Goal: Information Seeking & Learning: Learn about a topic

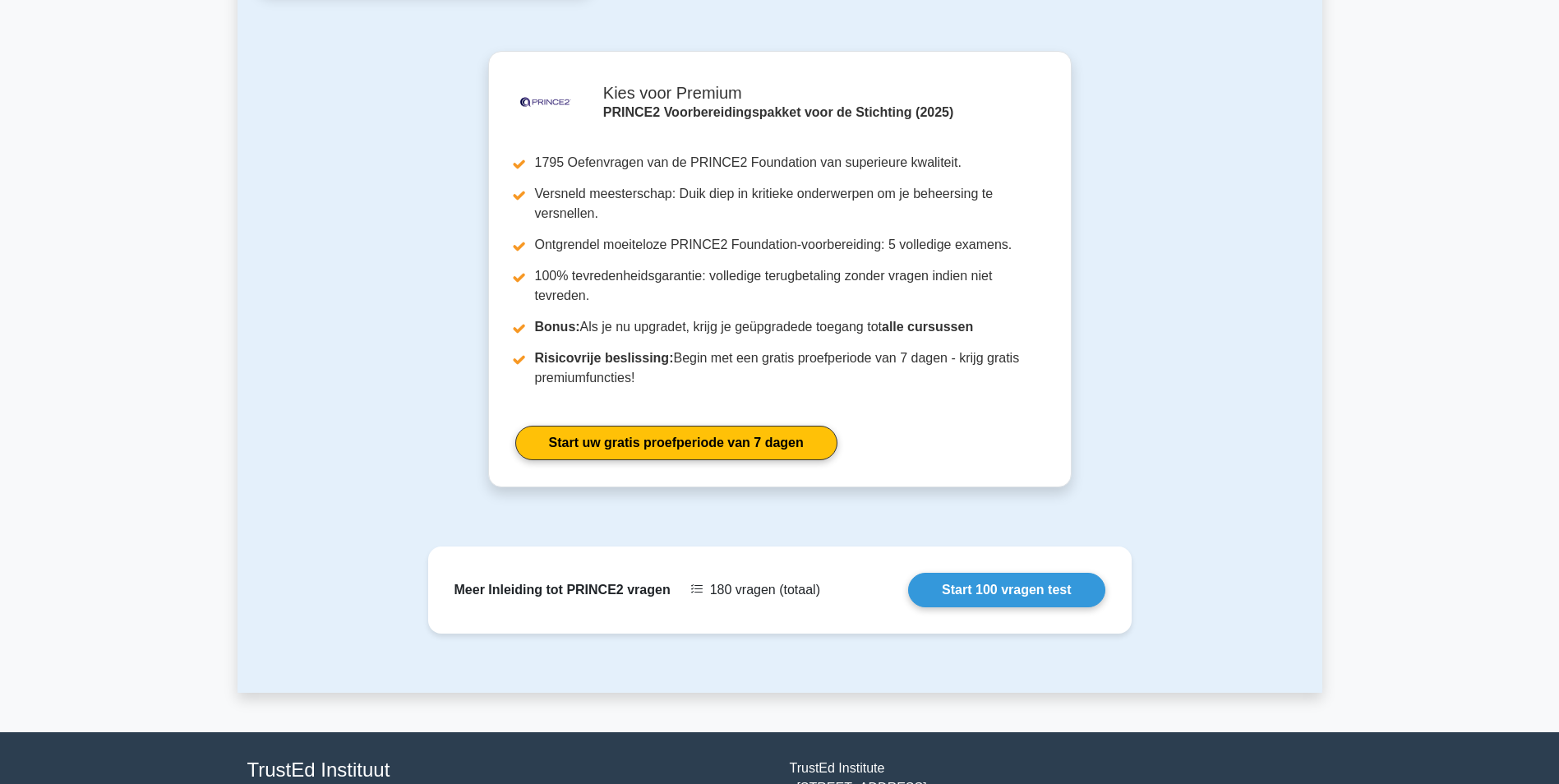
scroll to position [1964, 0]
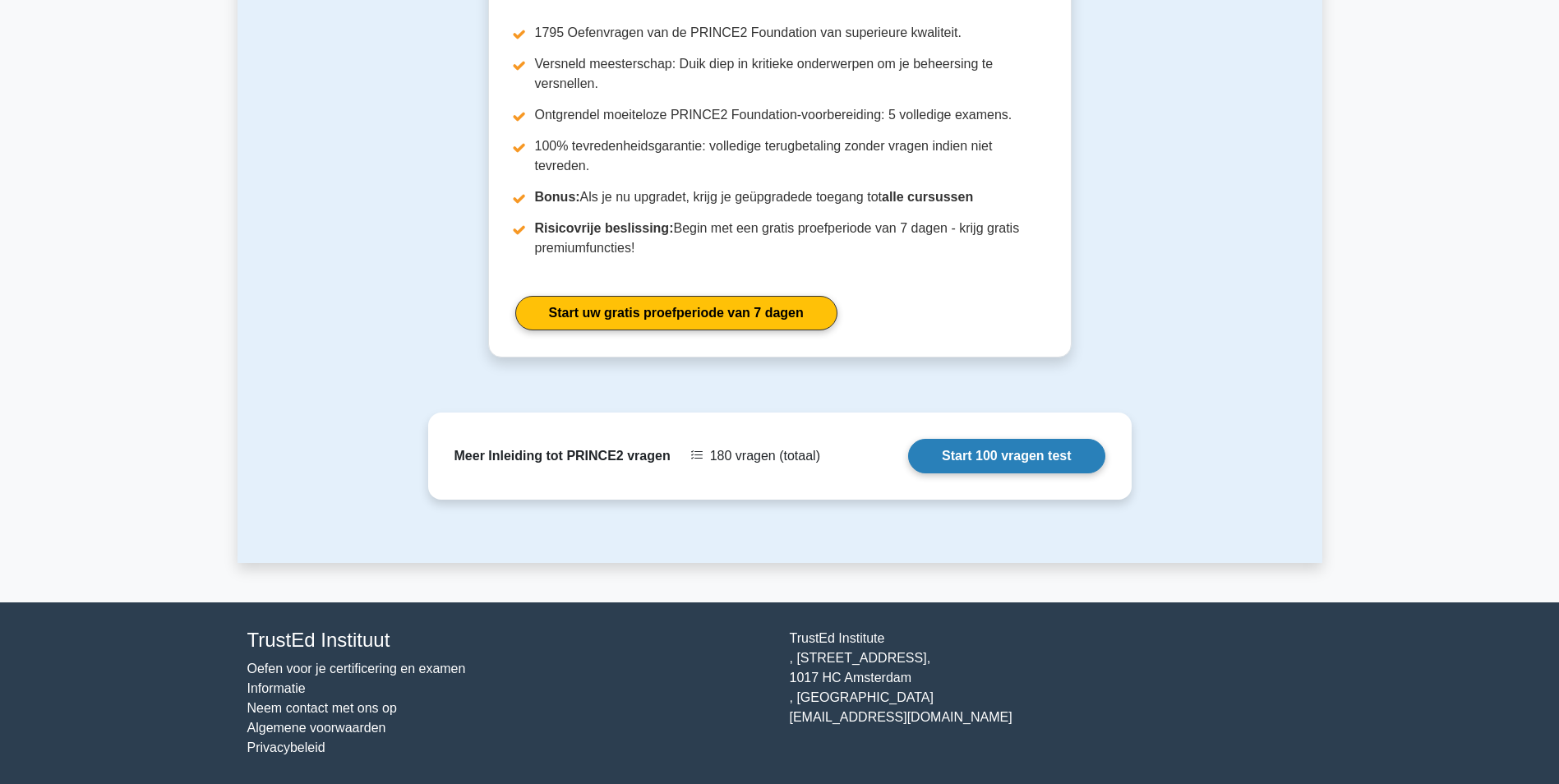
click at [1008, 459] on link "Start 100 vragen test" at bounding box center [1006, 456] width 197 height 35
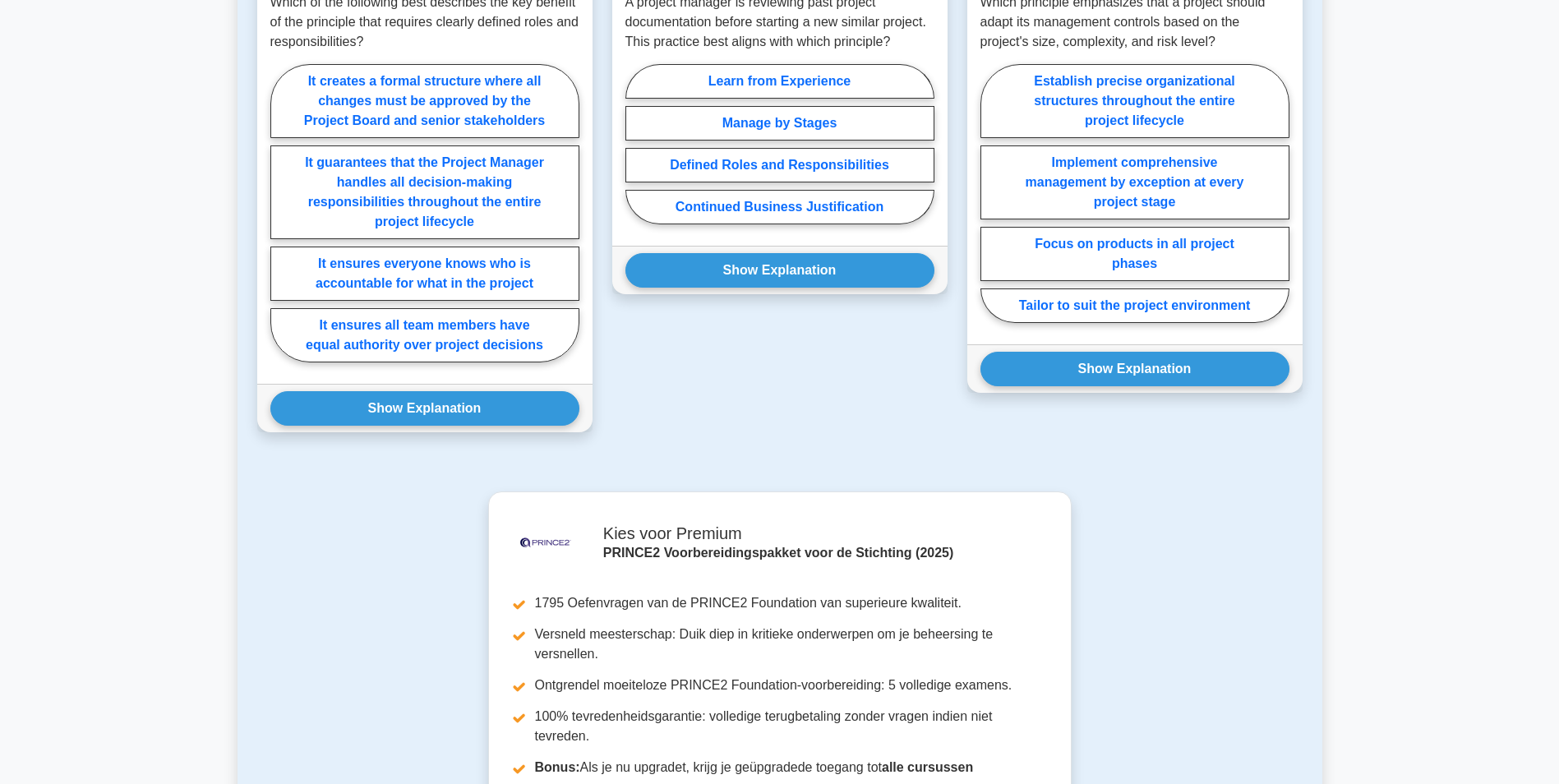
scroll to position [1210, 0]
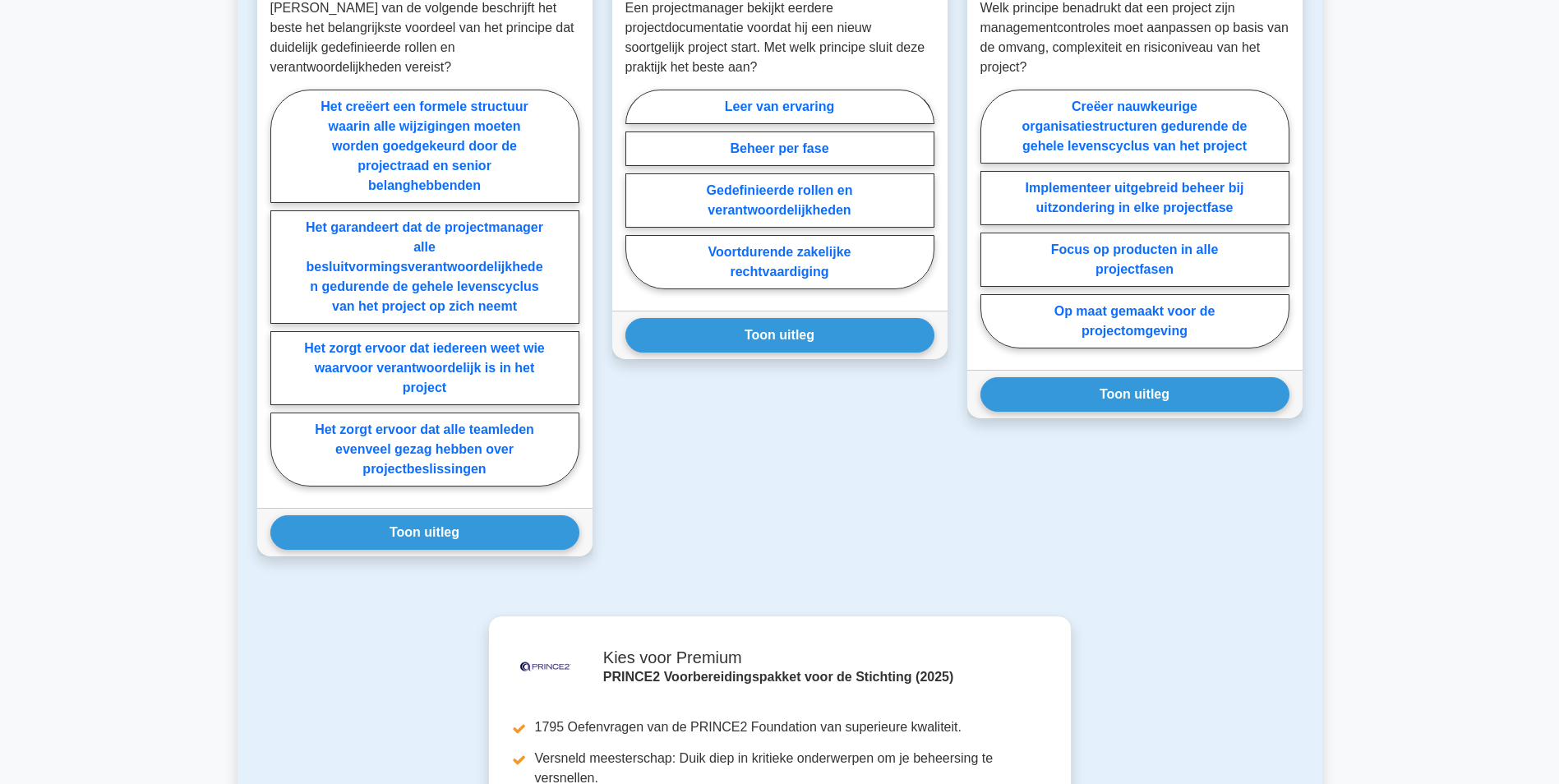
drag, startPoint x: 1557, startPoint y: 403, endPoint x: 1567, endPoint y: 338, distance: 65.8
click at [1558, 338] on html "Register ," at bounding box center [779, 134] width 1559 height 2688
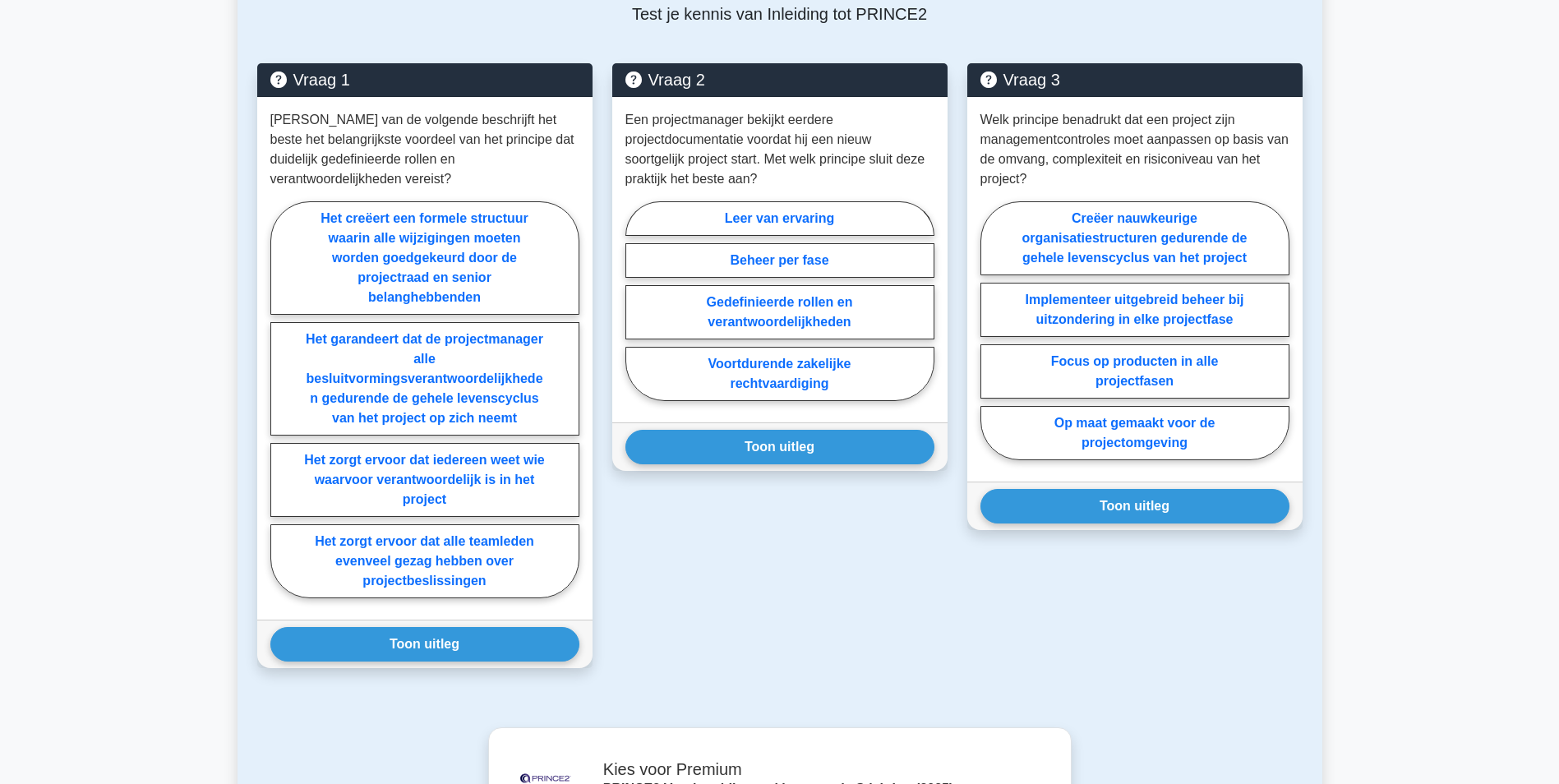
scroll to position [1102, 0]
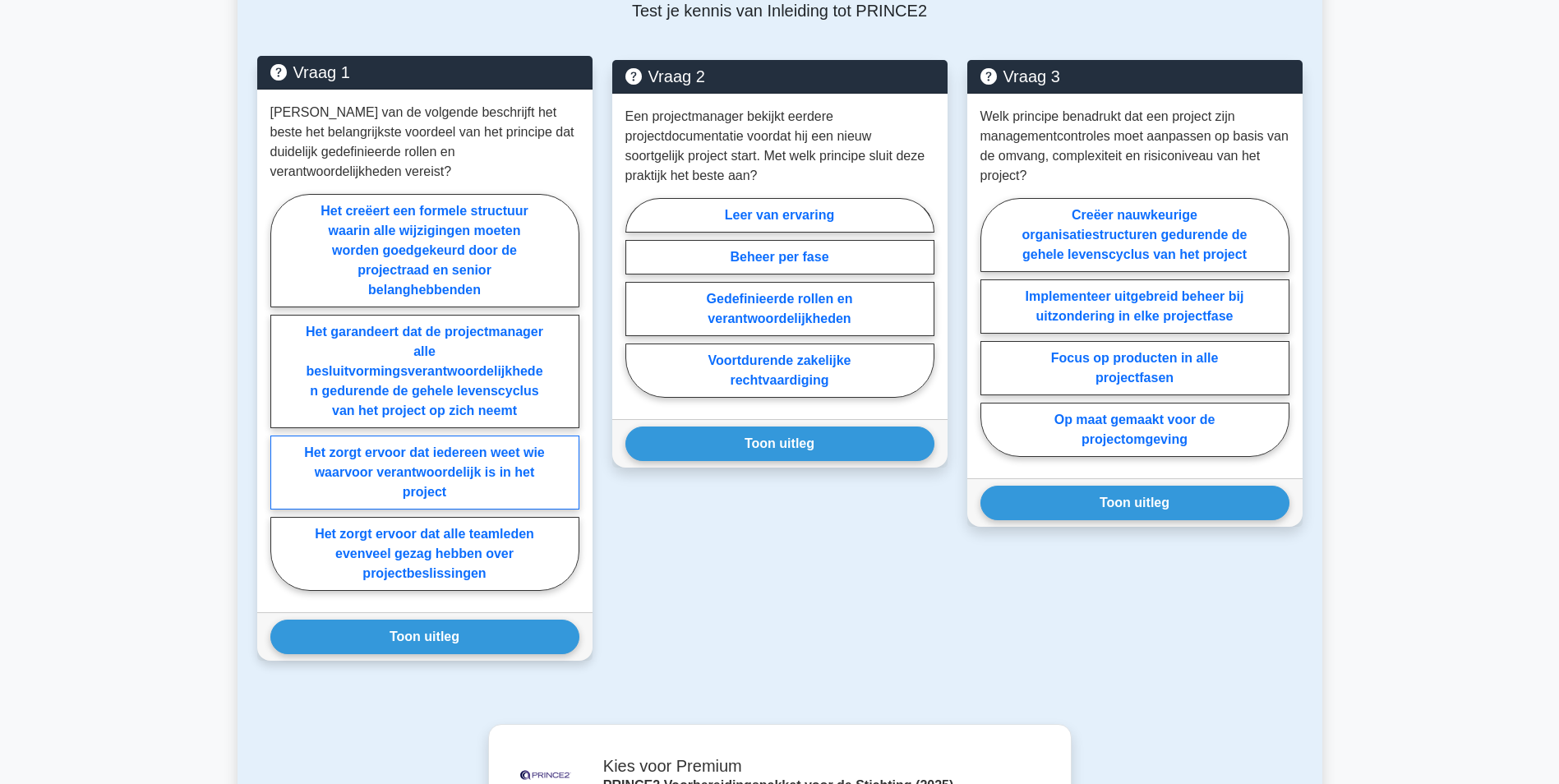
click at [420, 470] on label "Het zorgt ervoor dat iedereen weet wie waarvoor verantwoordelijk is in het proj…" at bounding box center [425, 472] width 309 height 74
click at [281, 403] on input "Het zorgt ervoor dat iedereen weet wie waarvoor verantwoordelijk is in het proj…" at bounding box center [276, 397] width 11 height 11
radio input "true"
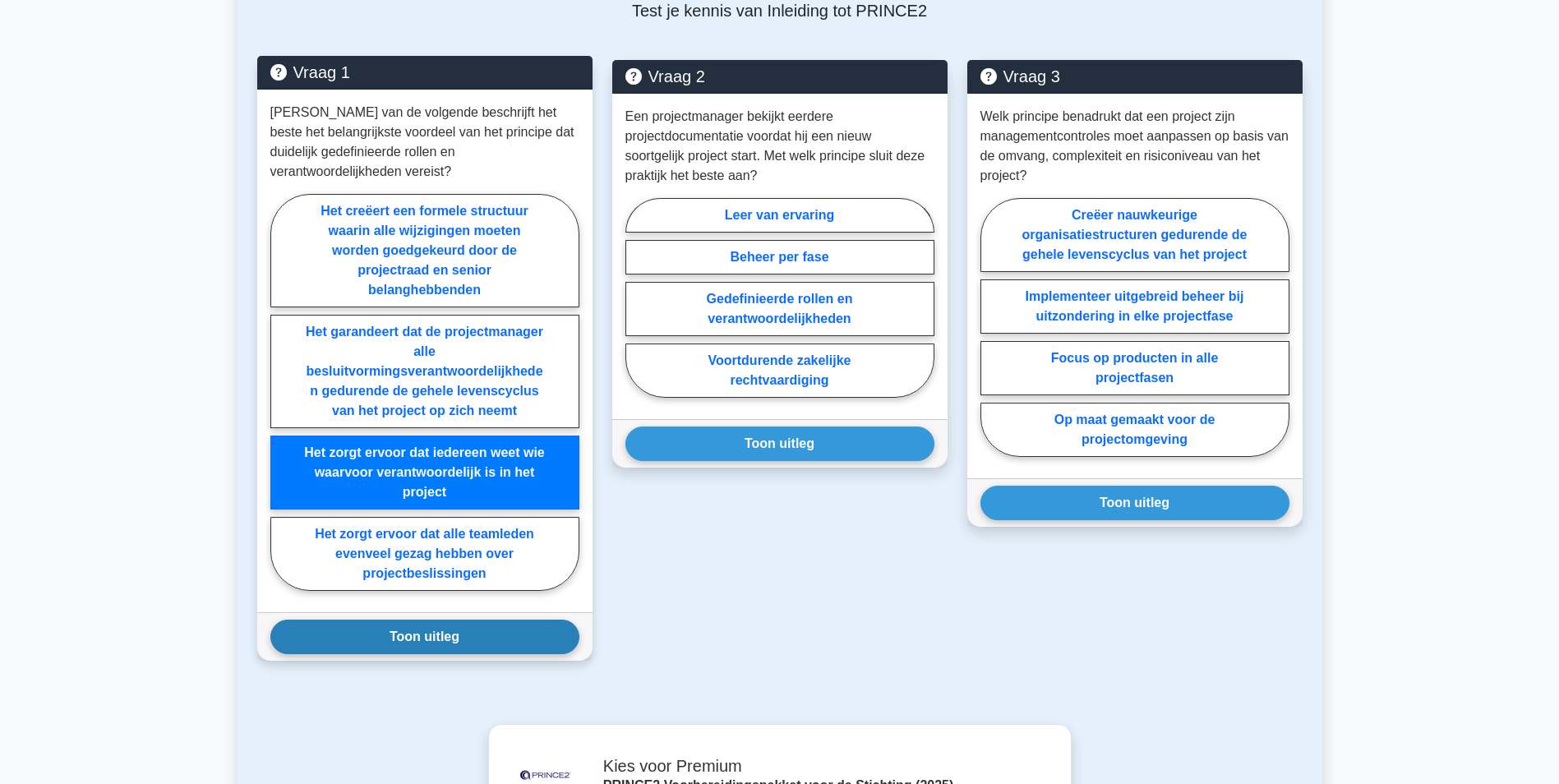
click at [394, 620] on button "Toon uitleg" at bounding box center [425, 637] width 309 height 35
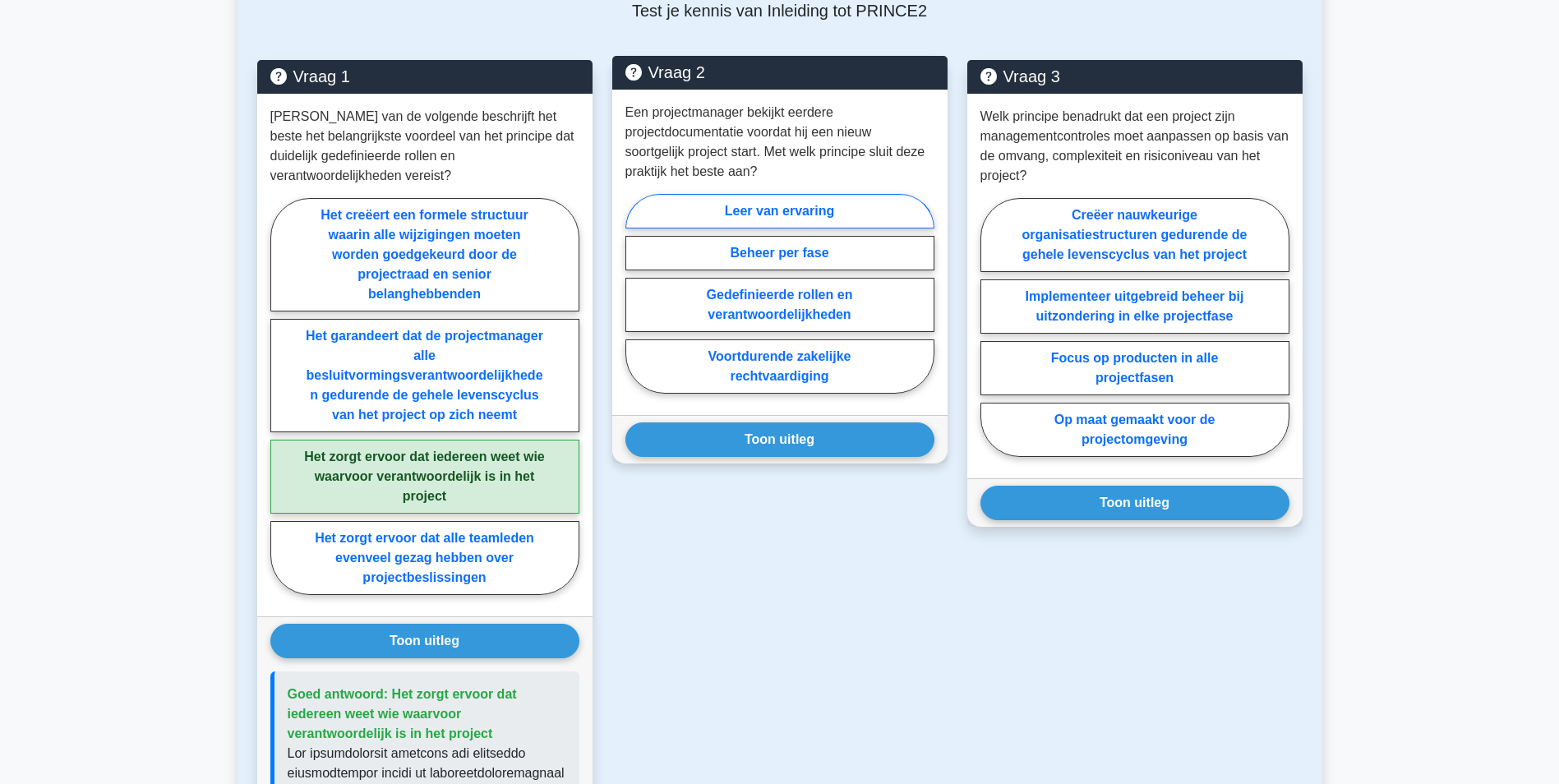
click at [785, 194] on label "Leer van ervaring" at bounding box center [780, 211] width 309 height 35
click at [636, 293] on input "Leer van ervaring" at bounding box center [631, 298] width 11 height 11
radio input "true"
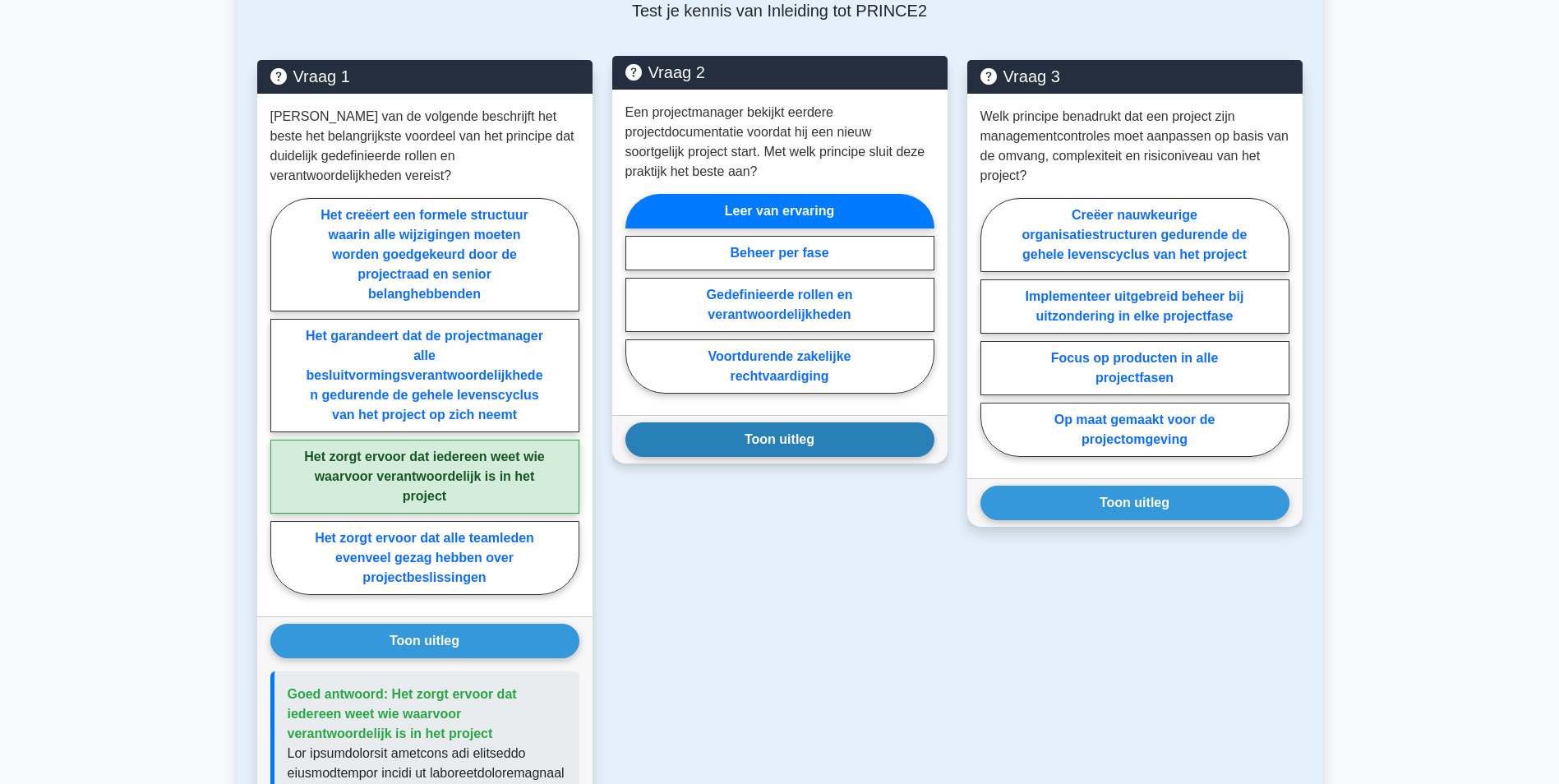
click at [774, 422] on button "Toon uitleg" at bounding box center [780, 439] width 309 height 35
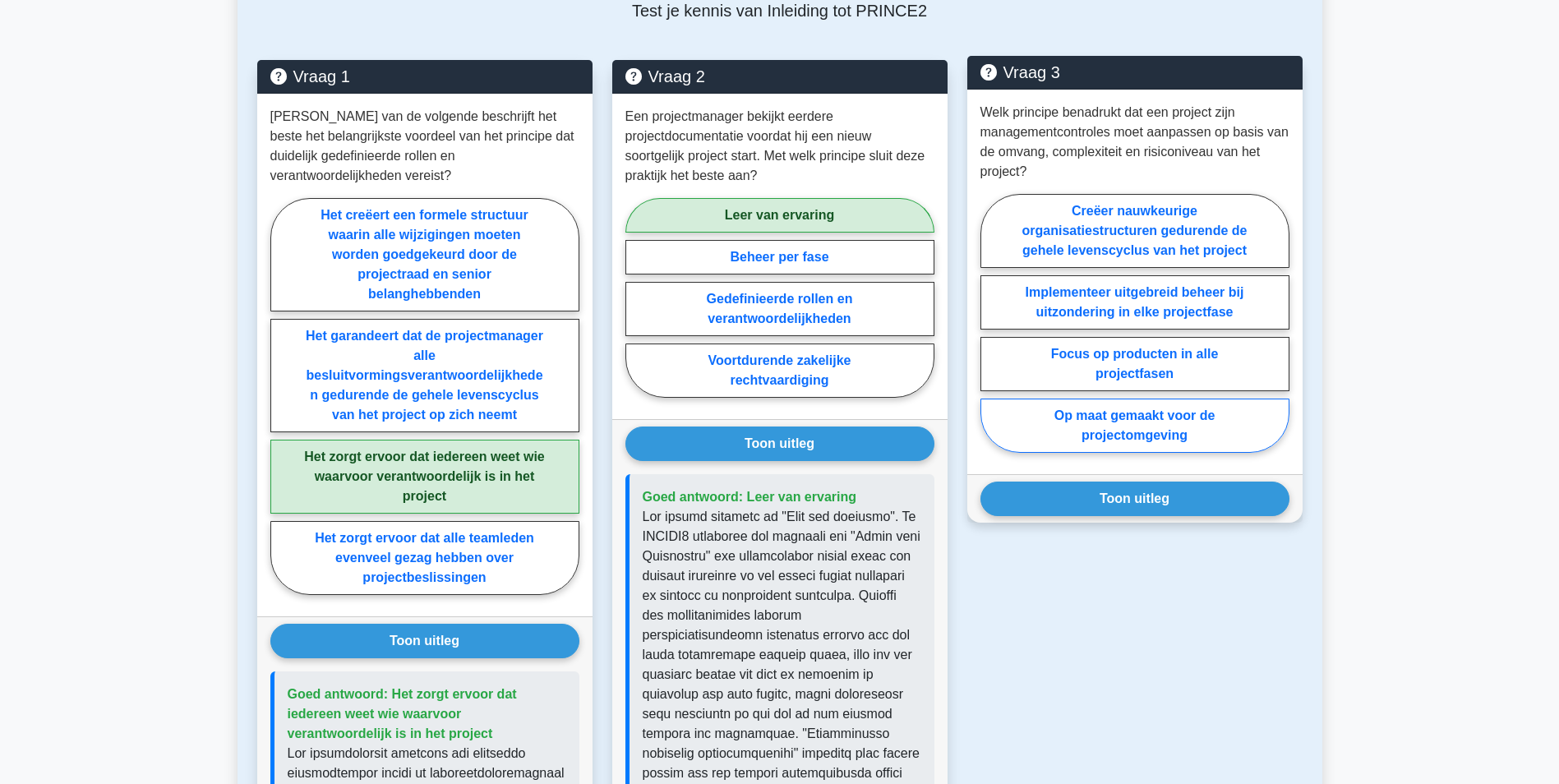
click at [1127, 416] on label "Op maat gemaakt voor de projectomgeving" at bounding box center [1134, 425] width 309 height 54
click at [991, 334] on input "Op maat gemaakt voor de projectomgeving" at bounding box center [985, 328] width 11 height 11
radio input "true"
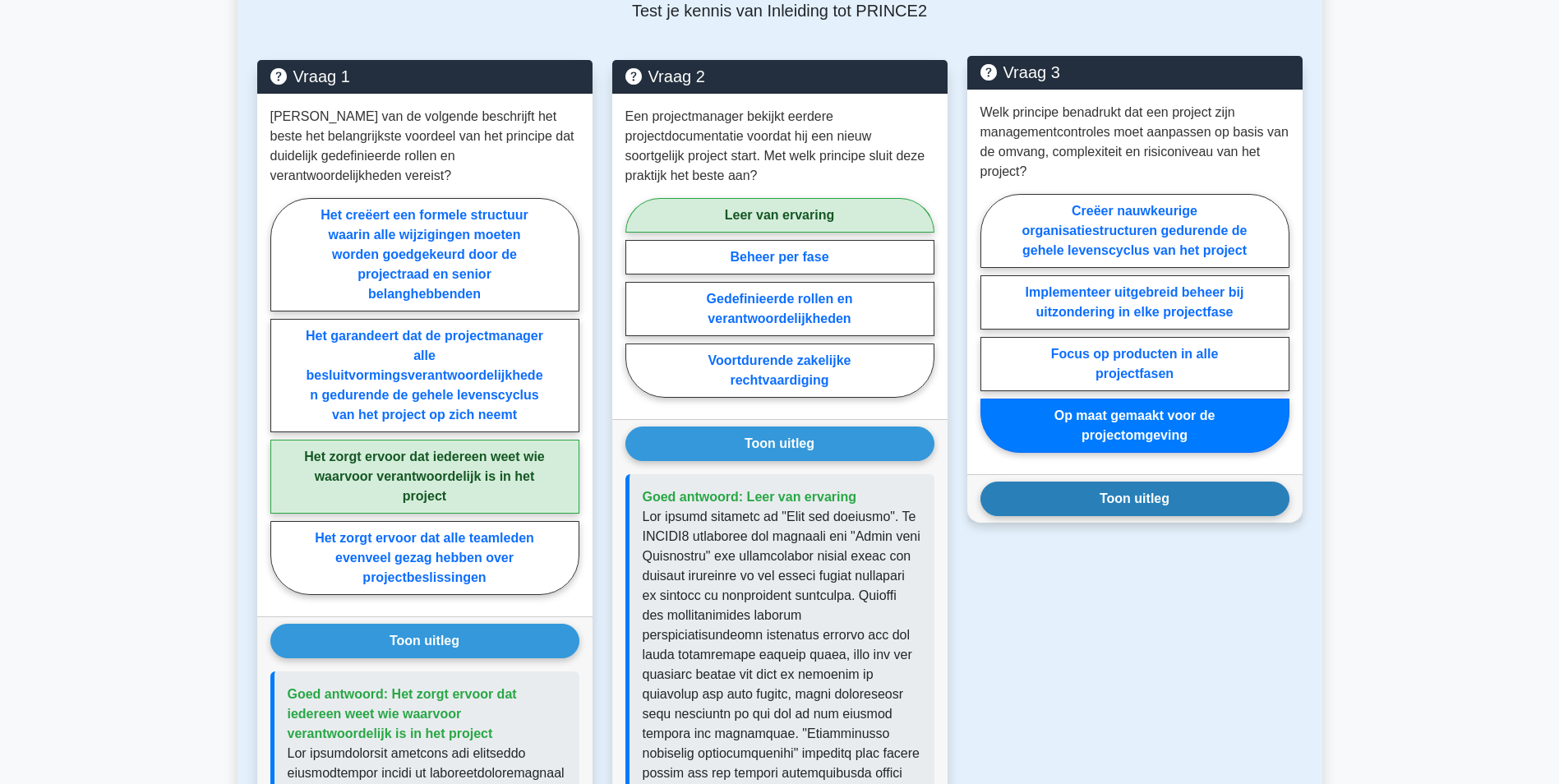
click at [1132, 481] on button "Toon uitleg" at bounding box center [1134, 498] width 309 height 35
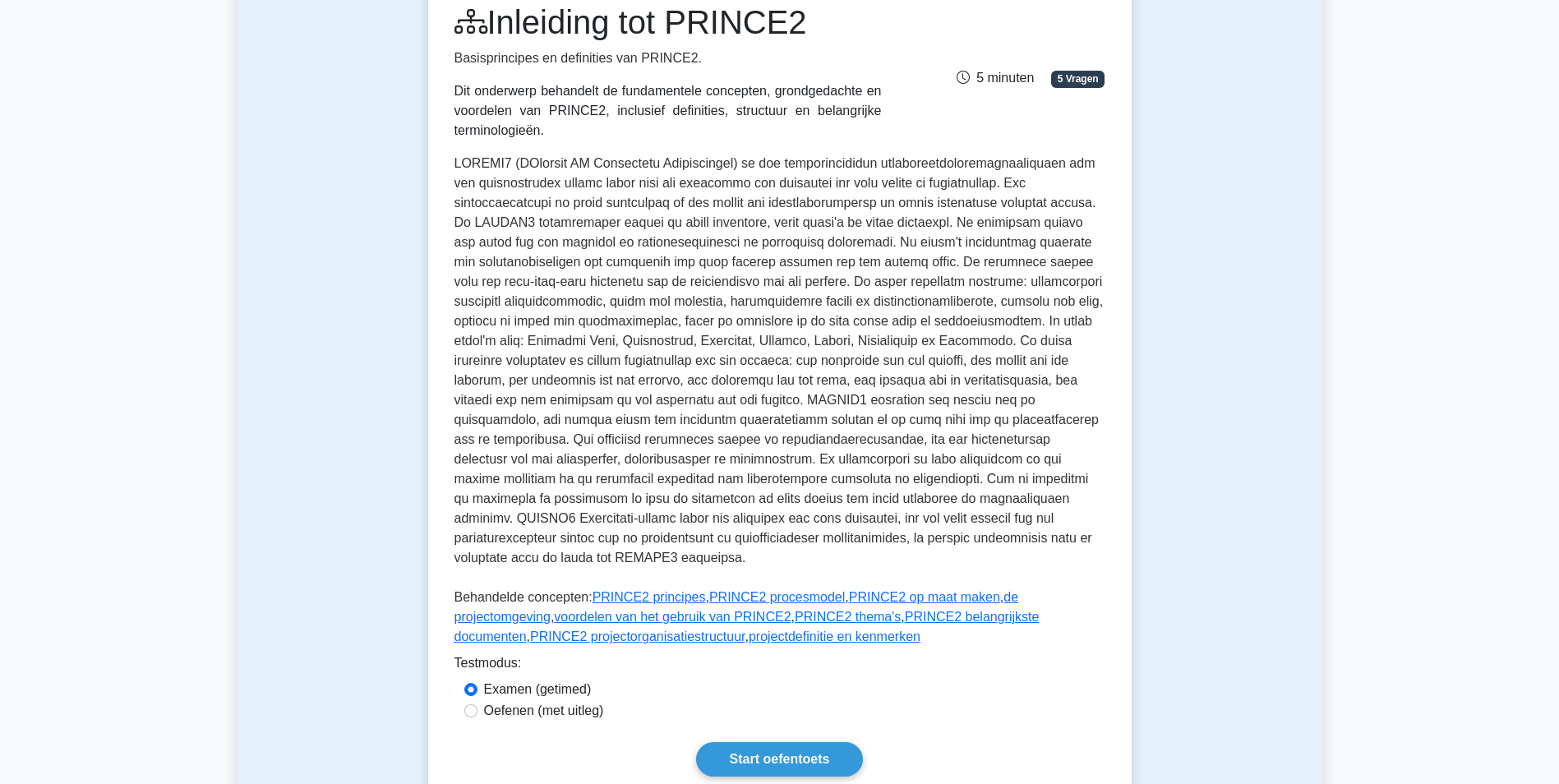
scroll to position [0, 0]
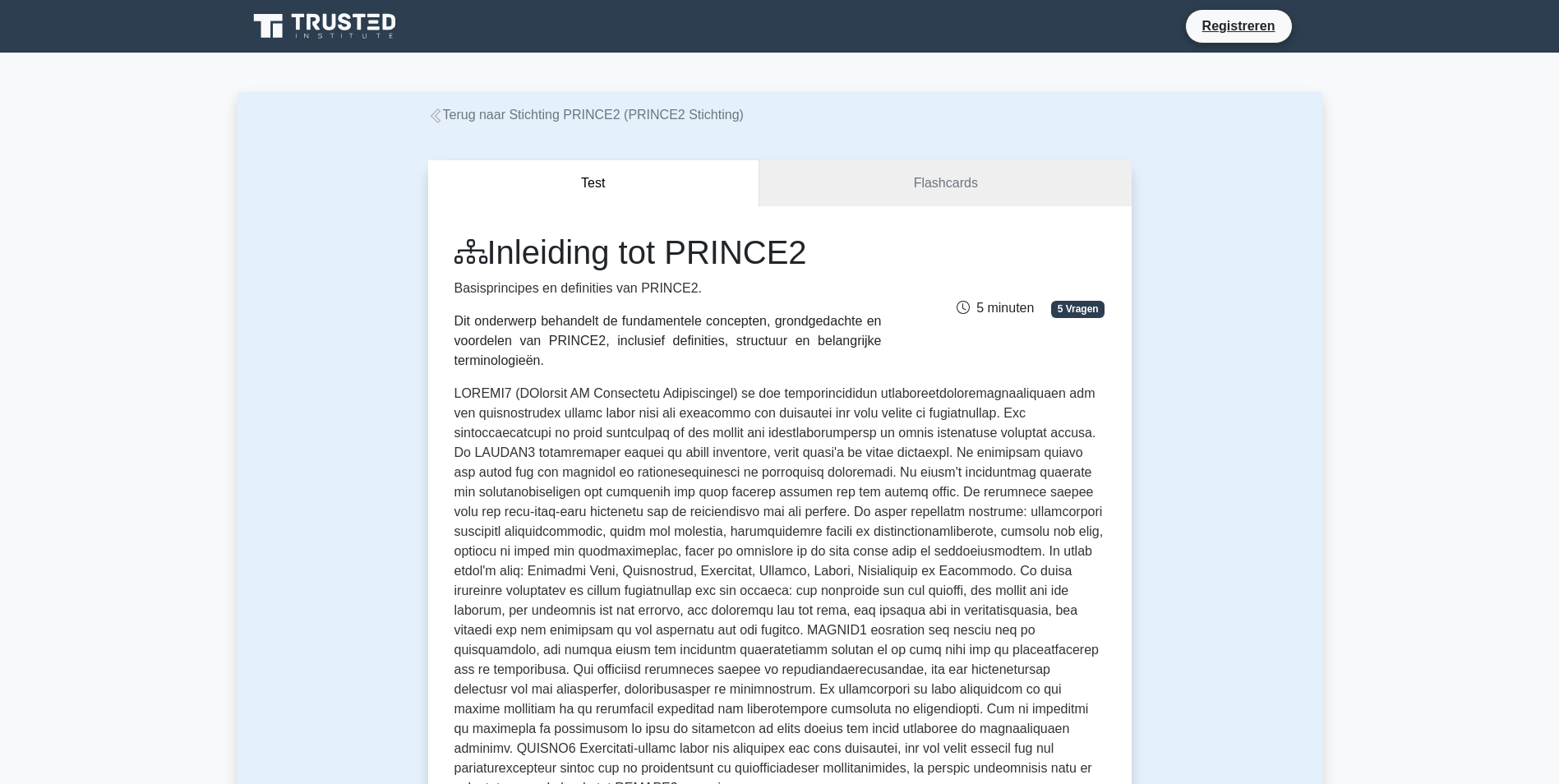
click at [638, 177] on button "Test" at bounding box center [594, 183] width 332 height 47
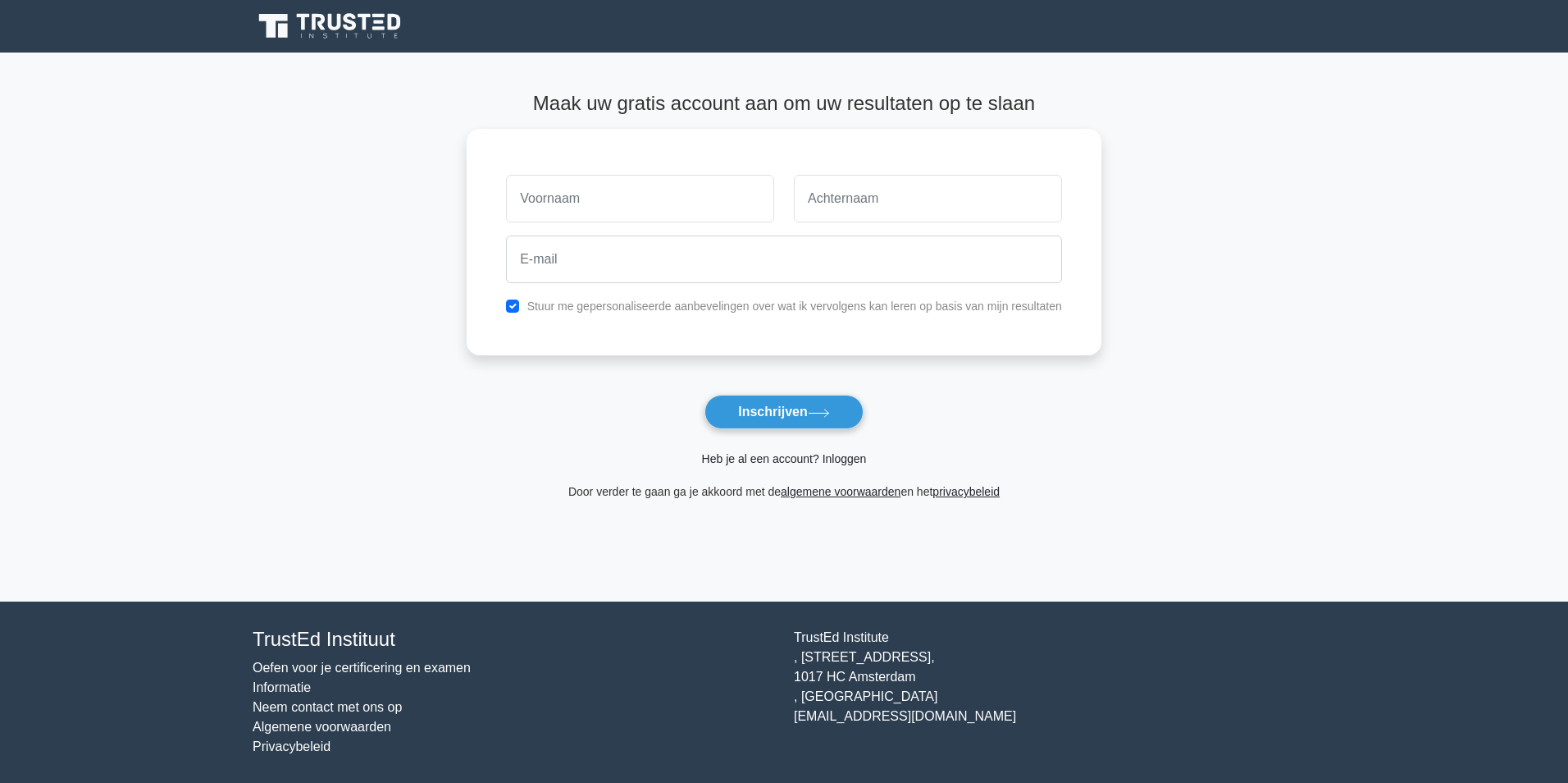
click at [752, 460] on link "Heb je al een account? Inloggen" at bounding box center [784, 459] width 165 height 14
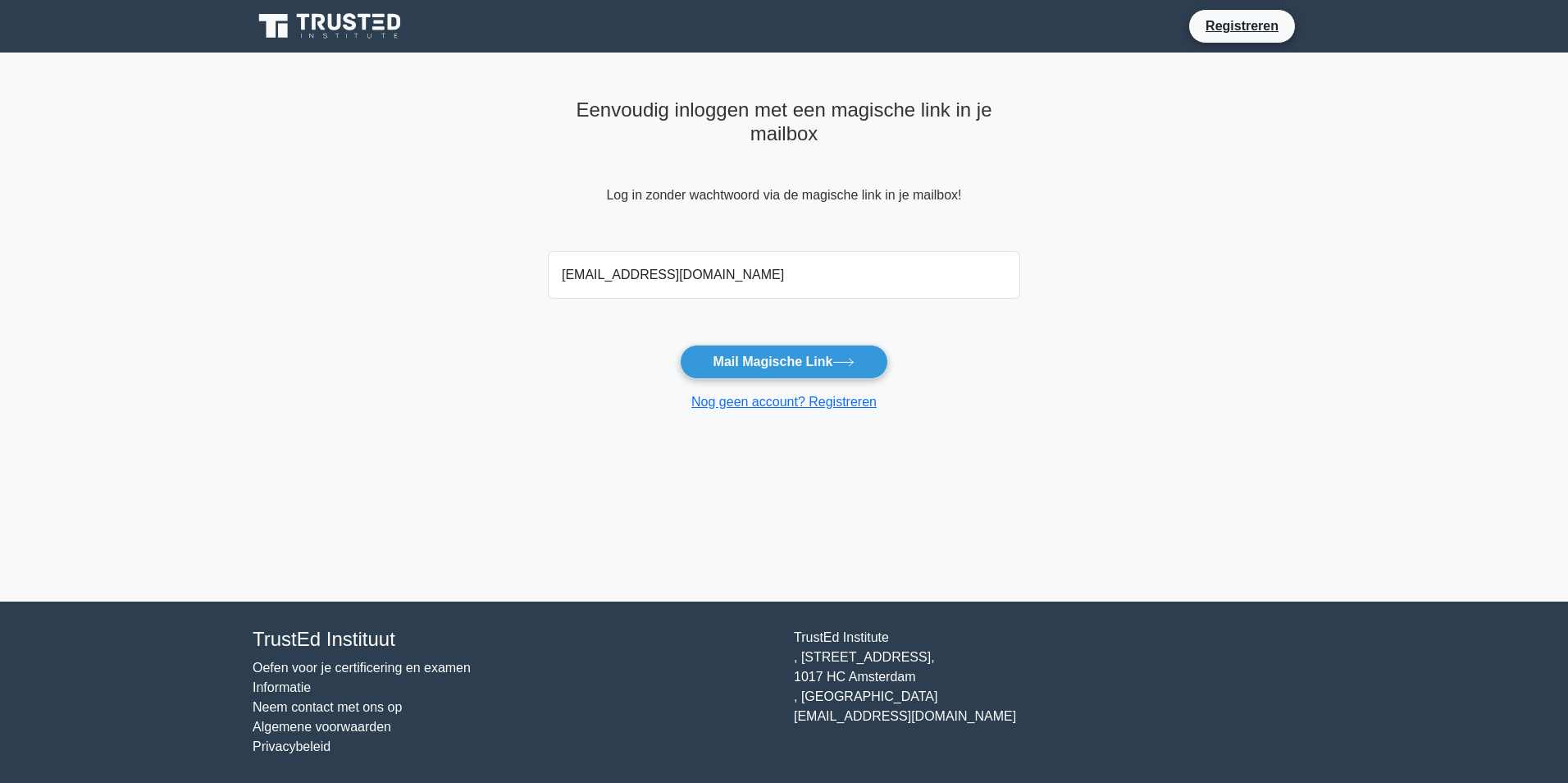
type input "sonjamulder@hotmail.com"
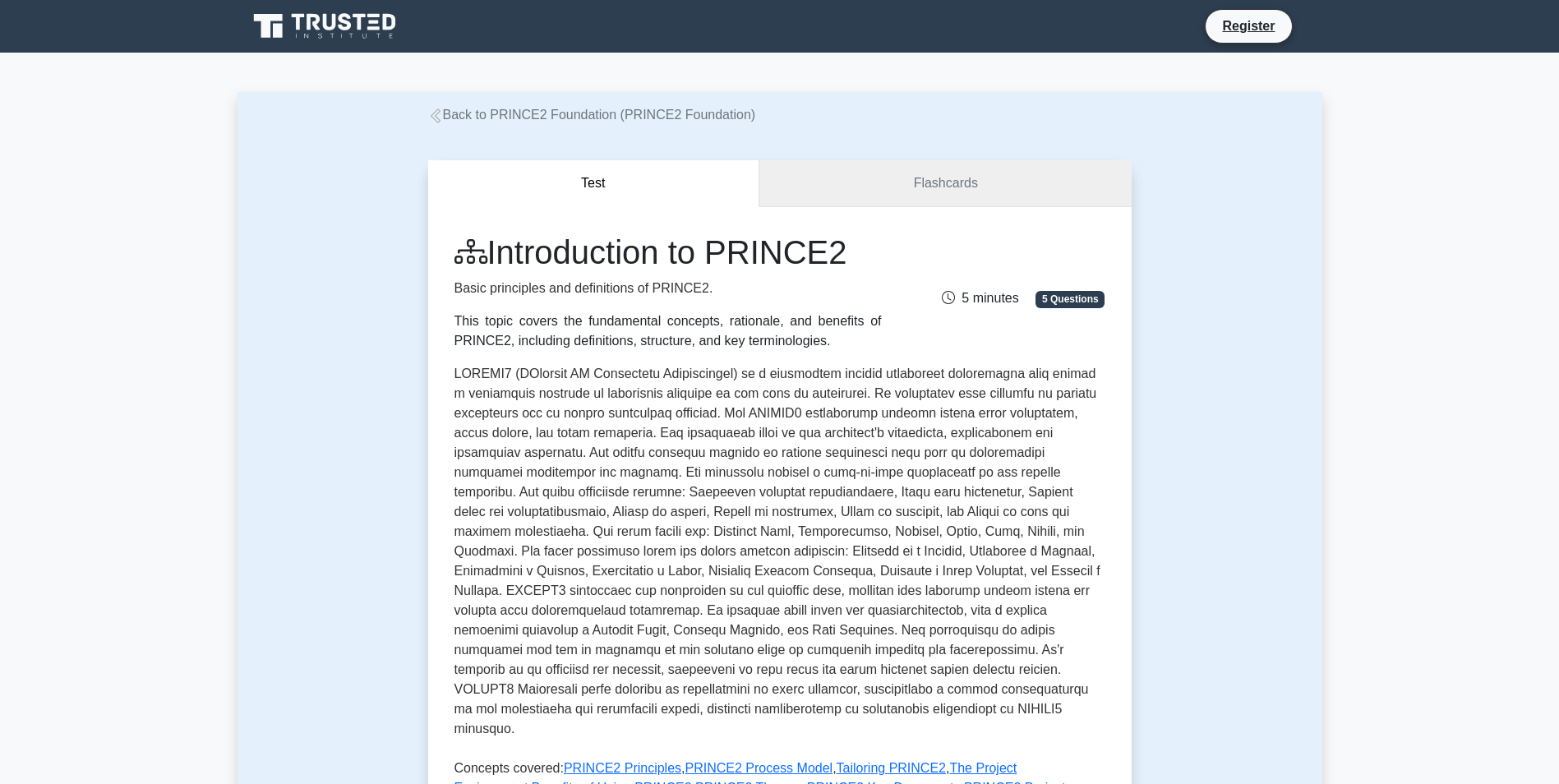
click at [943, 175] on link "Flashcards" at bounding box center [945, 183] width 371 height 47
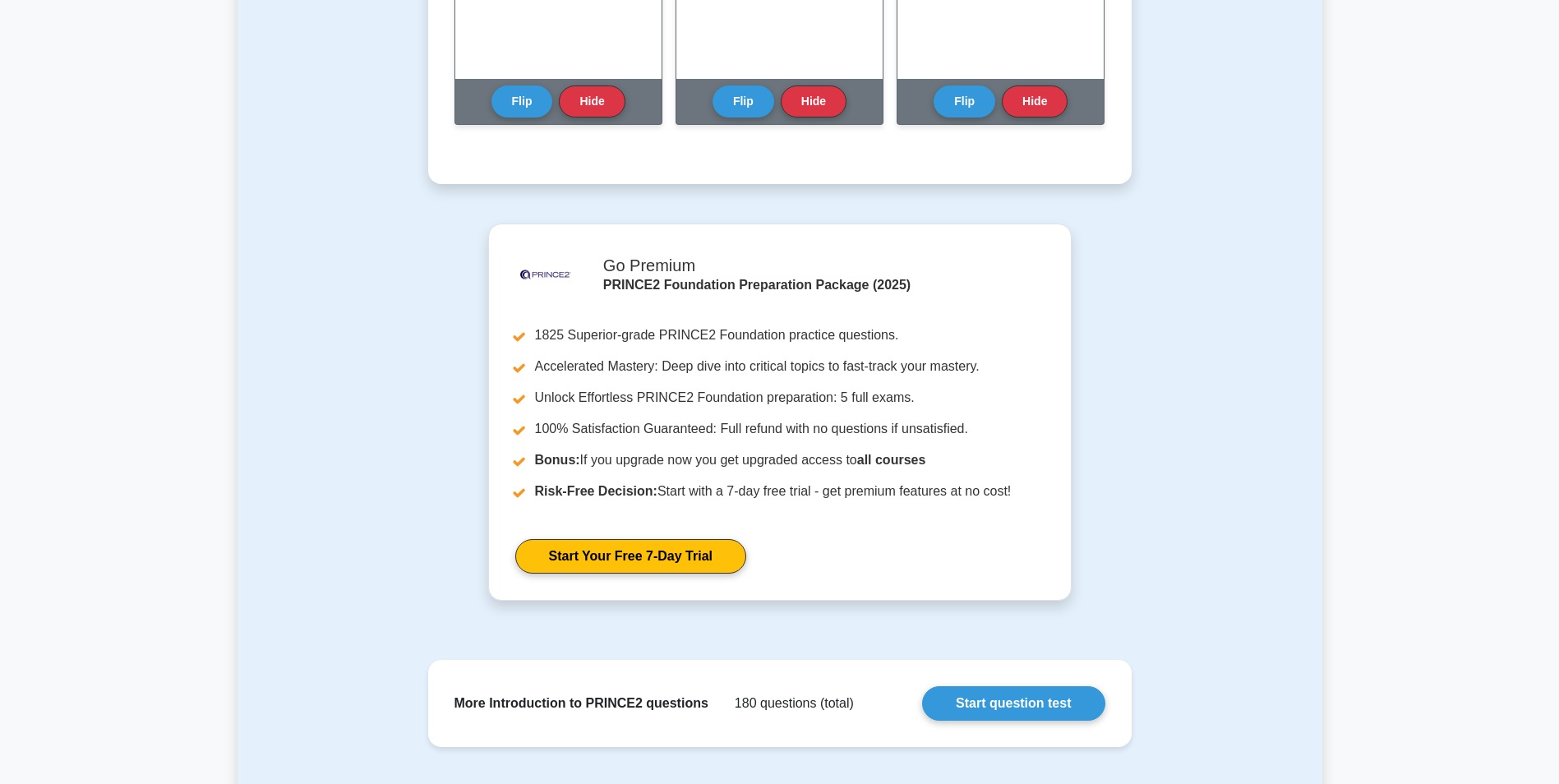
scroll to position [1105, 0]
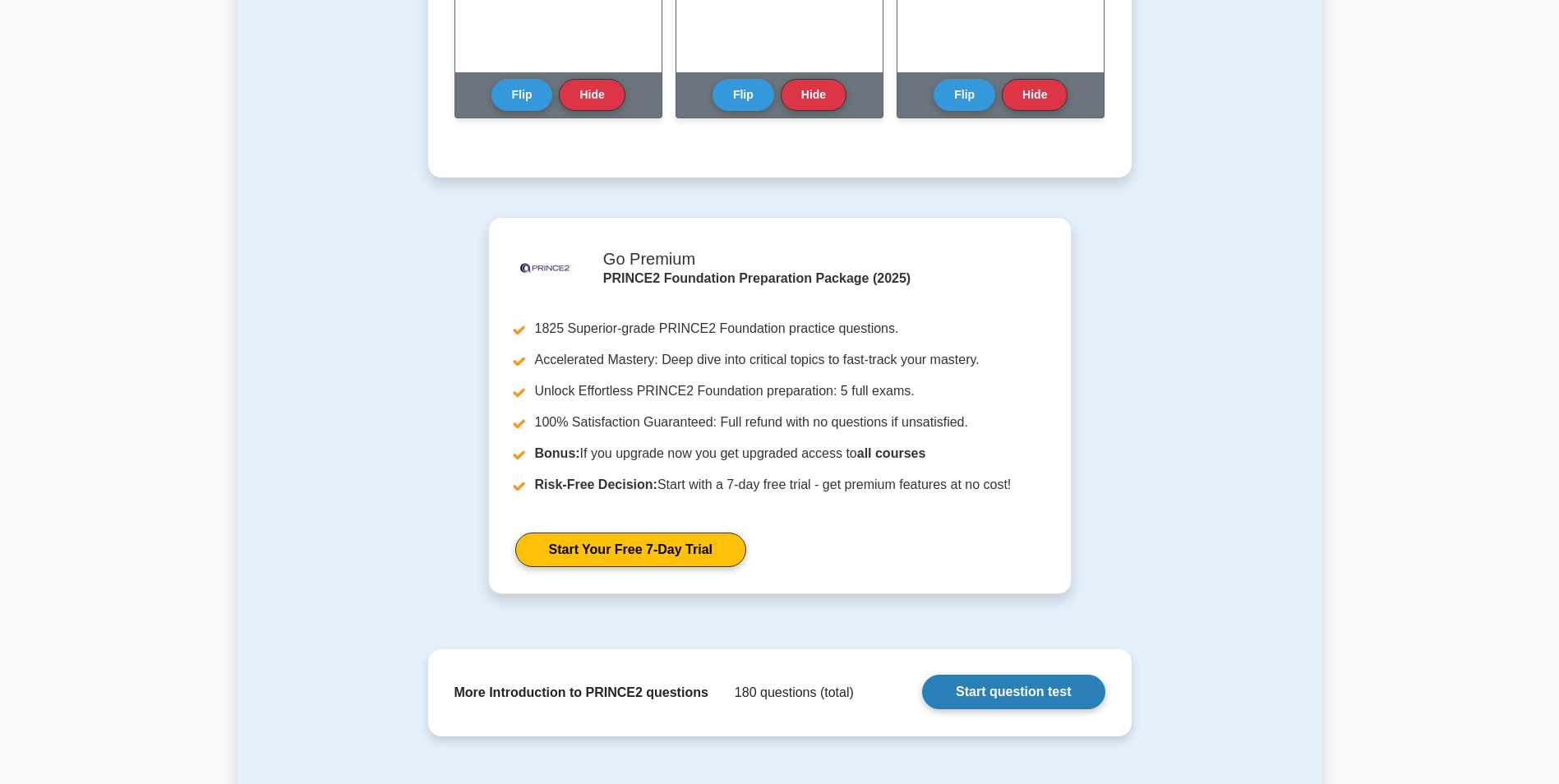
click at [1014, 694] on link "Start question test" at bounding box center [1013, 692] width 182 height 35
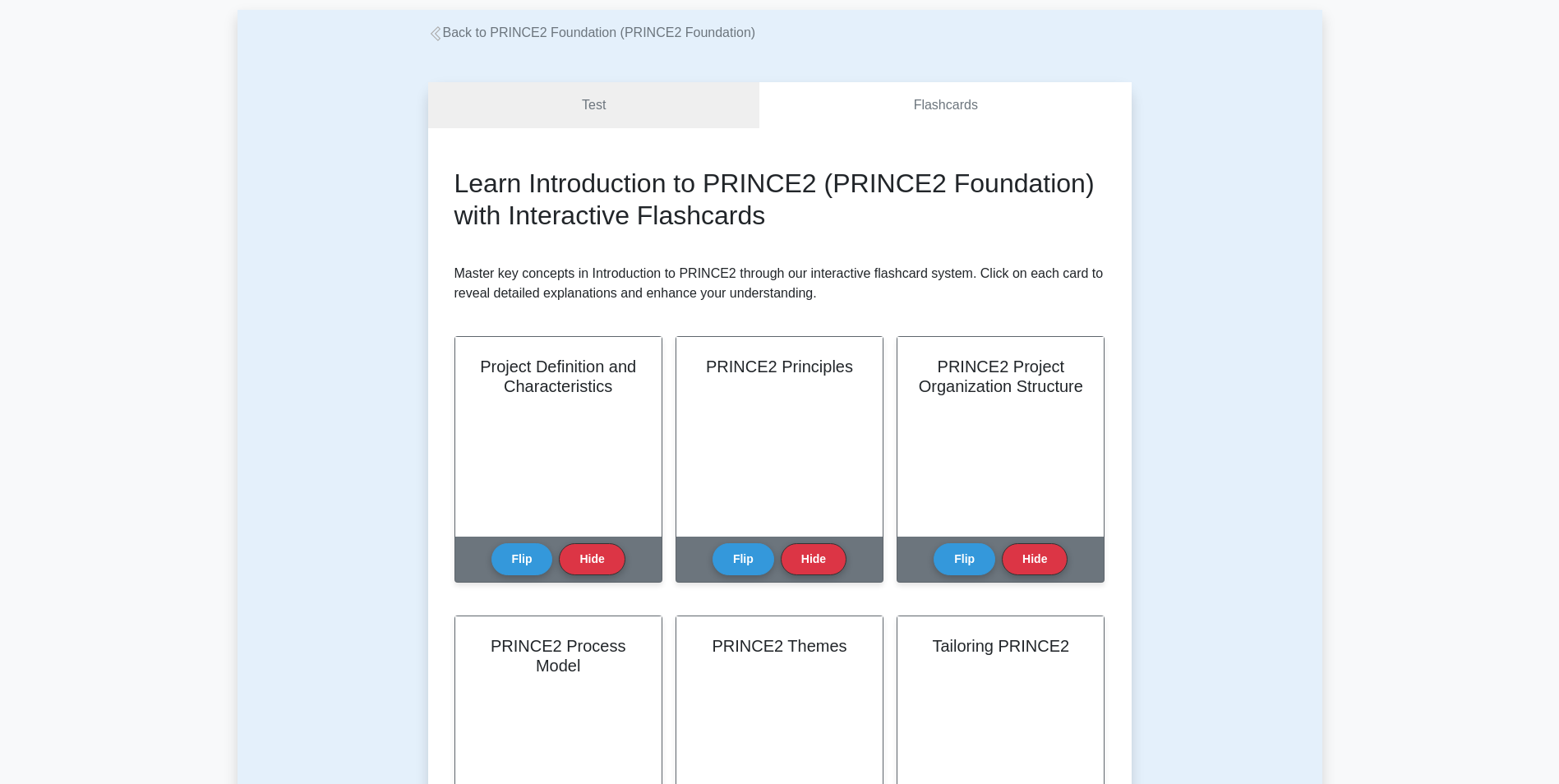
scroll to position [0, 0]
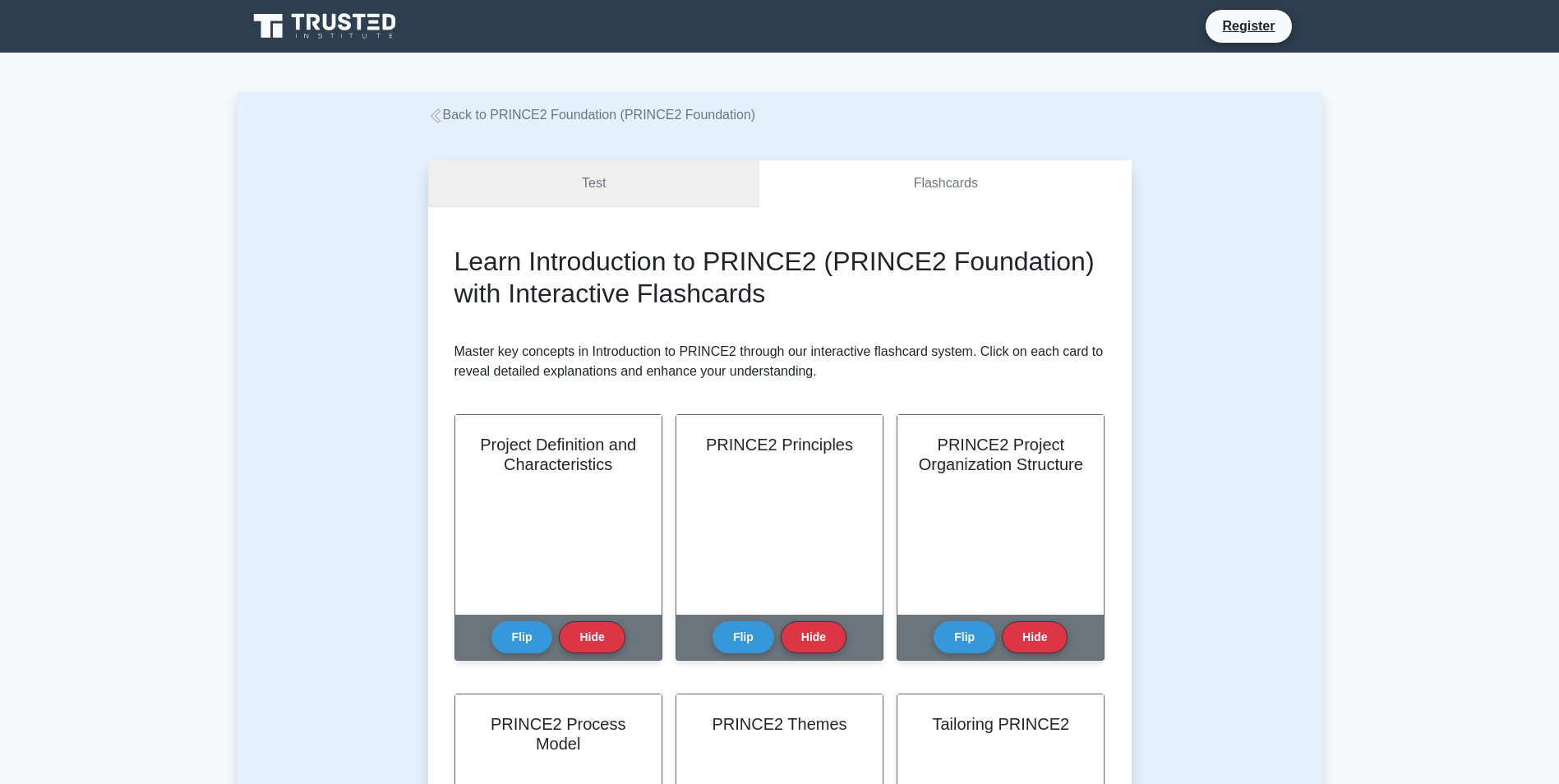
click at [638, 201] on link "Test" at bounding box center [594, 183] width 332 height 47
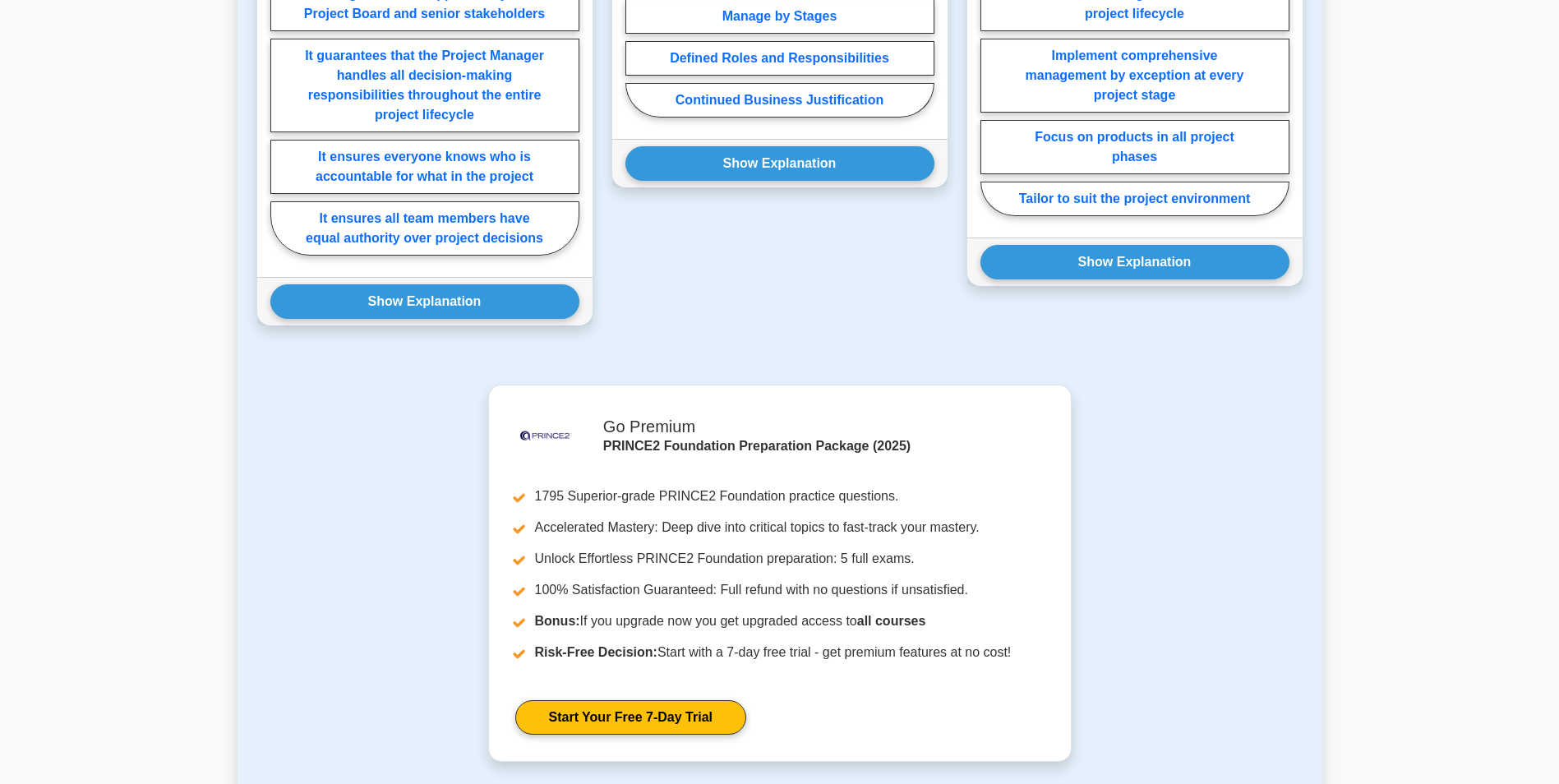
scroll to position [1490, 0]
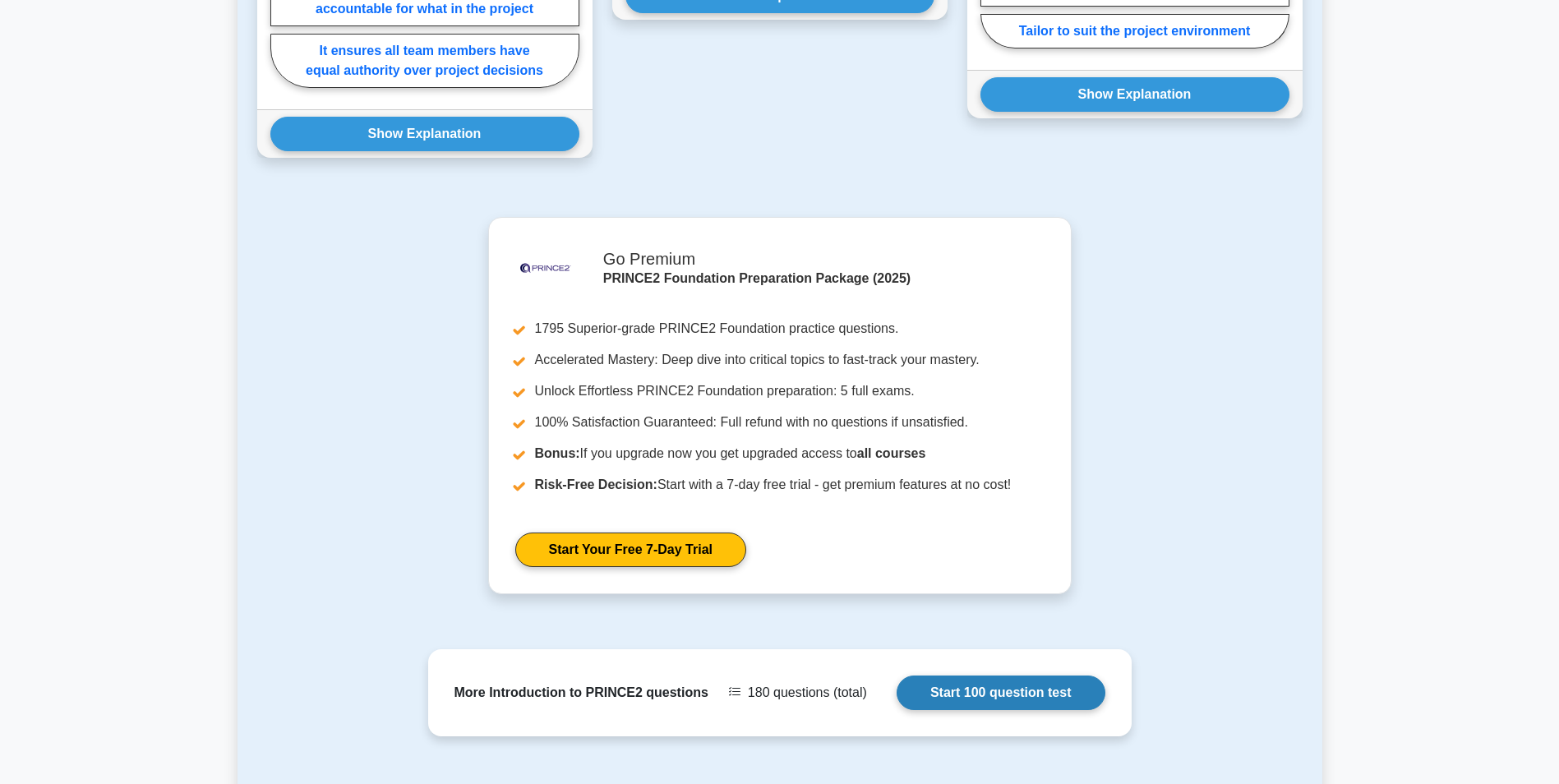
click at [1044, 676] on link "Start 100 question test" at bounding box center [1001, 692] width 209 height 35
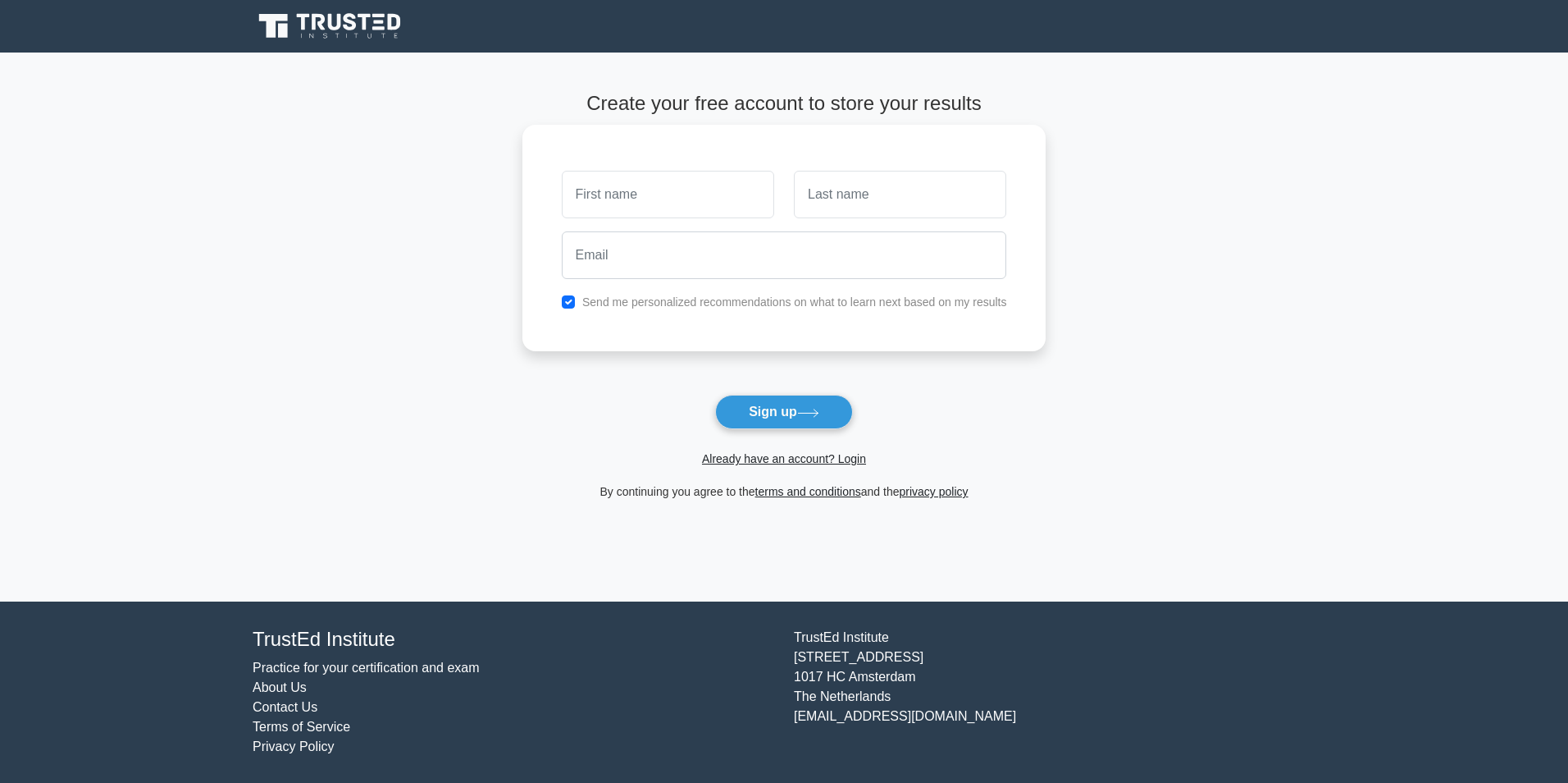
click at [586, 196] on input "text" at bounding box center [668, 195] width 212 height 47
type input "sonja"
click at [865, 186] on input "text" at bounding box center [900, 195] width 212 height 47
type input "mulder"
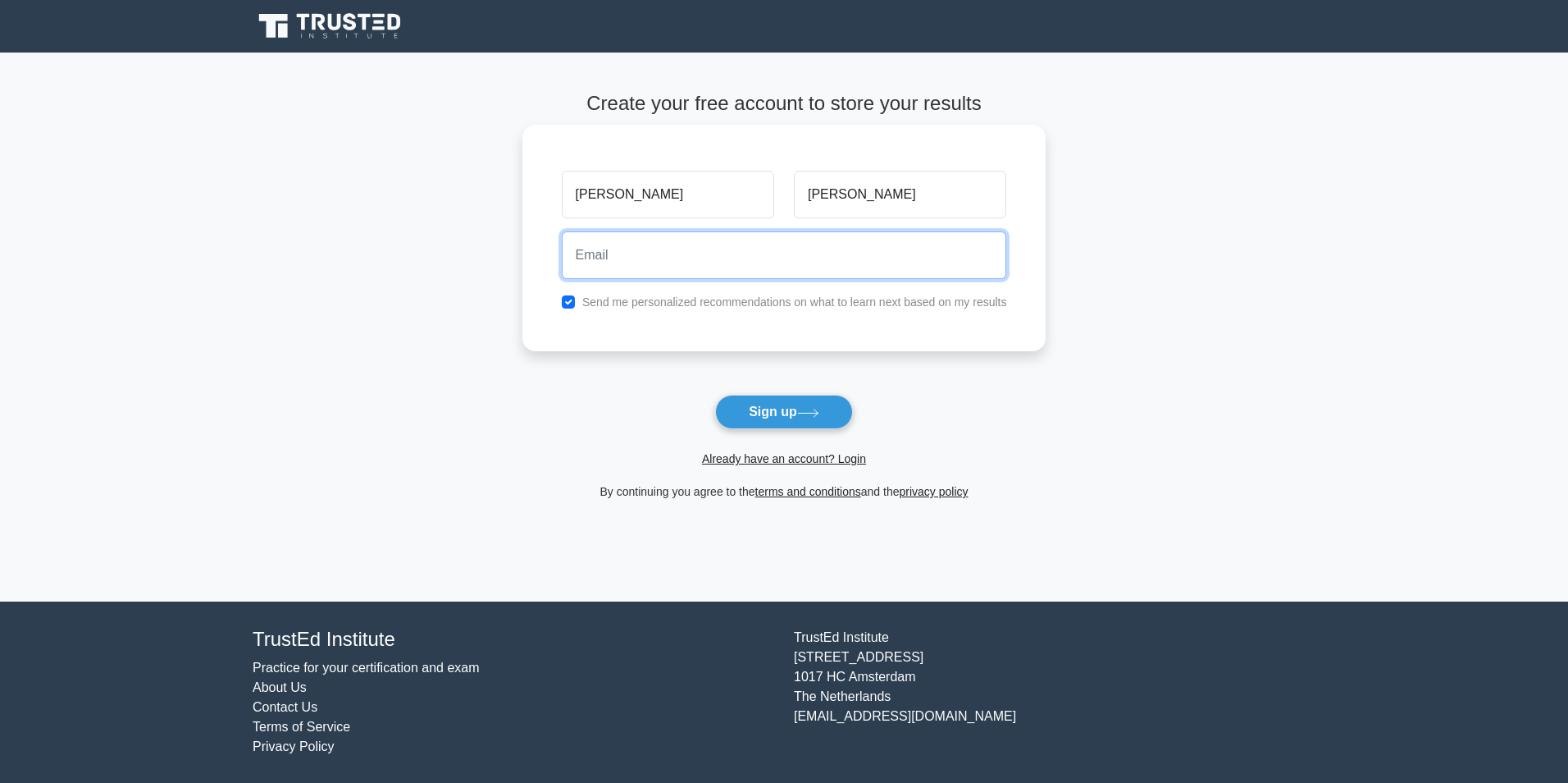
click at [733, 265] on input "email" at bounding box center [784, 255] width 445 height 47
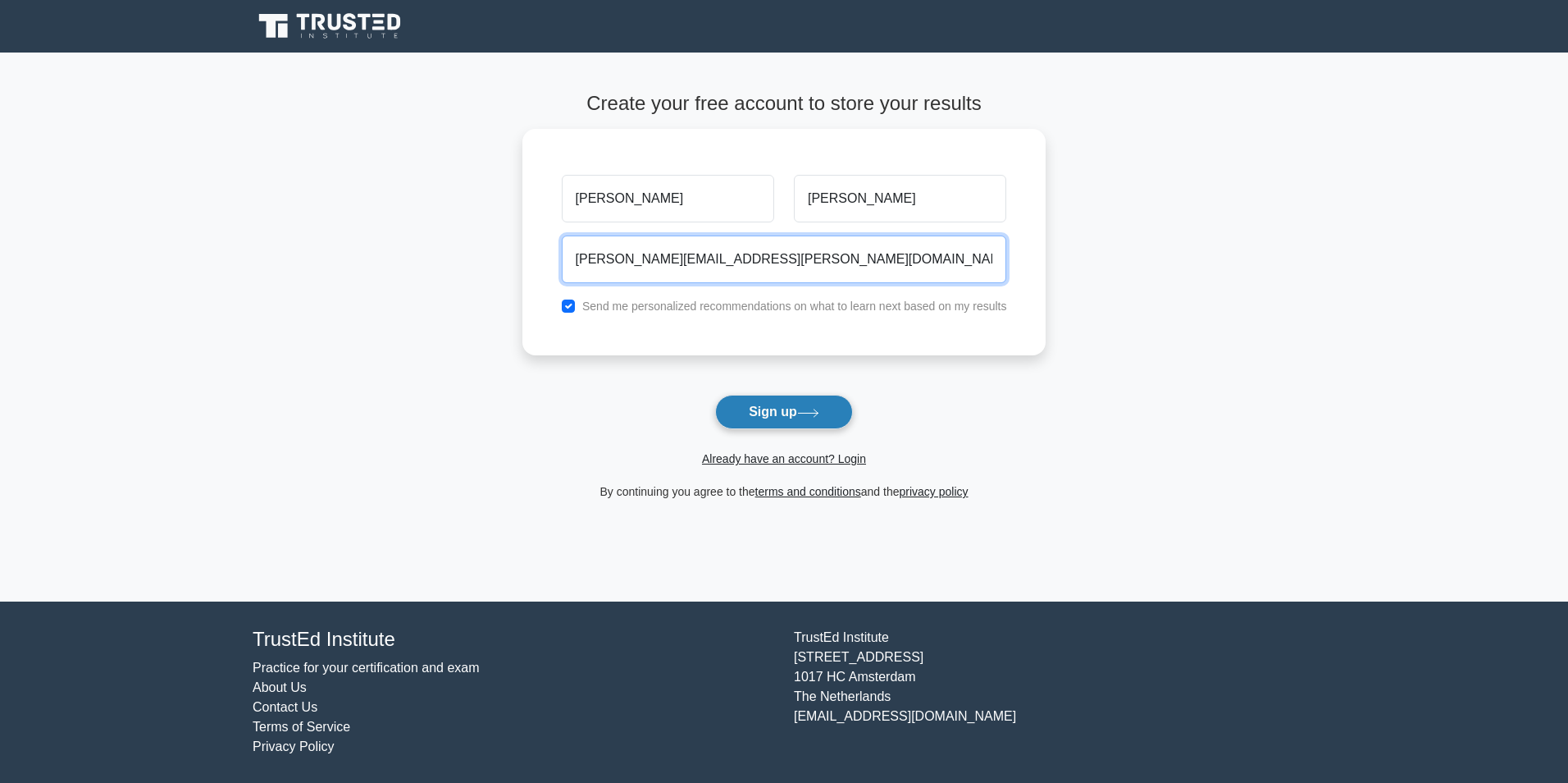
type input "sonja.mulder@home.nl"
click at [808, 416] on icon at bounding box center [808, 413] width 22 height 9
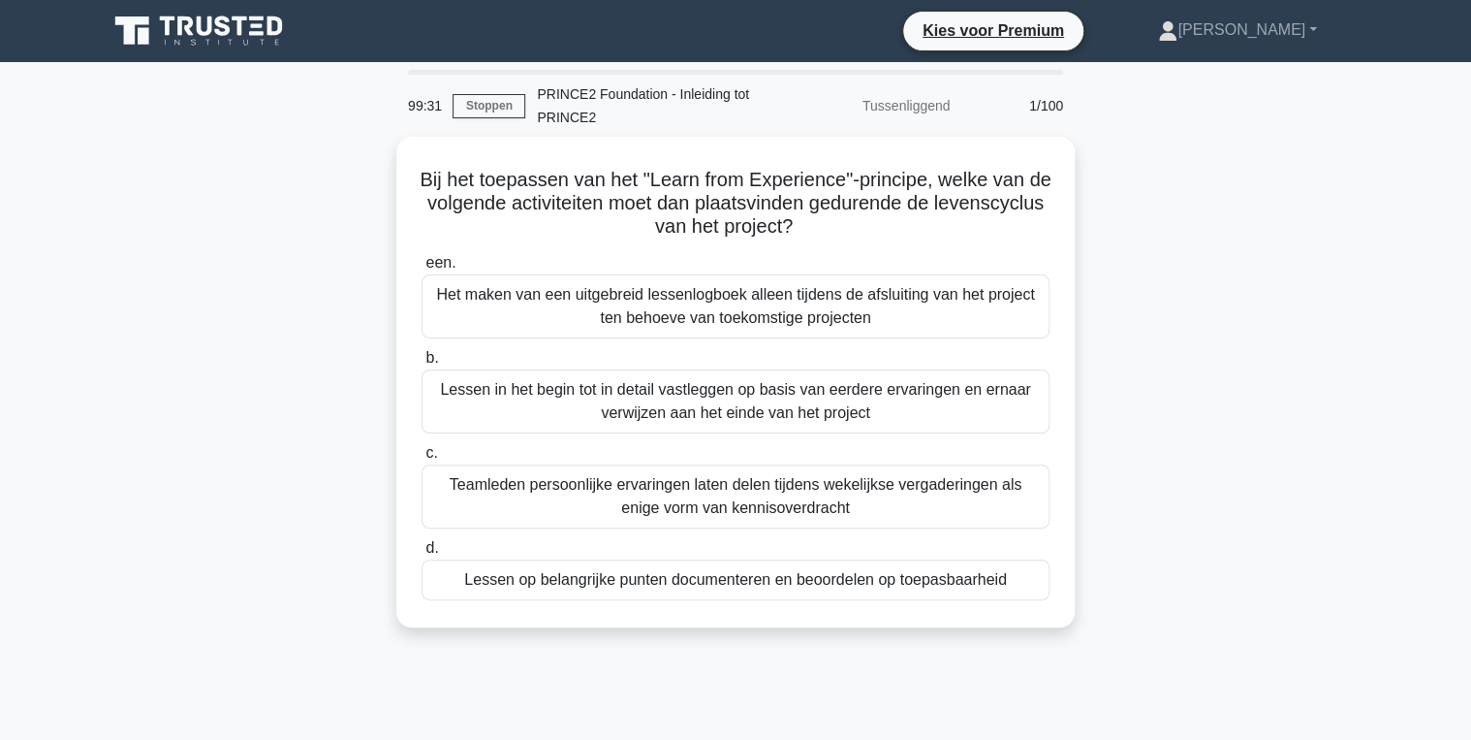
click at [1073, 345] on div "Bij het toepassen van het "Learn from Experience"-principe, welke van de volgen…" at bounding box center [735, 382] width 679 height 490
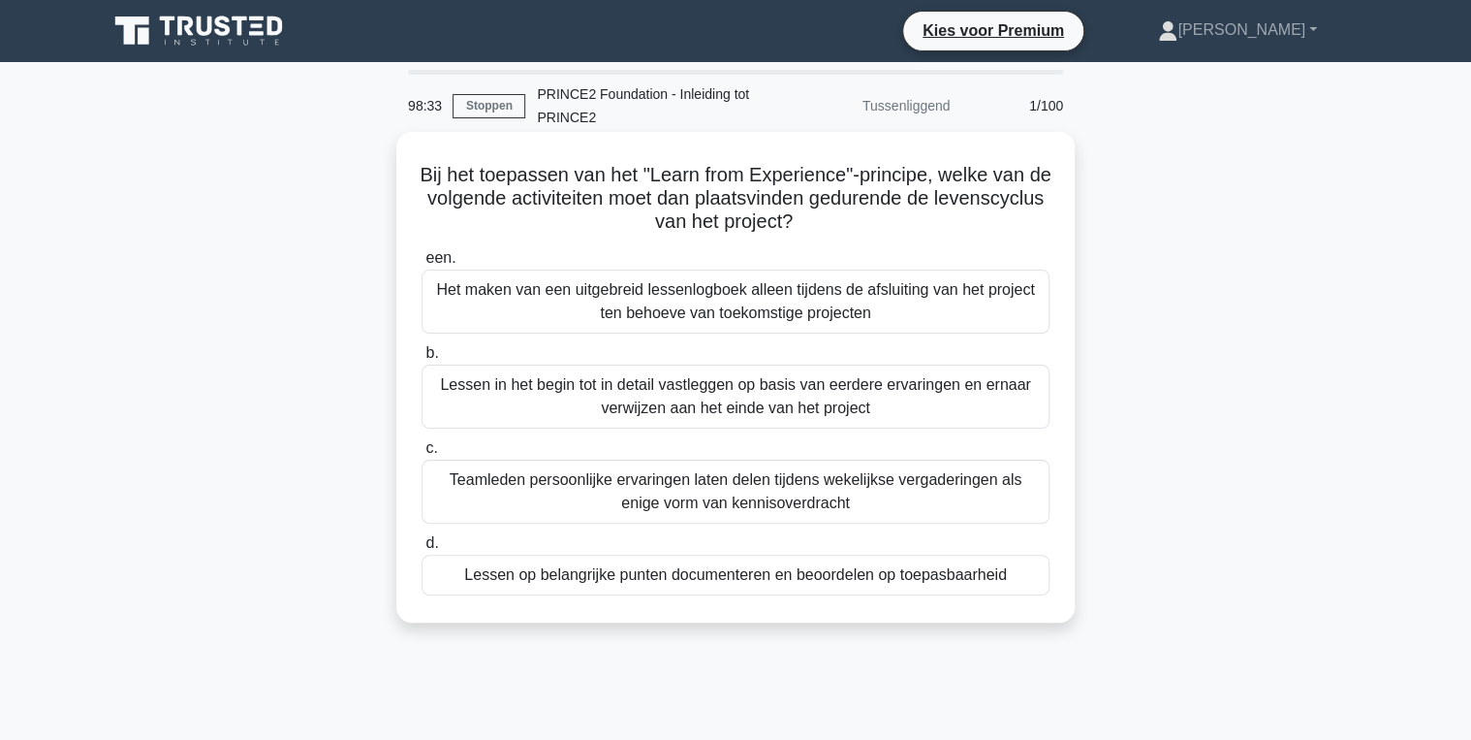
click at [764, 577] on div "Lessen op belangrijke punten documenteren en beoordelen op toepasbaarheid" at bounding box center [736, 574] width 628 height 41
click at [422, 550] on input "d. Lessen op belangrijke punten documenteren en beoordelen op toepasbaarheid" at bounding box center [422, 543] width 0 height 13
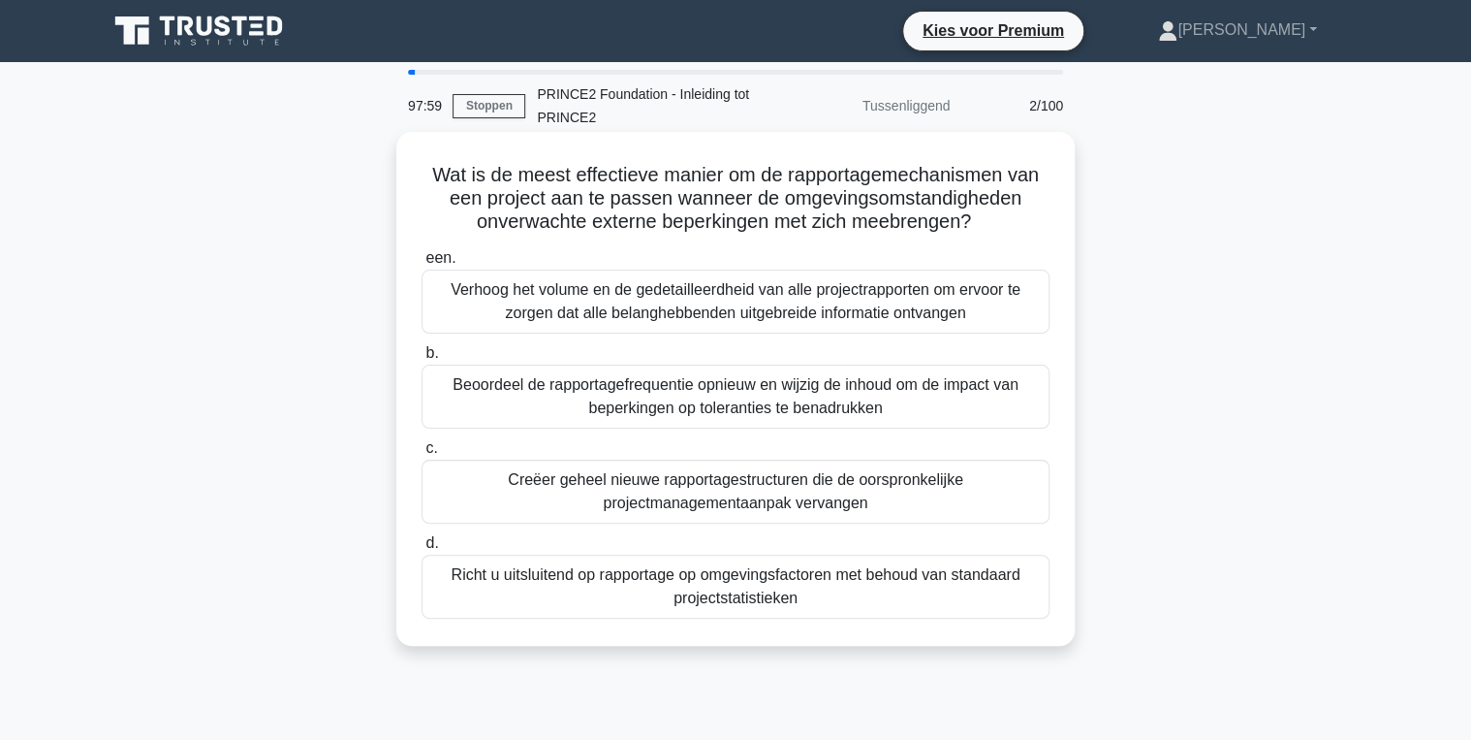
click at [768, 405] on div "Beoordeel de rapportagefrequentie opnieuw en wijzig de inhoud om de impact van …" at bounding box center [736, 396] width 628 height 64
click at [422, 360] on input "b. Beoordeel de rapportagefrequentie opnieuw en wijzig de inhoud om de impact v…" at bounding box center [422, 353] width 0 height 13
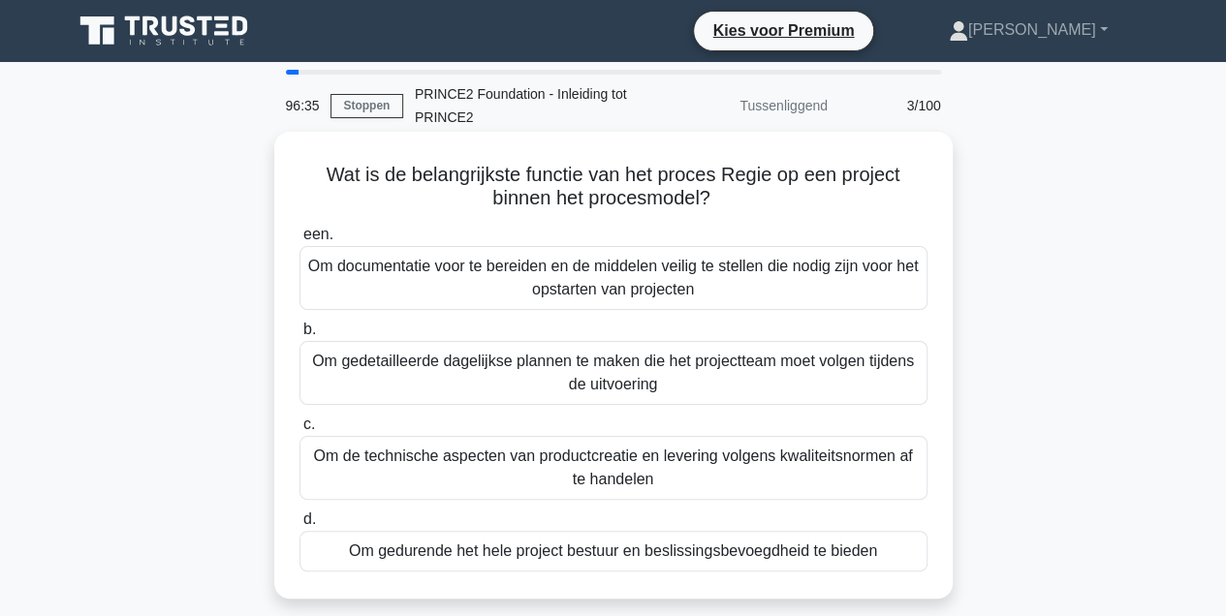
click at [565, 556] on div "Om gedurende het hele project bestuur en beslissingsbevoegdheid te bieden" at bounding box center [614, 551] width 628 height 41
click at [300, 526] on input "d. Om gedurende het hele project bestuur en beslissingsbevoegdheid te bieden" at bounding box center [300, 520] width 0 height 13
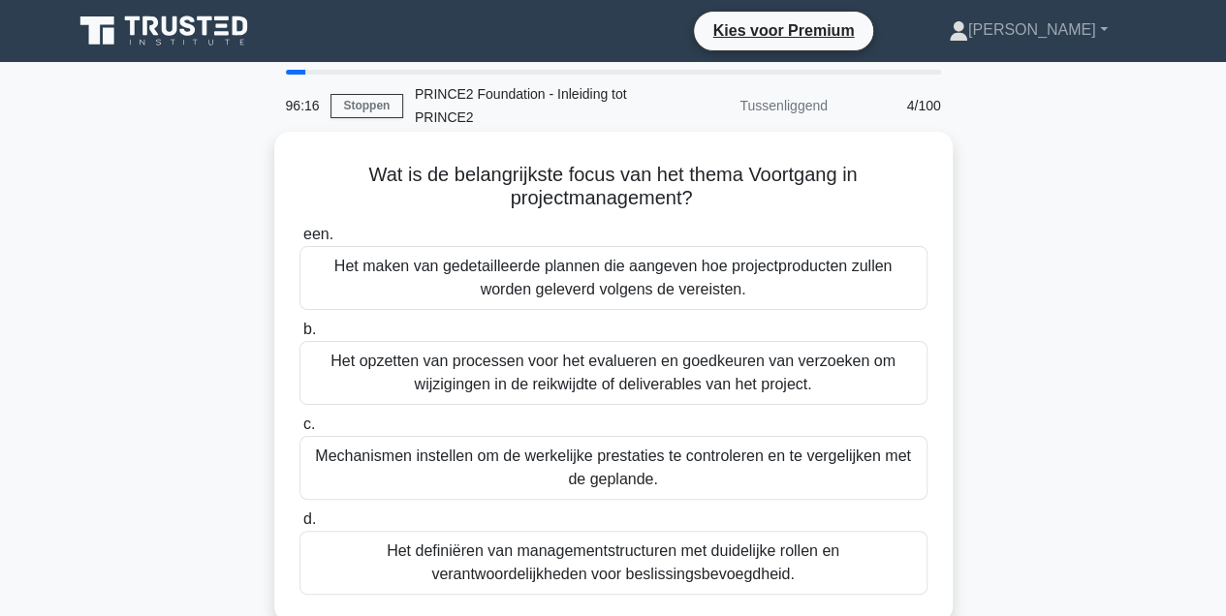
click at [688, 476] on div "Mechanismen instellen om de werkelijke prestaties te controleren en te vergelij…" at bounding box center [614, 468] width 628 height 64
click at [300, 431] on input "c. Mechanismen instellen om de werkelijke prestaties te controleren en te verge…" at bounding box center [300, 425] width 0 height 13
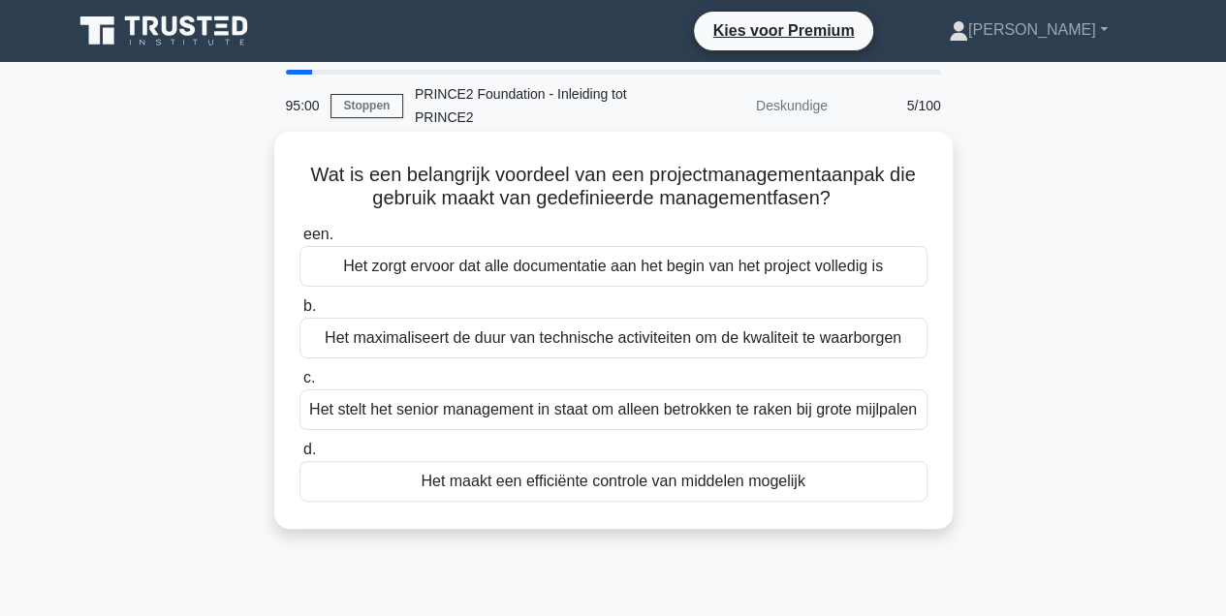
click at [639, 502] on div "Het maakt een efficiënte controle van middelen mogelijk" at bounding box center [614, 481] width 628 height 41
click at [300, 457] on input "d. Het maakt een efficiënte controle van middelen mogelijk" at bounding box center [300, 450] width 0 height 13
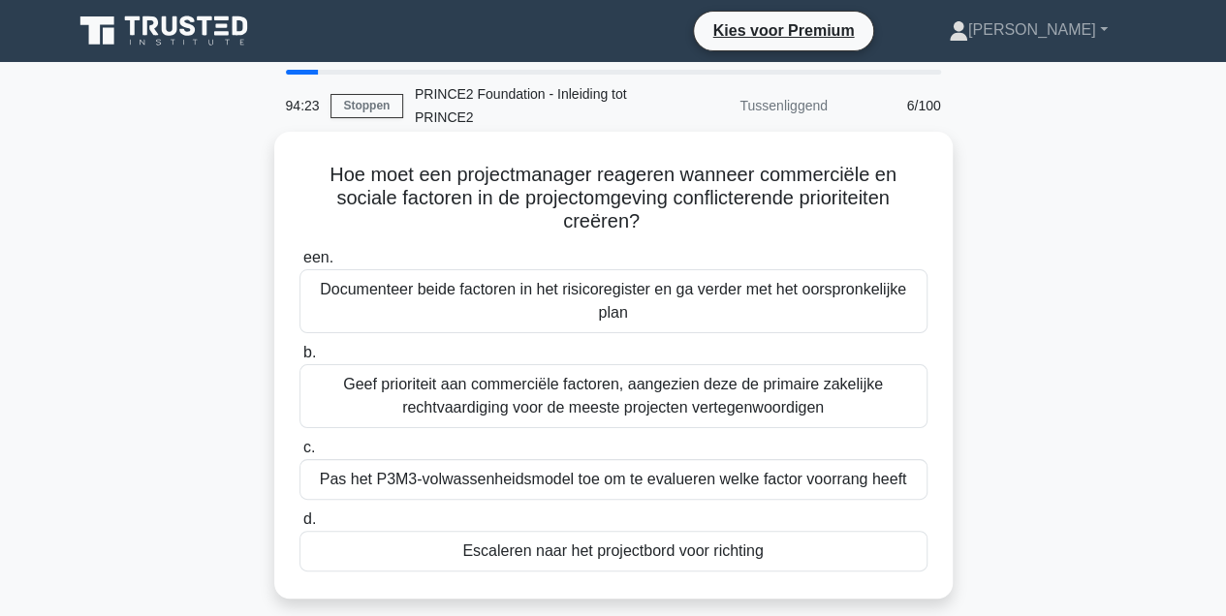
click at [631, 549] on div "Escaleren naar het projectbord voor richting" at bounding box center [614, 551] width 628 height 41
click at [300, 526] on input "d. Escaleren naar het projectbord voor richting" at bounding box center [300, 520] width 0 height 13
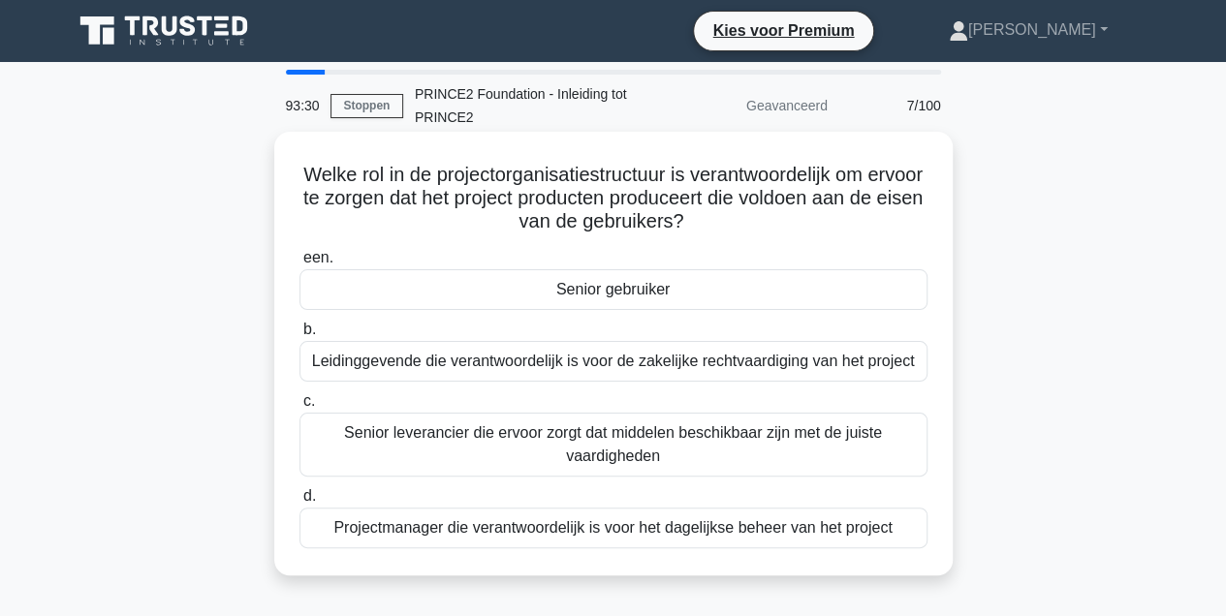
click at [492, 448] on div "Senior leverancier die ervoor zorgt dat middelen beschikbaar zijn met de juiste…" at bounding box center [614, 445] width 628 height 64
click at [300, 408] on input "c. Senior leverancier die ervoor zorgt dat middelen beschikbaar zijn met de jui…" at bounding box center [300, 401] width 0 height 13
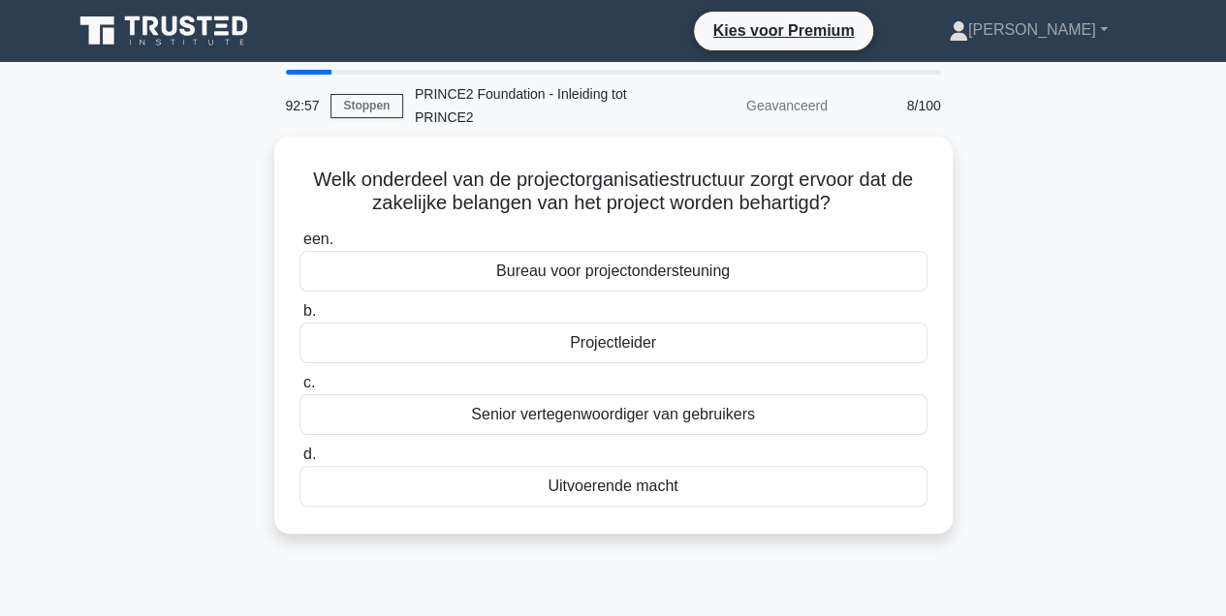
drag, startPoint x: 1033, startPoint y: 255, endPoint x: 1045, endPoint y: 209, distance: 47.0
click at [1045, 209] on div "Welk onderdeel van de projectorganisatiestructuur zorgt ervoor dat de zakelijke…" at bounding box center [613, 347] width 1105 height 421
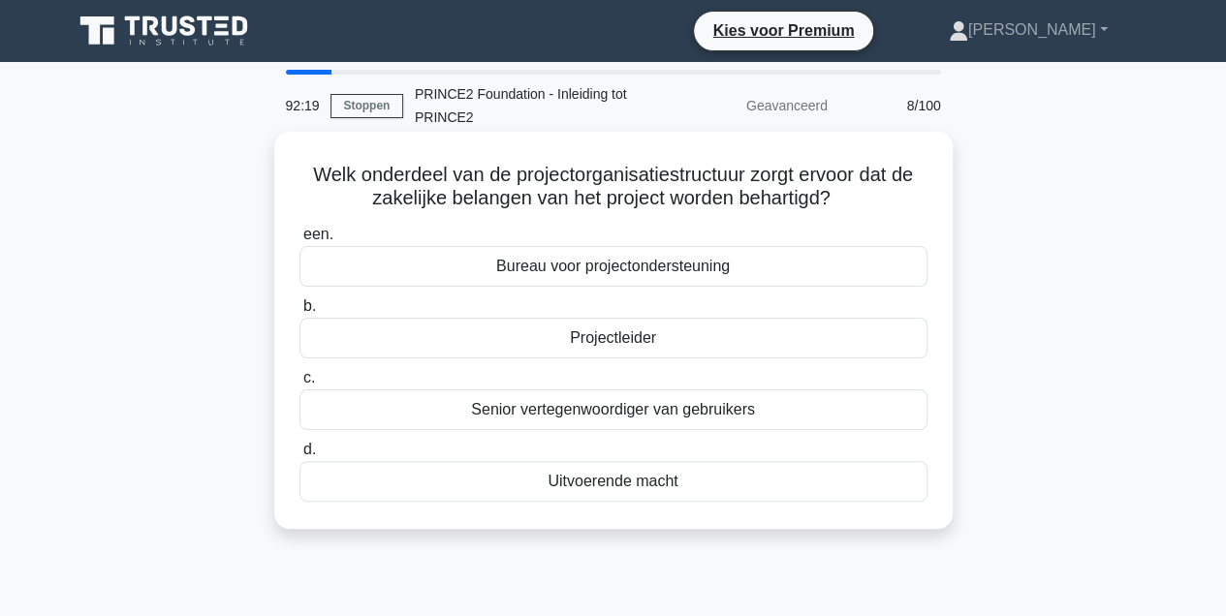
click at [624, 277] on div "Bureau voor projectondersteuning" at bounding box center [614, 266] width 628 height 41
click at [300, 241] on input "een. Bureau voor projectondersteuning" at bounding box center [300, 235] width 0 height 13
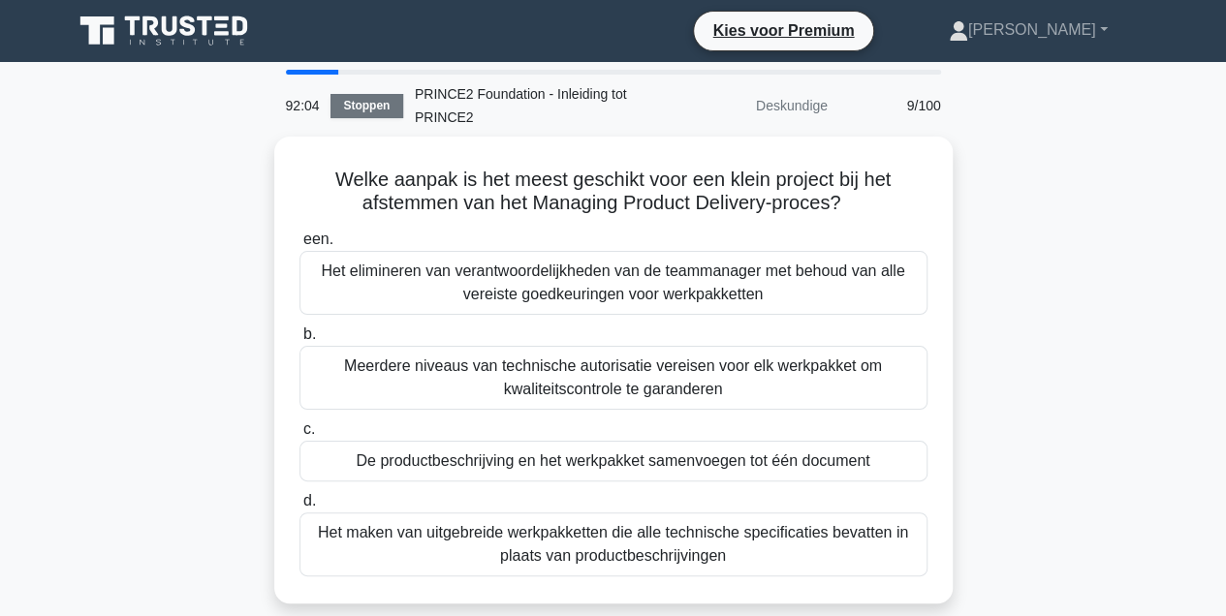
click at [366, 111] on link "Stoppen" at bounding box center [367, 106] width 73 height 24
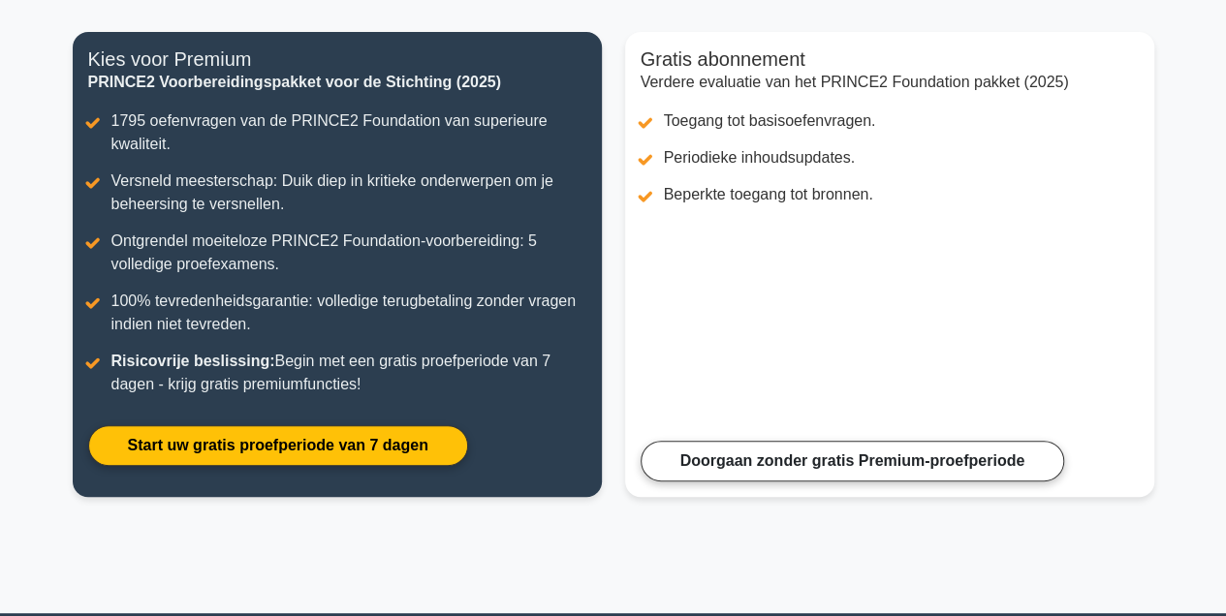
scroll to position [235, 0]
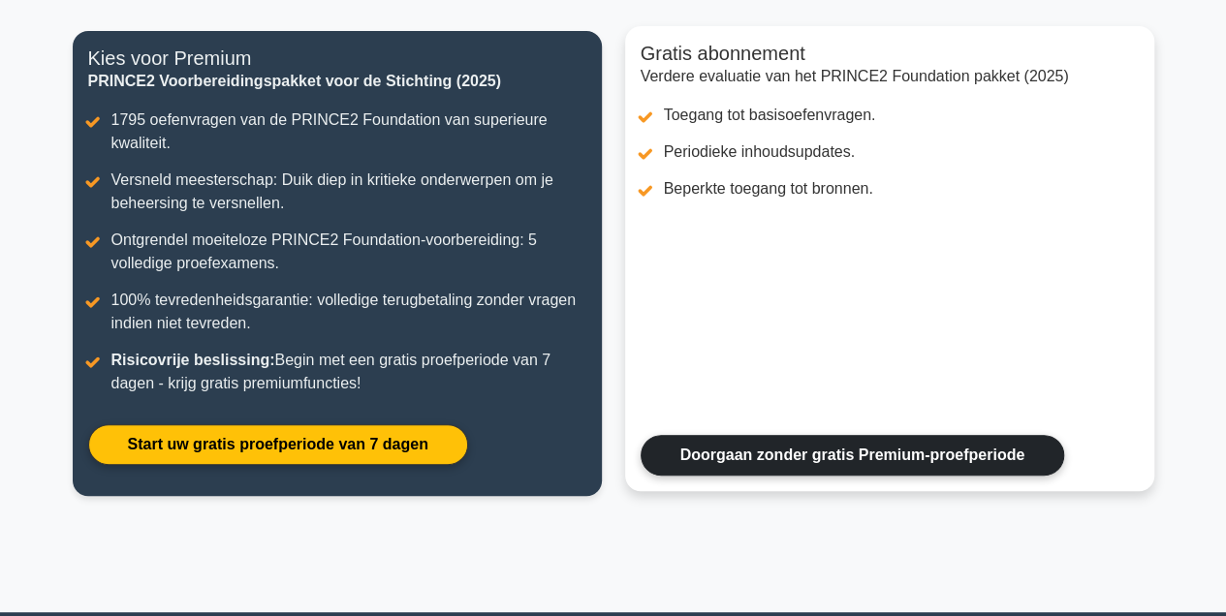
click at [778, 453] on link "Doorgaan zonder gratis Premium-proefperiode" at bounding box center [853, 455] width 425 height 41
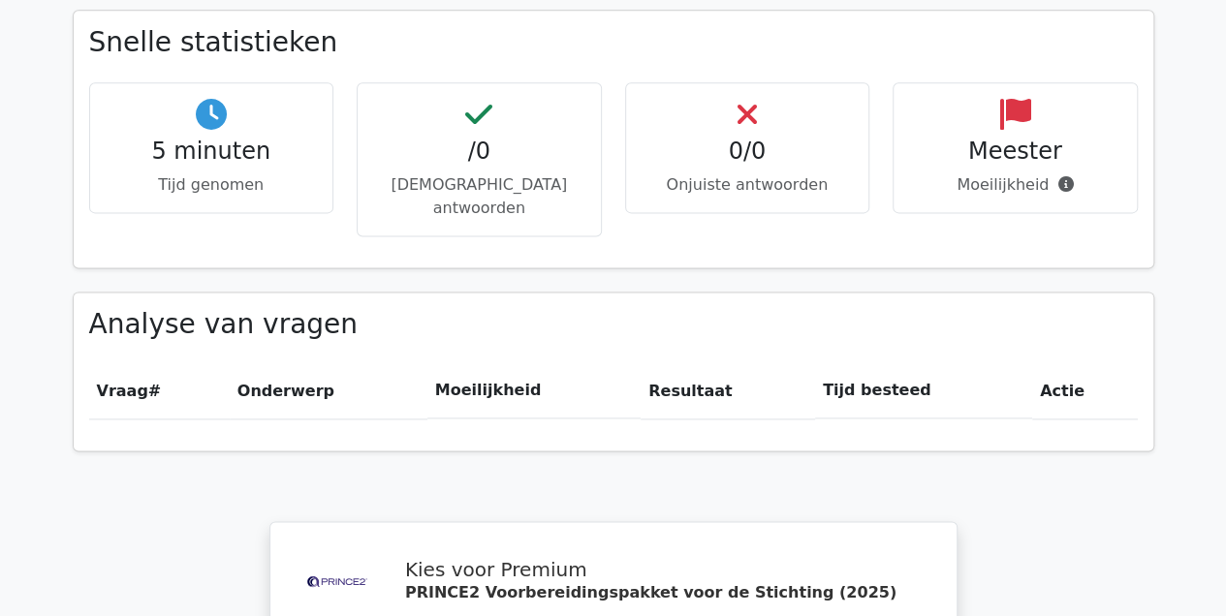
scroll to position [1179, 0]
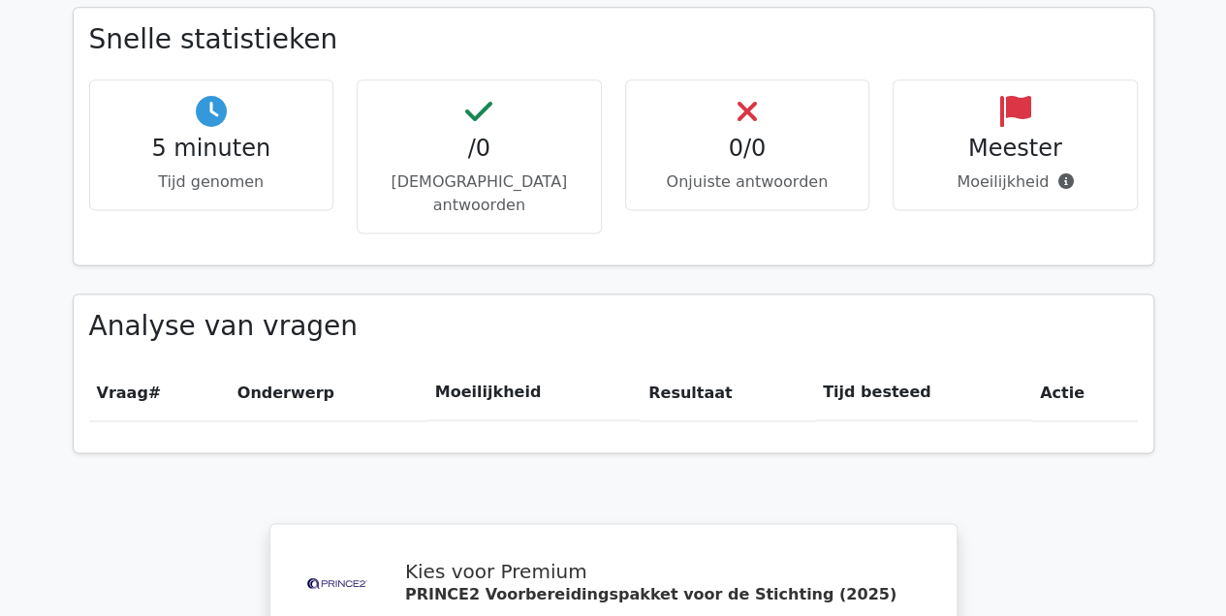
click at [1015, 173] on font "Moeilijkheid" at bounding box center [1003, 182] width 92 height 18
click at [1020, 96] on icon at bounding box center [1014, 111] width 31 height 31
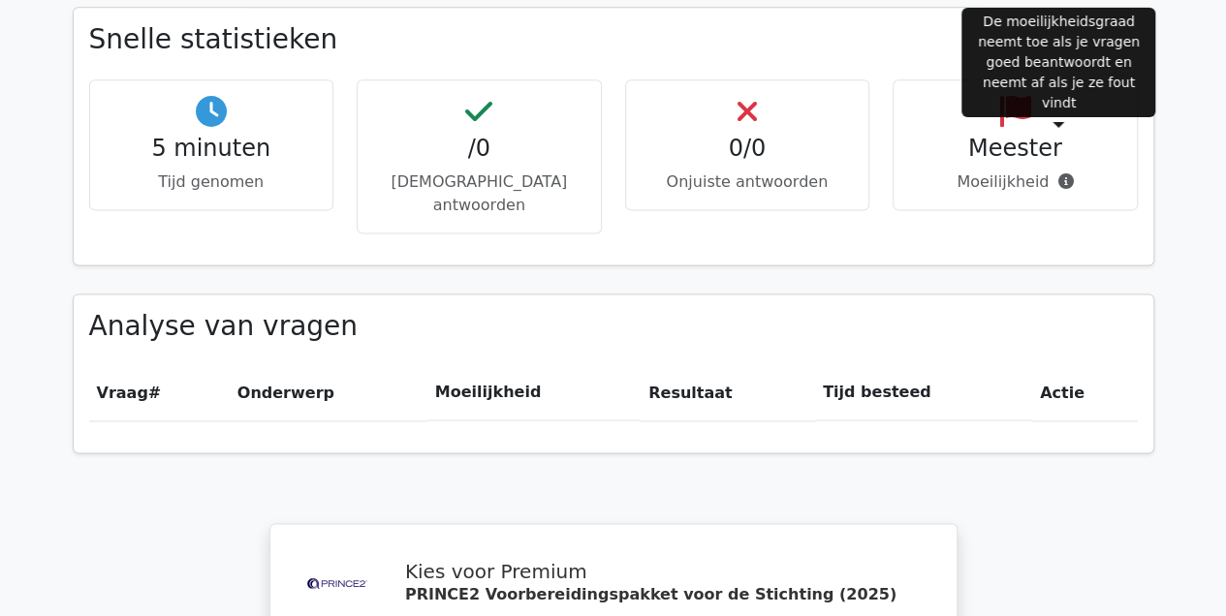
click at [1063, 173] on span at bounding box center [1061, 182] width 24 height 18
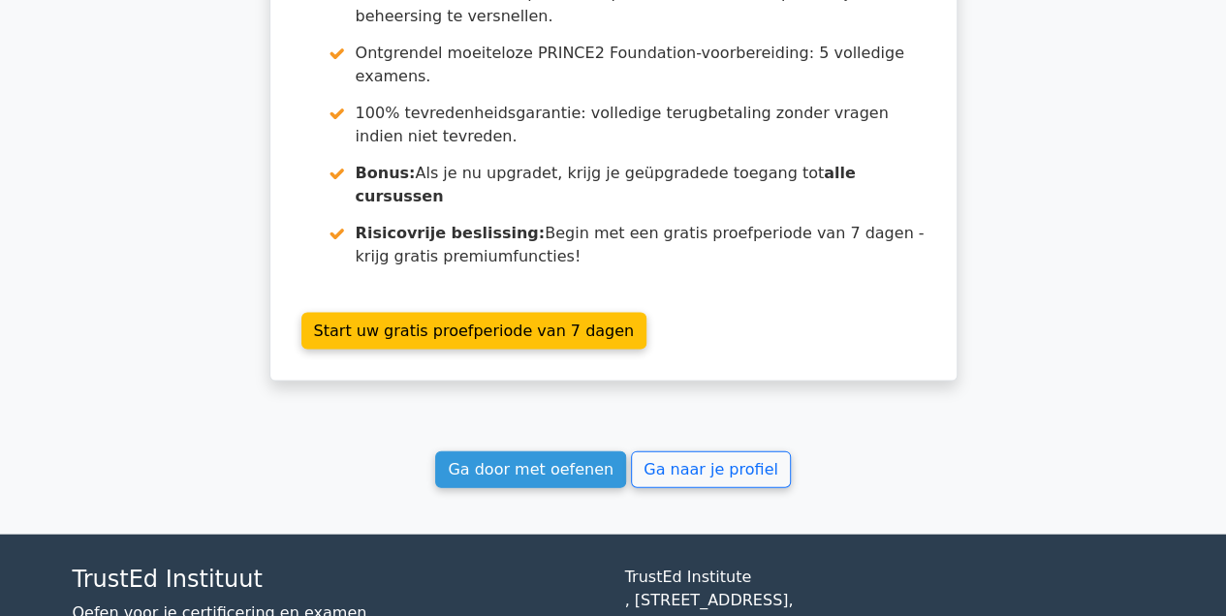
scroll to position [1880, 0]
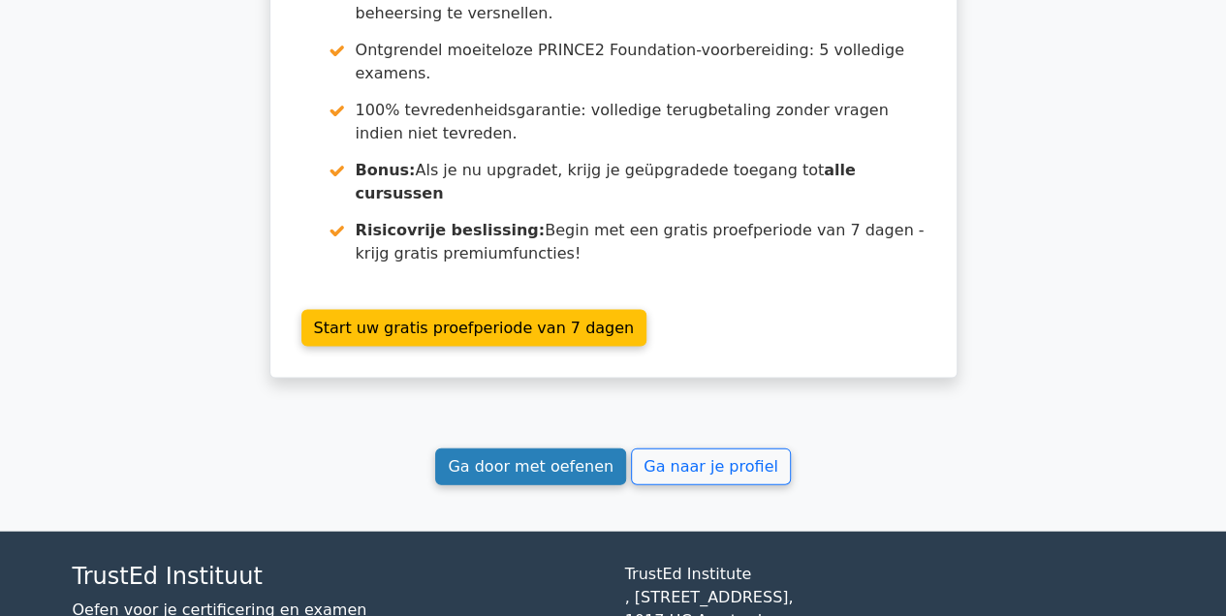
click at [576, 449] on link "Ga door met oefenen" at bounding box center [530, 467] width 191 height 37
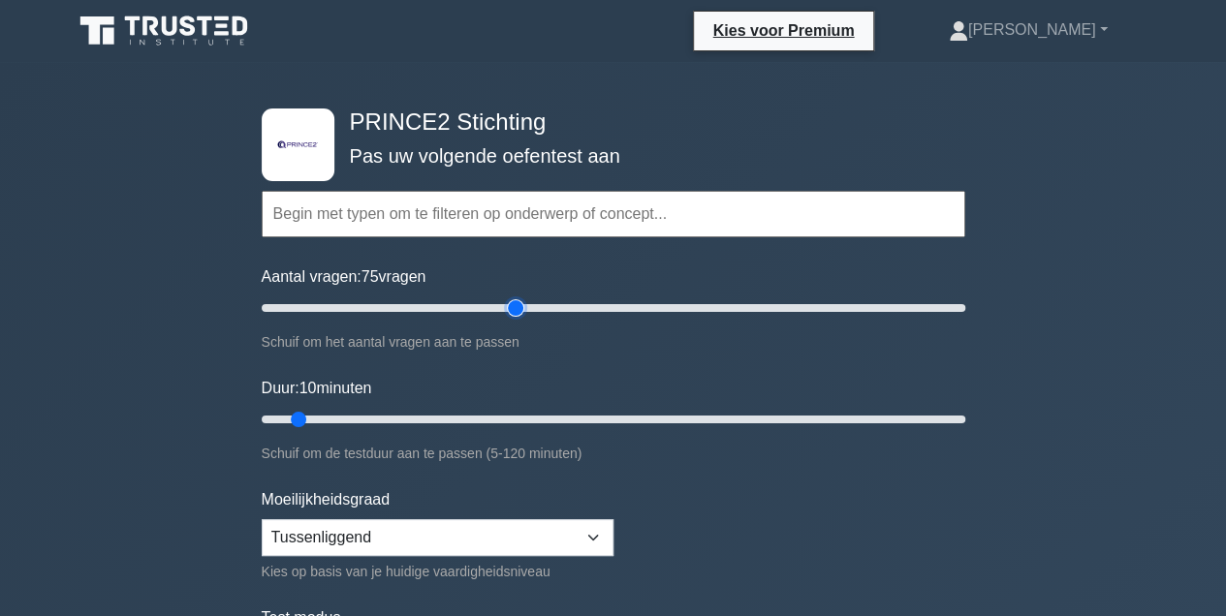
click at [513, 305] on input "Aantal vragen: 75 vragen" at bounding box center [614, 308] width 704 height 23
click at [480, 305] on input "Aantal vragen: 65 vragen" at bounding box center [614, 308] width 704 height 23
type input "60"
click at [458, 306] on input "Aantal vragen: 60 vragen" at bounding box center [614, 308] width 704 height 23
click at [454, 416] on input "Duur: 35 minuten" at bounding box center [614, 419] width 704 height 23
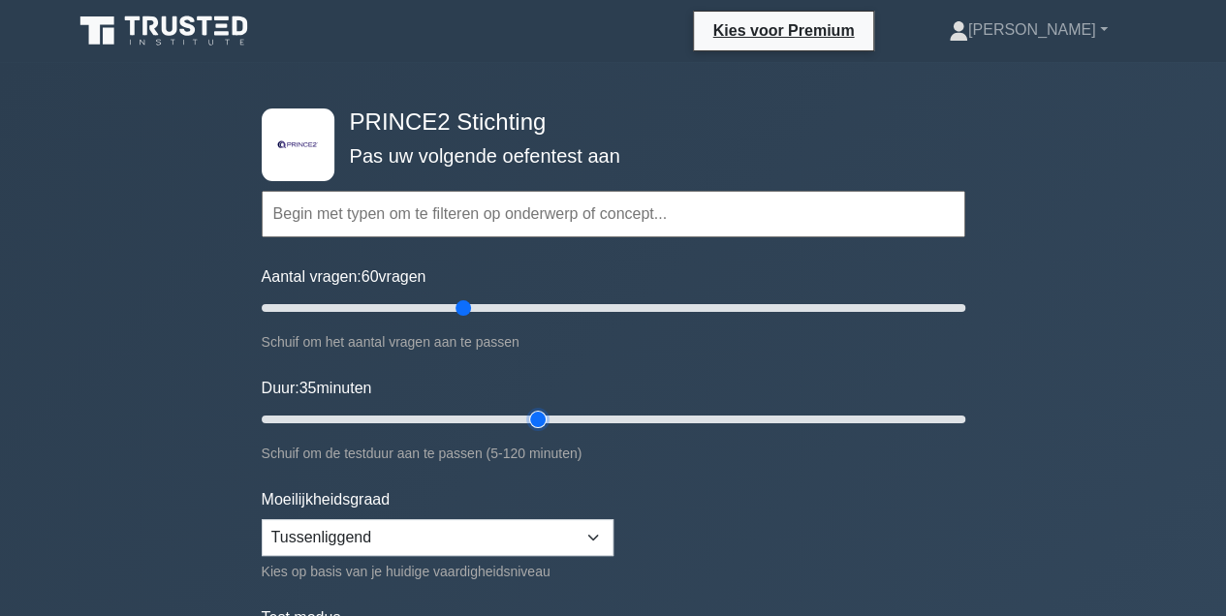
click at [533, 414] on input "Duur: 35 minuten" at bounding box center [614, 419] width 704 height 23
click at [562, 417] on input "Duur: 55 minuten" at bounding box center [614, 419] width 704 height 23
type input "60"
click at [588, 417] on input "Duur: 60 minuten" at bounding box center [614, 419] width 704 height 23
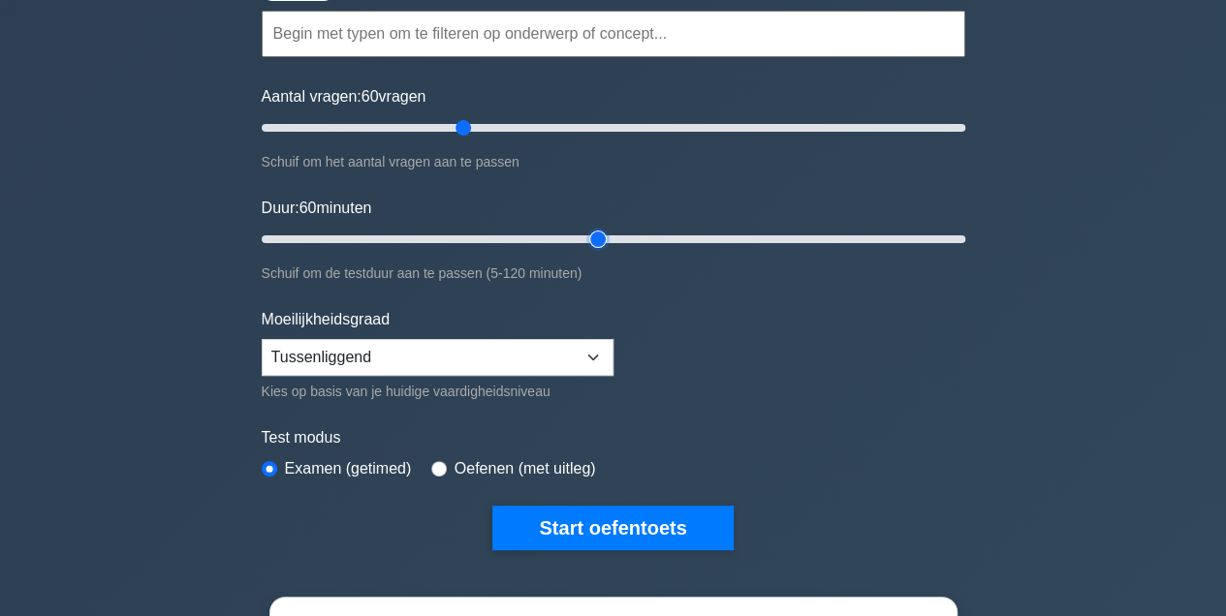
scroll to position [206, 0]
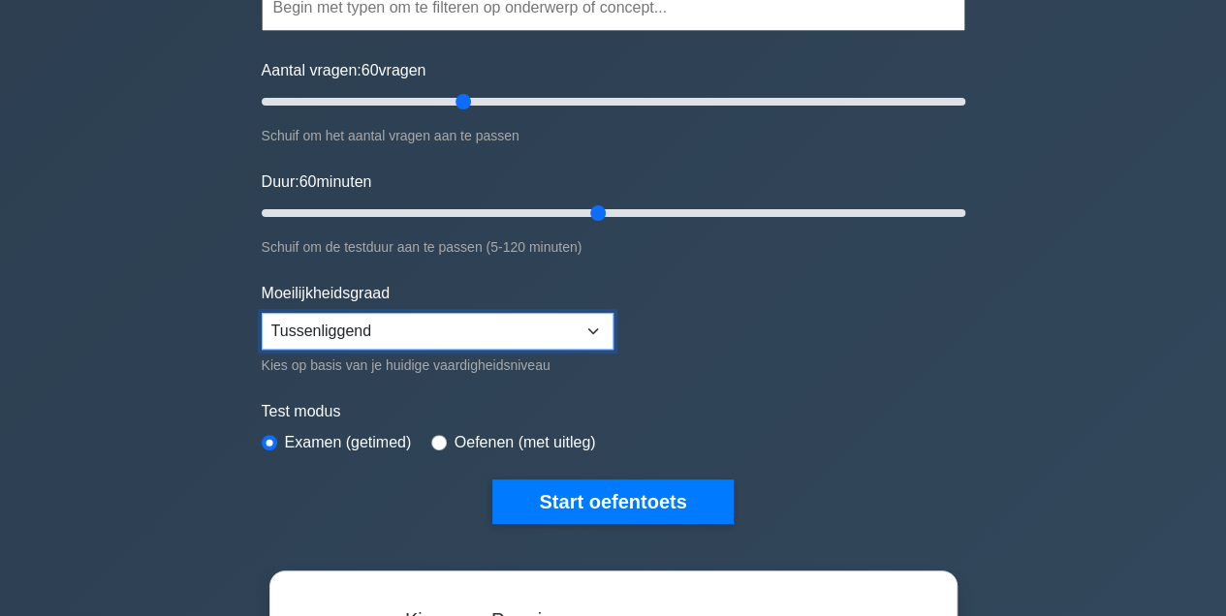
click at [597, 325] on select "Beginner Tussenliggend Deskundige" at bounding box center [438, 331] width 352 height 37
select select "expert"
click at [262, 313] on select "Beginner Tussenliggend Deskundige" at bounding box center [438, 331] width 352 height 37
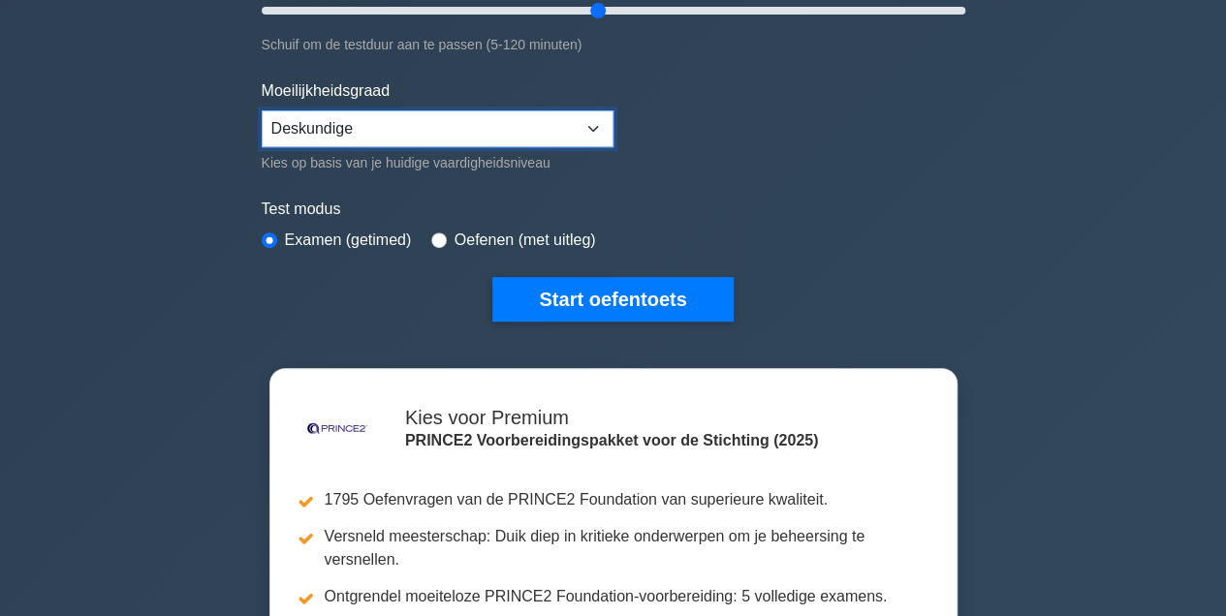
scroll to position [413, 0]
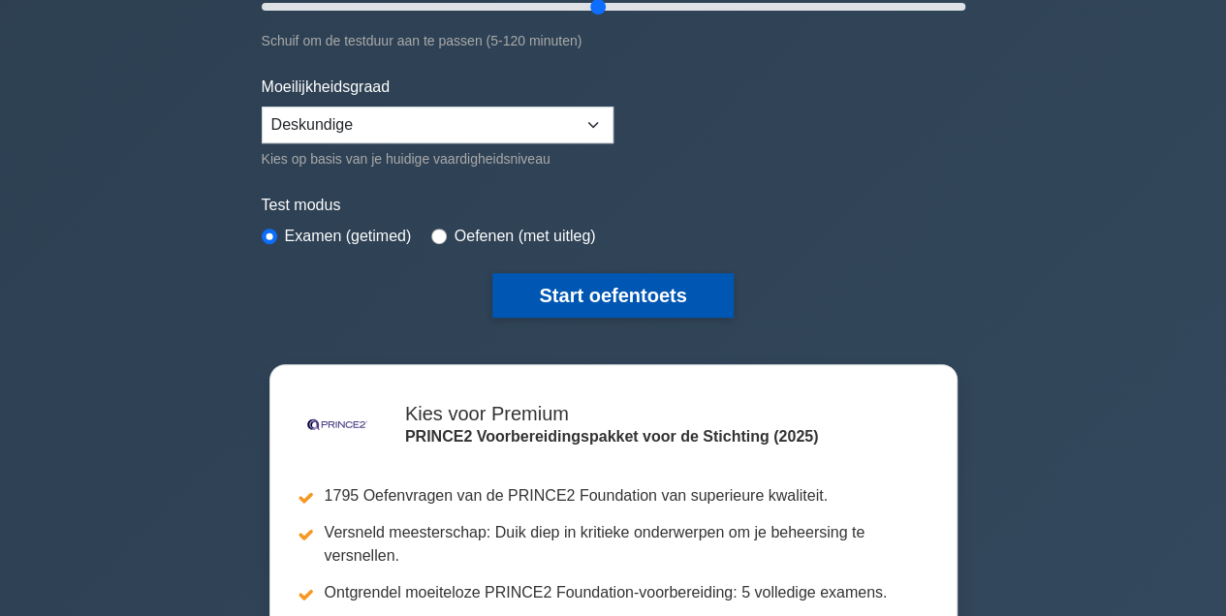
click at [692, 304] on button "Start oefentoets" at bounding box center [612, 295] width 240 height 45
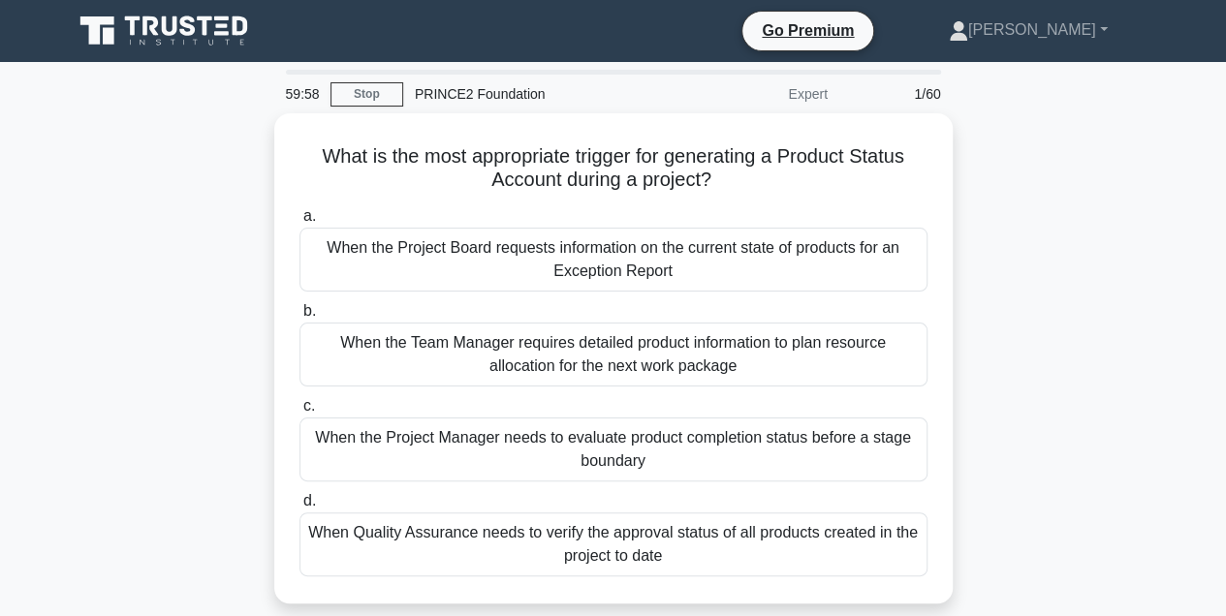
click at [1033, 236] on div "What is the most appropriate trigger for generating a Product Status Account du…" at bounding box center [613, 370] width 1105 height 514
click at [1083, 262] on div "What is the most appropriate trigger for generating a Product Status Account du…" at bounding box center [613, 370] width 1105 height 514
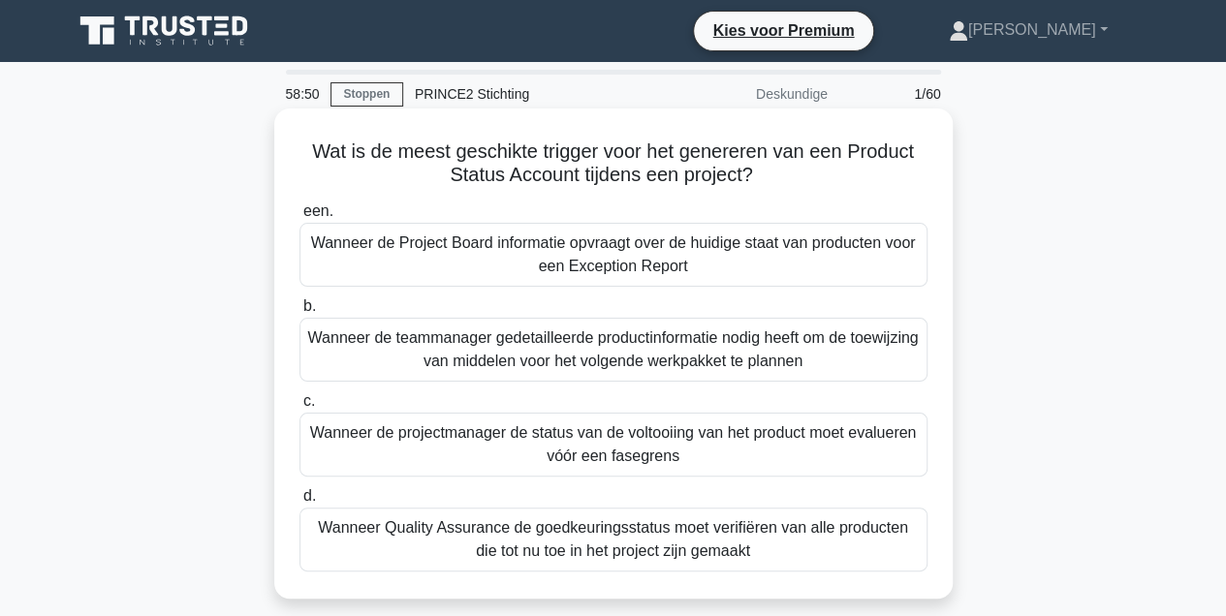
click at [465, 443] on div "Wanneer de projectmanager de status van de voltooiing van het product moet eval…" at bounding box center [614, 445] width 628 height 64
click at [300, 408] on input "c. Wanneer de projectmanager de status van de voltooiing van het product moet e…" at bounding box center [300, 401] width 0 height 13
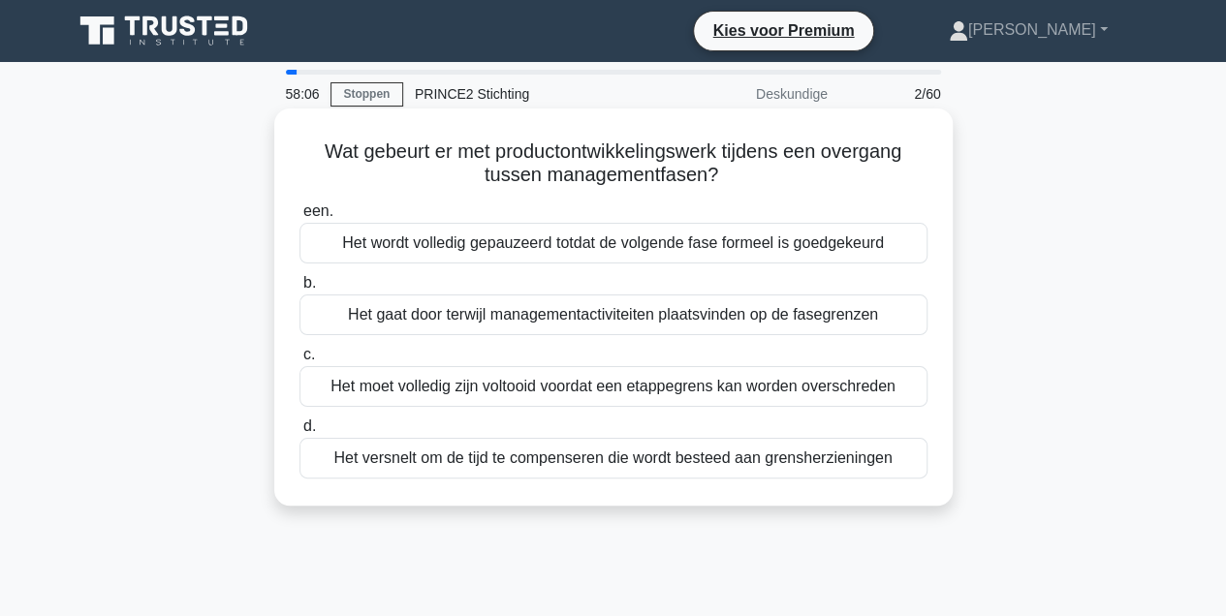
click at [593, 320] on div "Het gaat door terwijl managementactiviteiten plaatsvinden op de fasegrenzen" at bounding box center [614, 315] width 628 height 41
click at [300, 290] on input "b. Het gaat door terwijl managementactiviteiten plaatsvinden op de fasegrenzen" at bounding box center [300, 283] width 0 height 13
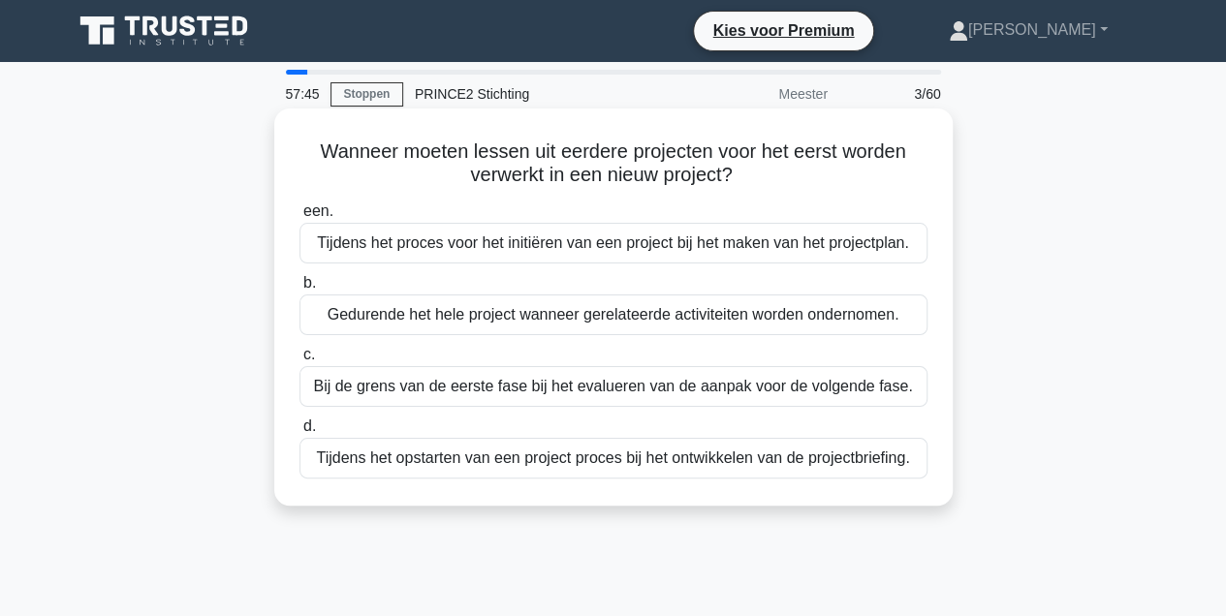
click at [558, 465] on div "Tijdens het opstarten van een project proces bij het ontwikkelen van de project…" at bounding box center [614, 458] width 628 height 41
click at [300, 433] on input "d. Tijdens het opstarten van een project proces bij het ontwikkelen van de proj…" at bounding box center [300, 427] width 0 height 13
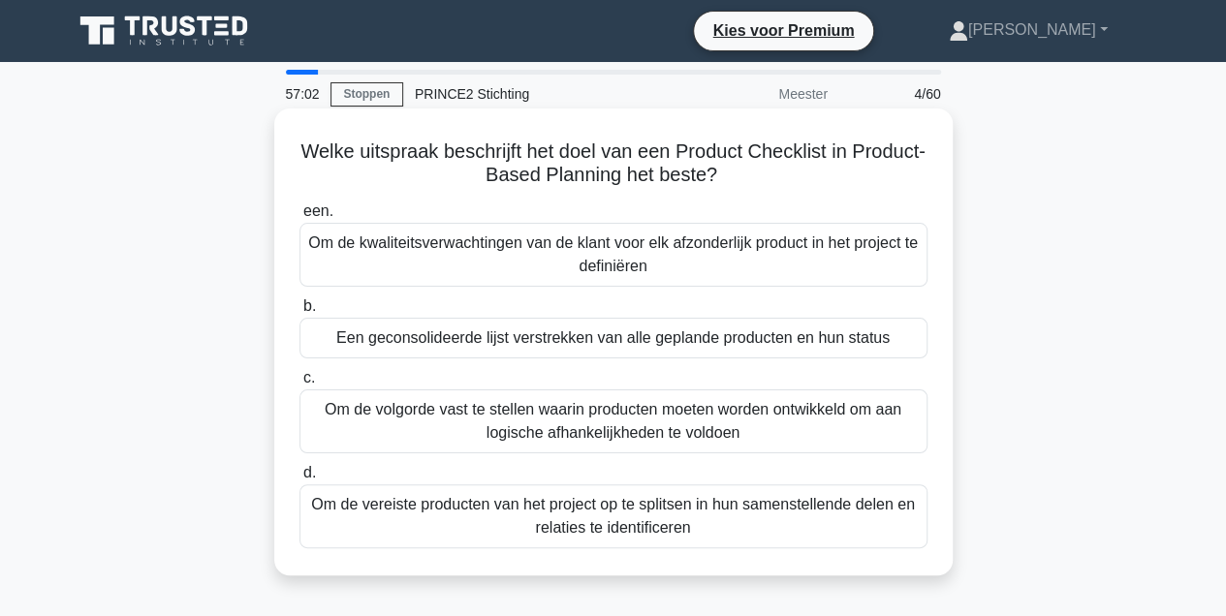
click at [605, 423] on div "Om de volgorde vast te stellen waarin producten moeten worden ontwikkeld om aan…" at bounding box center [614, 422] width 628 height 64
click at [300, 385] on input "c. Om de volgorde vast te stellen waarin producten moeten worden ontwikkeld om …" at bounding box center [300, 378] width 0 height 13
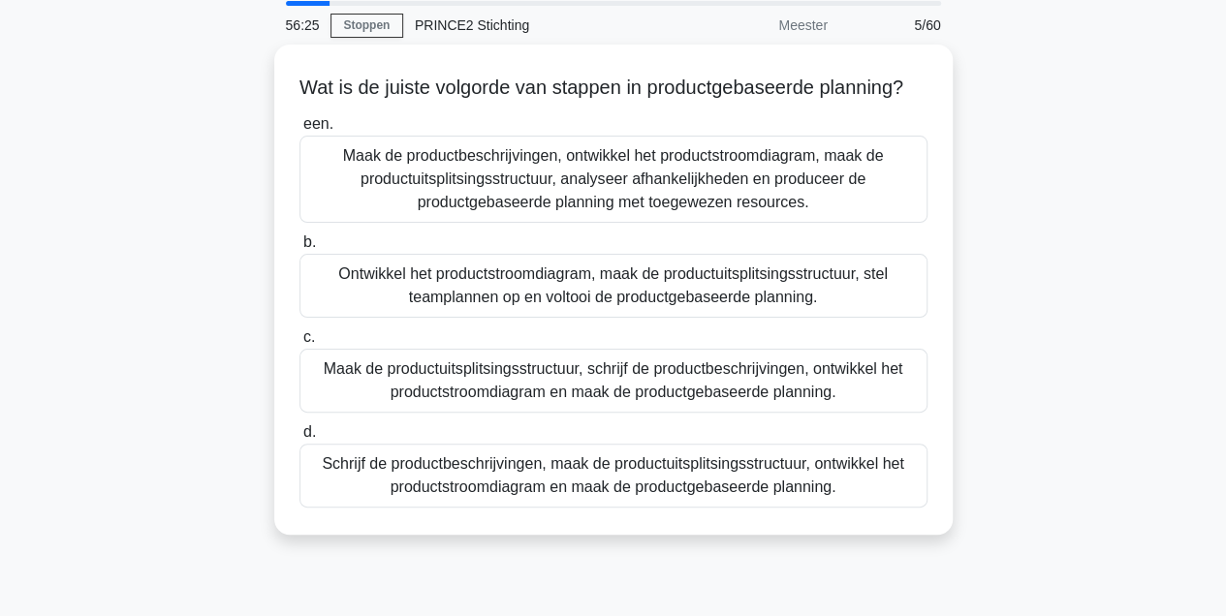
scroll to position [70, 0]
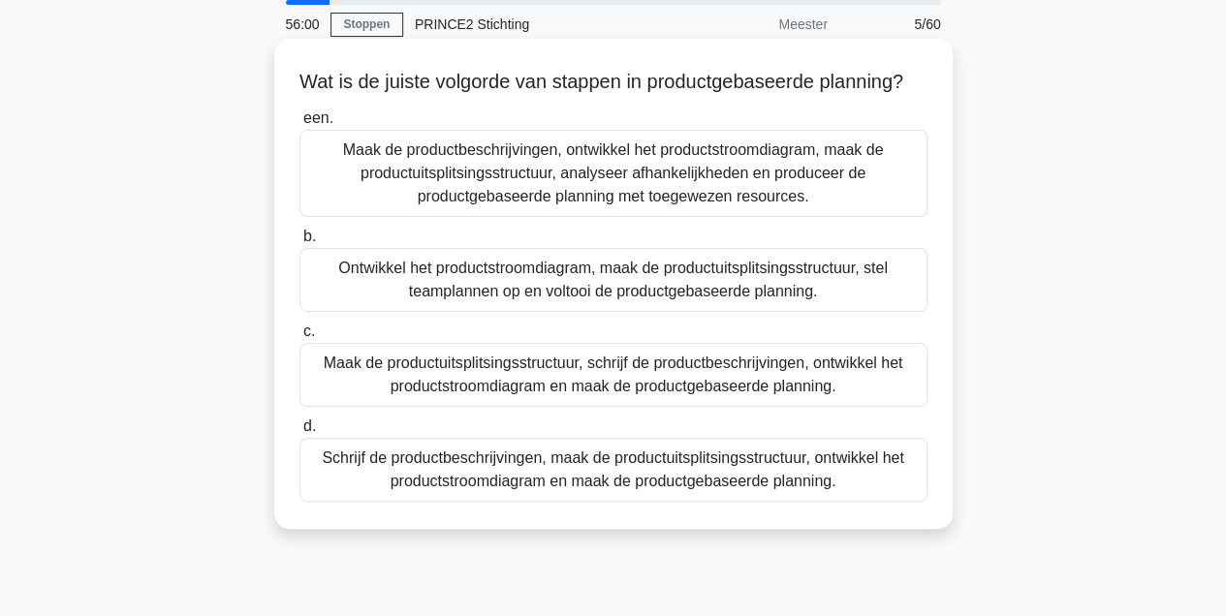
click at [603, 205] on div "Maak de productbeschrijvingen, ontwikkel het productstroomdiagram, maak de prod…" at bounding box center [614, 173] width 628 height 87
click at [300, 125] on input "een. Maak de productbeschrijvingen, ontwikkel het productstroomdiagram, maak de…" at bounding box center [300, 118] width 0 height 13
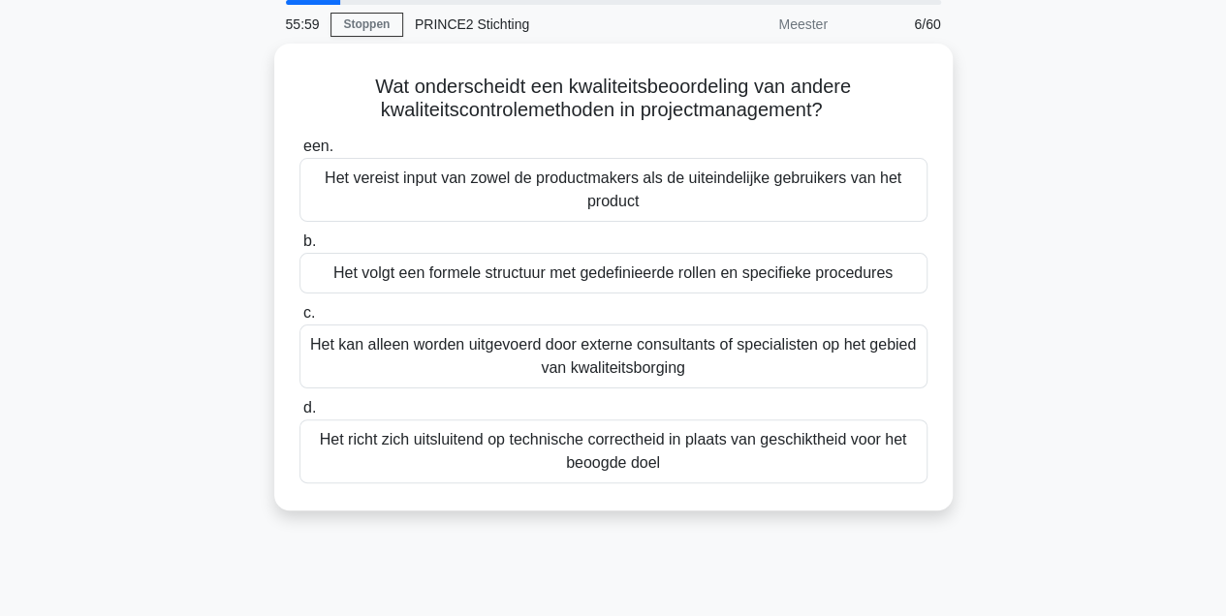
scroll to position [0, 0]
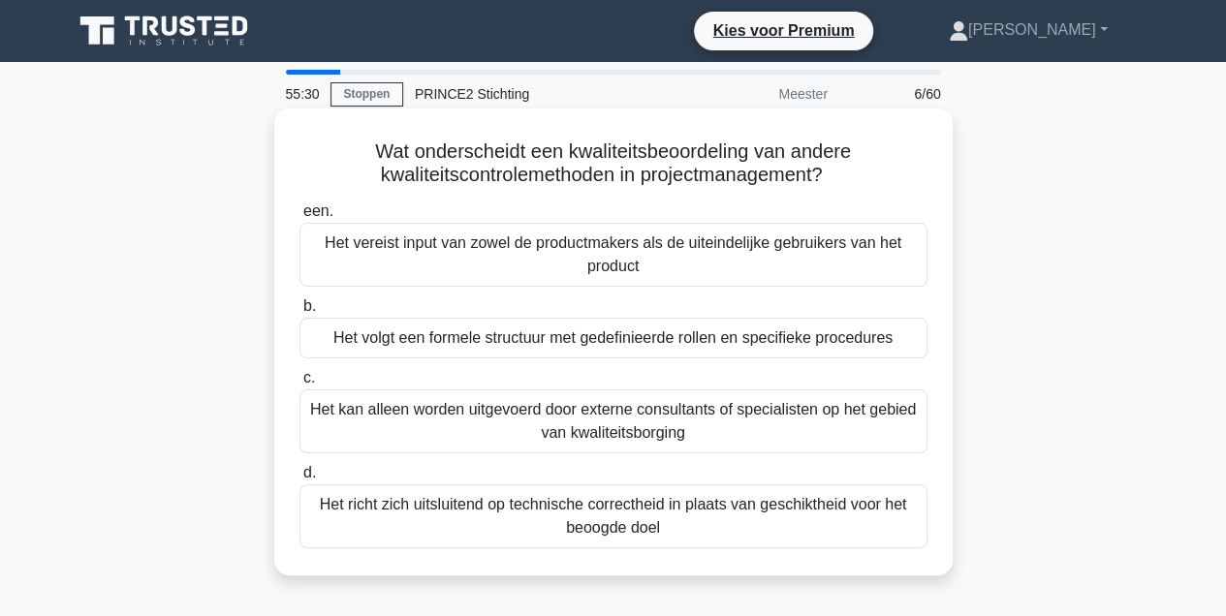
click at [504, 201] on label "een. Het vereist input van zowel de productmakers als de uiteindelijke gebruike…" at bounding box center [614, 243] width 628 height 87
click at [300, 205] on input "een. Het vereist input van zowel de productmakers als de uiteindelijke gebruike…" at bounding box center [300, 211] width 0 height 13
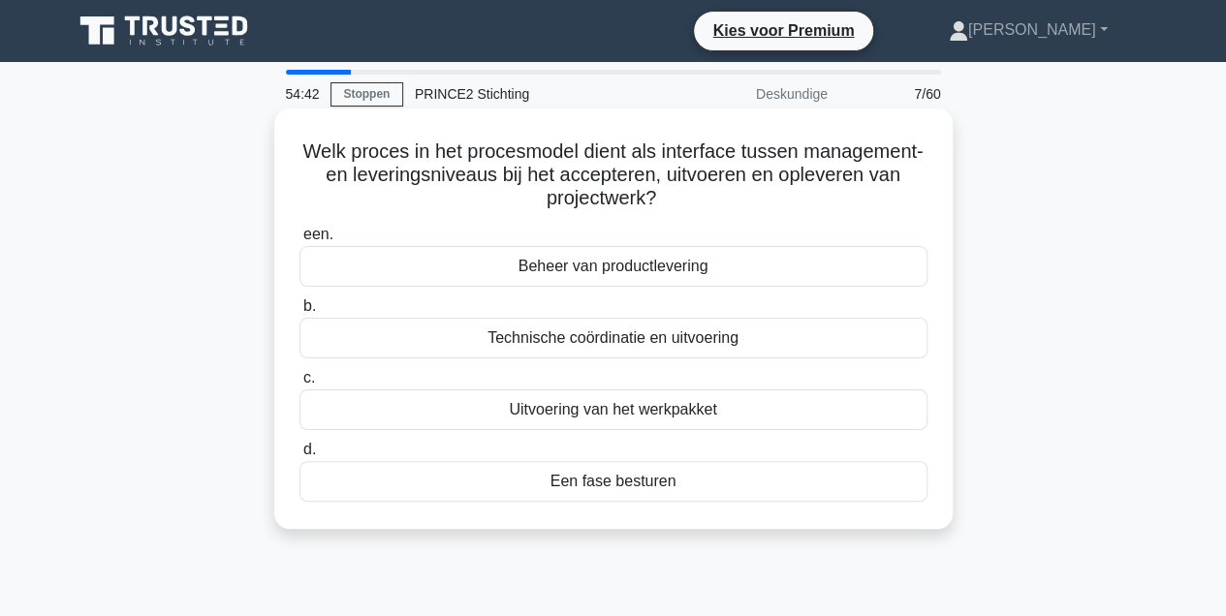
click at [602, 486] on div "Een fase besturen" at bounding box center [614, 481] width 628 height 41
click at [300, 457] on input "d. Een fase besturen" at bounding box center [300, 450] width 0 height 13
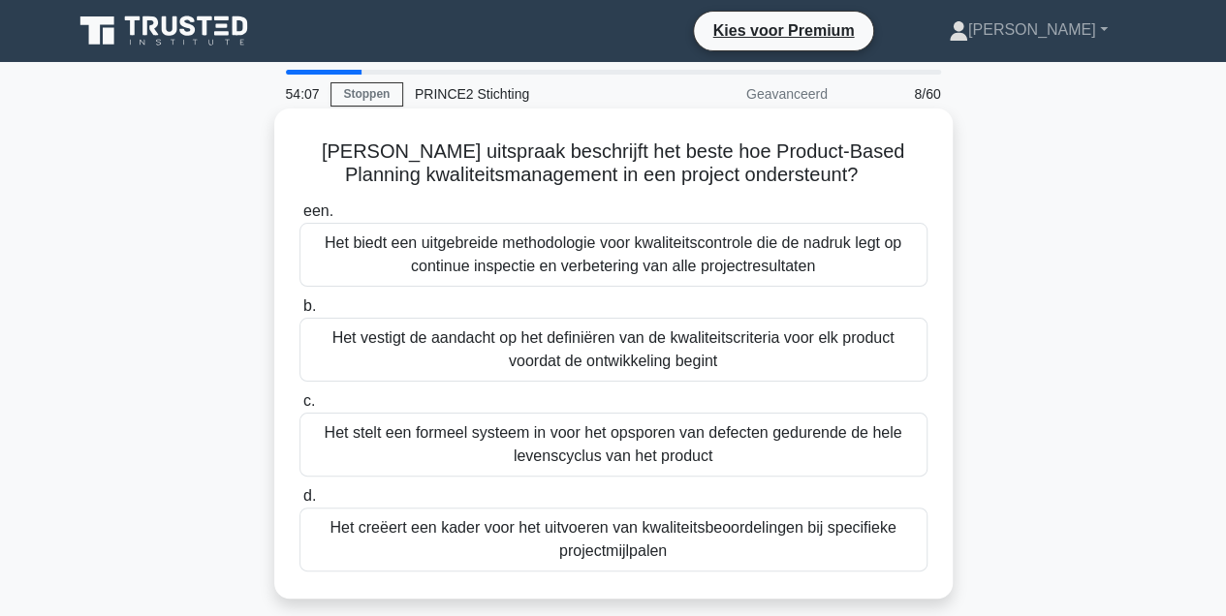
click at [689, 357] on div "Het vestigt de aandacht op het definiëren van de kwaliteitscriteria voor elk pr…" at bounding box center [614, 350] width 628 height 64
click at [300, 313] on input "b. Het vestigt de aandacht op het definiëren van de kwaliteitscriteria voor elk…" at bounding box center [300, 306] width 0 height 13
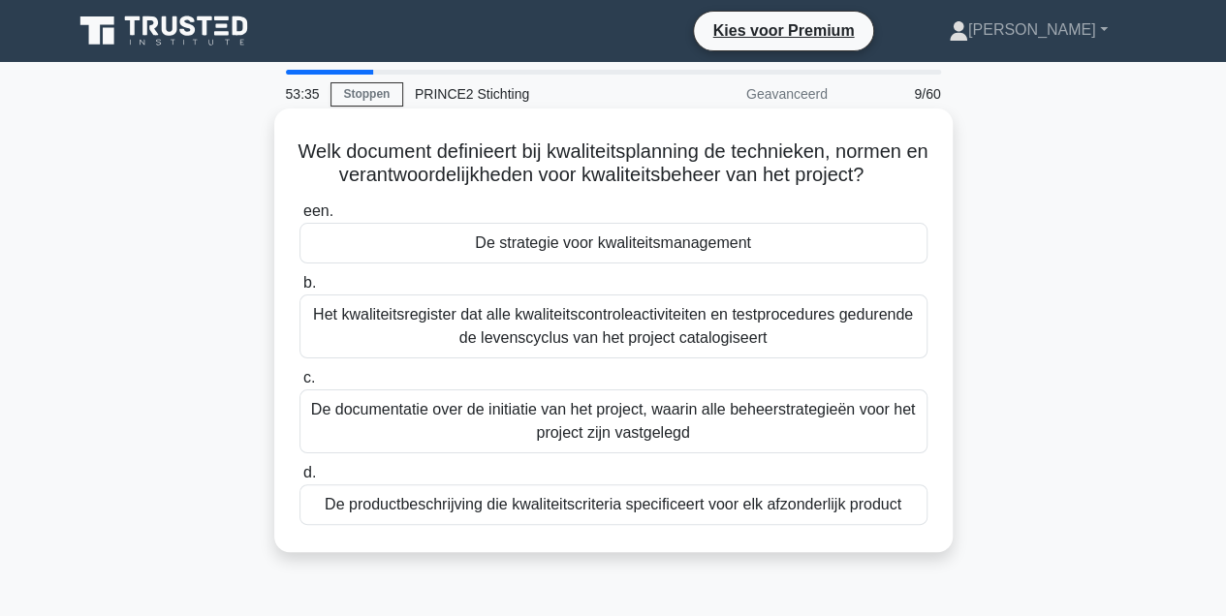
click at [639, 248] on div "De strategie voor kwaliteitsmanagement" at bounding box center [614, 243] width 628 height 41
click at [300, 218] on input "een. De strategie voor kwaliteitsmanagement" at bounding box center [300, 211] width 0 height 13
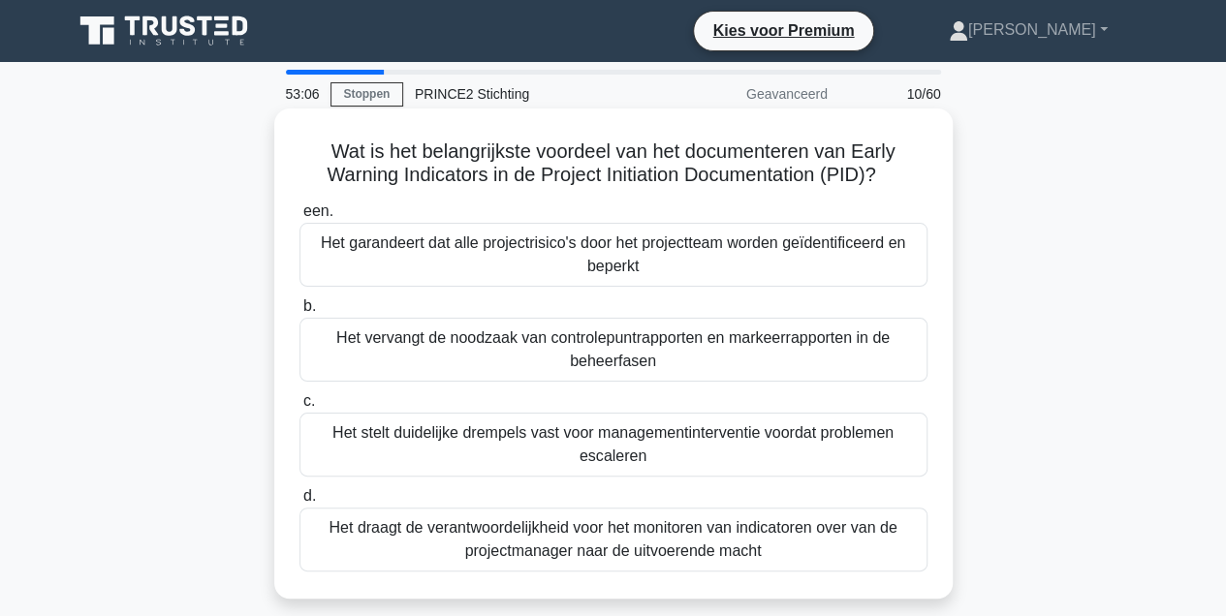
click at [674, 248] on div "Het garandeert dat alle projectrisico's door het projectteam worden geïdentific…" at bounding box center [614, 255] width 628 height 64
click at [300, 218] on input "een. Het garandeert dat alle projectrisico's door het projectteam worden geïden…" at bounding box center [300, 211] width 0 height 13
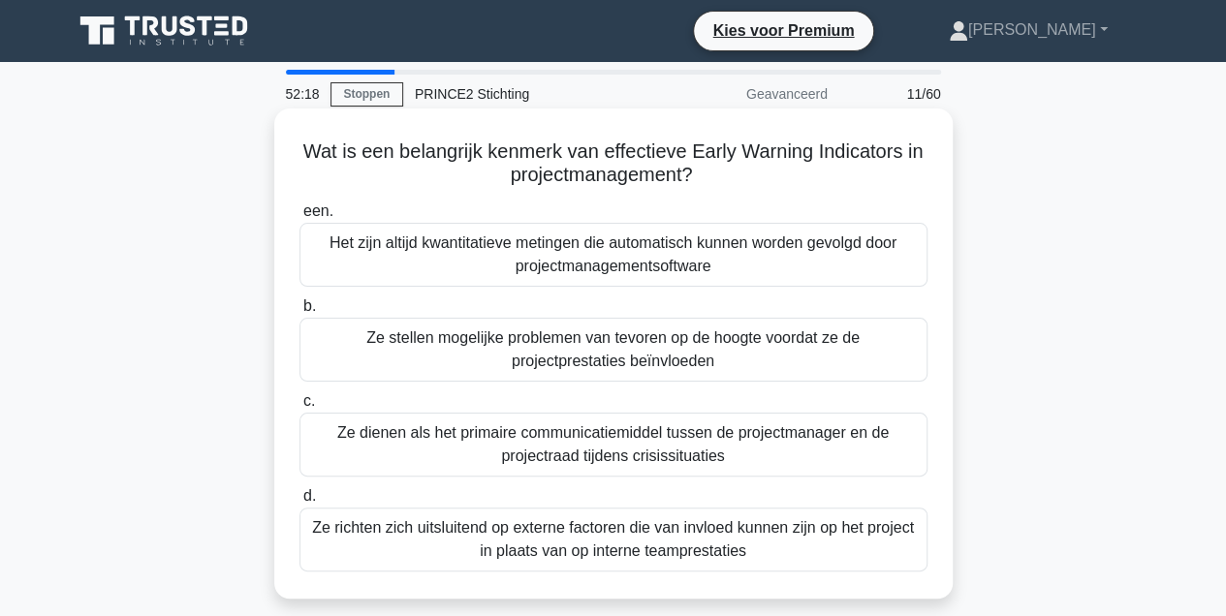
click at [551, 359] on div "Ze stellen mogelijke problemen van tevoren op de hoogte voordat ze de projectpr…" at bounding box center [614, 350] width 628 height 64
click at [300, 313] on input "b. Ze stellen mogelijke problemen van tevoren op de hoogte voordat ze de projec…" at bounding box center [300, 306] width 0 height 13
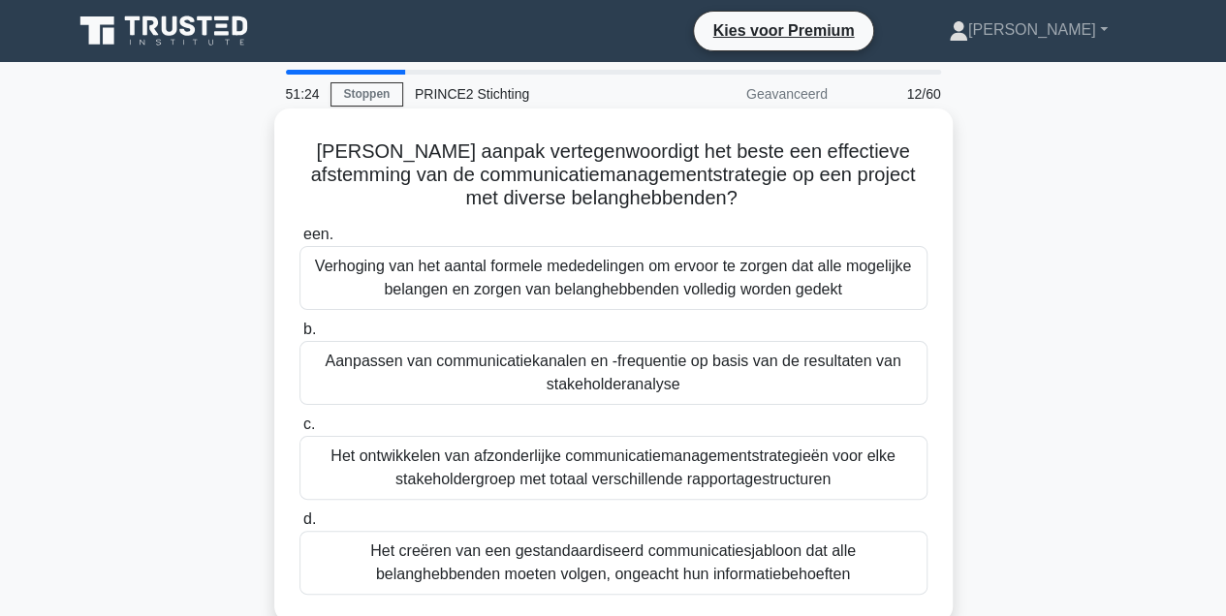
click at [579, 378] on div "Aanpassen van communicatiekanalen en -frequentie op basis van de resultaten van…" at bounding box center [614, 373] width 628 height 64
click at [300, 336] on input "b. Aanpassen van communicatiekanalen en -frequentie op basis van de resultaten …" at bounding box center [300, 330] width 0 height 13
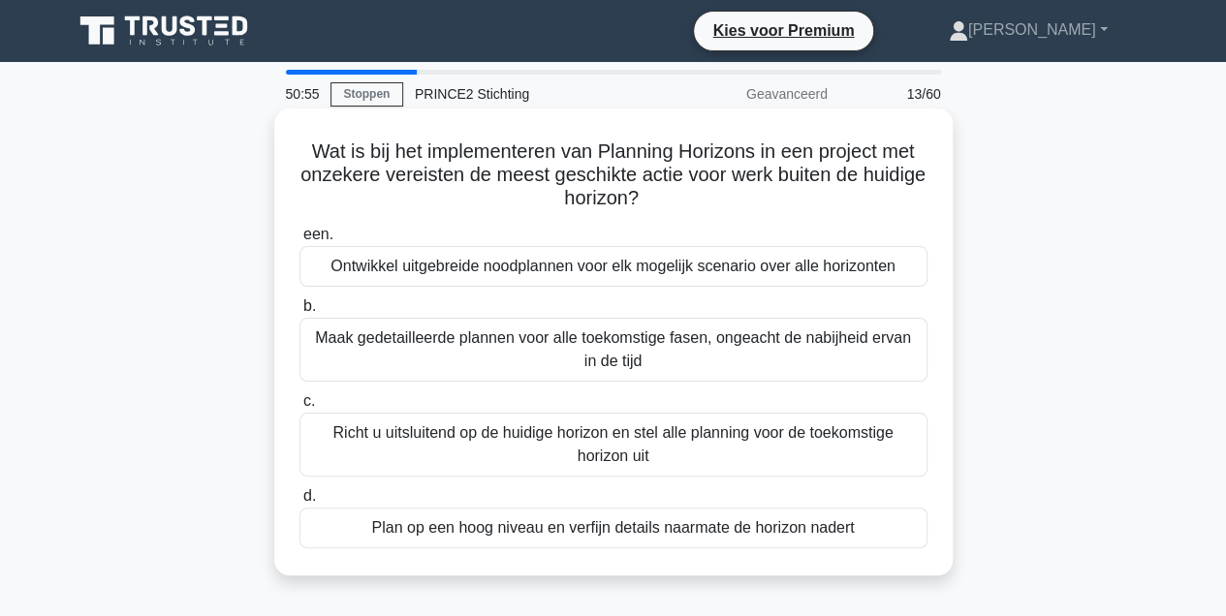
click at [559, 527] on div "Plan op een hoog niveau en verfijn details naarmate de horizon nadert" at bounding box center [614, 528] width 628 height 41
click at [300, 503] on input "d. Plan op een hoog niveau en verfijn details naarmate de horizon nadert" at bounding box center [300, 496] width 0 height 13
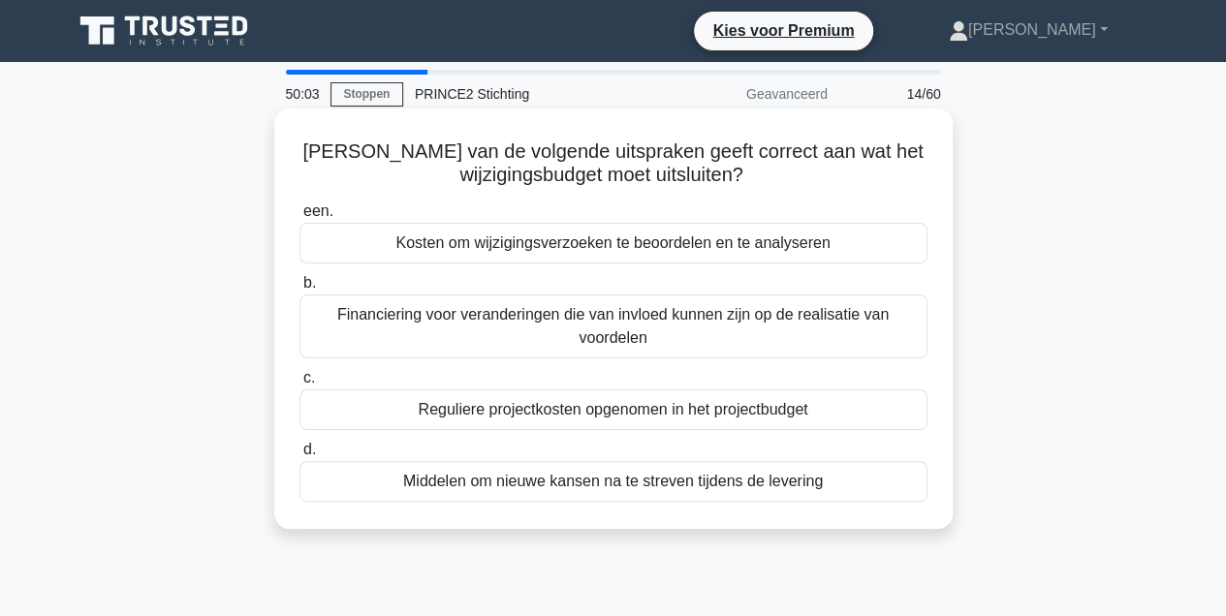
click at [618, 407] on div "Reguliere projectkosten opgenomen in het projectbudget" at bounding box center [614, 410] width 628 height 41
click at [300, 385] on input "c. Reguliere projectkosten opgenomen in het projectbudget" at bounding box center [300, 378] width 0 height 13
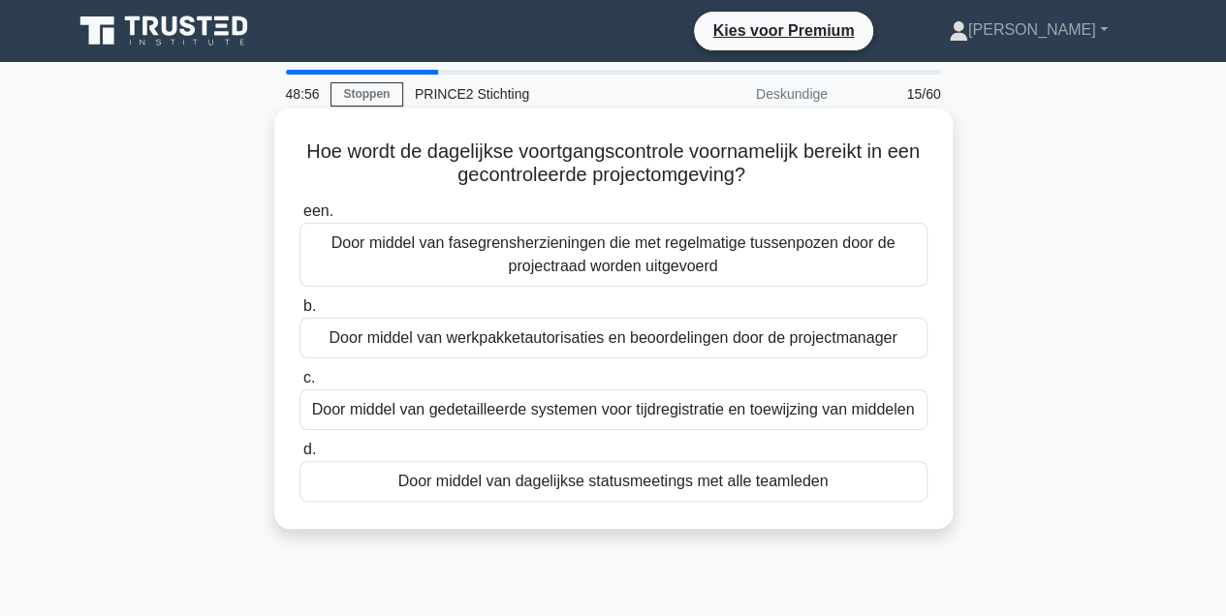
click at [649, 485] on div "Door middel van dagelijkse statusmeetings met alle teamleden" at bounding box center [614, 481] width 628 height 41
click at [300, 457] on input "d. Door middel van dagelijkse statusmeetings met alle teamleden" at bounding box center [300, 450] width 0 height 13
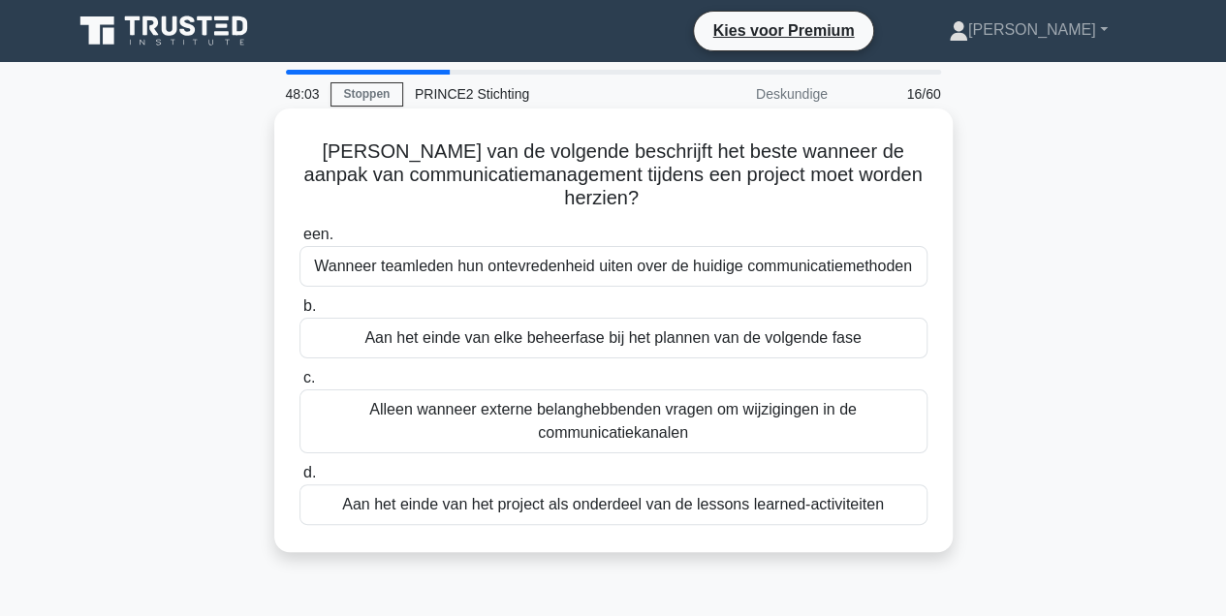
click at [679, 271] on div "Wanneer teamleden hun ontevredenheid uiten over de huidige communicatiemethoden" at bounding box center [614, 266] width 628 height 41
click at [300, 241] on input "een. Wanneer teamleden hun ontevredenheid uiten over de huidige communicatiemet…" at bounding box center [300, 235] width 0 height 13
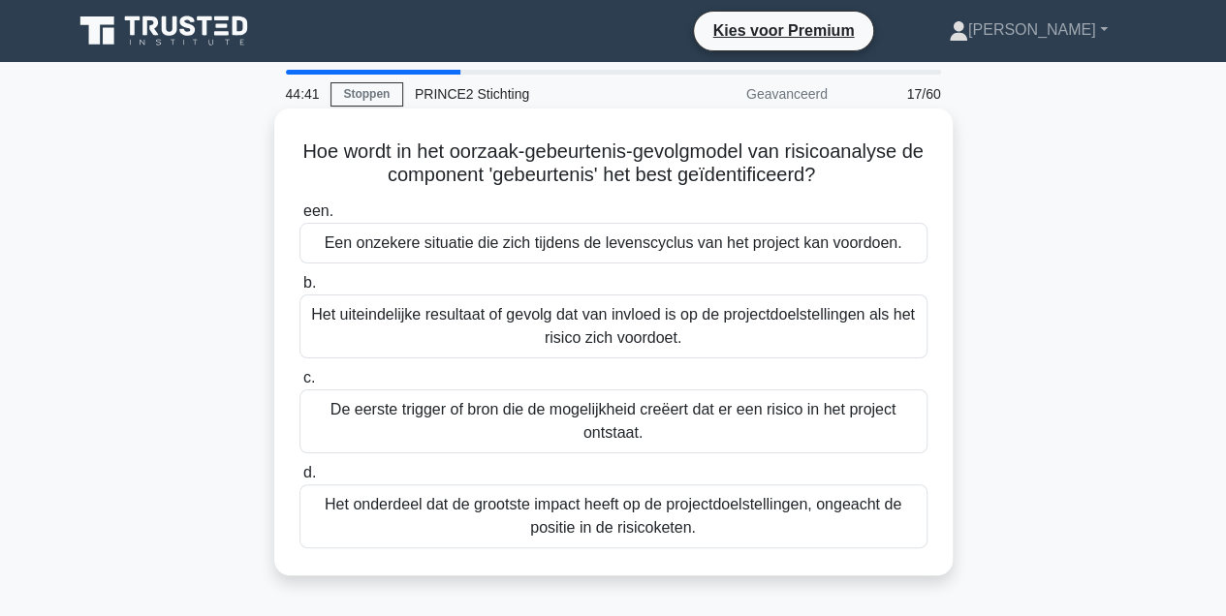
click at [602, 245] on div "Een onzekere situatie die zich tijdens de levenscyclus van het project kan voor…" at bounding box center [614, 243] width 628 height 41
click at [300, 218] on input "een. Een onzekere situatie die zich tijdens de levenscyclus van het project kan…" at bounding box center [300, 211] width 0 height 13
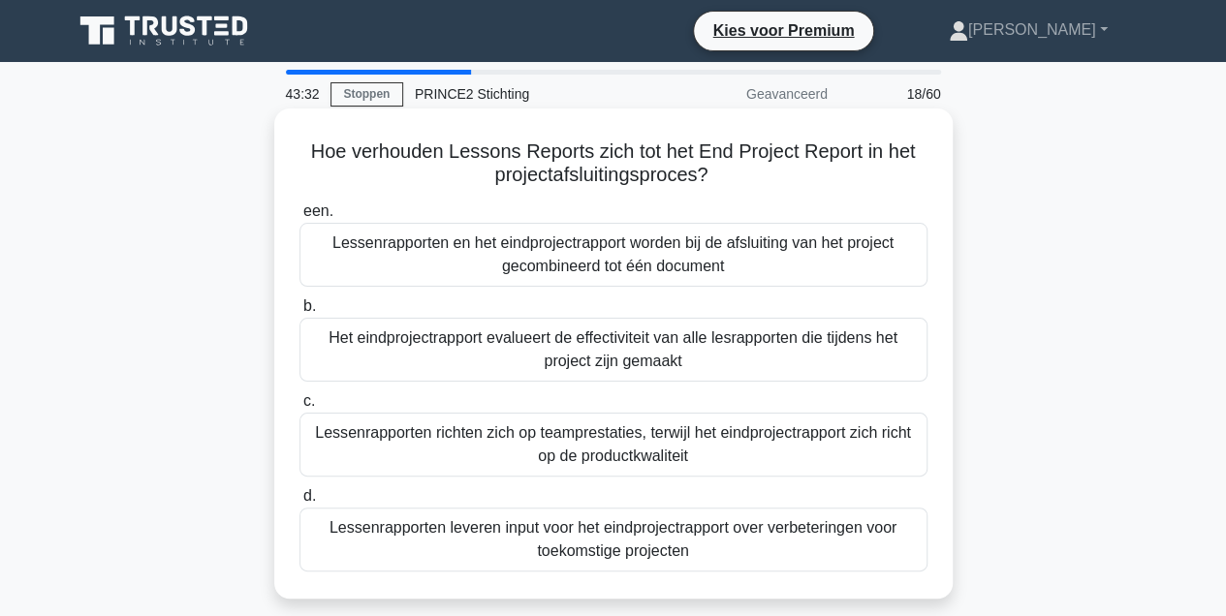
click at [514, 541] on div "Lessenrapporten leveren input voor het eindprojectrapport over verbeteringen vo…" at bounding box center [614, 540] width 628 height 64
click at [300, 503] on input "d. Lessenrapporten leveren input voor het eindprojectrapport over verbeteringen…" at bounding box center [300, 496] width 0 height 13
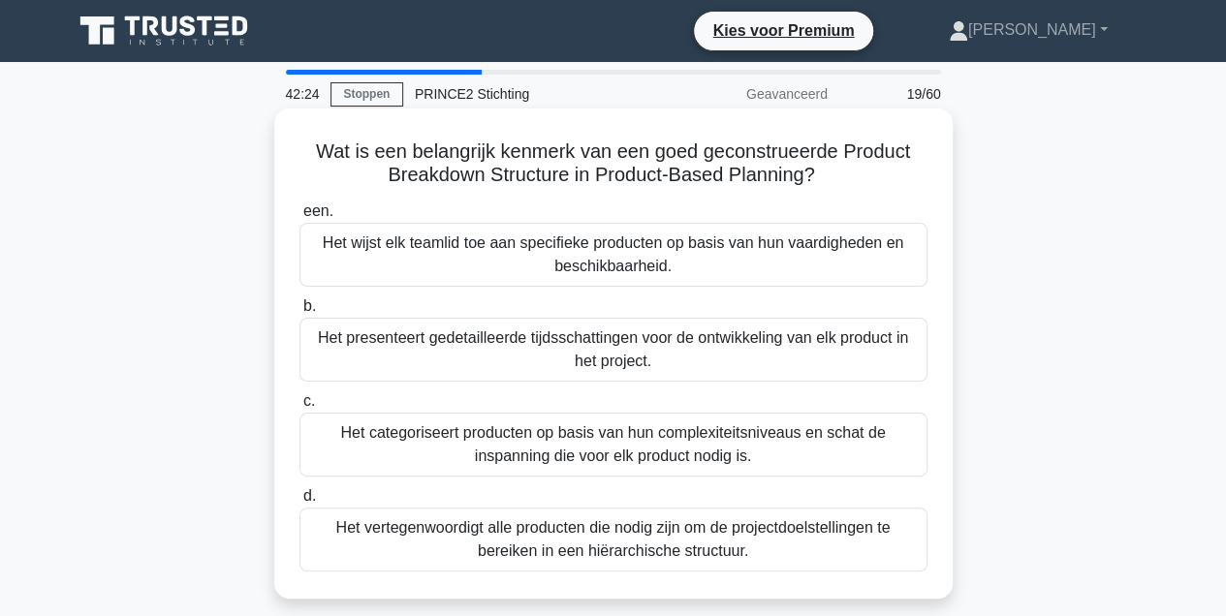
click at [595, 536] on div "Het vertegenwoordigt alle producten die nodig zijn om de projectdoelstellingen …" at bounding box center [614, 540] width 628 height 64
click at [300, 503] on input "d. Het vertegenwoordigt alle producten die nodig zijn om de projectdoelstelling…" at bounding box center [300, 496] width 0 height 13
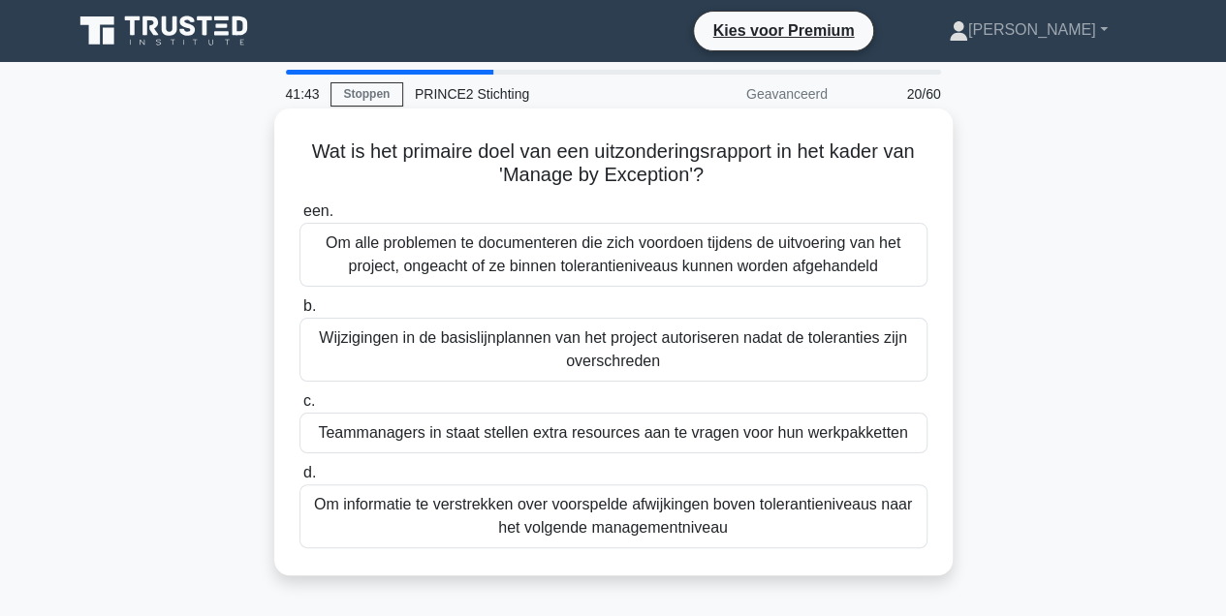
click at [640, 510] on div "Om informatie te verstrekken over voorspelde afwijkingen boven tolerantieniveau…" at bounding box center [614, 517] width 628 height 64
click at [300, 480] on input "d. Om informatie te verstrekken over voorspelde afwijkingen boven tolerantieniv…" at bounding box center [300, 473] width 0 height 13
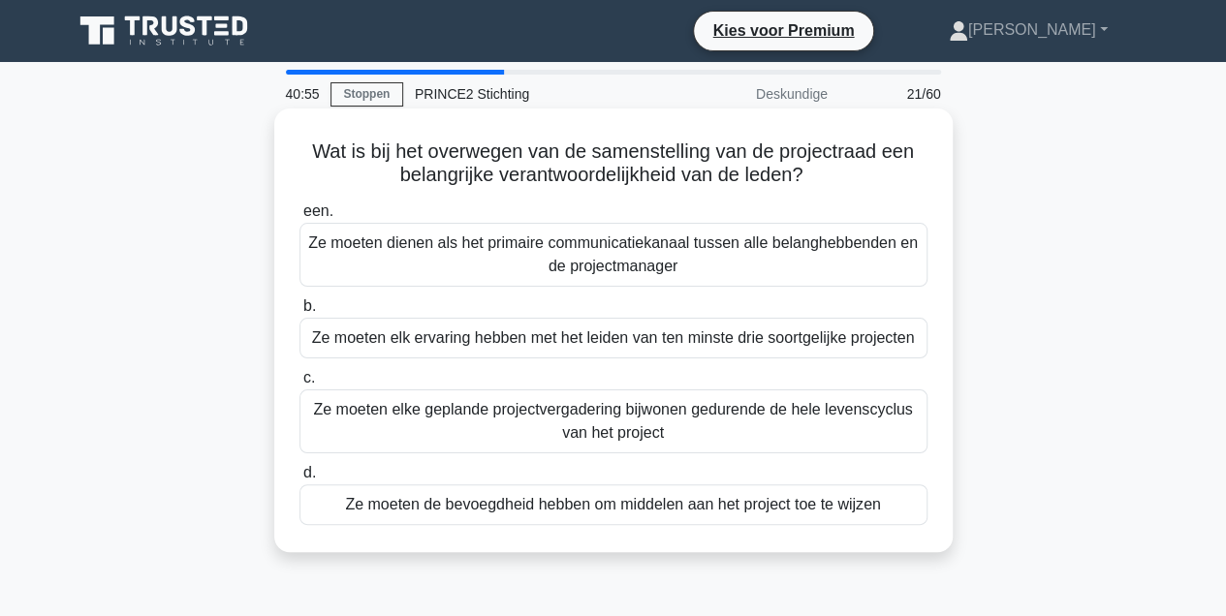
click at [711, 508] on div "Ze moeten de bevoegdheid hebben om middelen aan het project toe te wijzen" at bounding box center [614, 505] width 628 height 41
click at [300, 480] on input "d. Ze moeten de bevoegdheid hebben om middelen aan het project toe te wijzen" at bounding box center [300, 473] width 0 height 13
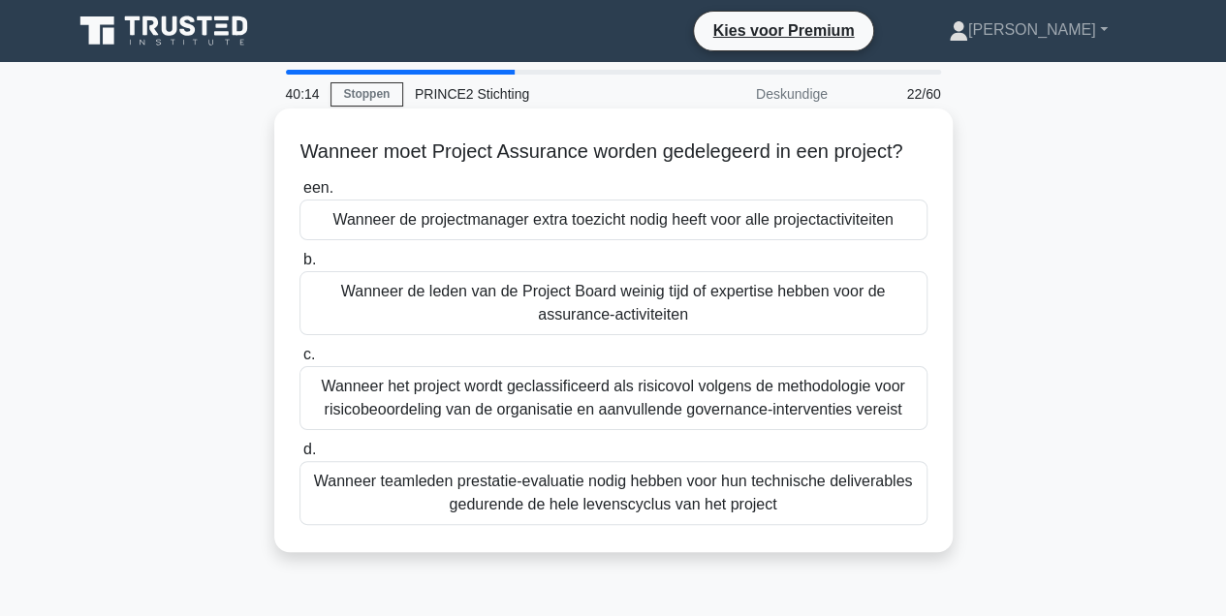
click at [770, 334] on div "Wanneer de leden van de Project Board weinig tijd of expertise hebben voor de a…" at bounding box center [614, 303] width 628 height 64
click at [300, 267] on input "b. Wanneer de leden van de Project Board weinig tijd of expertise hebben voor d…" at bounding box center [300, 260] width 0 height 13
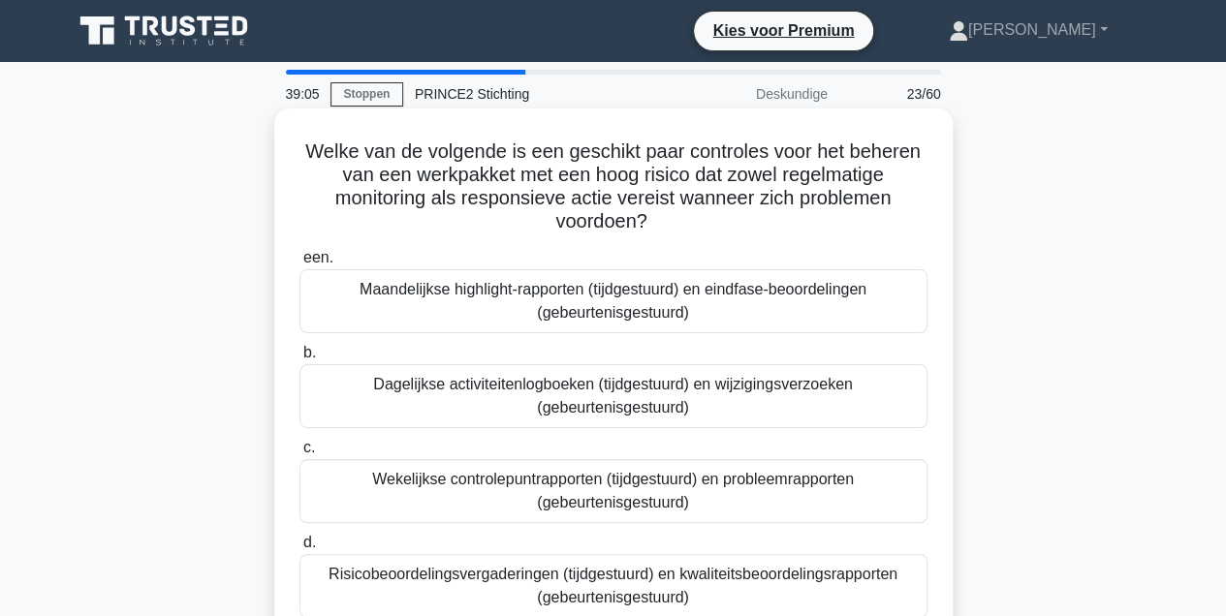
click at [551, 494] on div "Wekelijkse controlepuntrapporten (tijdgestuurd) en probleemrapporten (gebeurten…" at bounding box center [614, 491] width 628 height 64
click at [300, 455] on input "c. Wekelijkse controlepuntrapporten (tijdgestuurd) en probleemrapporten (gebeur…" at bounding box center [300, 448] width 0 height 13
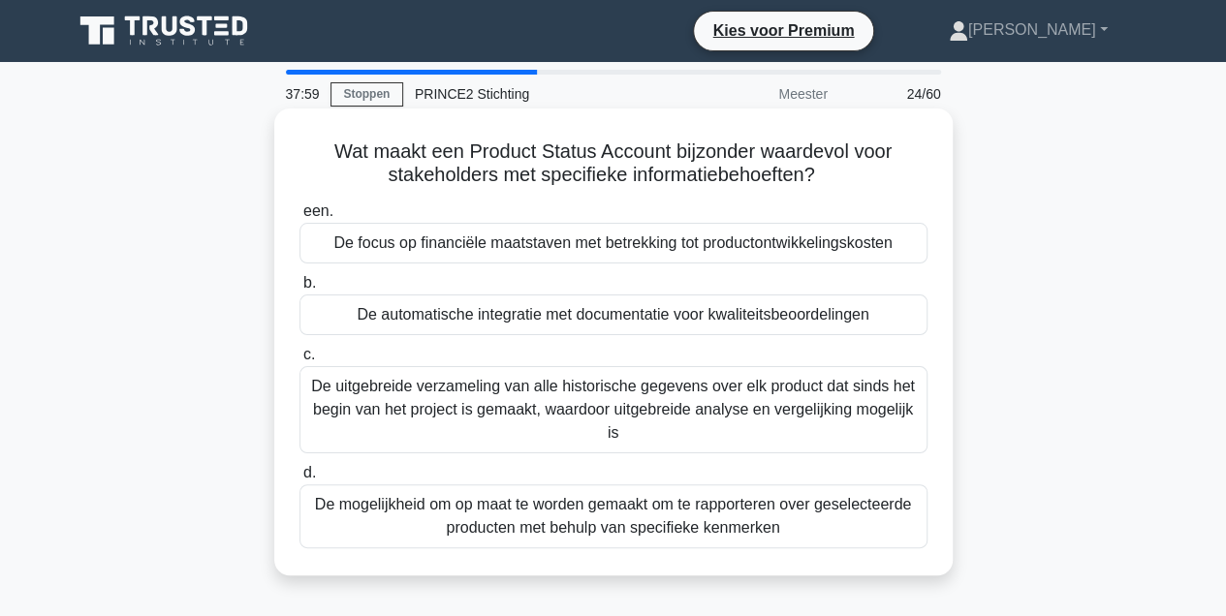
click at [587, 511] on div "De mogelijkheid om op maat te worden gemaakt om te rapporteren over geselecteer…" at bounding box center [614, 517] width 628 height 64
click at [300, 480] on input "d. De mogelijkheid om op maat te worden gemaakt om te rapporteren over geselect…" at bounding box center [300, 473] width 0 height 13
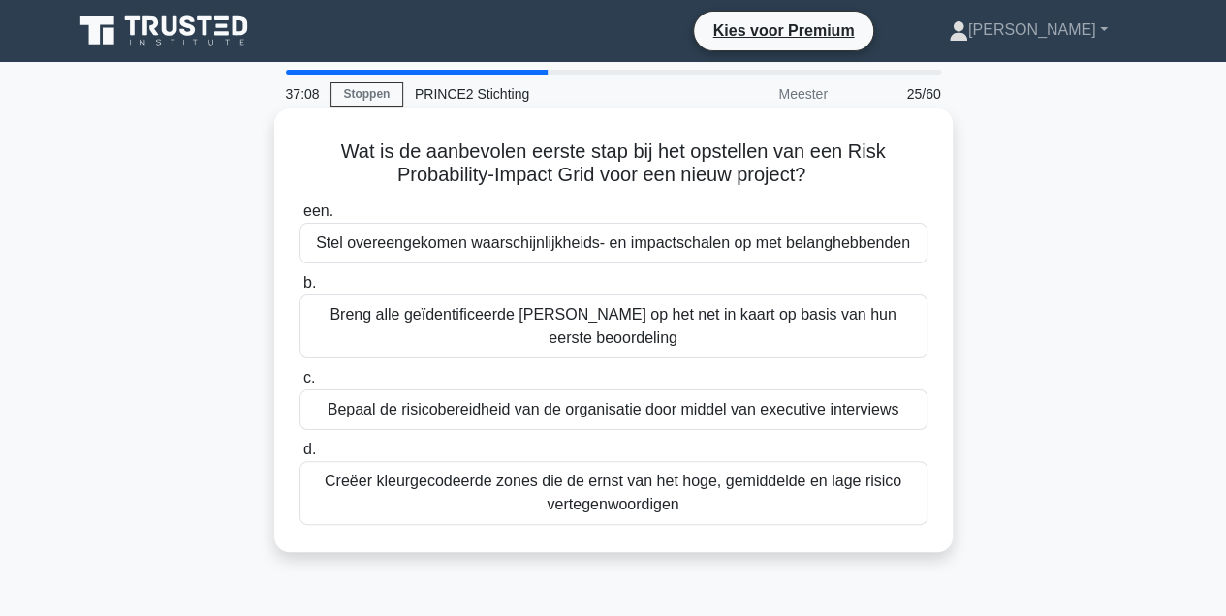
click at [693, 334] on div "Breng alle geïdentificeerde [PERSON_NAME] op het net in kaart op basis van hun …" at bounding box center [614, 327] width 628 height 64
click at [300, 290] on input "b. Breng alle geïdentificeerde risico's op het net in kaart op basis van hun ee…" at bounding box center [300, 283] width 0 height 13
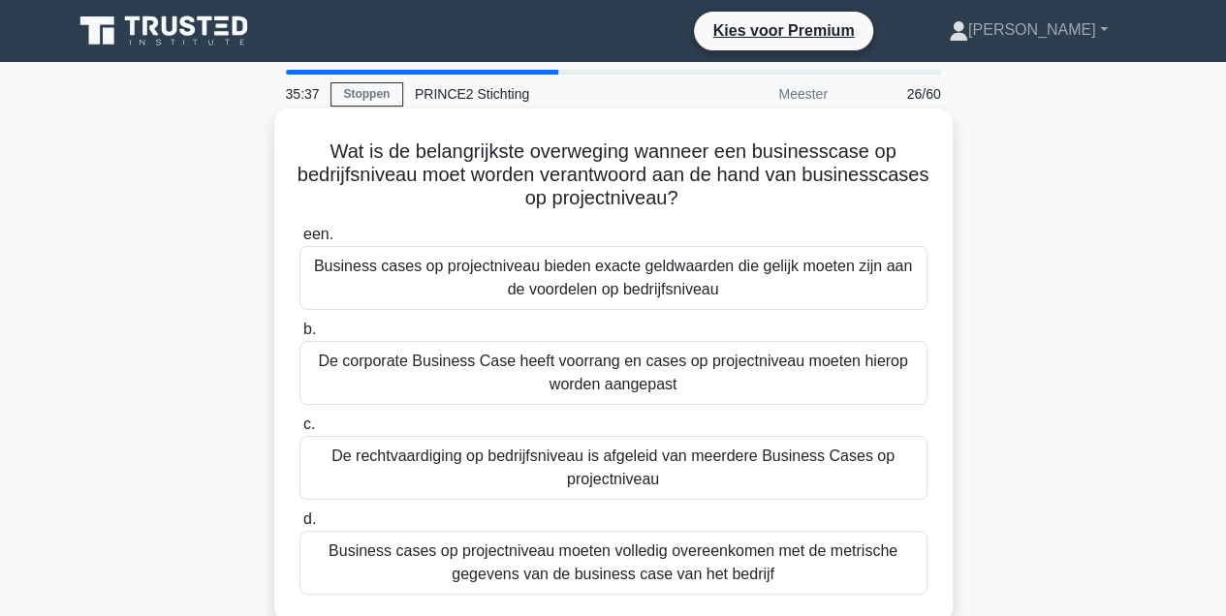
click at [655, 463] on div "De rechtvaardiging op bedrijfsniveau is afgeleid van meerdere Business Cases op…" at bounding box center [614, 468] width 628 height 64
click at [300, 431] on input "c. De rechtvaardiging op bedrijfsniveau is afgeleid van meerdere Business Cases…" at bounding box center [300, 425] width 0 height 13
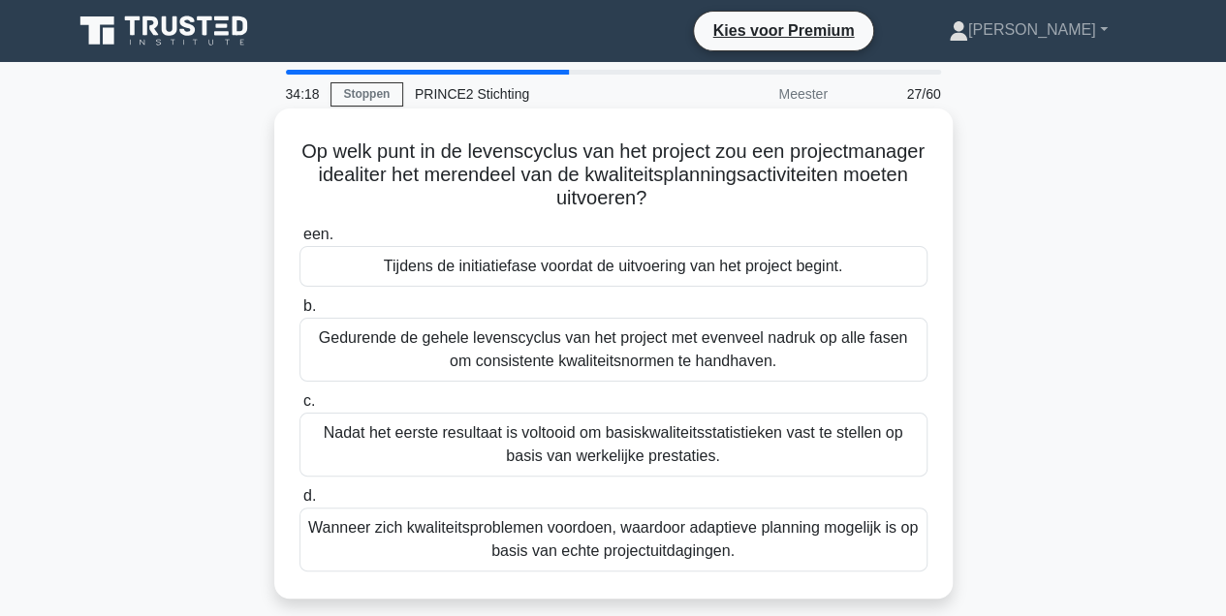
click at [737, 265] on div "Tijdens de initiatiefase voordat de uitvoering van het project begint." at bounding box center [614, 266] width 628 height 41
click at [300, 241] on input "een. Tijdens de initiatiefase voordat de uitvoering van het project begint." at bounding box center [300, 235] width 0 height 13
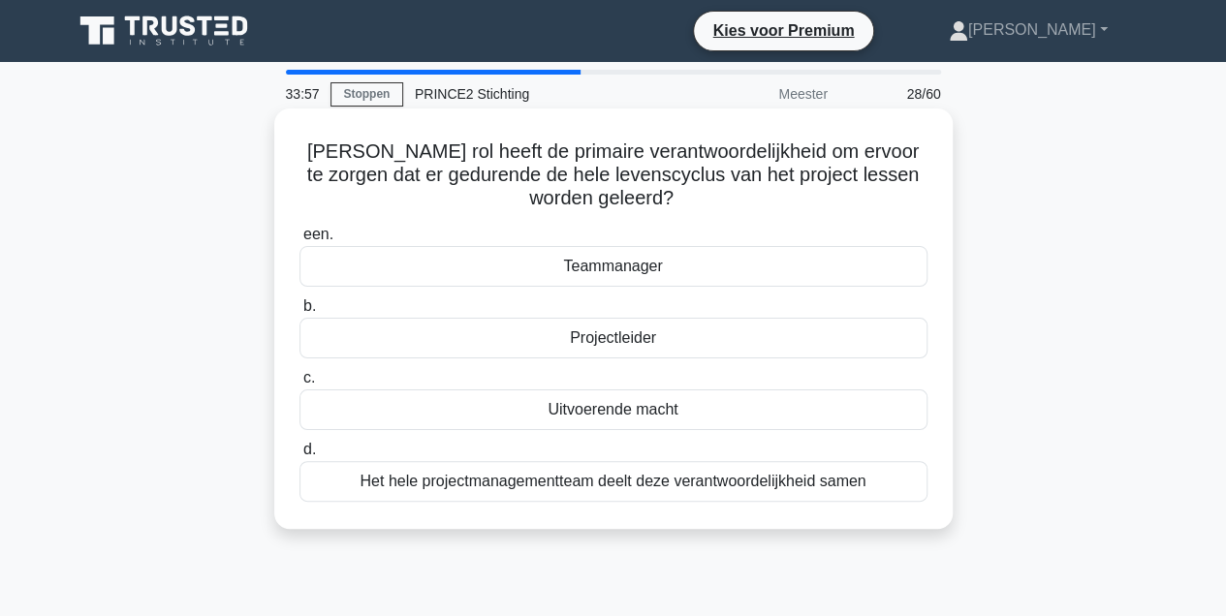
click at [605, 483] on div "Het hele projectmanagementteam deelt deze verantwoordelijkheid samen" at bounding box center [614, 481] width 628 height 41
click at [300, 457] on input "d. Het hele projectmanagementteam deelt deze verantwoordelijkheid samen" at bounding box center [300, 450] width 0 height 13
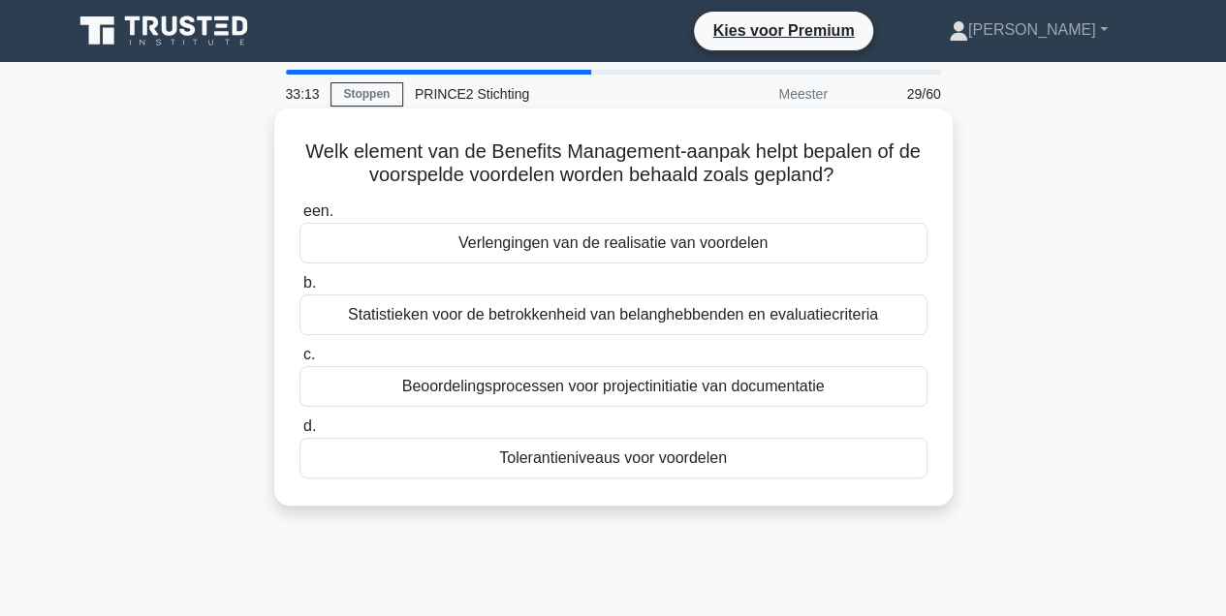
click at [646, 460] on div "Tolerantieniveaus voor voordelen" at bounding box center [614, 458] width 628 height 41
click at [300, 433] on input "d. Tolerantieniveaus voor voordelen" at bounding box center [300, 427] width 0 height 13
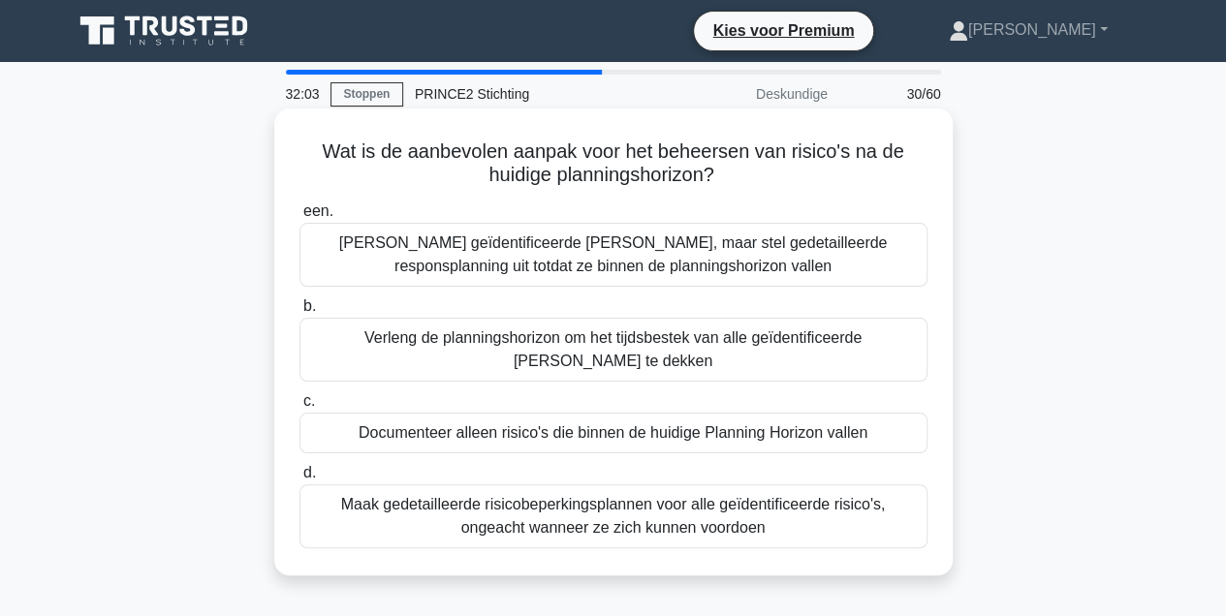
click at [564, 517] on div "Maak gedetailleerde risicobeperkingsplannen voor alle geïdentificeerde risico's…" at bounding box center [614, 517] width 628 height 64
click at [300, 480] on input "d. Maak gedetailleerde risicobeperkingsplannen voor alle geïdentificeerde risic…" at bounding box center [300, 473] width 0 height 13
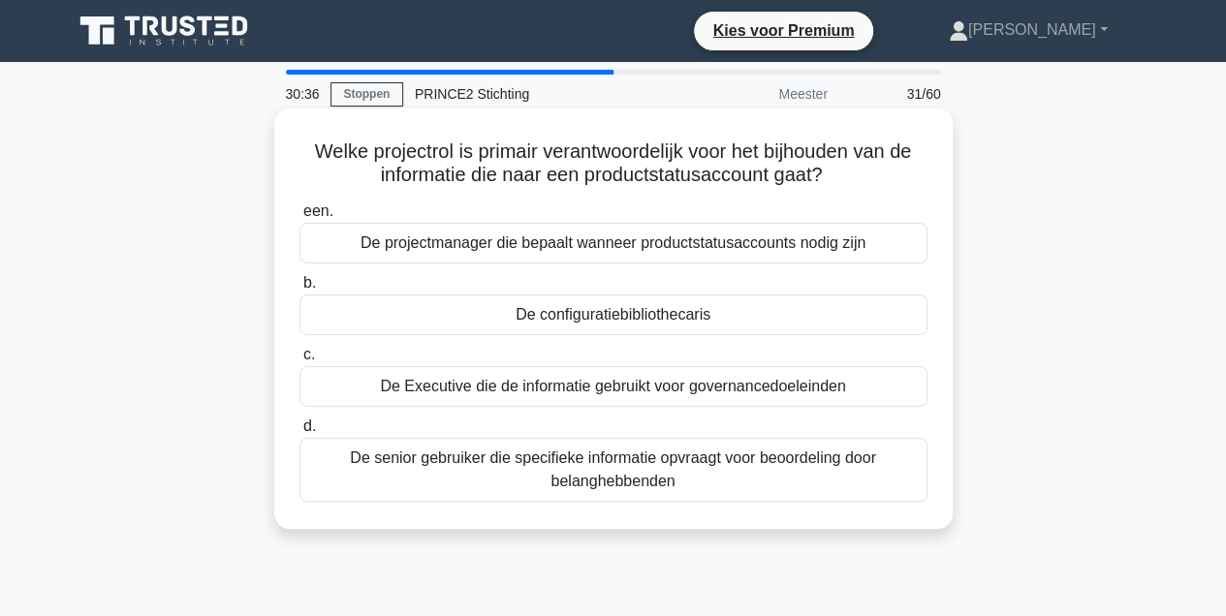
click at [637, 238] on div "De projectmanager die bepaalt wanneer productstatusaccounts nodig zijn" at bounding box center [614, 243] width 628 height 41
click at [300, 218] on input "een. De projectmanager die bepaalt wanneer productstatusaccounts nodig zijn" at bounding box center [300, 211] width 0 height 13
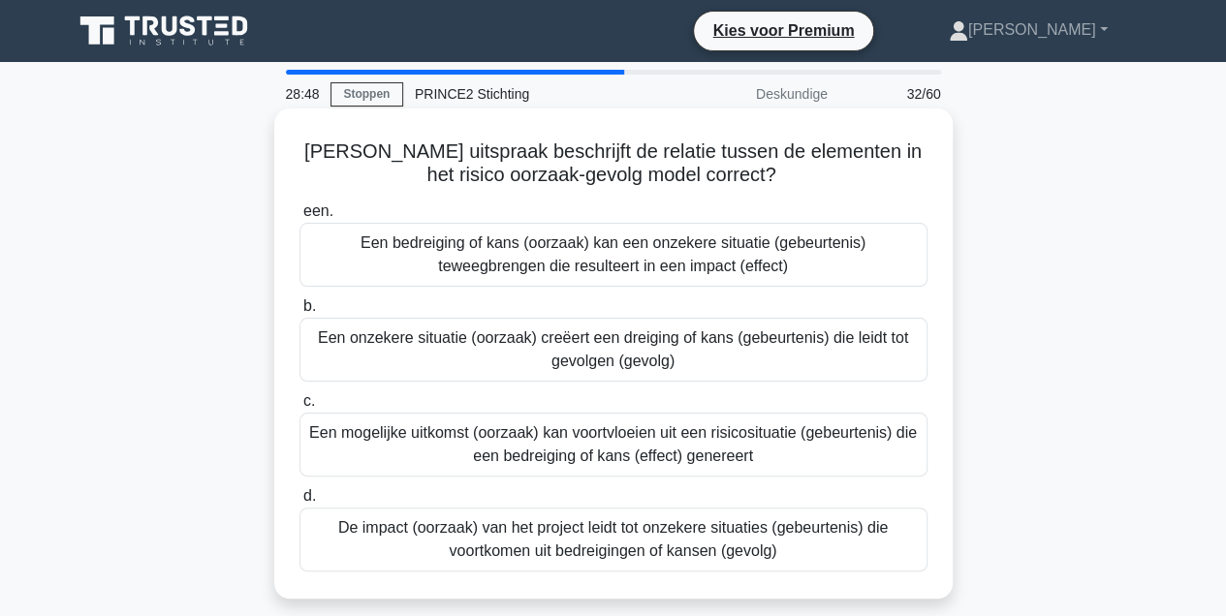
click at [610, 260] on div "Een bedreiging of kans (oorzaak) kan een onzekere situatie (gebeurtenis) teweeg…" at bounding box center [614, 255] width 628 height 64
click at [300, 218] on input "een. Een bedreiging of kans (oorzaak) kan een onzekere situatie (gebeurtenis) t…" at bounding box center [300, 211] width 0 height 13
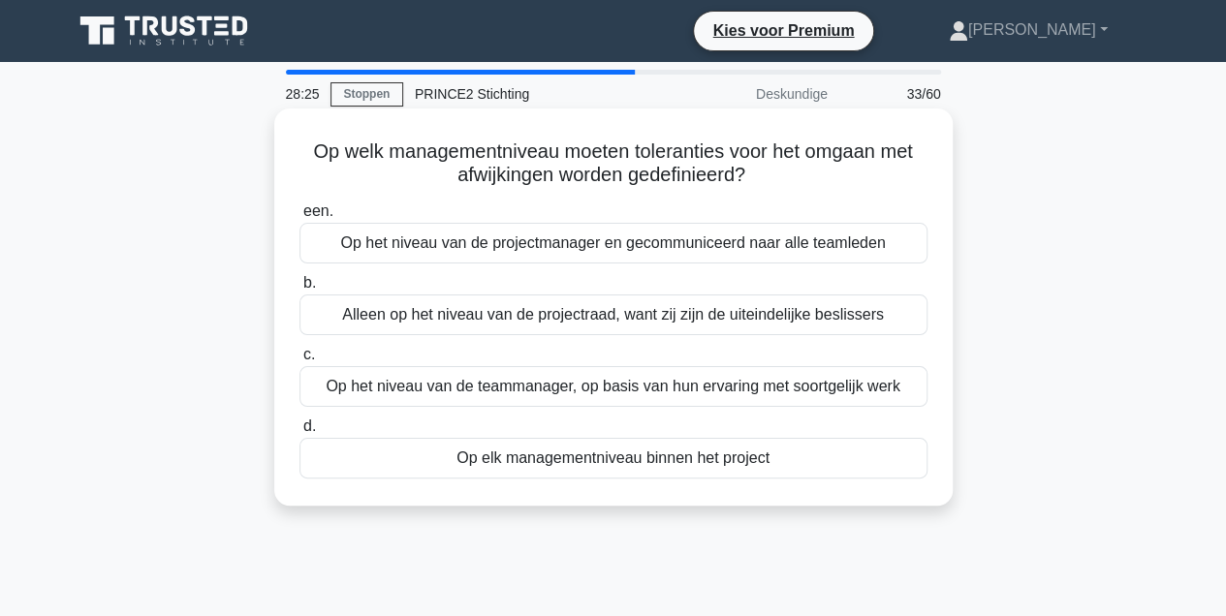
click at [494, 463] on div "Op elk managementniveau binnen het project" at bounding box center [614, 458] width 628 height 41
click at [300, 433] on input "d. Op elk managementniveau binnen het project" at bounding box center [300, 427] width 0 height 13
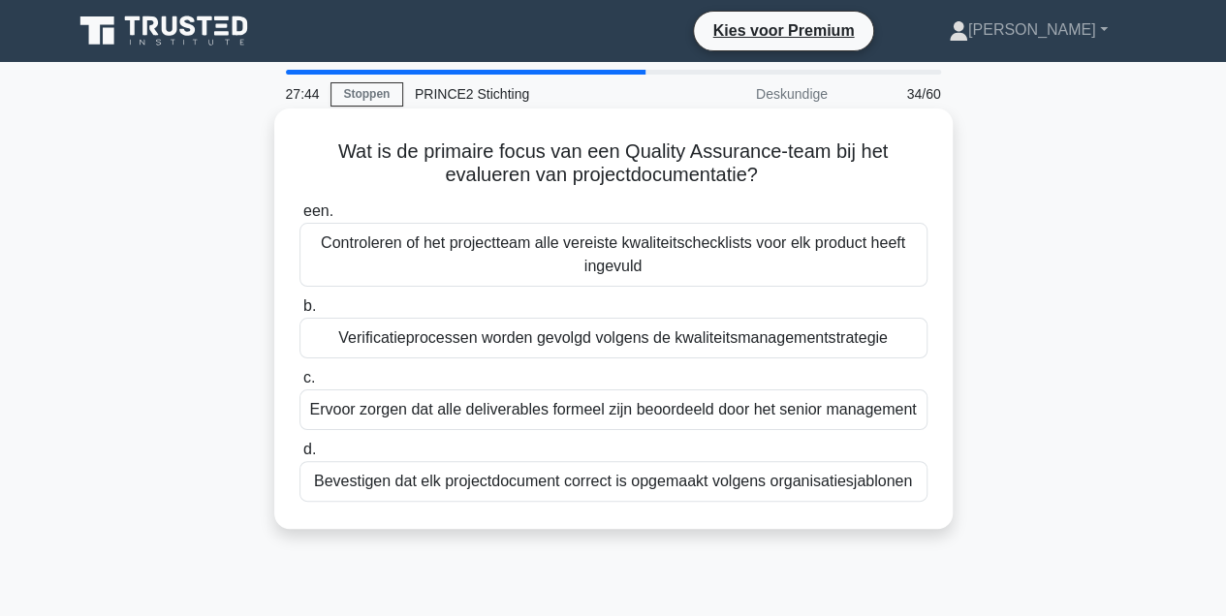
click at [601, 338] on div "Verificatieprocessen worden gevolgd volgens de kwaliteitsmanagementstrategie" at bounding box center [614, 338] width 628 height 41
click at [300, 313] on input "b. Verificatieprocessen worden gevolgd volgens de kwaliteitsmanagementstrategie" at bounding box center [300, 306] width 0 height 13
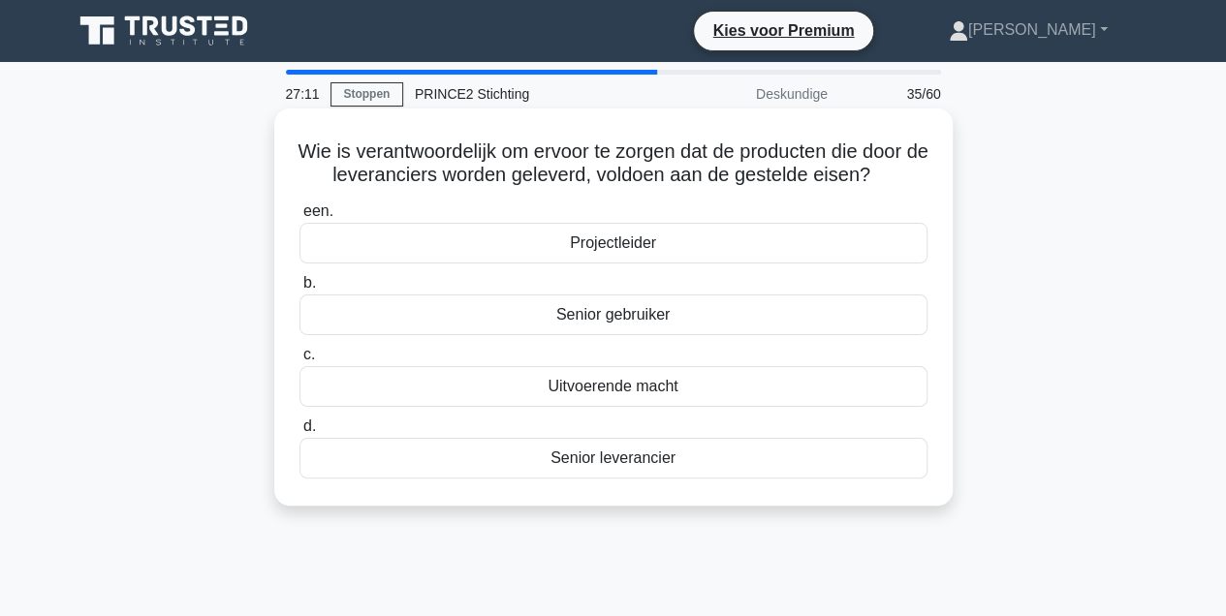
click at [604, 465] on div "Senior leverancier" at bounding box center [614, 458] width 628 height 41
click at [300, 433] on input "d. Senior leverancier" at bounding box center [300, 427] width 0 height 13
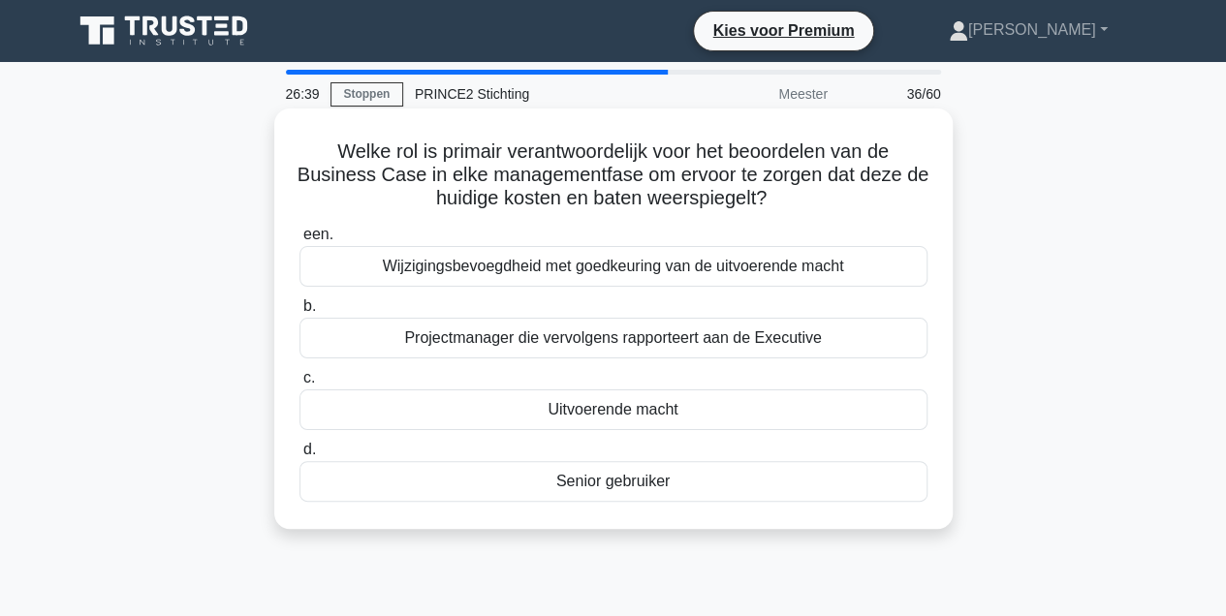
click at [695, 337] on div "Projectmanager die vervolgens rapporteert aan de Executive" at bounding box center [614, 338] width 628 height 41
click at [300, 313] on input "b. Projectmanager die vervolgens rapporteert aan de Executive" at bounding box center [300, 306] width 0 height 13
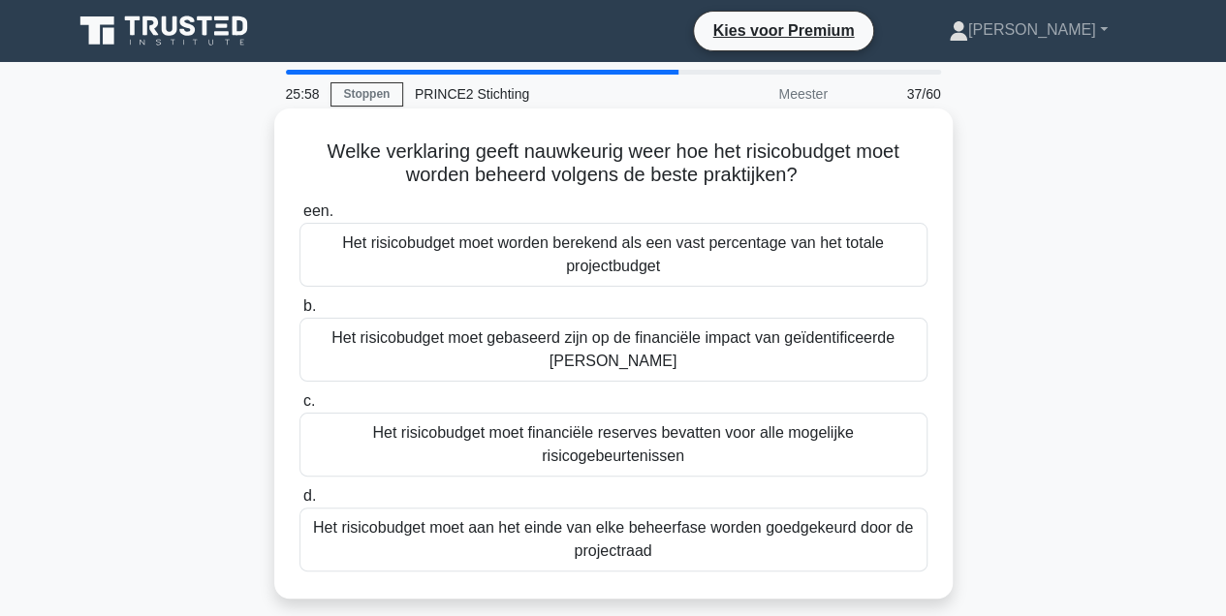
click at [671, 354] on div "Het risicobudget moet gebaseerd zijn op de financiële impact van geïdentificeer…" at bounding box center [614, 350] width 628 height 64
click at [300, 313] on input "b. Het risicobudget moet gebaseerd zijn op de financiële impact van geïdentific…" at bounding box center [300, 306] width 0 height 13
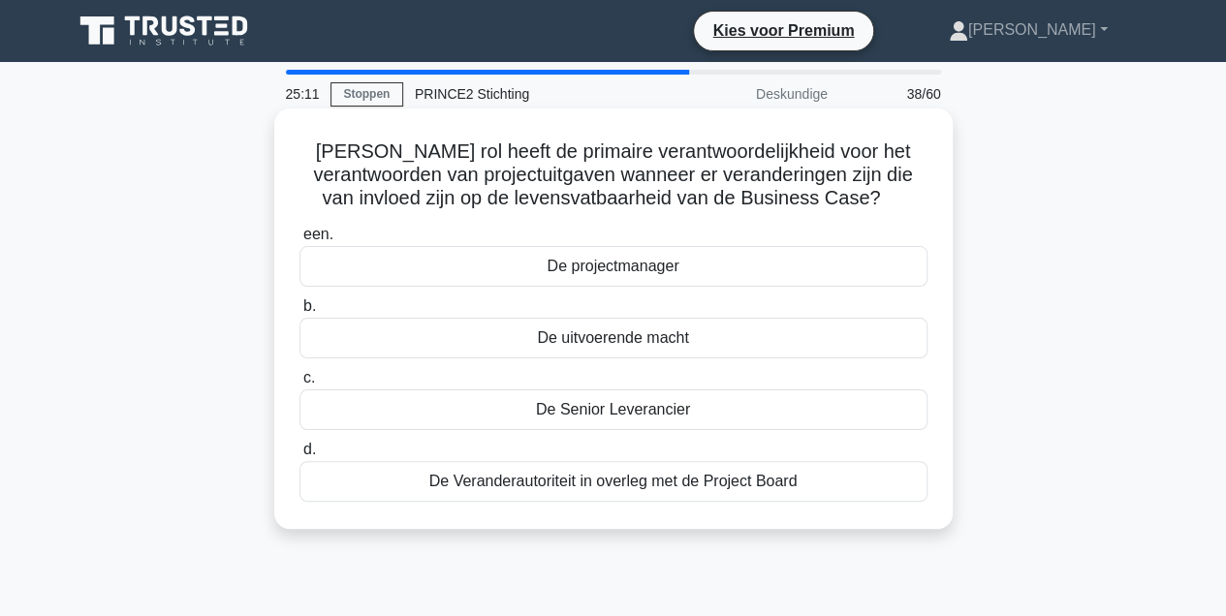
click at [623, 485] on div "De Veranderautoriteit in overleg met de Project Board" at bounding box center [614, 481] width 628 height 41
click at [300, 457] on input "d. De Veranderautoriteit in overleg met de Project Board" at bounding box center [300, 450] width 0 height 13
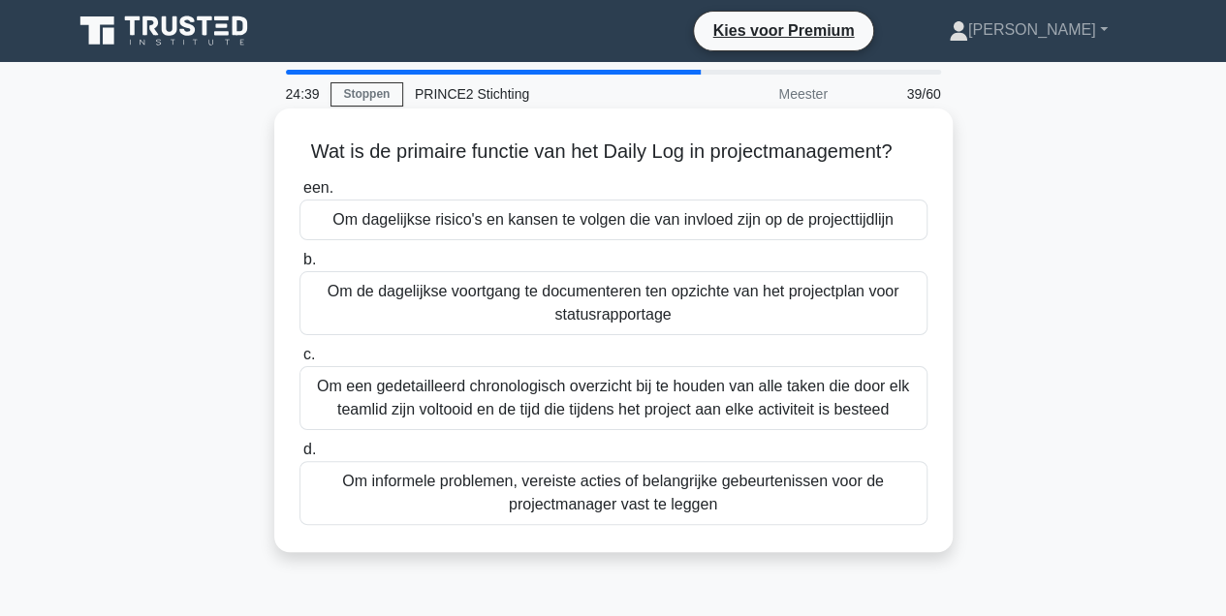
click at [540, 507] on div "Om informele problemen, vereiste acties of belangrijke gebeurtenissen voor de p…" at bounding box center [614, 493] width 628 height 64
click at [300, 457] on input "d. Om informele problemen, vereiste acties of belangrijke gebeurtenissen voor d…" at bounding box center [300, 450] width 0 height 13
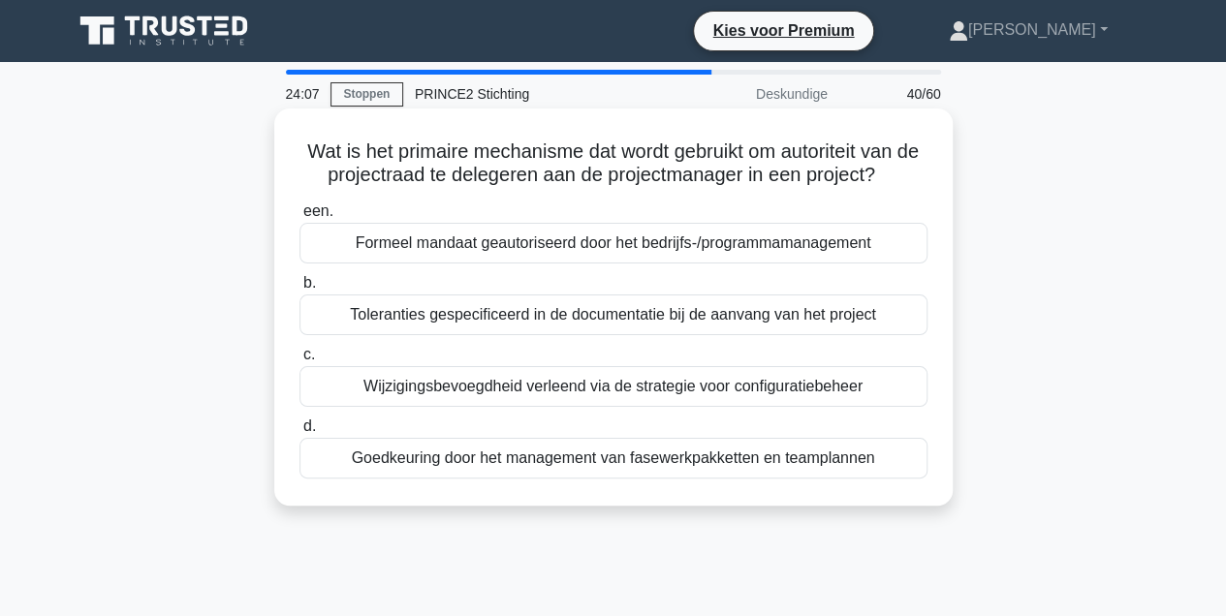
click at [590, 316] on div "Toleranties gespecificeerd in de documentatie bij de aanvang van het project" at bounding box center [614, 315] width 628 height 41
click at [300, 290] on input "b. Toleranties gespecificeerd in de documentatie bij de aanvang van het project" at bounding box center [300, 283] width 0 height 13
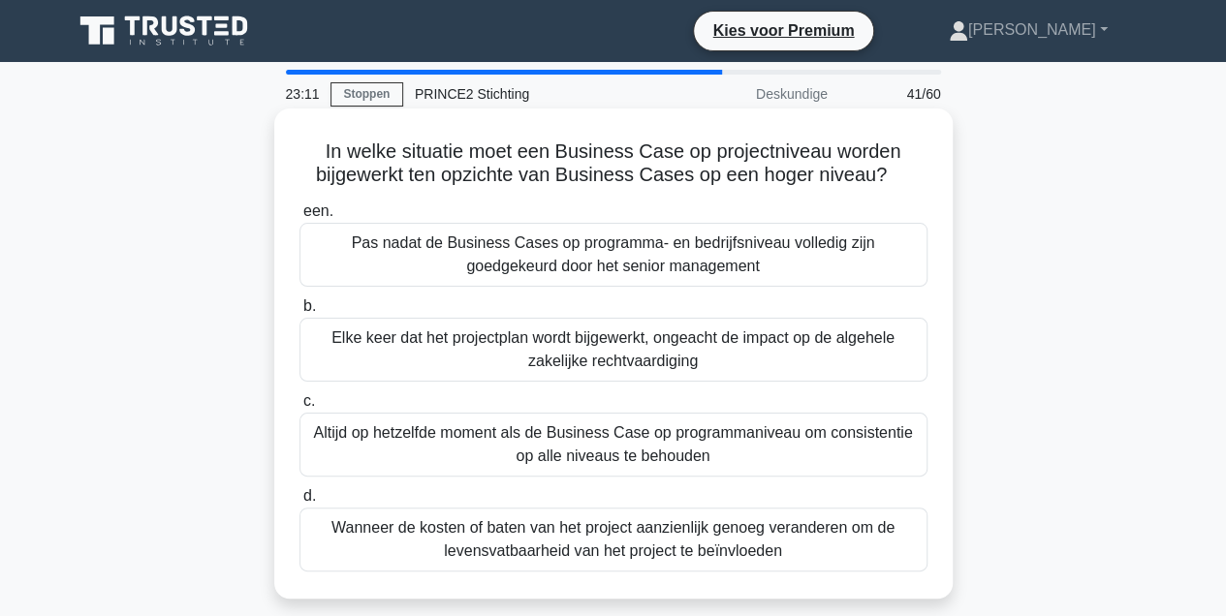
click at [535, 361] on div "Elke keer dat het projectplan wordt bijgewerkt, ongeacht de impact op de algehe…" at bounding box center [614, 350] width 628 height 64
click at [300, 313] on input "b. Elke keer dat het projectplan wordt bijgewerkt, ongeacht de impact op de alg…" at bounding box center [300, 306] width 0 height 13
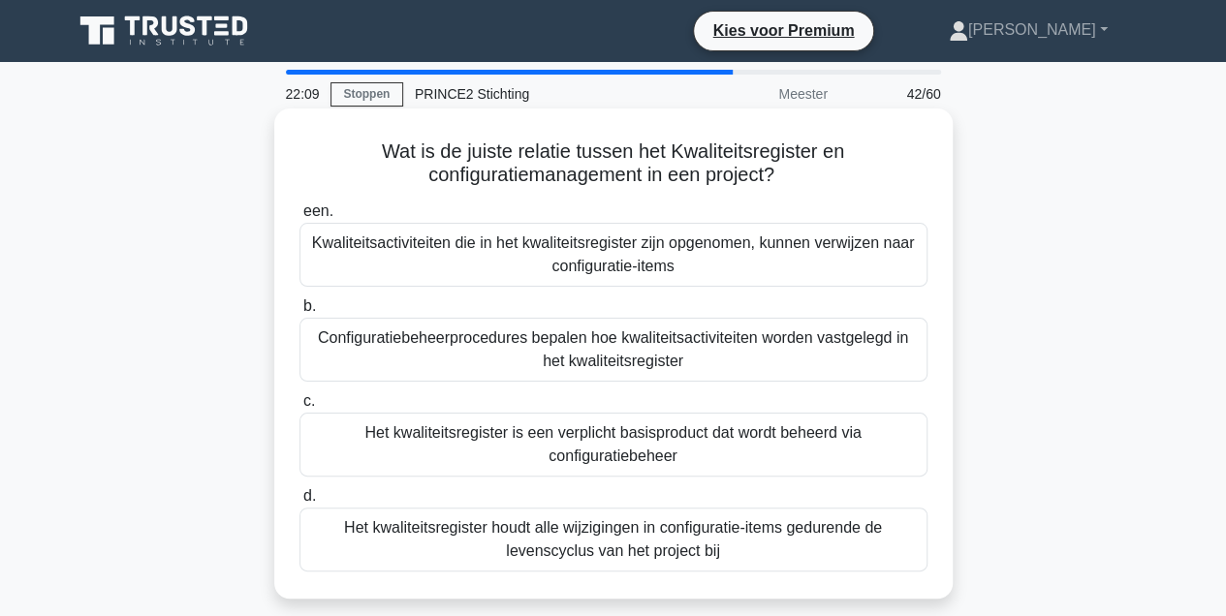
click at [613, 543] on div "Het kwaliteitsregister houdt alle wijzigingen in configuratie-items gedurende d…" at bounding box center [614, 540] width 628 height 64
click at [300, 503] on input "d. Het kwaliteitsregister houdt alle wijzigingen in configuratie-items gedurend…" at bounding box center [300, 496] width 0 height 13
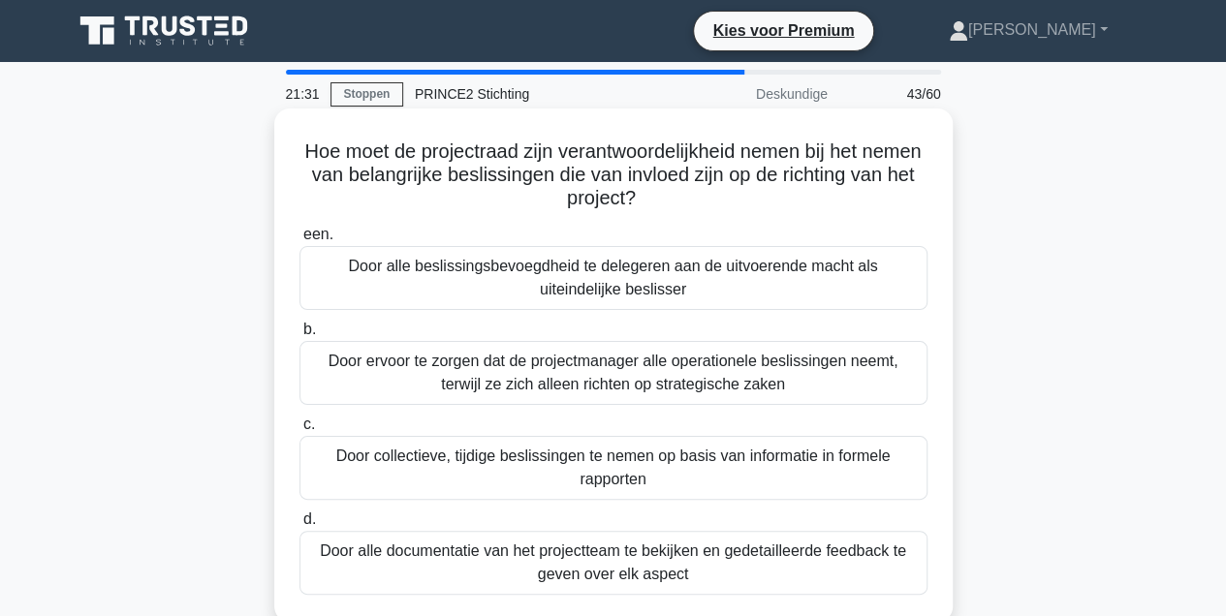
click at [736, 382] on div "Door ervoor te zorgen dat de projectmanager alle operationele beslissingen neem…" at bounding box center [614, 373] width 628 height 64
click at [300, 336] on input "b. Door ervoor te zorgen dat de projectmanager alle operationele beslissingen n…" at bounding box center [300, 330] width 0 height 13
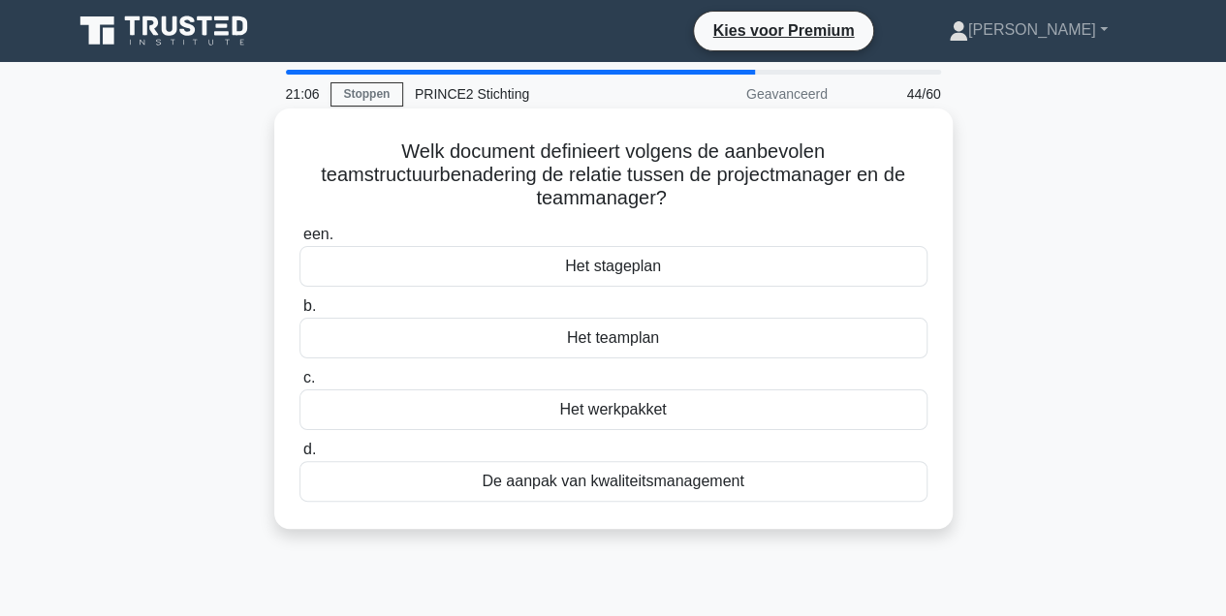
click at [640, 411] on div "Het werkpakket" at bounding box center [614, 410] width 628 height 41
click at [300, 385] on input "c. Het werkpakket" at bounding box center [300, 378] width 0 height 13
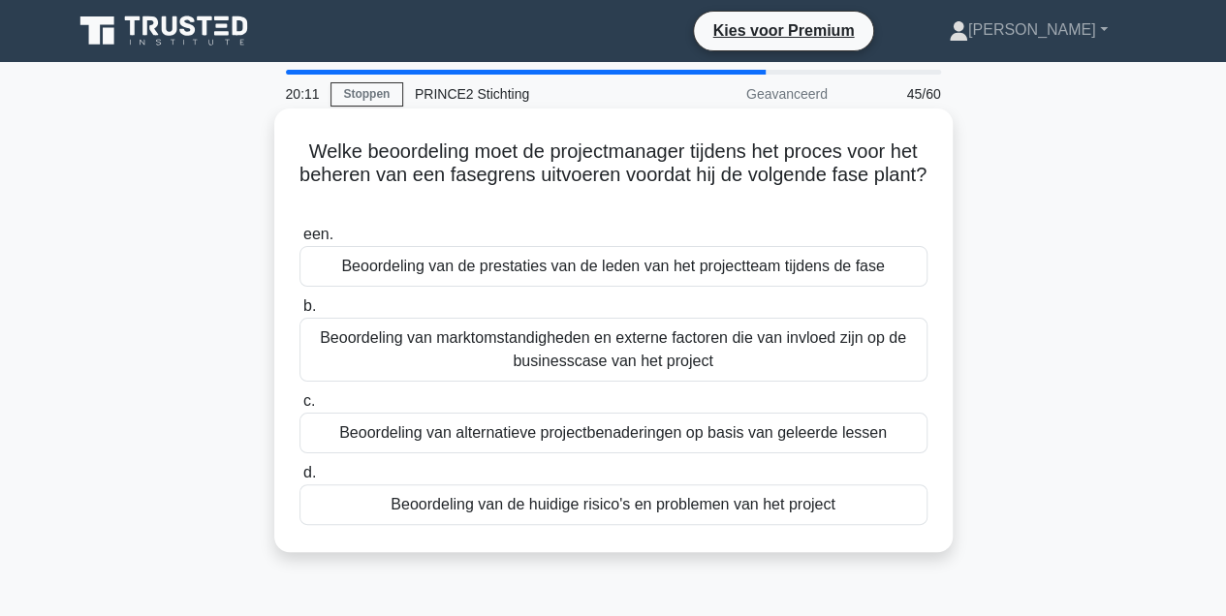
click at [574, 268] on div "Beoordeling van de prestaties van de leden van het projectteam tijdens de fase" at bounding box center [614, 266] width 628 height 41
click at [300, 241] on input "een. Beoordeling van de prestaties van de leden van het projectteam tijdens de …" at bounding box center [300, 235] width 0 height 13
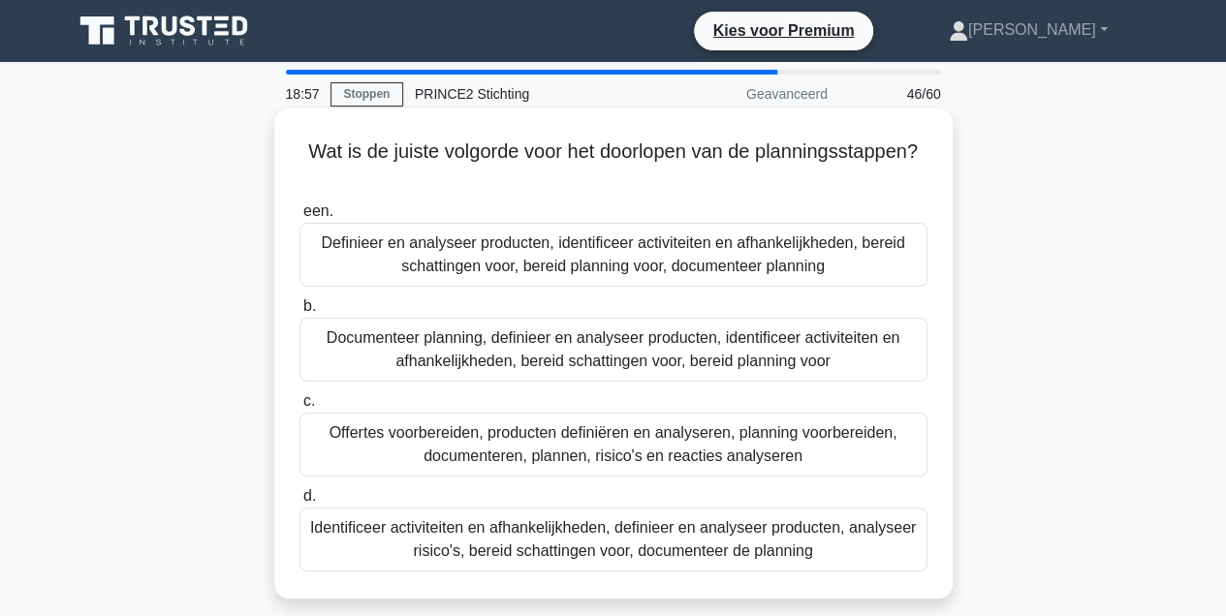
click at [586, 252] on div "Definieer en analyseer producten, identificeer activiteiten en afhankelijkheden…" at bounding box center [614, 255] width 628 height 64
click at [300, 218] on input "een. Definieer en analyseer producten, identificeer activiteiten en afhankelijk…" at bounding box center [300, 211] width 0 height 13
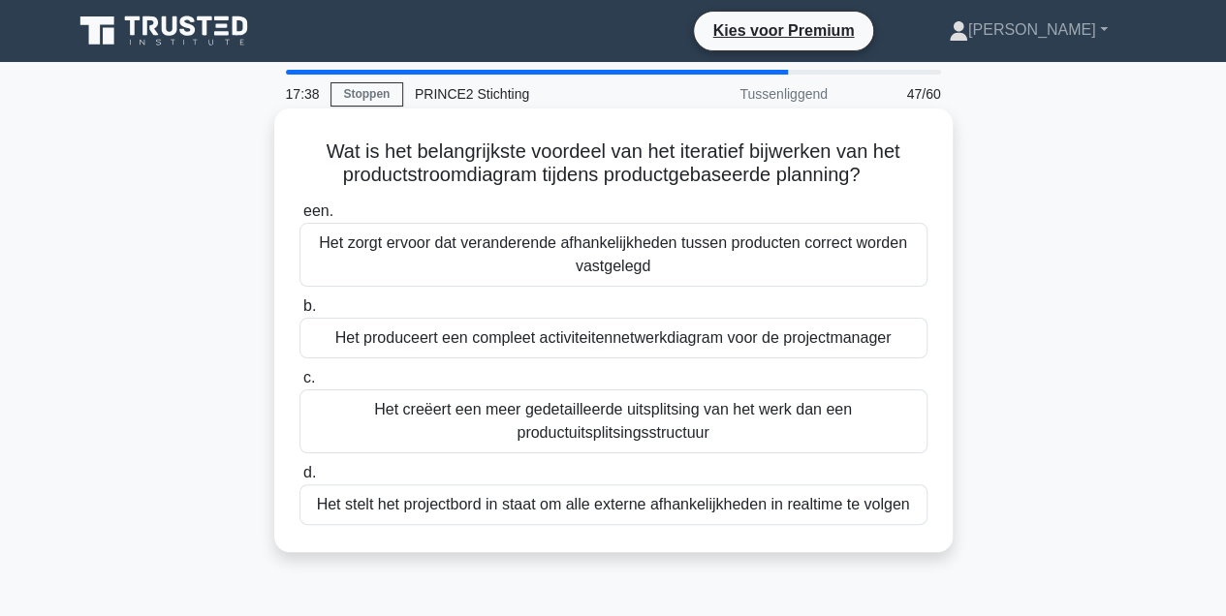
click at [638, 244] on div "Het zorgt ervoor dat veranderende afhankelijkheden tussen producten correct wor…" at bounding box center [614, 255] width 628 height 64
click at [300, 218] on input "een. Het zorgt ervoor dat veranderende afhankelijkheden tussen producten correc…" at bounding box center [300, 211] width 0 height 13
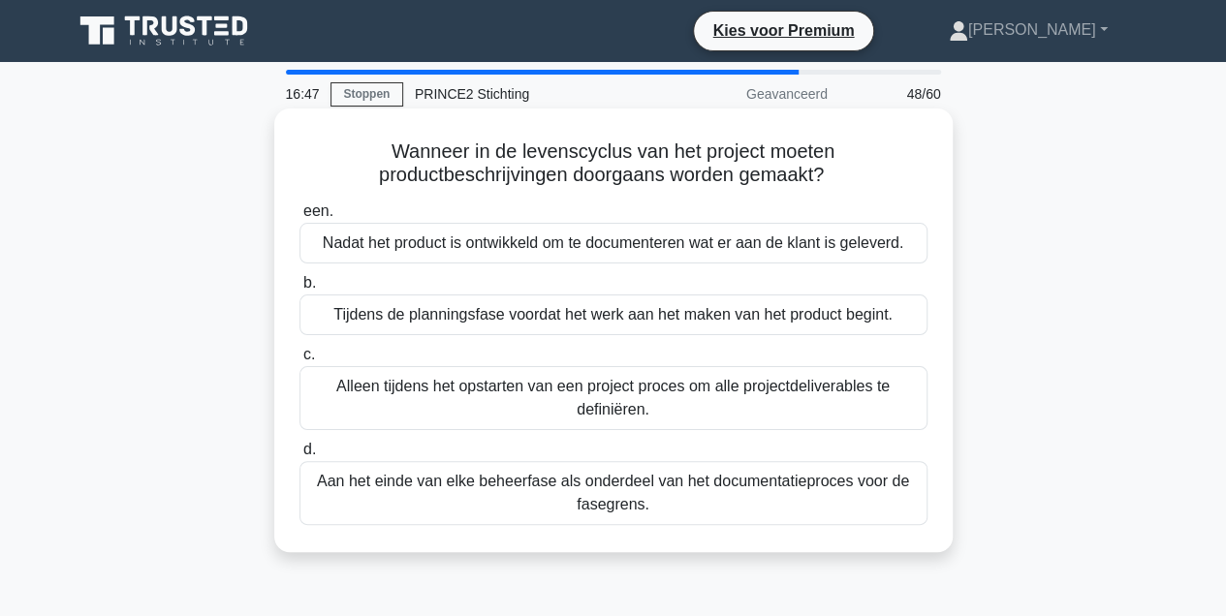
click at [644, 395] on div "Alleen tijdens het opstarten van een project proces om alle projectdeliverables…" at bounding box center [614, 398] width 628 height 64
click at [300, 362] on input "c. Alleen tijdens het opstarten van een project proces om alle projectdeliverab…" at bounding box center [300, 355] width 0 height 13
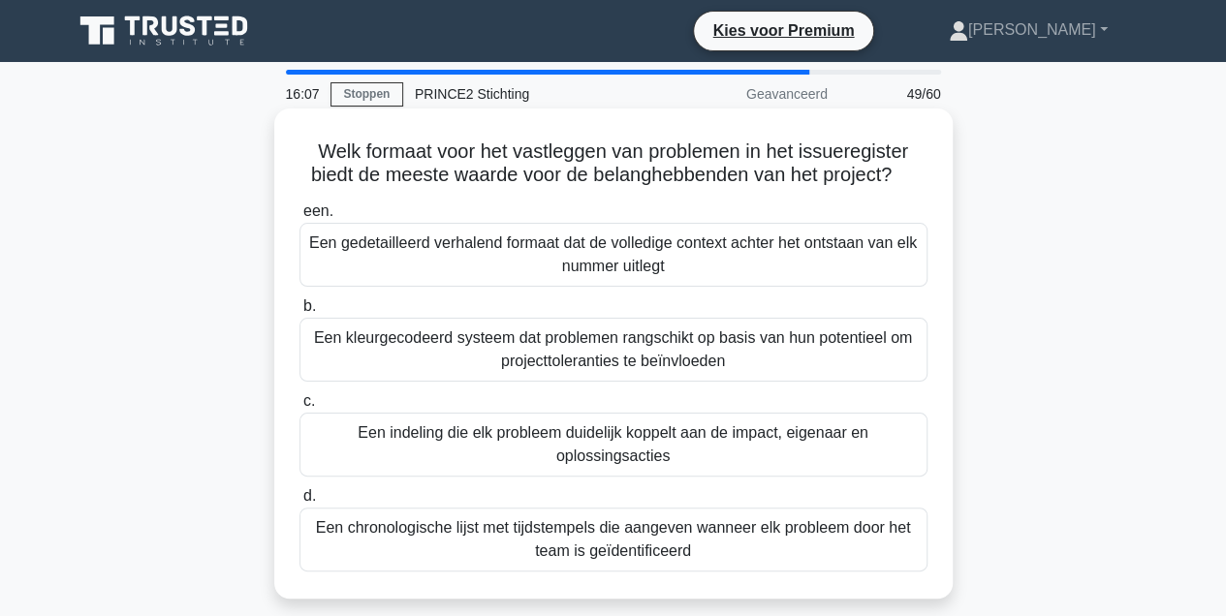
click at [624, 452] on div "Een indeling die elk probleem duidelijk koppelt aan de impact, eigenaar en oplo…" at bounding box center [614, 445] width 628 height 64
click at [300, 408] on input "c. Een indeling die elk probleem duidelijk koppelt aan de impact, eigenaar en o…" at bounding box center [300, 401] width 0 height 13
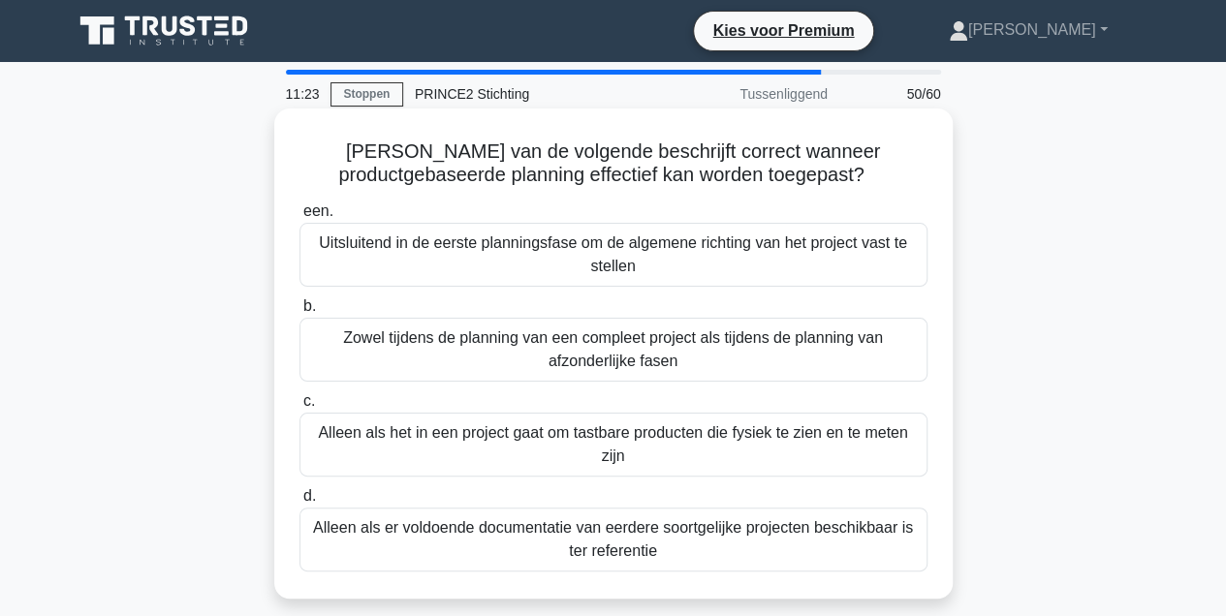
click at [648, 362] on div "Zowel tijdens de planning van een compleet project als tijdens de planning van …" at bounding box center [614, 350] width 628 height 64
click at [300, 313] on input "b. Zowel tijdens de planning van een compleet project als tijdens de planning v…" at bounding box center [300, 306] width 0 height 13
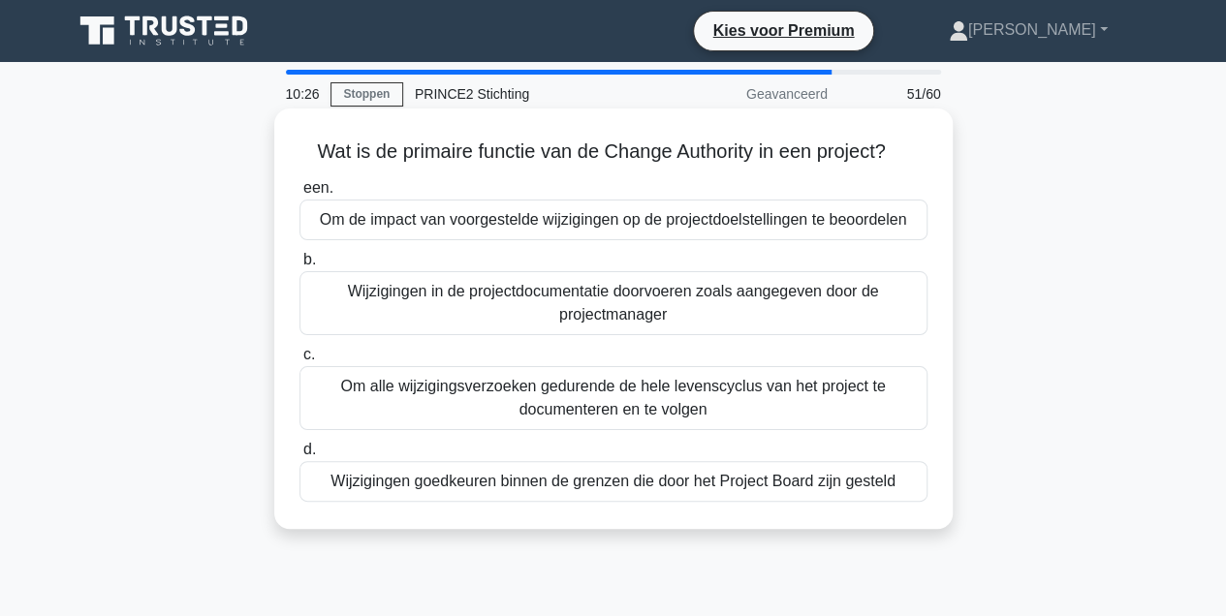
click at [620, 222] on div "Om de impact van voorgestelde wijzigingen op de projectdoelstellingen te beoord…" at bounding box center [614, 220] width 628 height 41
click at [300, 195] on input "een. Om de impact van voorgestelde wijzigingen op de projectdoelstellingen te b…" at bounding box center [300, 188] width 0 height 13
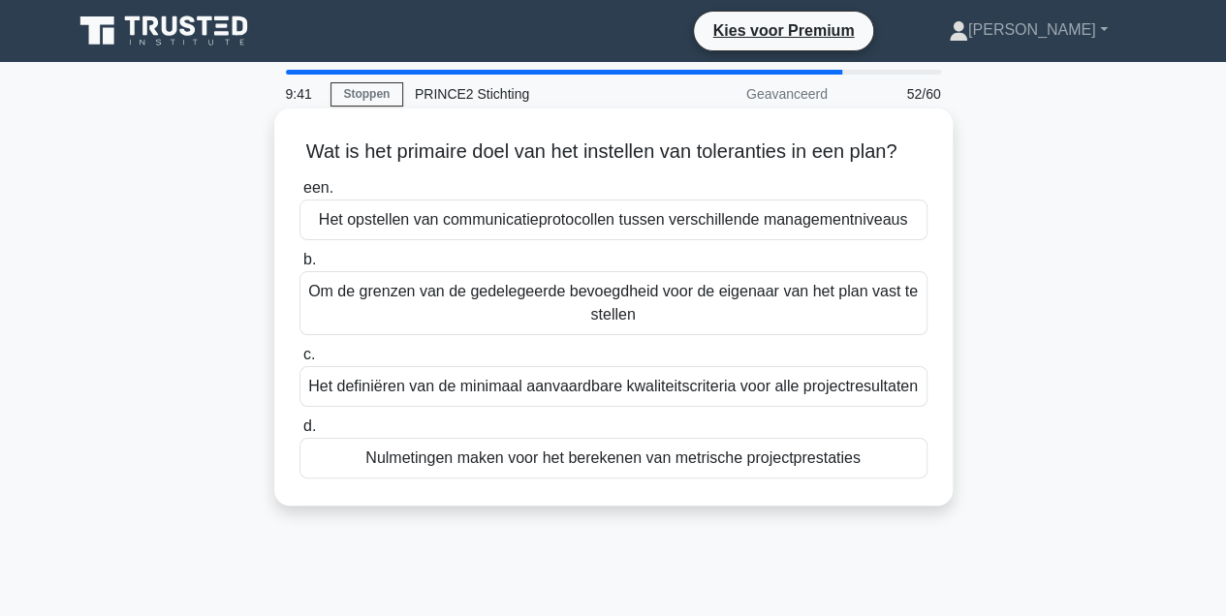
click at [634, 326] on div "Om de grenzen van de gedelegeerde bevoegdheid voor de eigenaar van het plan vas…" at bounding box center [614, 303] width 628 height 64
click at [300, 267] on input "b. Om de grenzen van de gedelegeerde bevoegdheid voor de eigenaar van het plan …" at bounding box center [300, 260] width 0 height 13
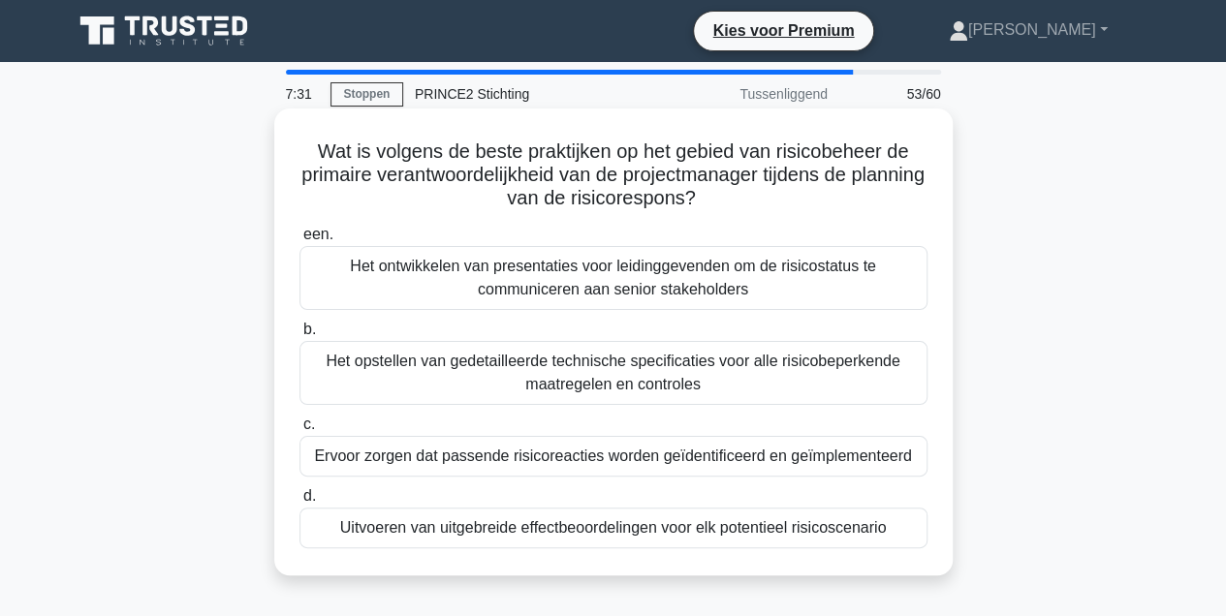
click at [502, 456] on div "Ervoor zorgen dat passende risicoreacties worden geïdentificeerd en geïmplement…" at bounding box center [614, 456] width 628 height 41
click at [300, 431] on input "c. Ervoor zorgen dat passende risicoreacties worden geïdentificeerd en geïmplem…" at bounding box center [300, 425] width 0 height 13
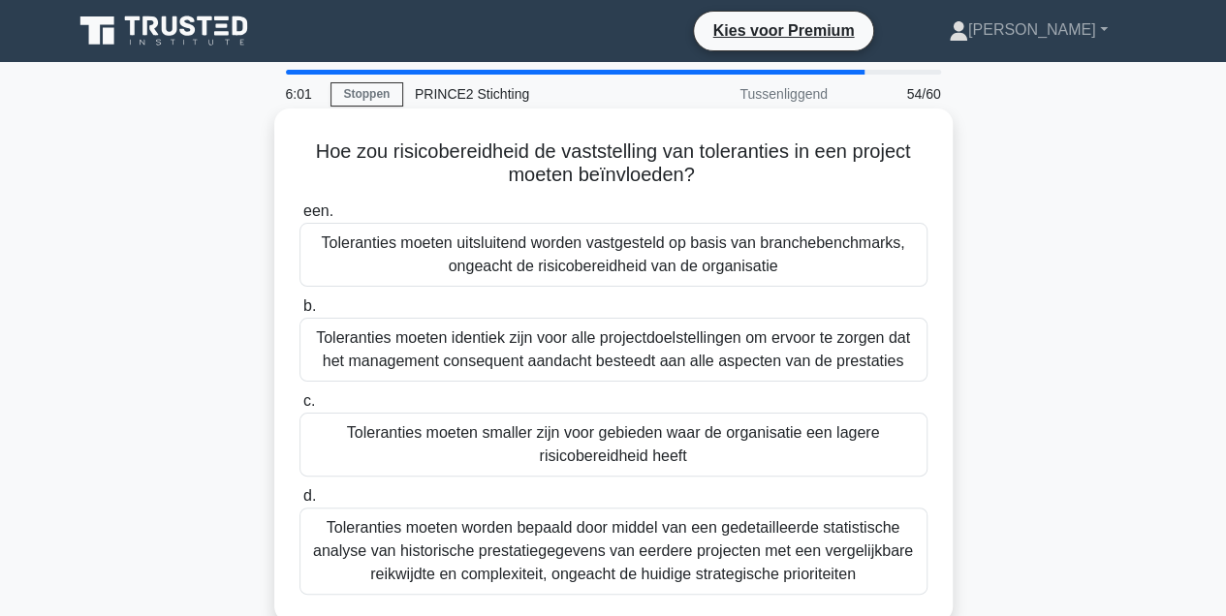
click at [631, 454] on div "Toleranties moeten smaller zijn voor gebieden waar de organisatie een lagere ri…" at bounding box center [614, 445] width 628 height 64
click at [300, 408] on input "c. Toleranties moeten smaller zijn voor gebieden waar de organisatie een lagere…" at bounding box center [300, 401] width 0 height 13
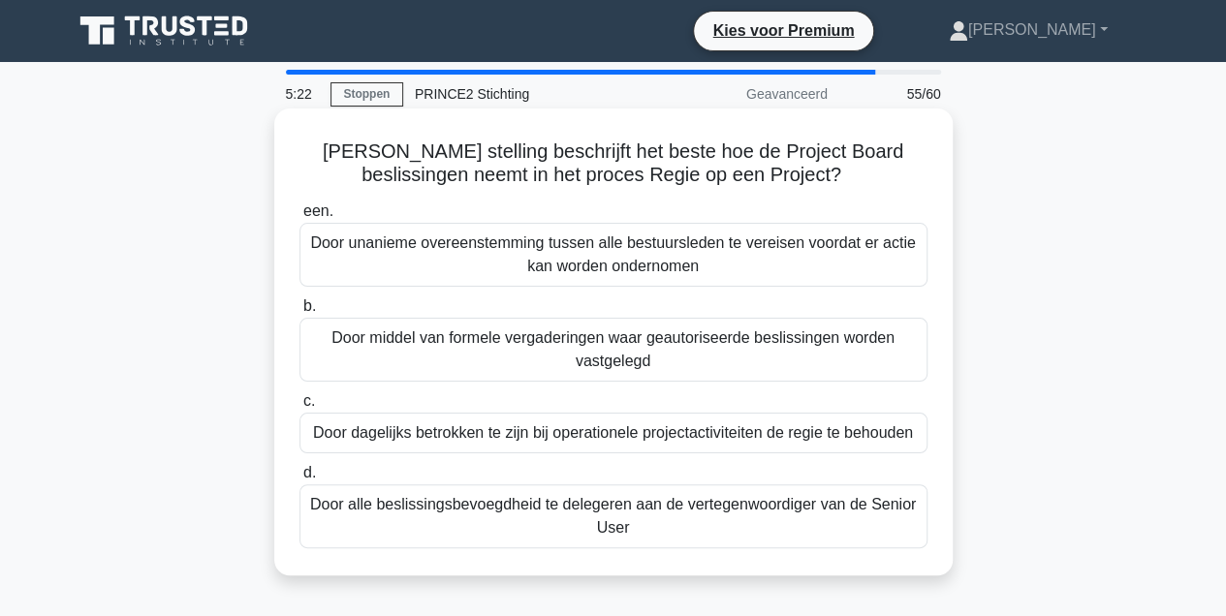
click at [682, 256] on div "Door unanieme overeenstemming tussen alle bestuursleden te vereisen voordat er …" at bounding box center [614, 255] width 628 height 64
click at [300, 218] on input "een. Door unanieme overeenstemming tussen alle bestuursleden te vereisen voorda…" at bounding box center [300, 211] width 0 height 13
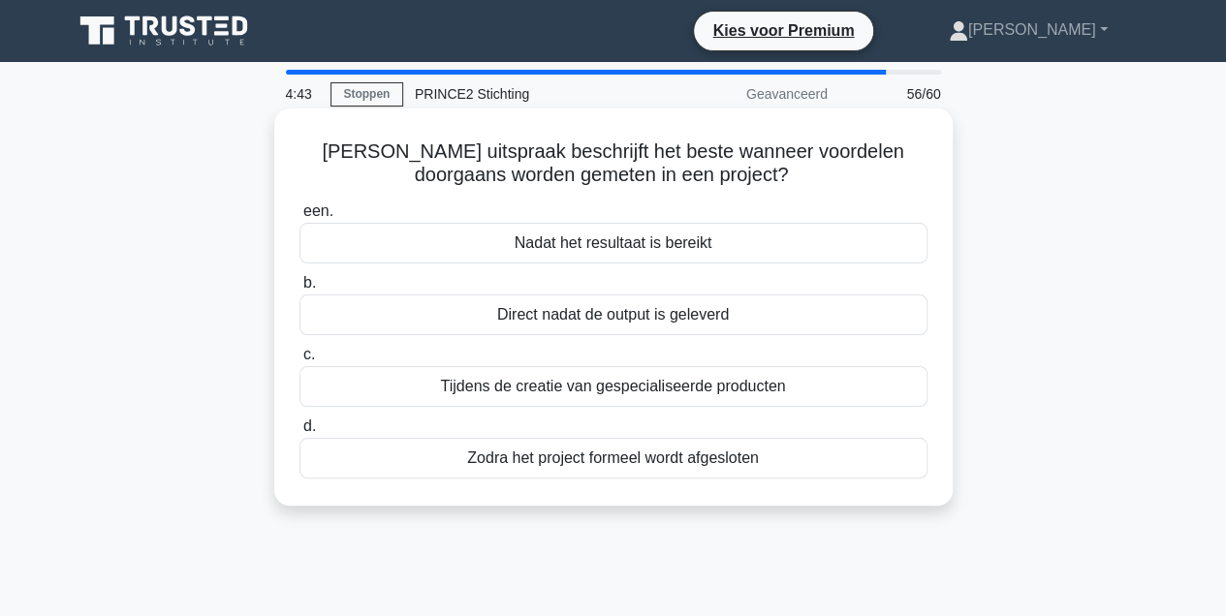
click at [718, 463] on div "Zodra het project formeel wordt afgesloten" at bounding box center [614, 458] width 628 height 41
click at [300, 433] on input "d. Zodra het project formeel wordt afgesloten" at bounding box center [300, 427] width 0 height 13
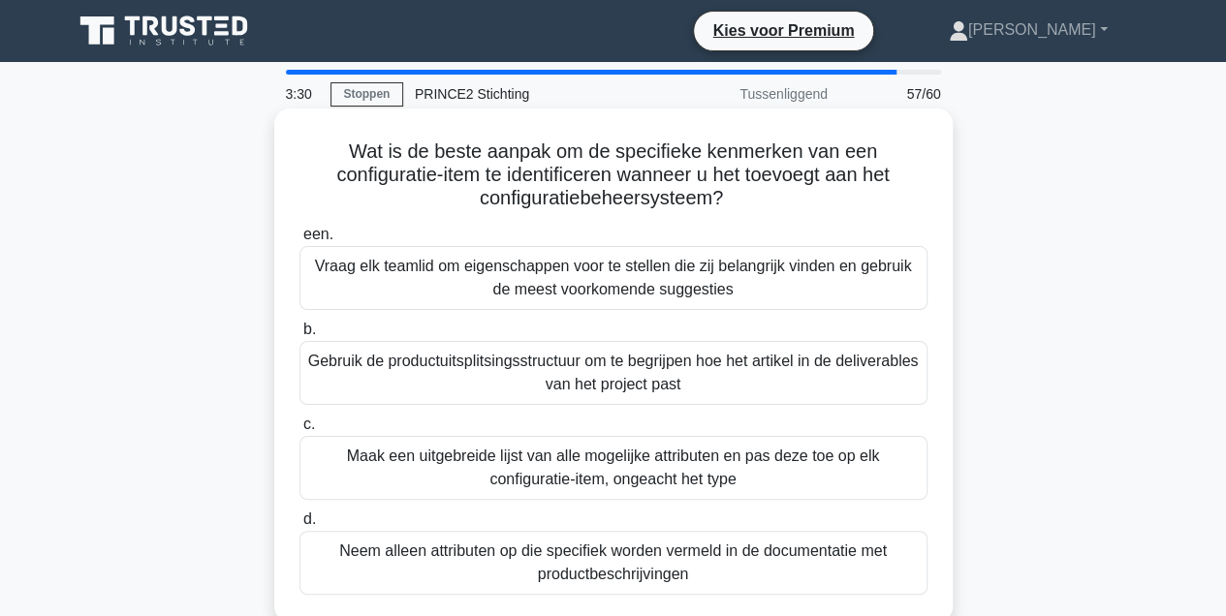
click at [584, 378] on div "Gebruik de productuitsplitsingsstructuur om te begrijpen hoe het artikel in de …" at bounding box center [614, 373] width 628 height 64
click at [300, 336] on input "b. Gebruik de productuitsplitsingsstructuur om te begrijpen hoe het artikel in …" at bounding box center [300, 330] width 0 height 13
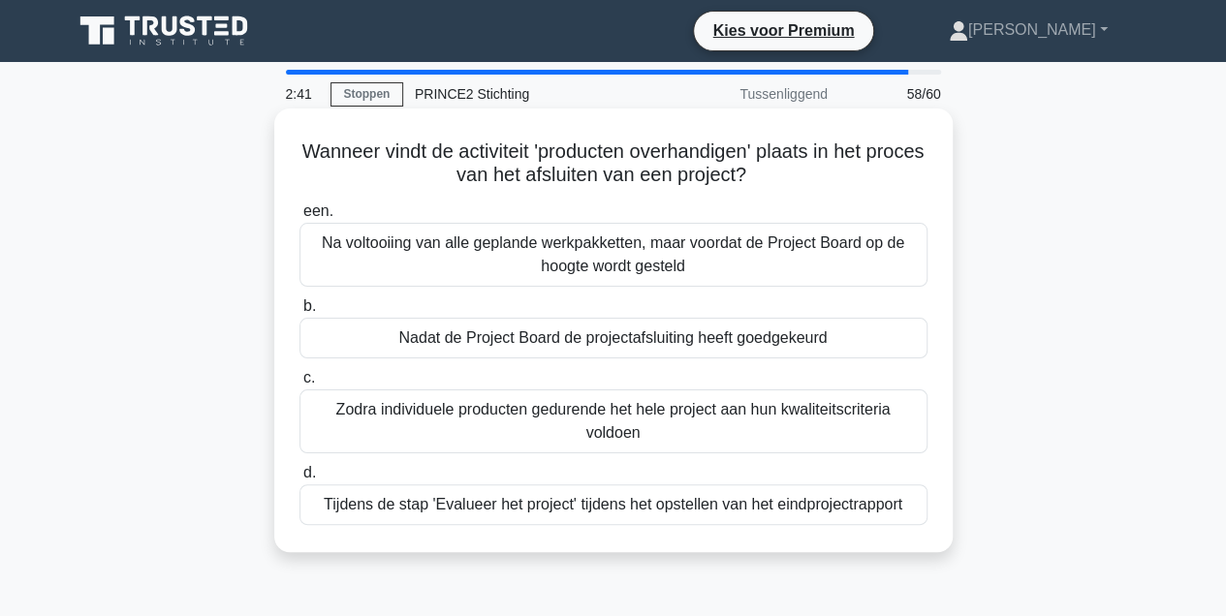
click at [670, 338] on div "Nadat de Project Board de projectafsluiting heeft goedgekeurd" at bounding box center [614, 338] width 628 height 41
click at [300, 313] on input "b. Nadat de Project Board de projectafsluiting heeft goedgekeurd" at bounding box center [300, 306] width 0 height 13
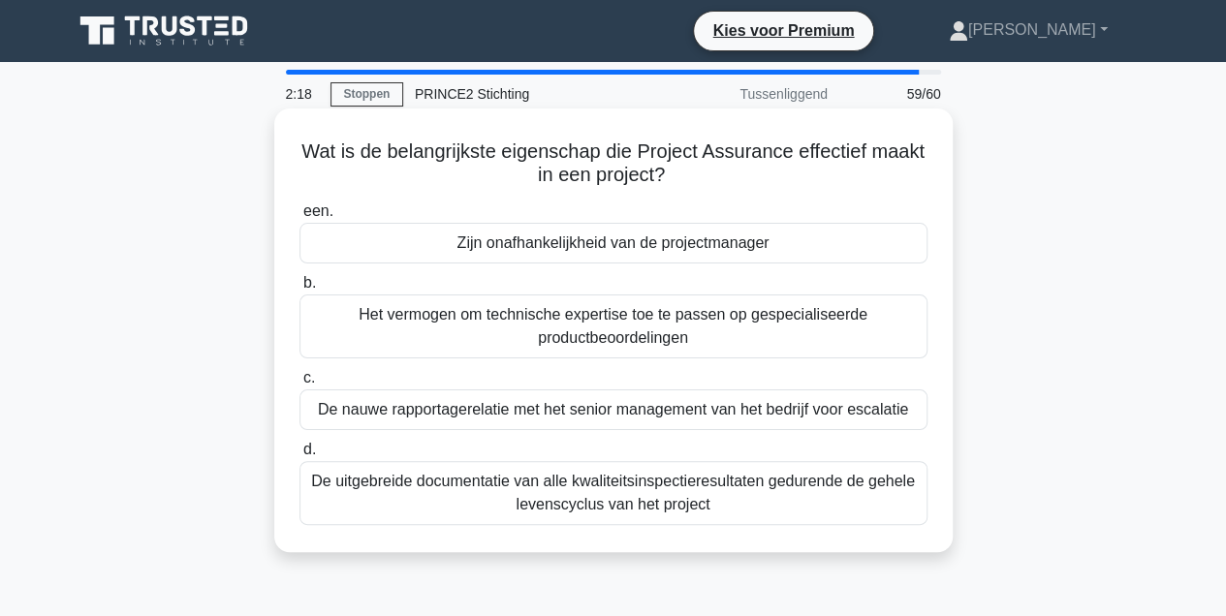
click at [662, 251] on div "Zijn onafhankelijkheid van de projectmanager" at bounding box center [614, 243] width 628 height 41
click at [300, 218] on input "een. Zijn onafhankelijkheid van de projectmanager" at bounding box center [300, 211] width 0 height 13
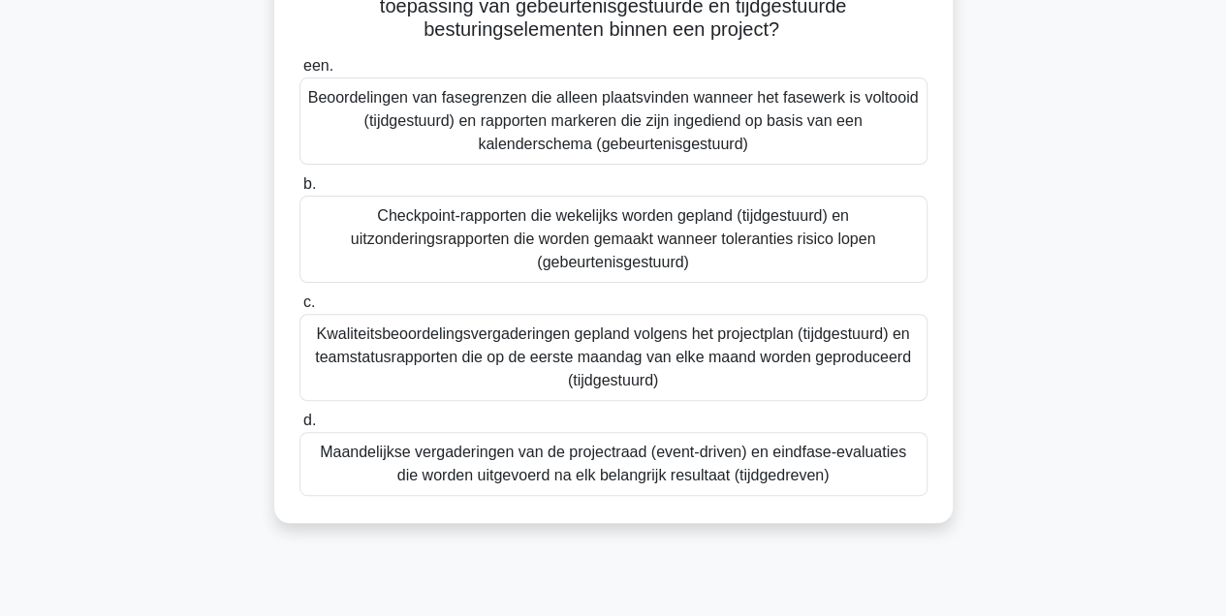
scroll to position [174, 0]
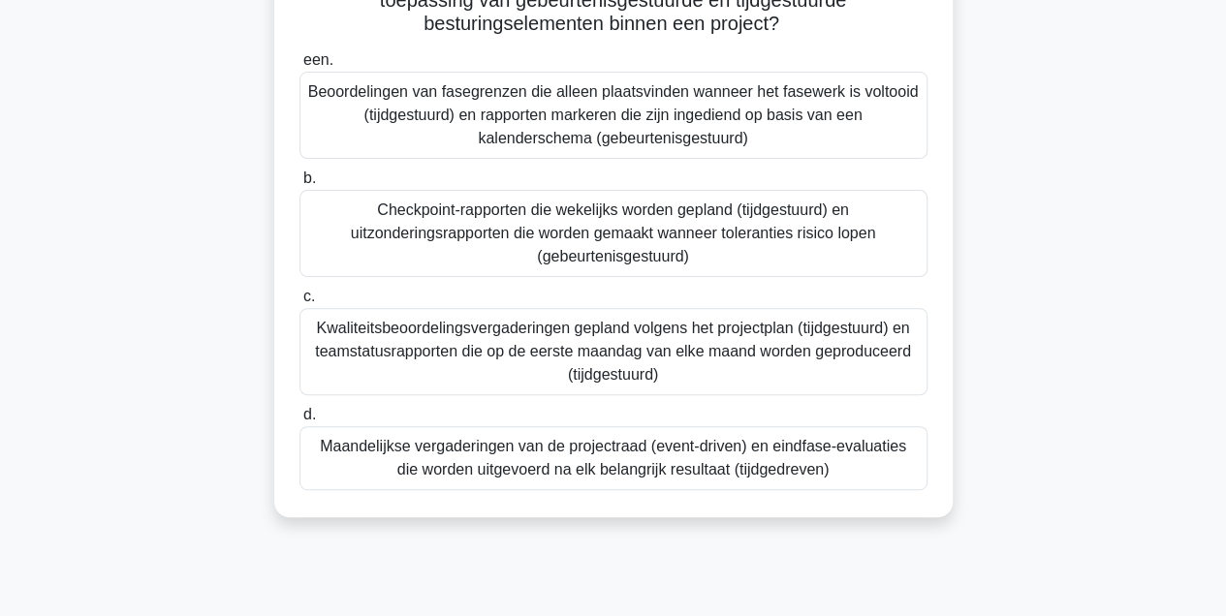
click at [644, 238] on div "Checkpoint-rapporten die wekelijks worden gepland (tijdgestuurd) en uitzonderin…" at bounding box center [614, 233] width 628 height 87
click at [300, 185] on input "b. Checkpoint-rapporten die wekelijks worden gepland (tijdgestuurd) en uitzonde…" at bounding box center [300, 179] width 0 height 13
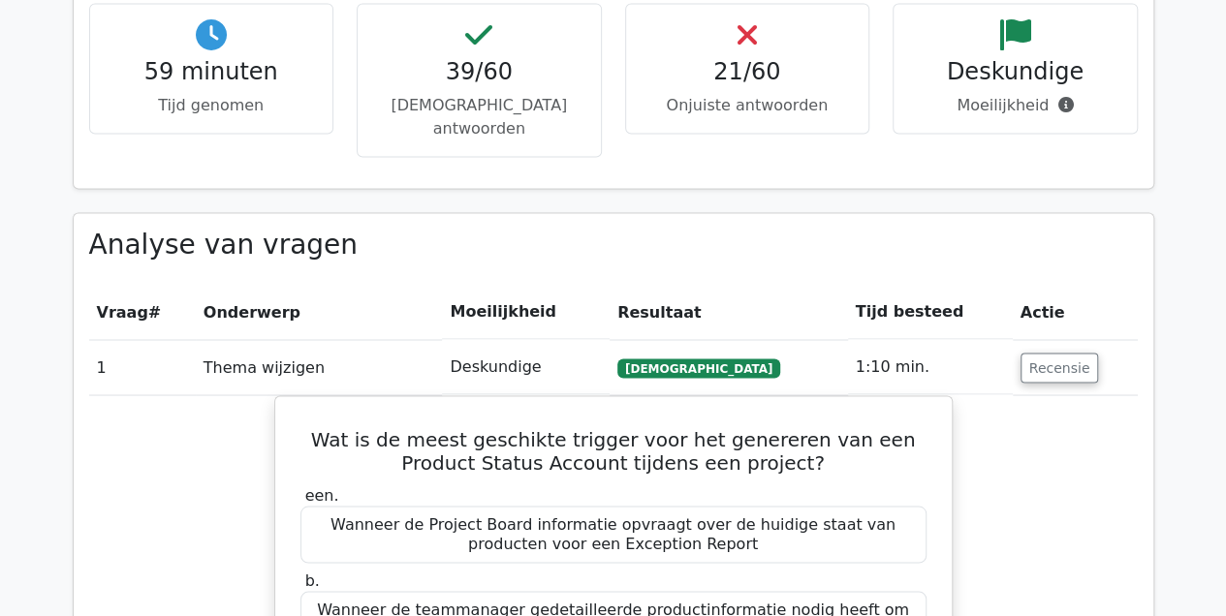
scroll to position [1559, 0]
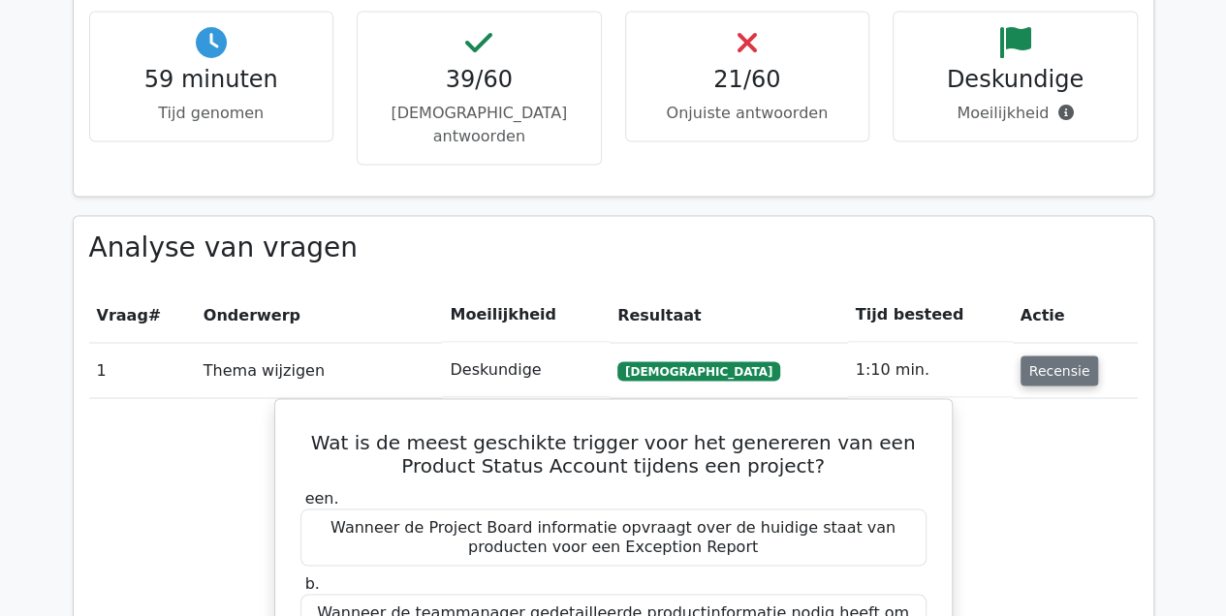
click at [1033, 356] on button "Recensie" at bounding box center [1060, 371] width 79 height 30
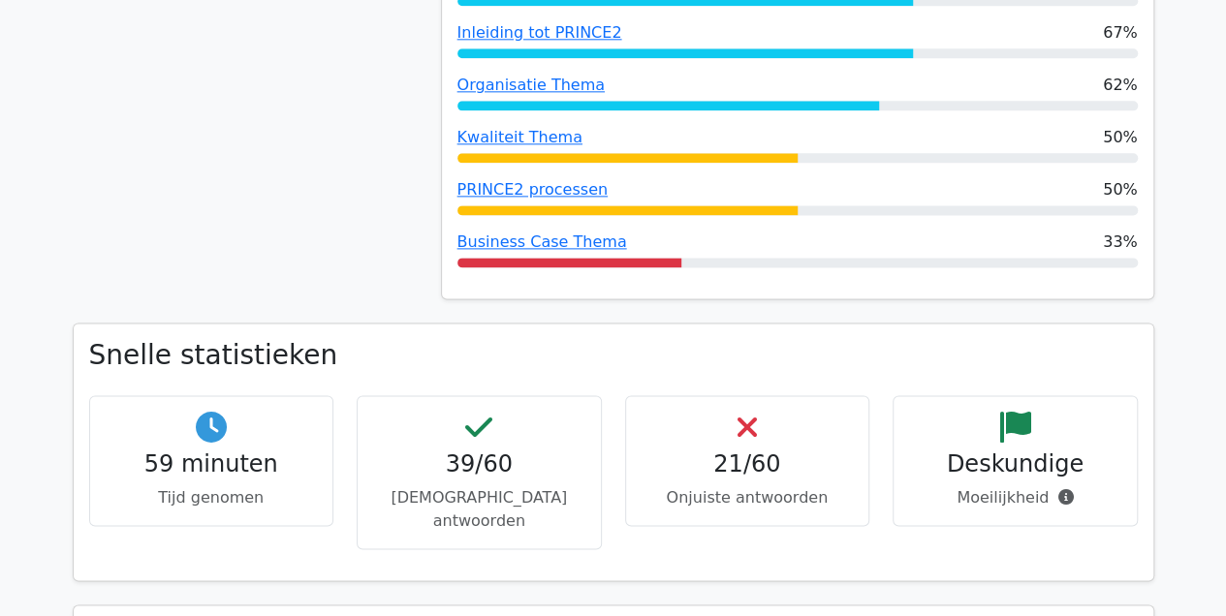
scroll to position [1181, 0]
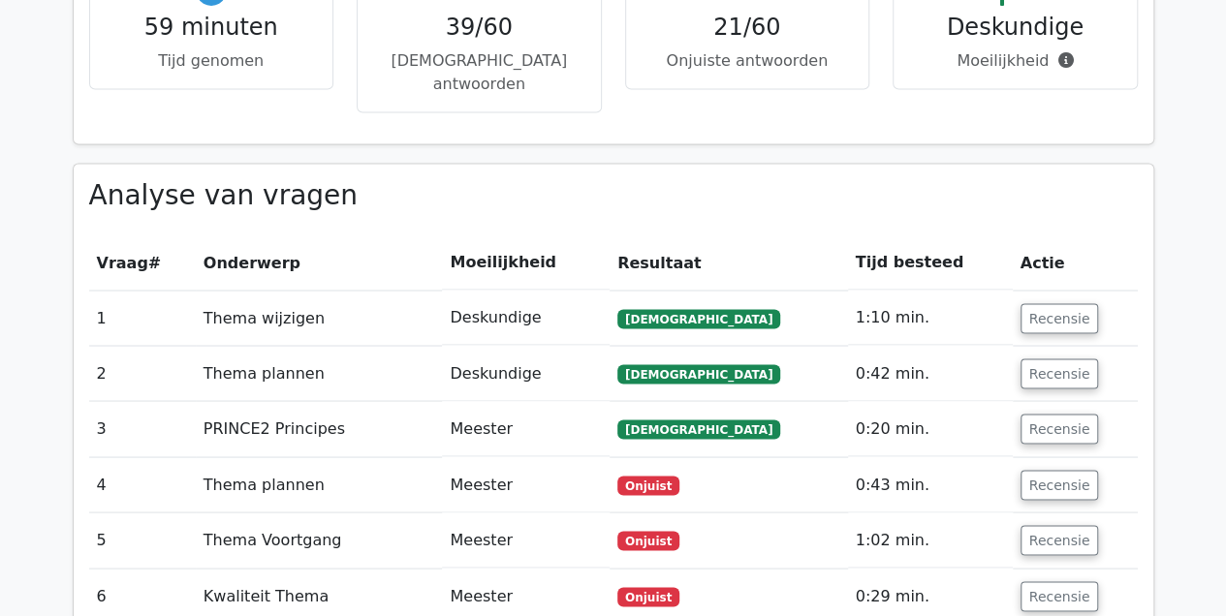
scroll to position [1590, 0]
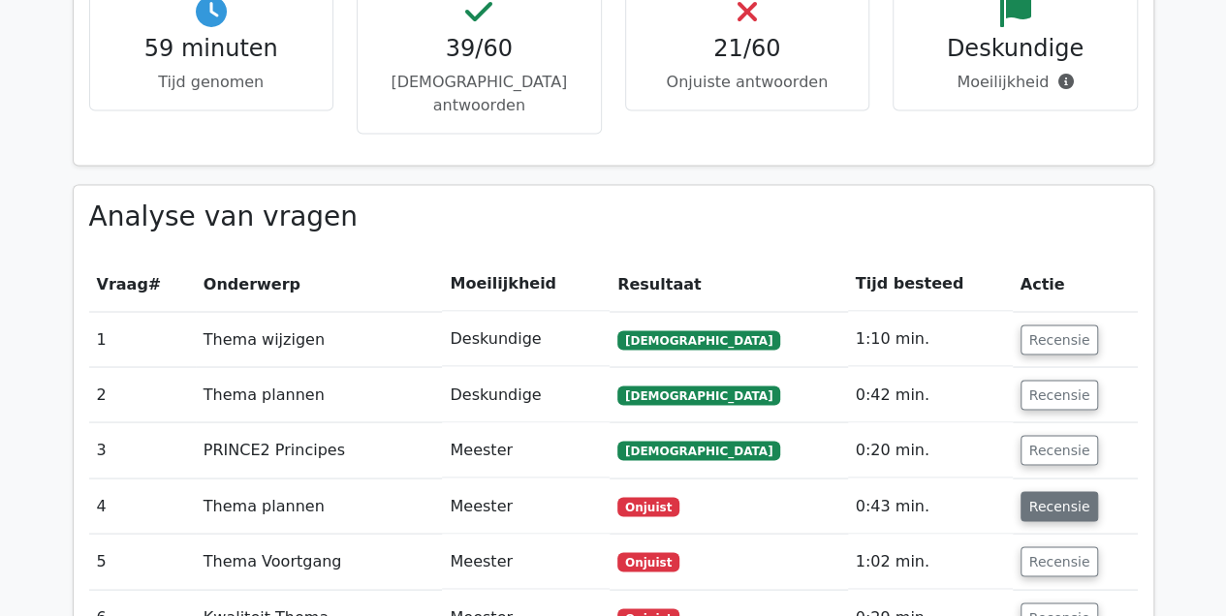
click at [1040, 491] on button "Recensie" at bounding box center [1060, 506] width 79 height 30
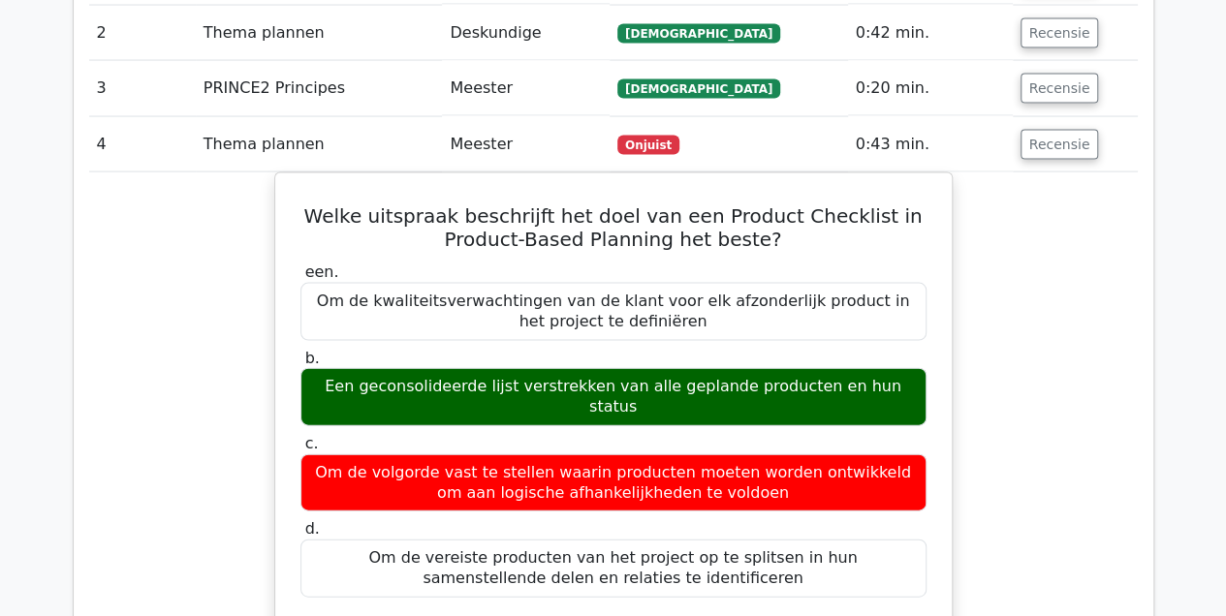
scroll to position [1954, 0]
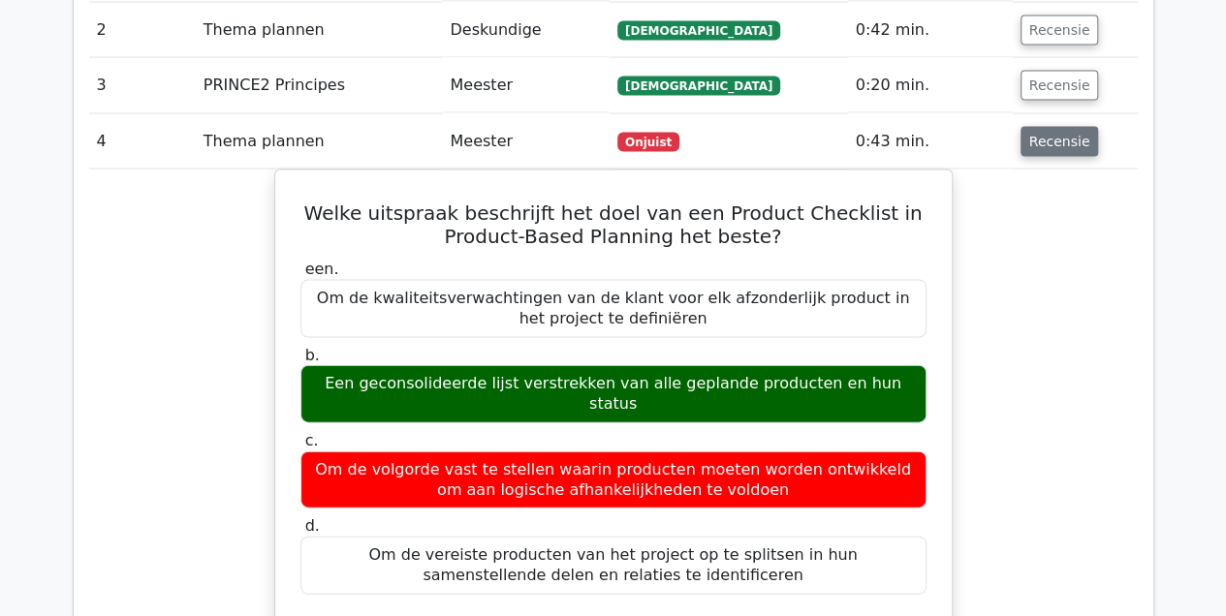
click at [1044, 127] on button "Recensie" at bounding box center [1060, 142] width 79 height 30
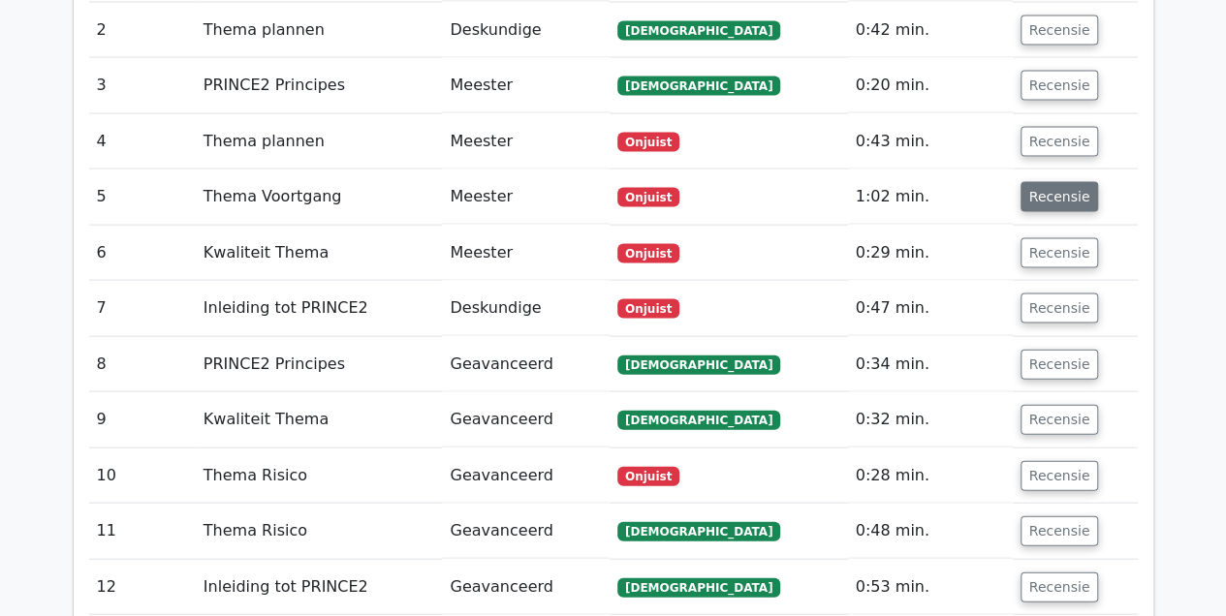
click at [1026, 182] on button "Recensie" at bounding box center [1060, 197] width 79 height 30
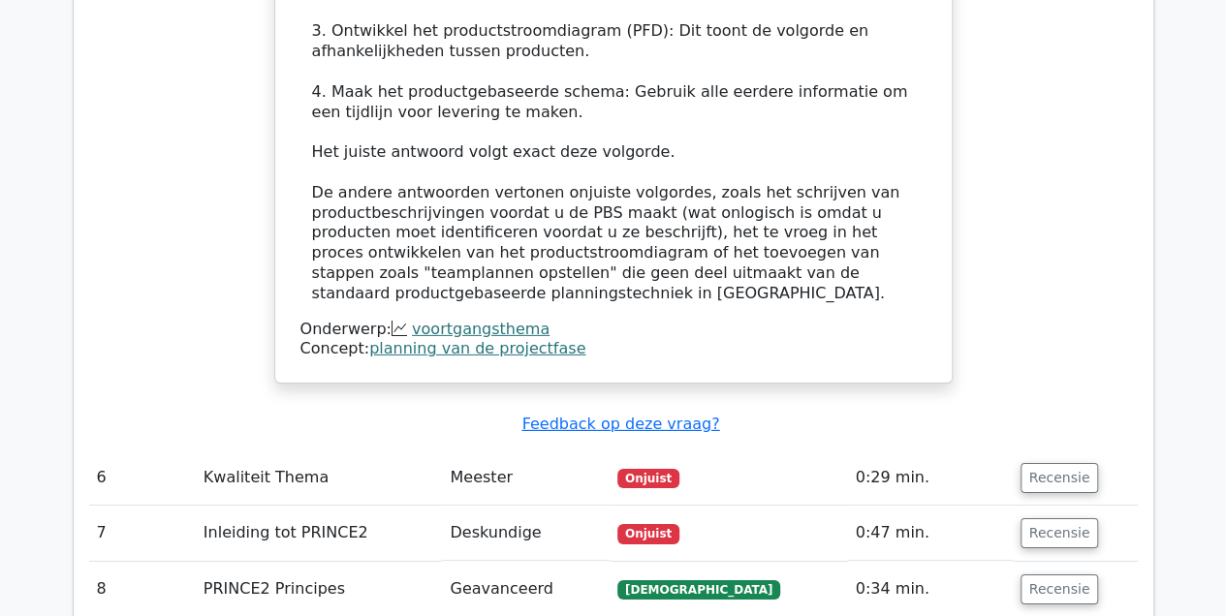
scroll to position [2905, 0]
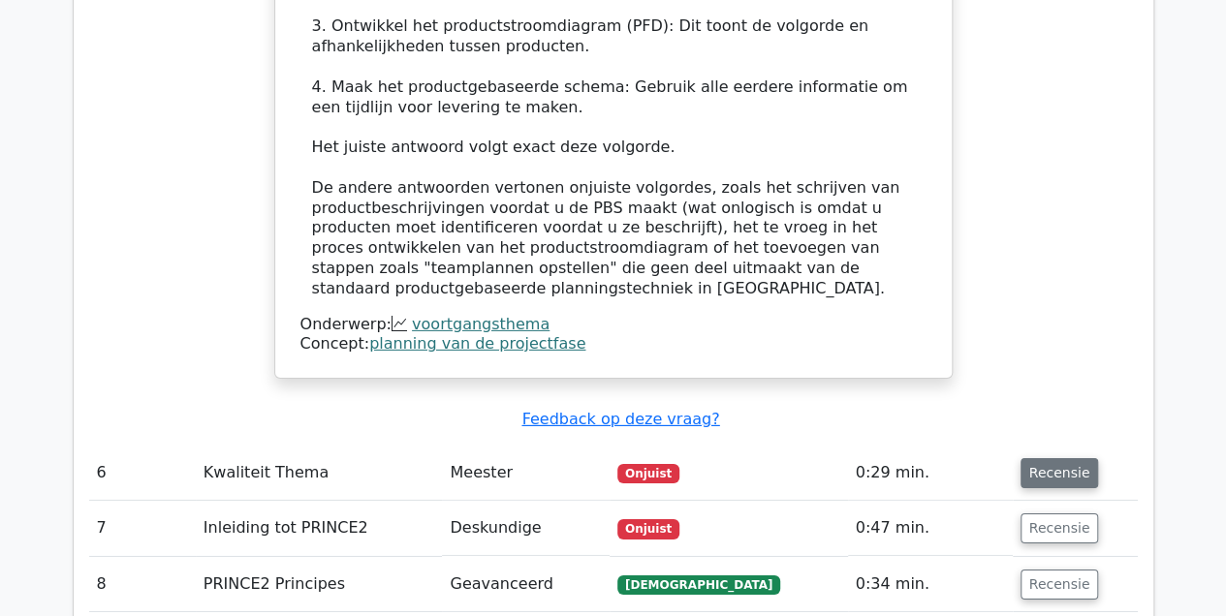
click at [1029, 458] on button "Recensie" at bounding box center [1060, 473] width 79 height 30
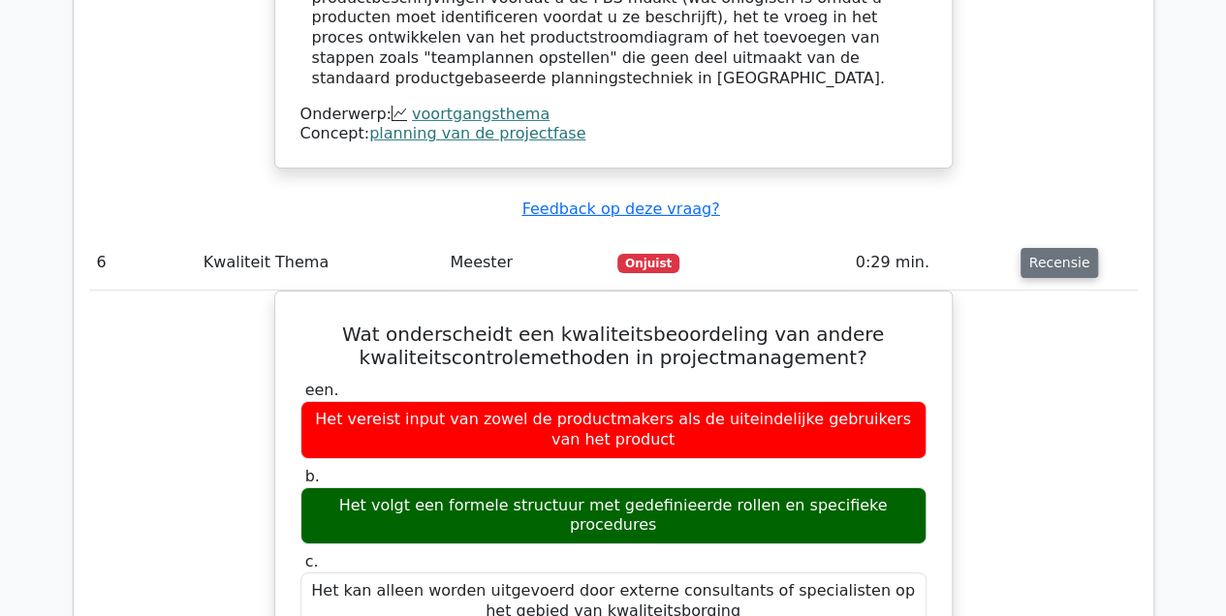
scroll to position [3115, 0]
click at [1043, 248] on button "Recensie" at bounding box center [1060, 263] width 79 height 30
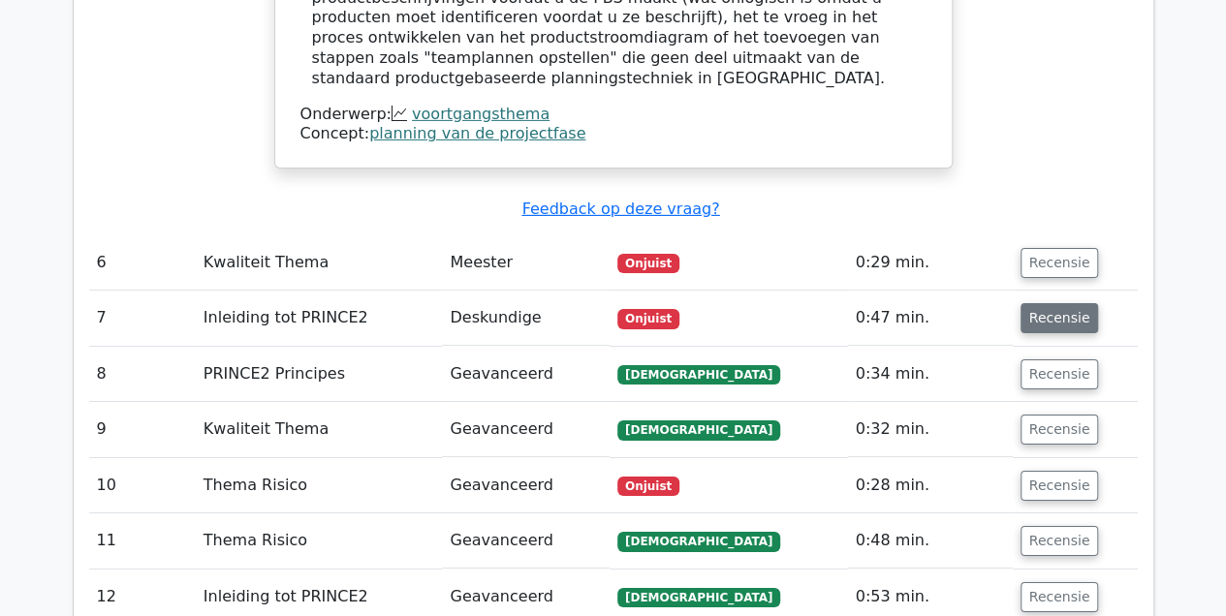
click at [1036, 303] on button "Recensie" at bounding box center [1060, 318] width 79 height 30
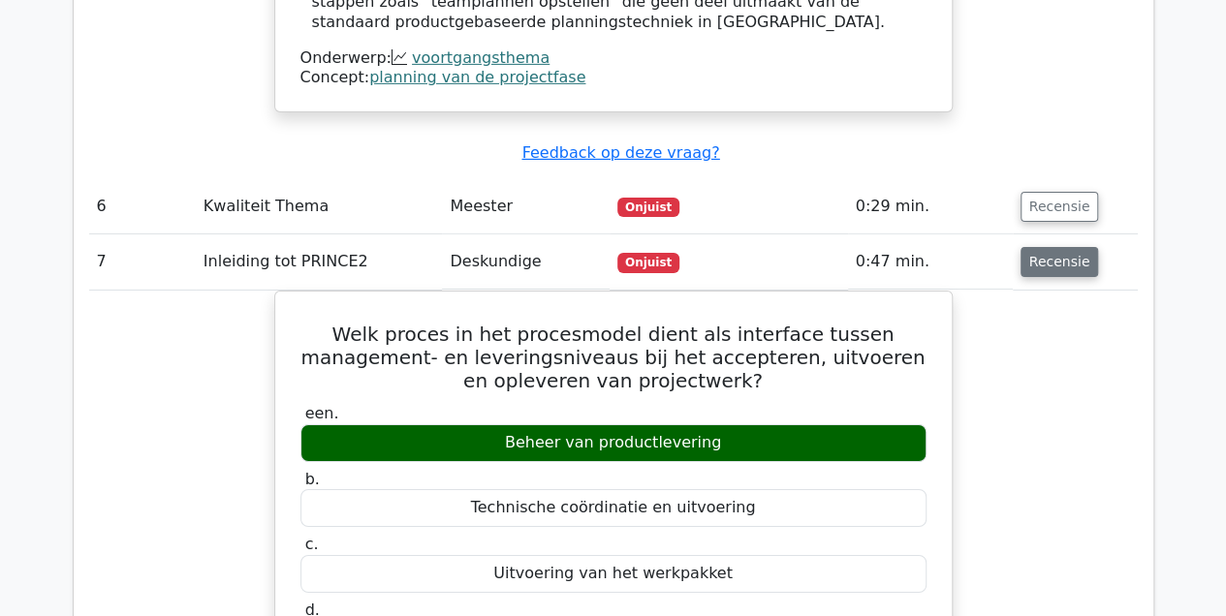
scroll to position [3171, 0]
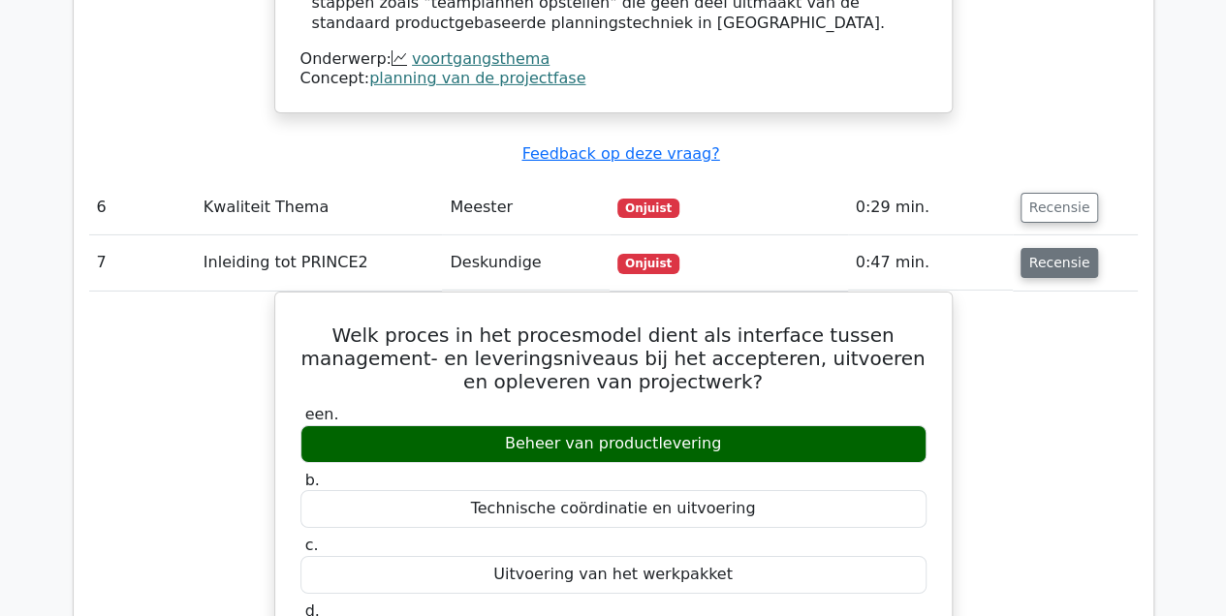
click at [1031, 248] on button "Recensie" at bounding box center [1060, 263] width 79 height 30
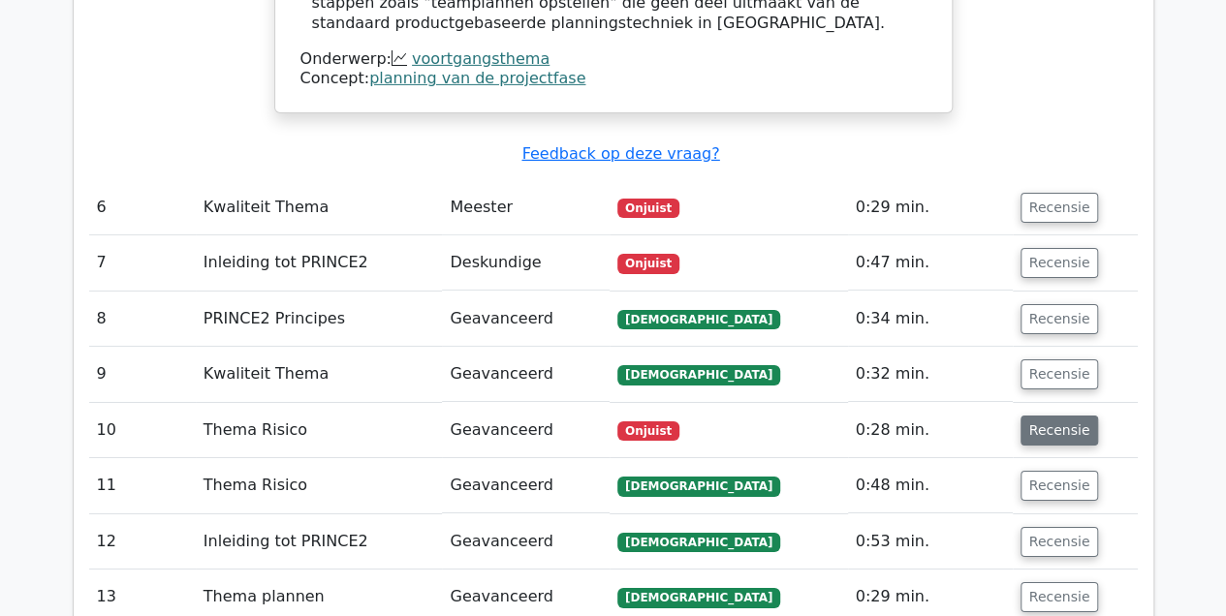
click at [1024, 416] on button "Recensie" at bounding box center [1060, 431] width 79 height 30
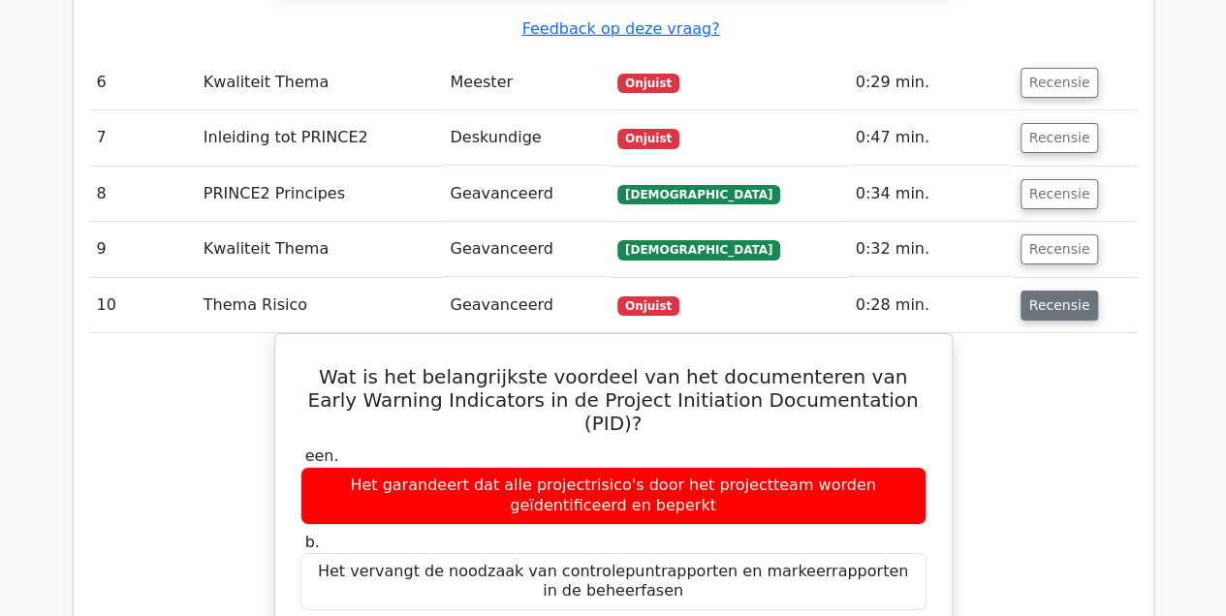
scroll to position [3295, 0]
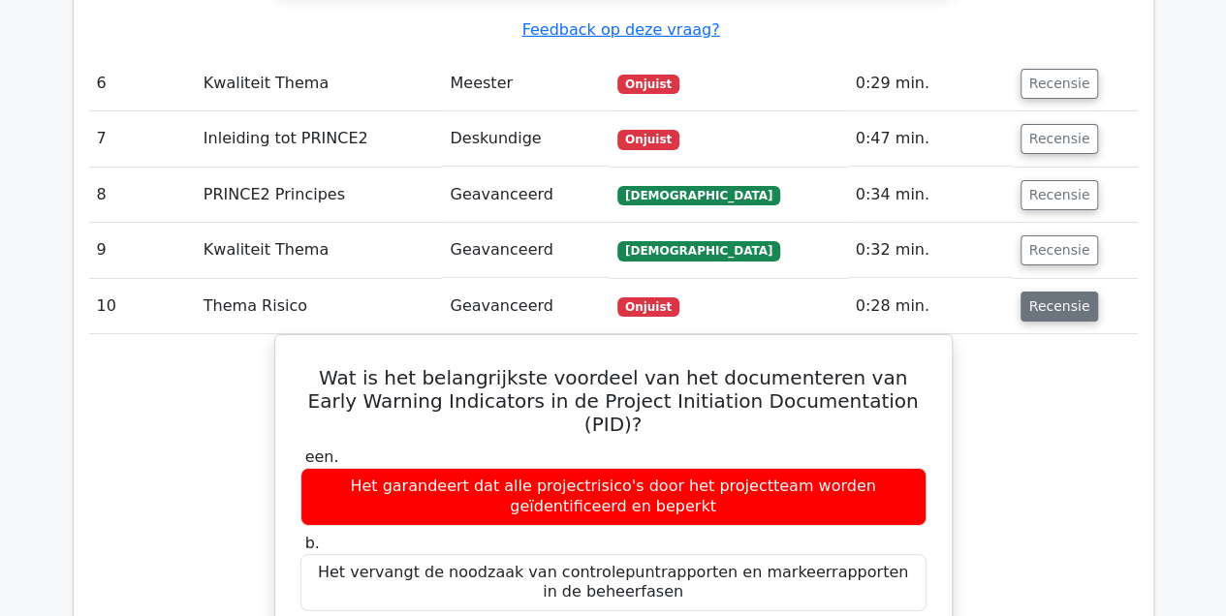
click at [1037, 292] on button "Recensie" at bounding box center [1060, 307] width 79 height 30
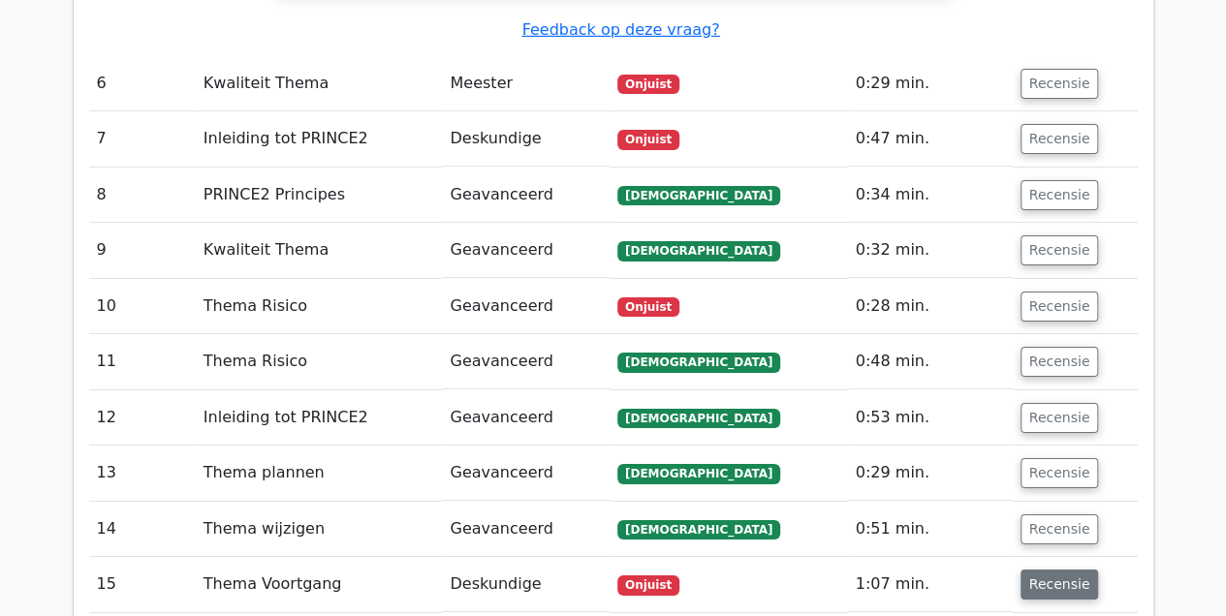
click at [1027, 570] on button "Recensie" at bounding box center [1060, 585] width 79 height 30
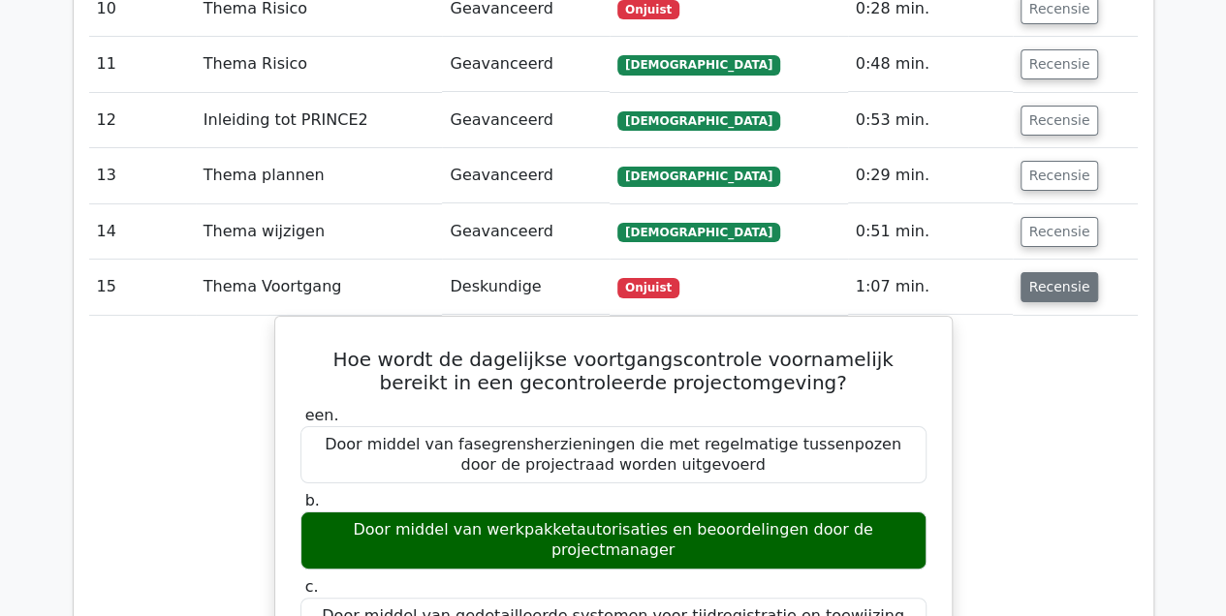
scroll to position [3592, 0]
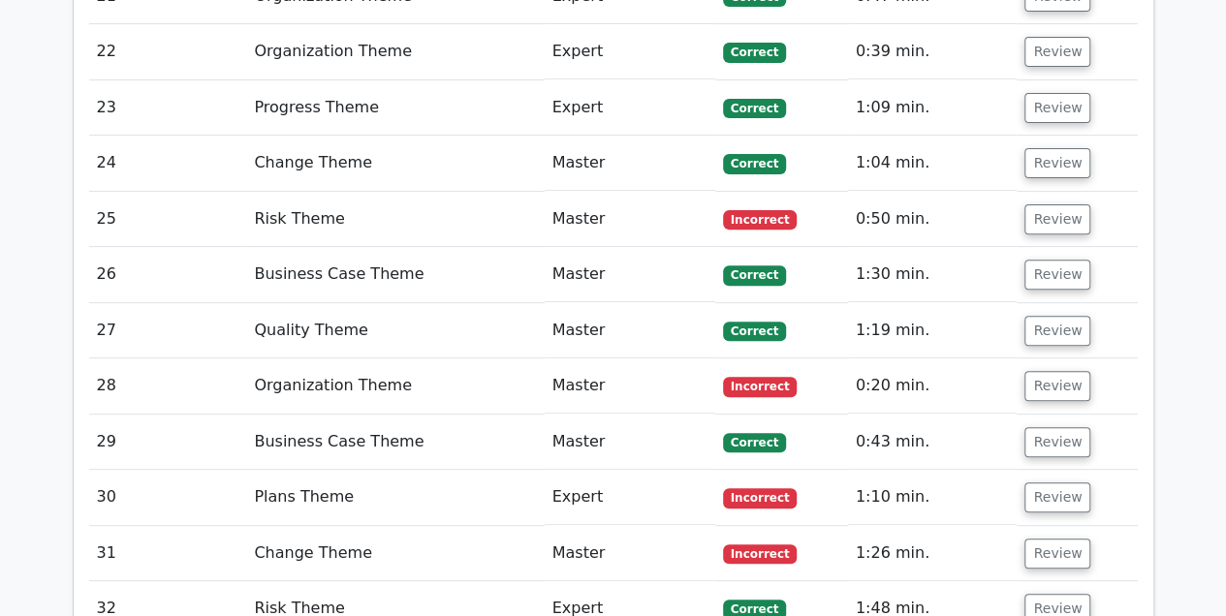
scroll to position [3903, 0]
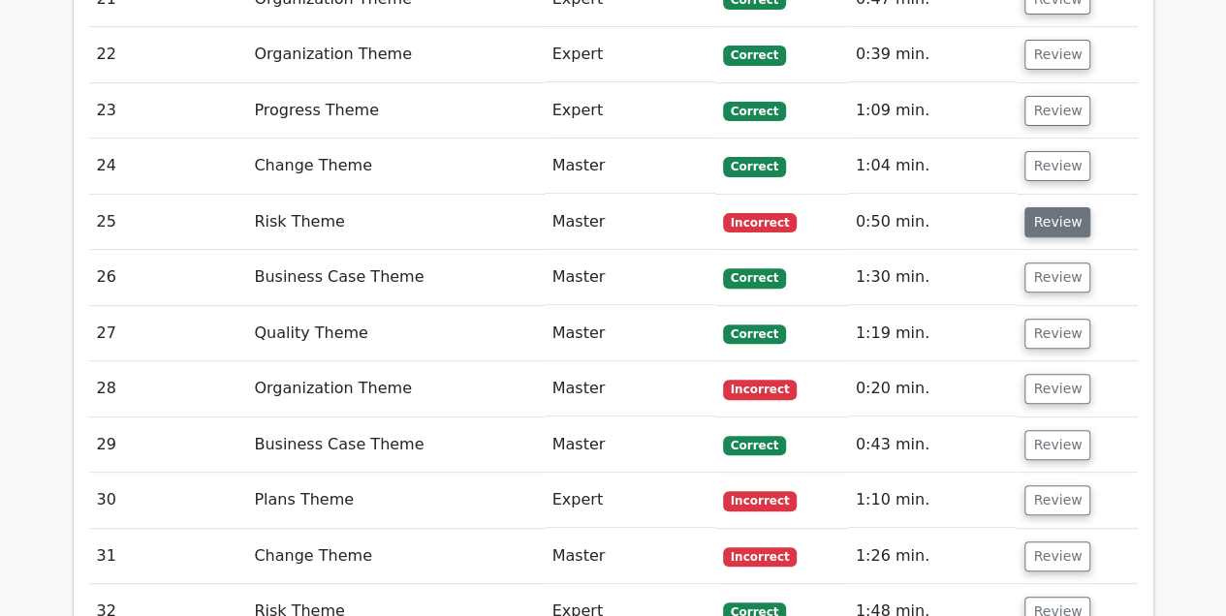
click at [1047, 207] on button "Review" at bounding box center [1058, 222] width 66 height 30
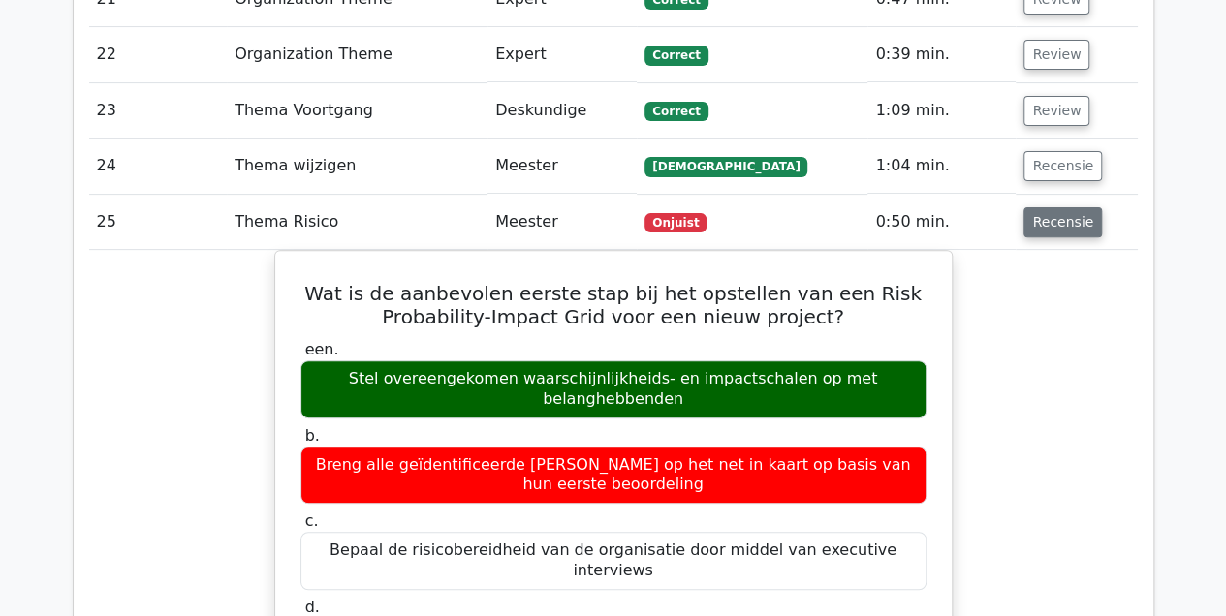
click at [1053, 207] on button "Recensie" at bounding box center [1063, 222] width 79 height 30
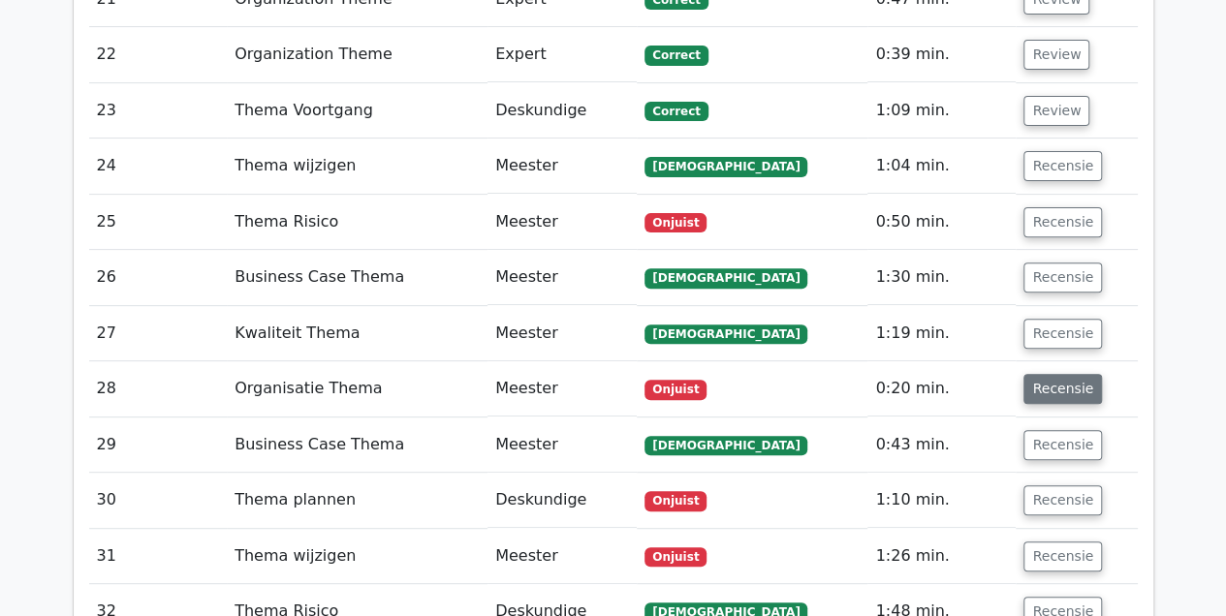
click at [1041, 374] on button "Recensie" at bounding box center [1063, 389] width 79 height 30
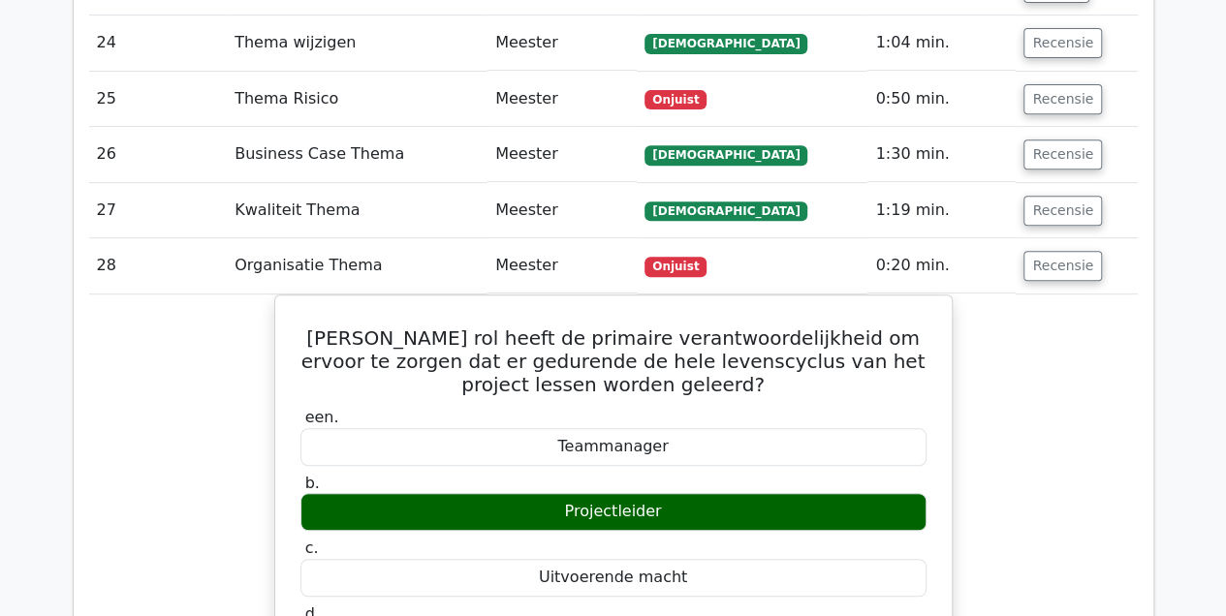
scroll to position [4026, 0]
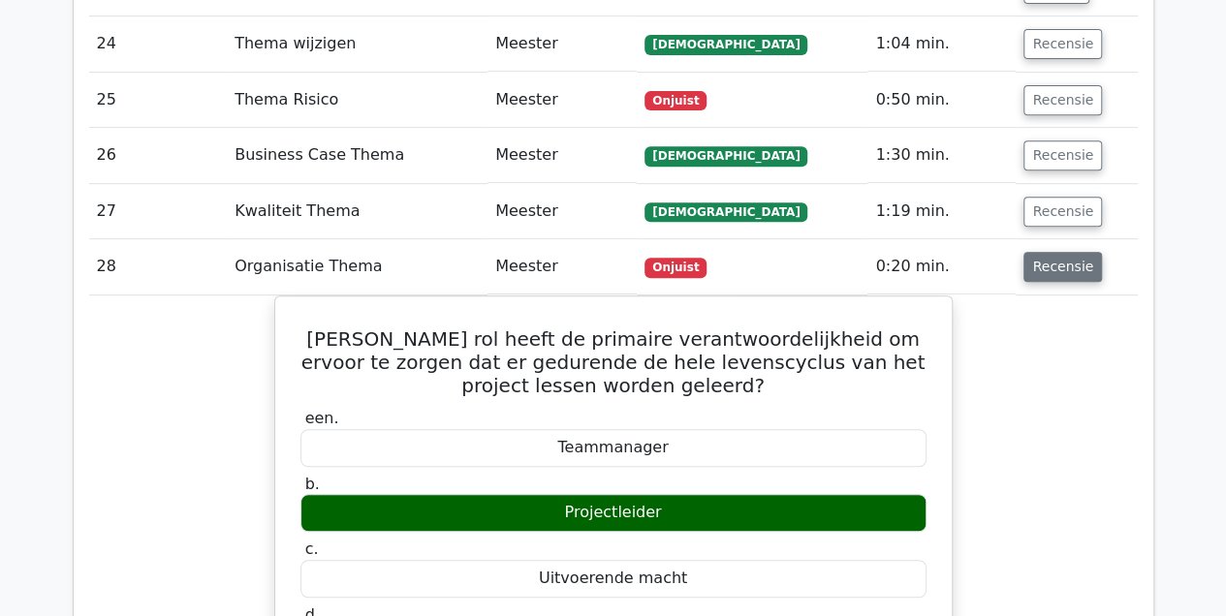
click at [1055, 252] on button "Recensie" at bounding box center [1063, 267] width 79 height 30
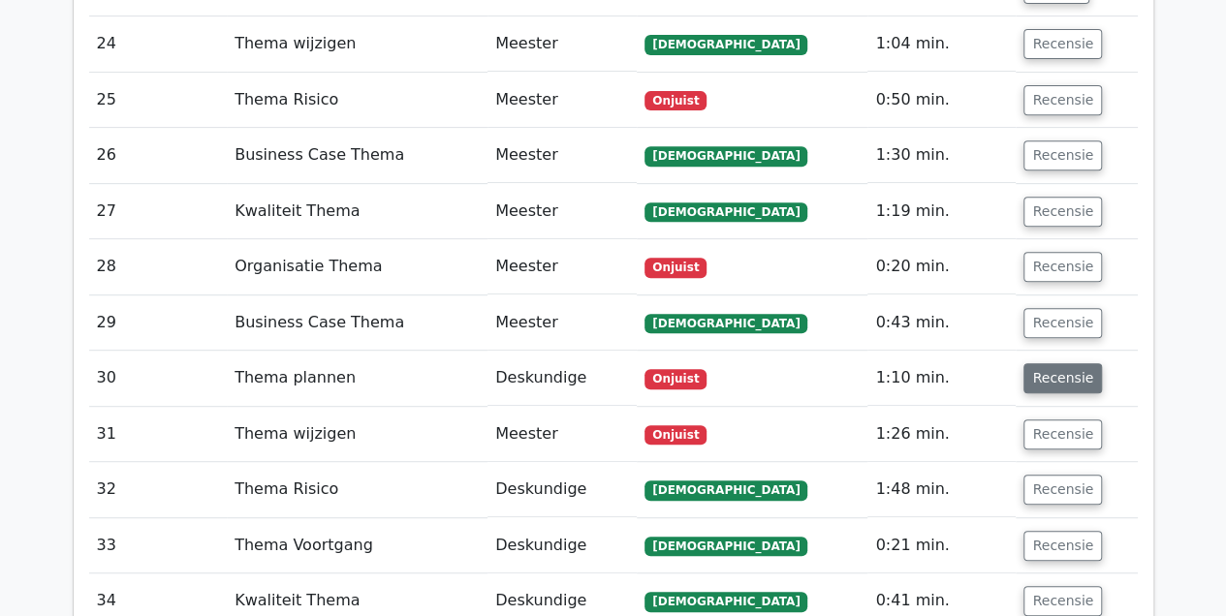
click at [1049, 363] on button "Recensie" at bounding box center [1063, 378] width 79 height 30
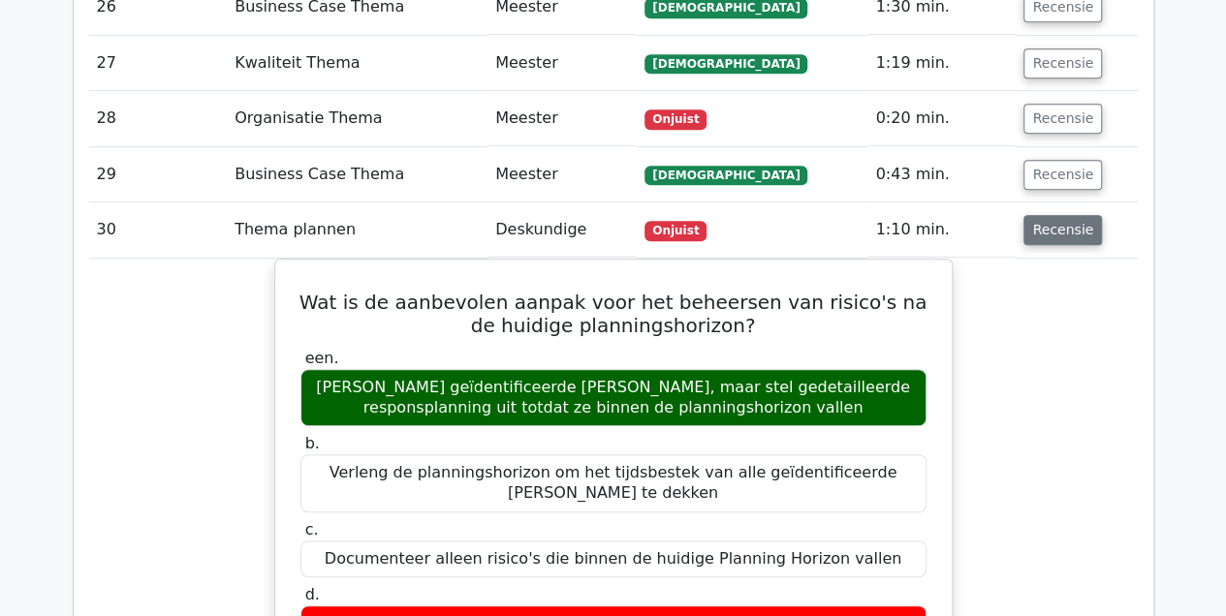
scroll to position [4176, 0]
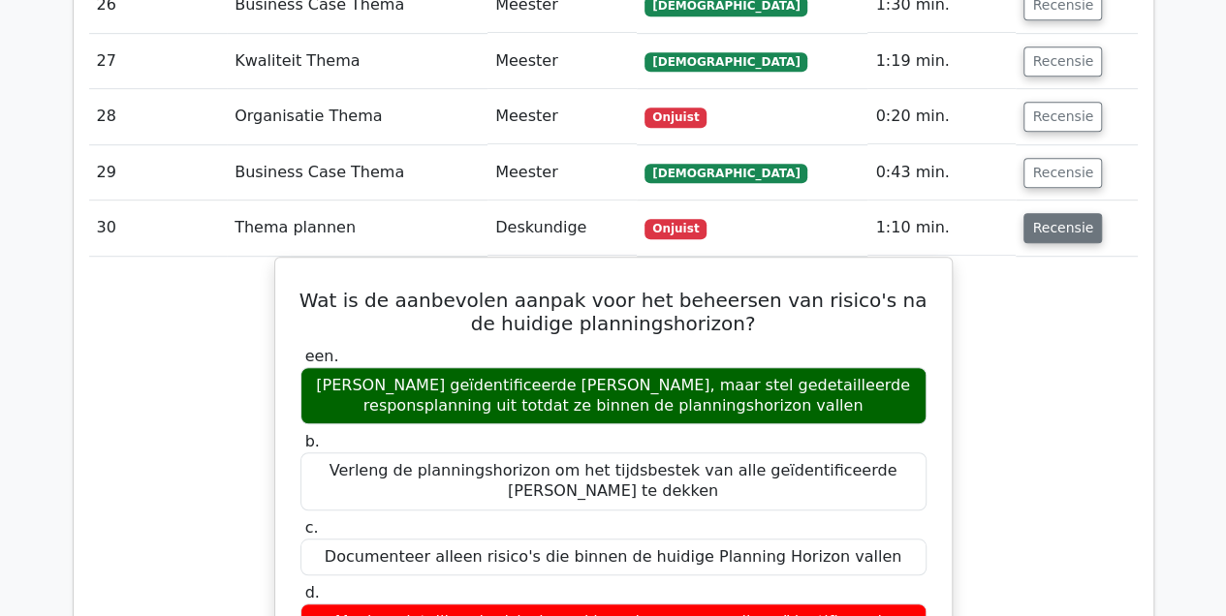
click at [1050, 213] on button "Recensie" at bounding box center [1063, 228] width 79 height 30
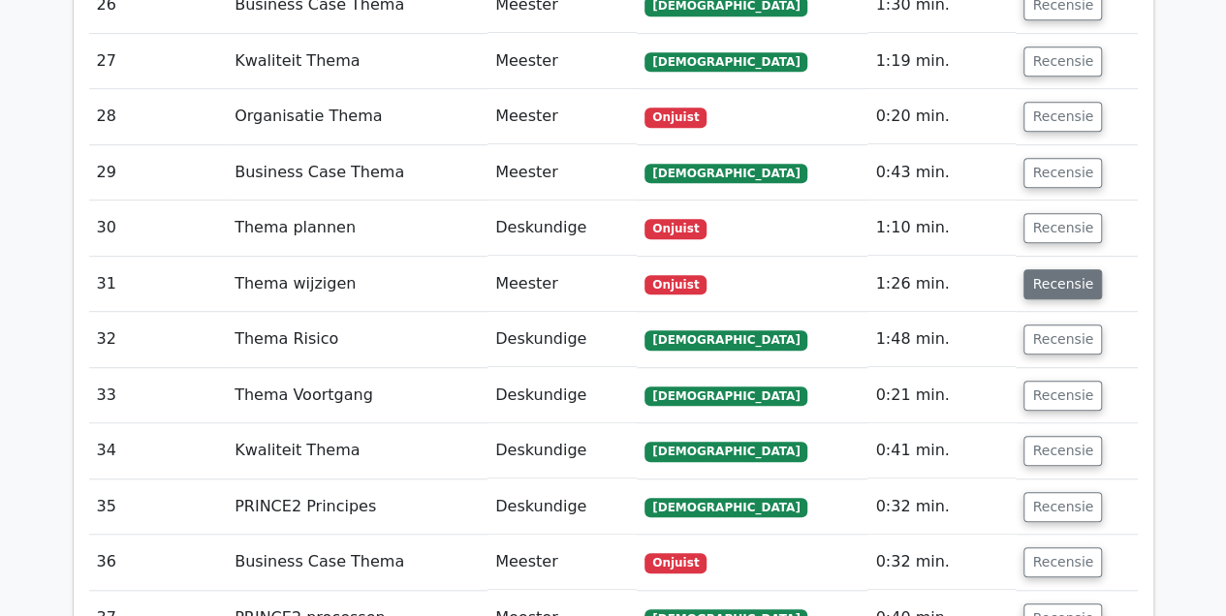
click at [1039, 269] on button "Recensie" at bounding box center [1063, 284] width 79 height 30
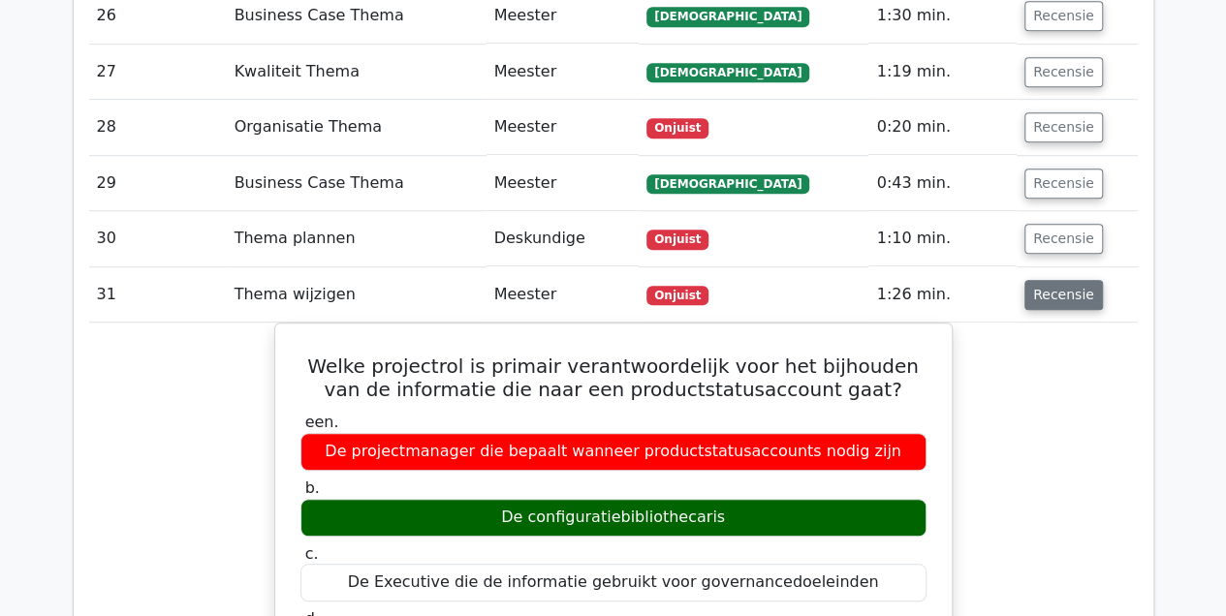
scroll to position [4161, 0]
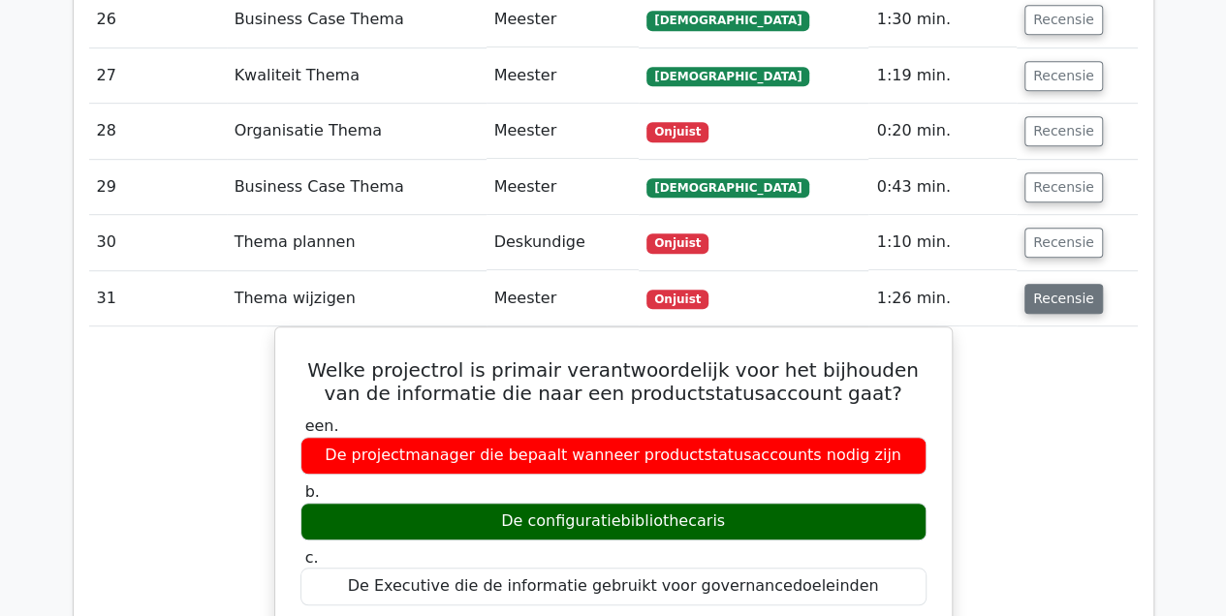
click at [1060, 284] on button "Recensie" at bounding box center [1064, 299] width 79 height 30
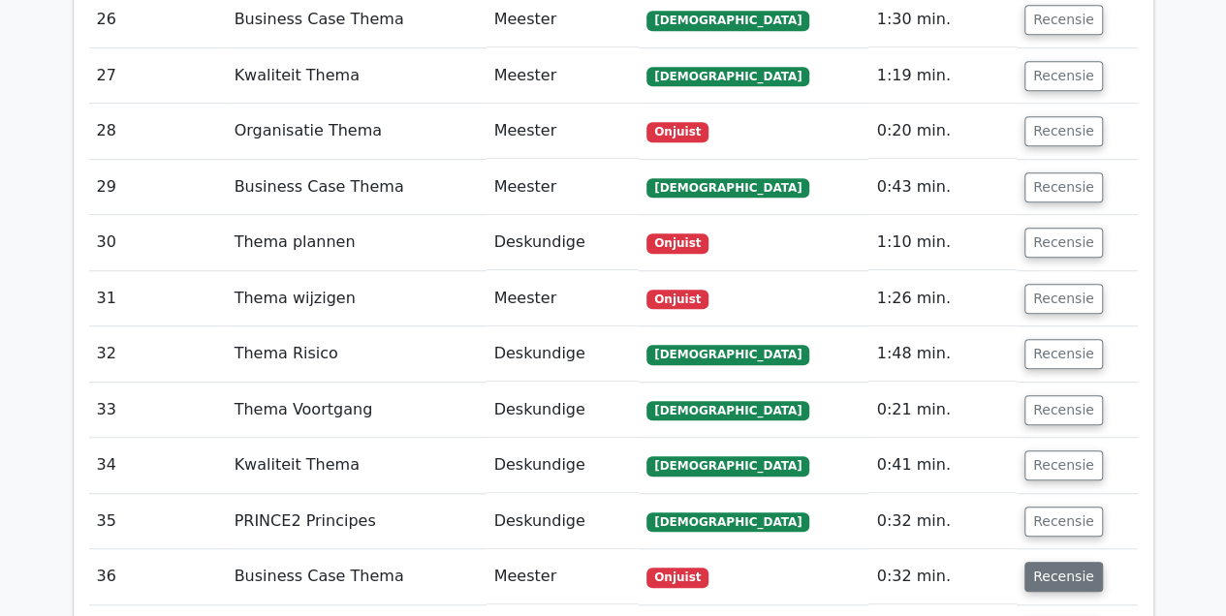
click at [1041, 562] on button "Recensie" at bounding box center [1064, 577] width 79 height 30
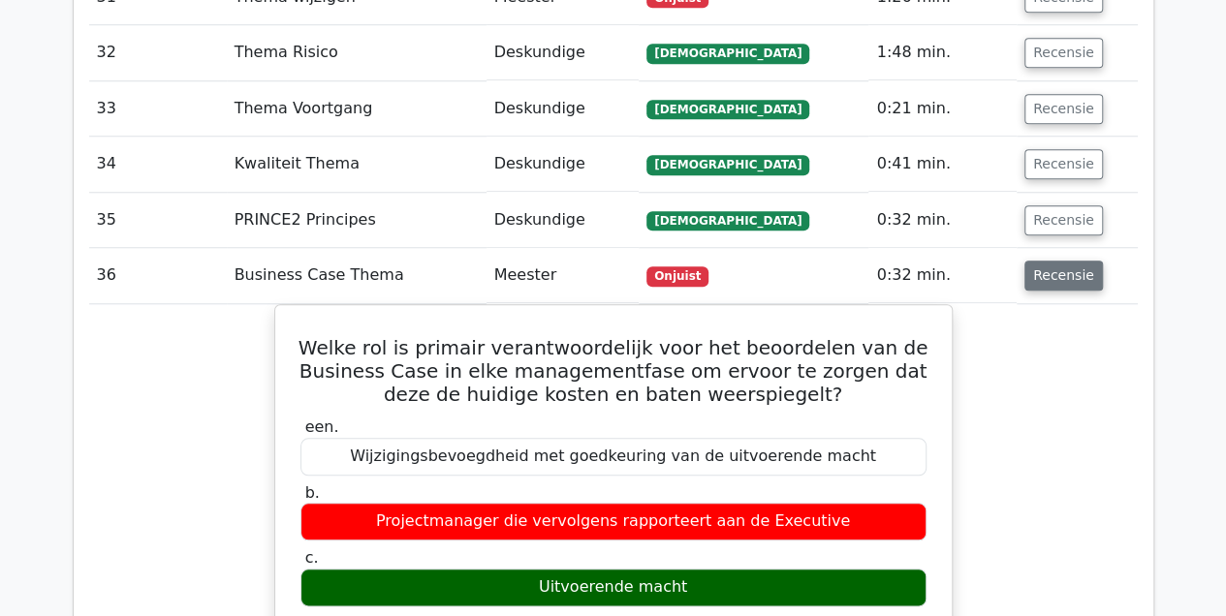
scroll to position [4462, 0]
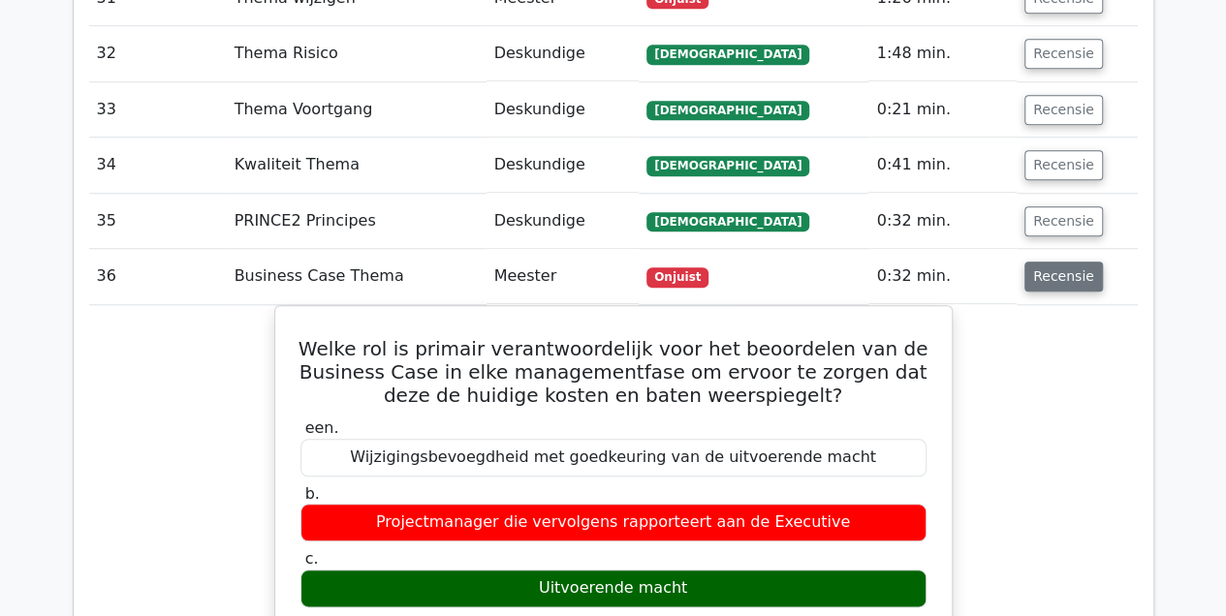
click at [1043, 262] on button "Recensie" at bounding box center [1064, 277] width 79 height 30
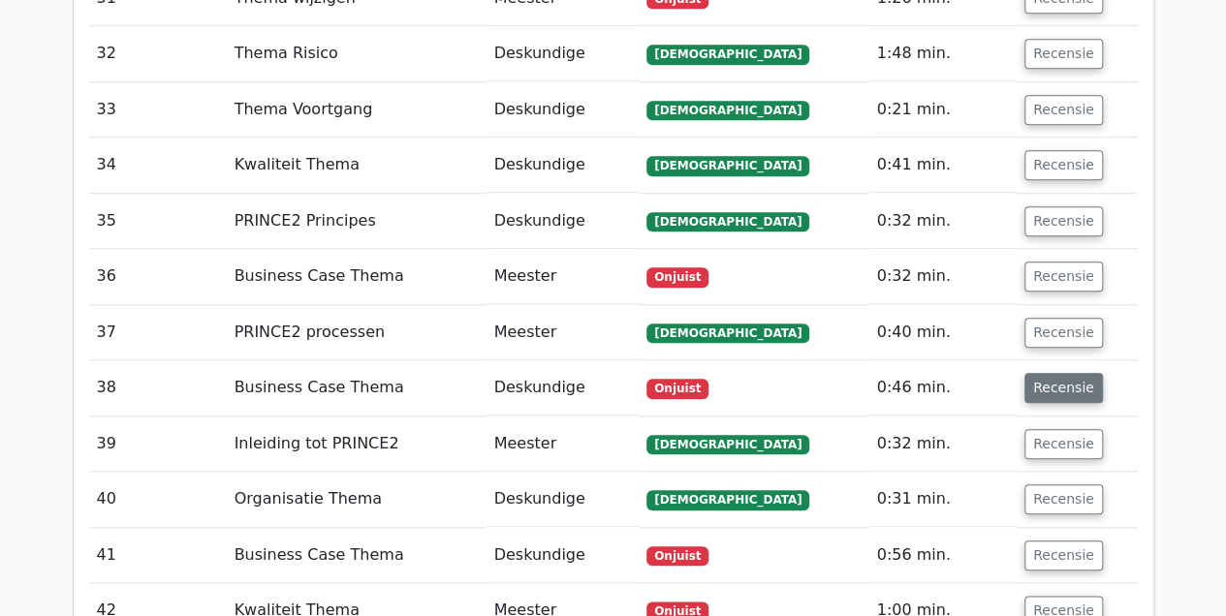
click at [1029, 373] on button "Recensie" at bounding box center [1064, 388] width 79 height 30
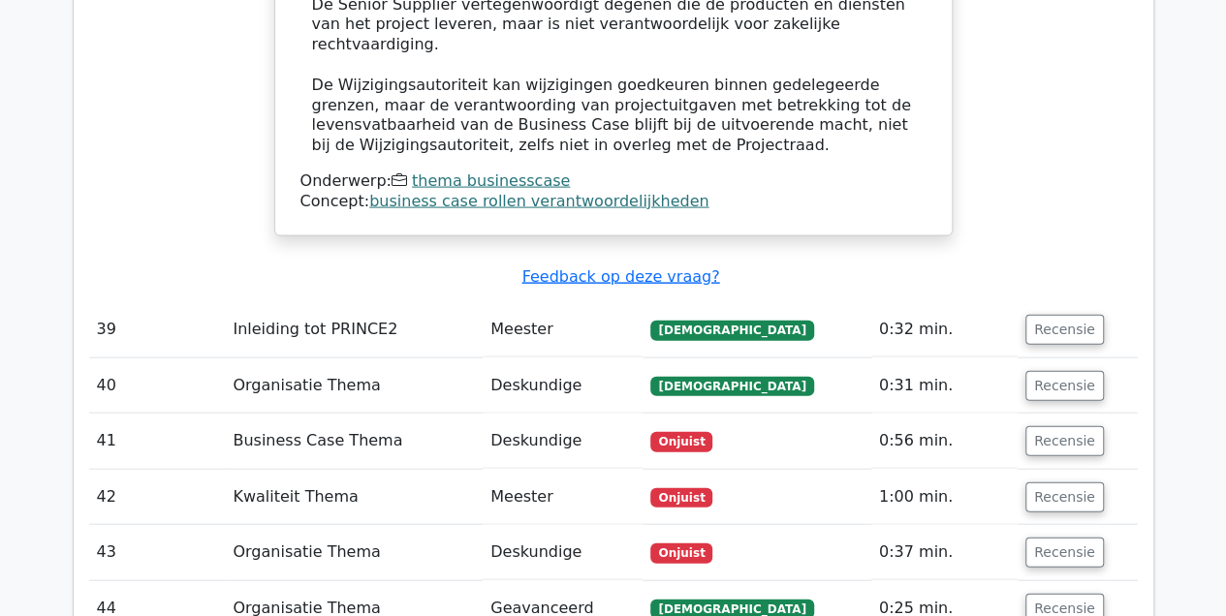
scroll to position [5675, 0]
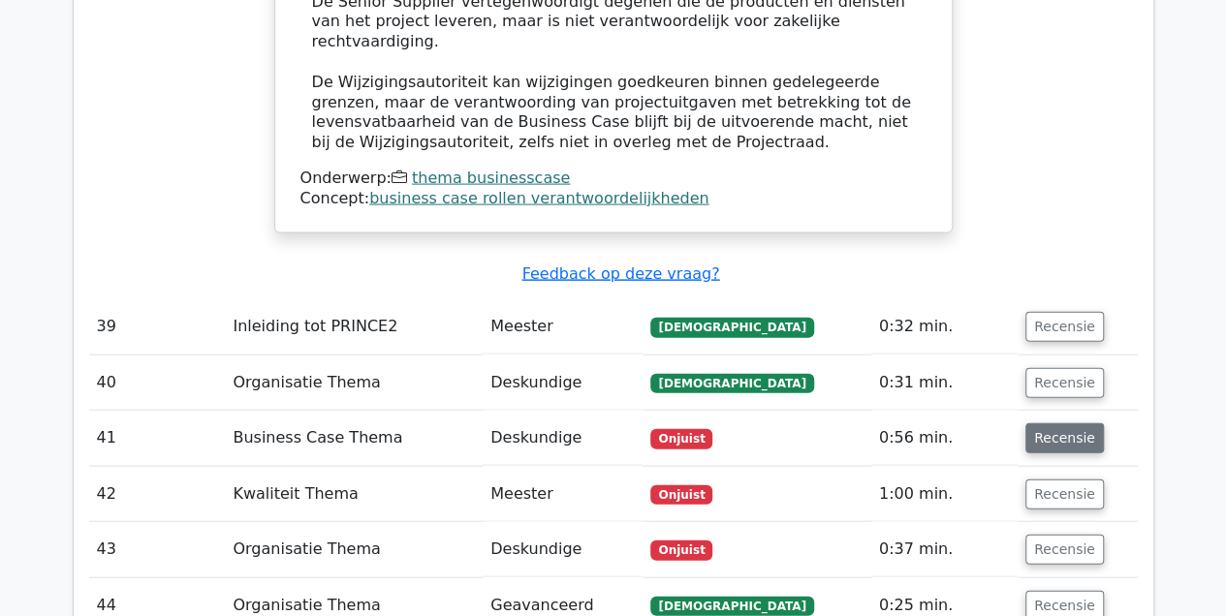
click at [1060, 424] on button "Recensie" at bounding box center [1065, 439] width 79 height 30
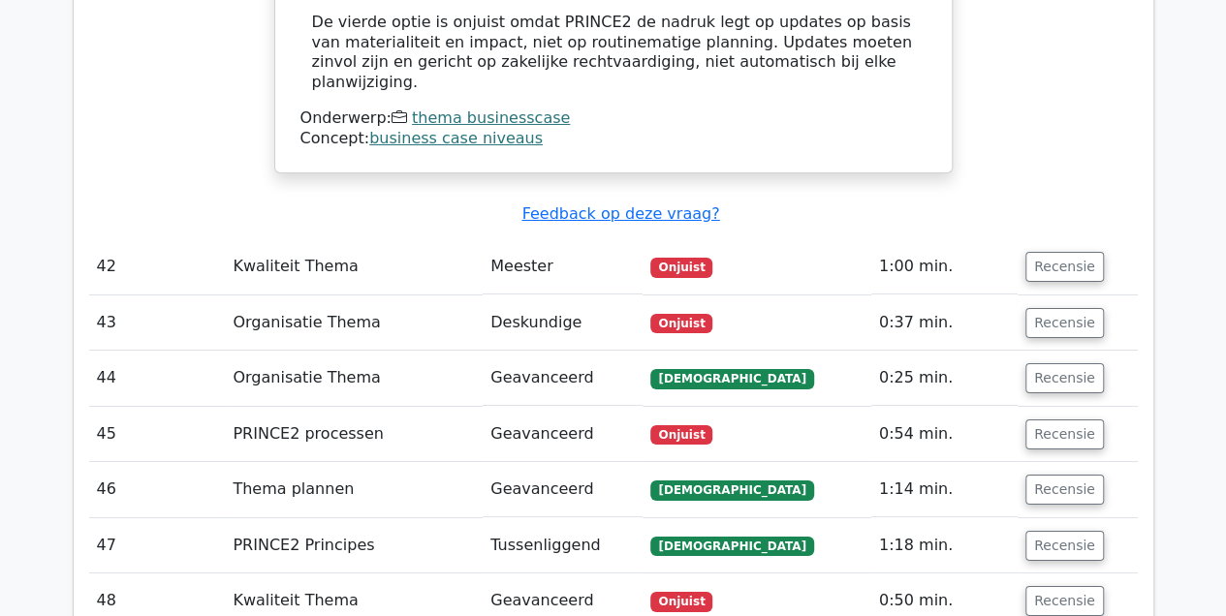
scroll to position [7087, 0]
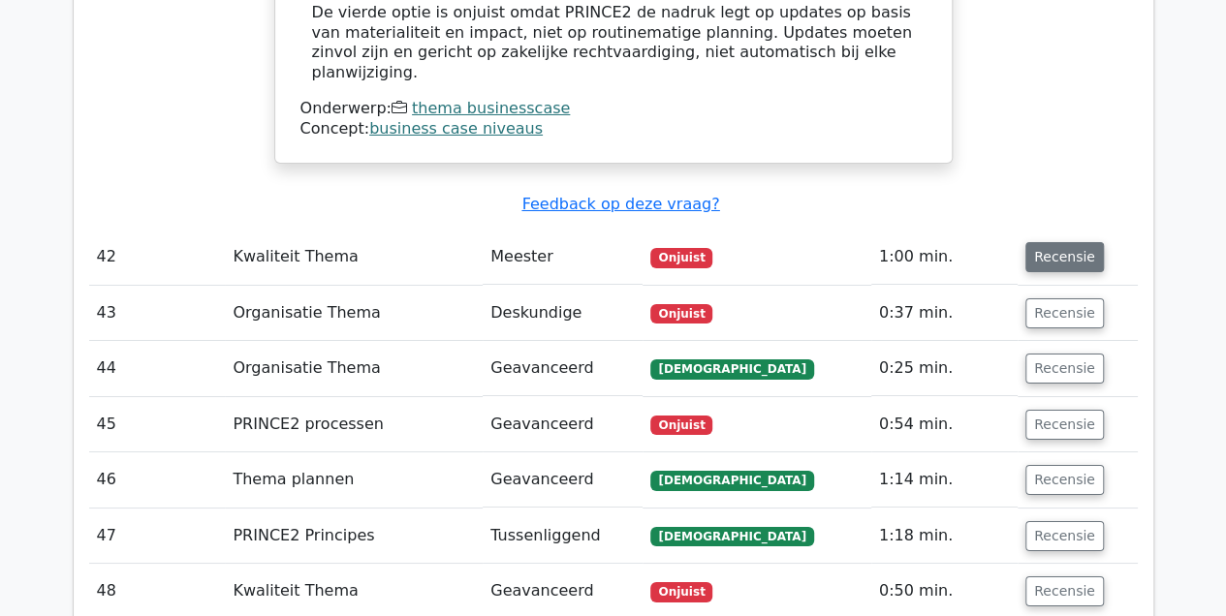
click at [1053, 242] on button "Recensie" at bounding box center [1065, 257] width 79 height 30
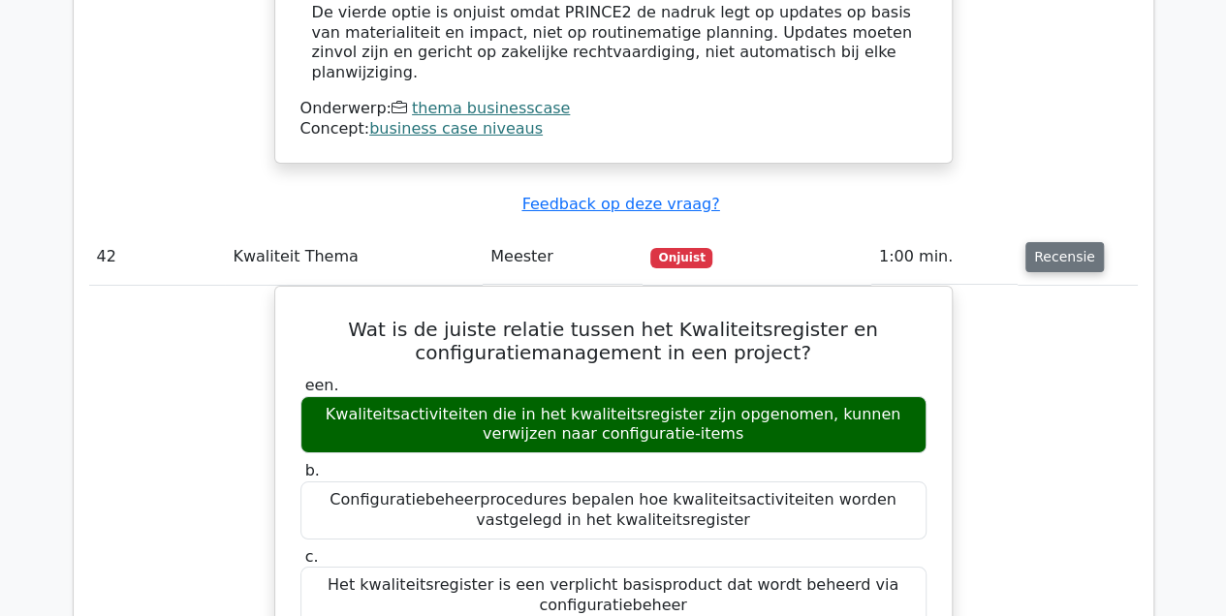
click at [1051, 242] on button "Recensie" at bounding box center [1065, 257] width 79 height 30
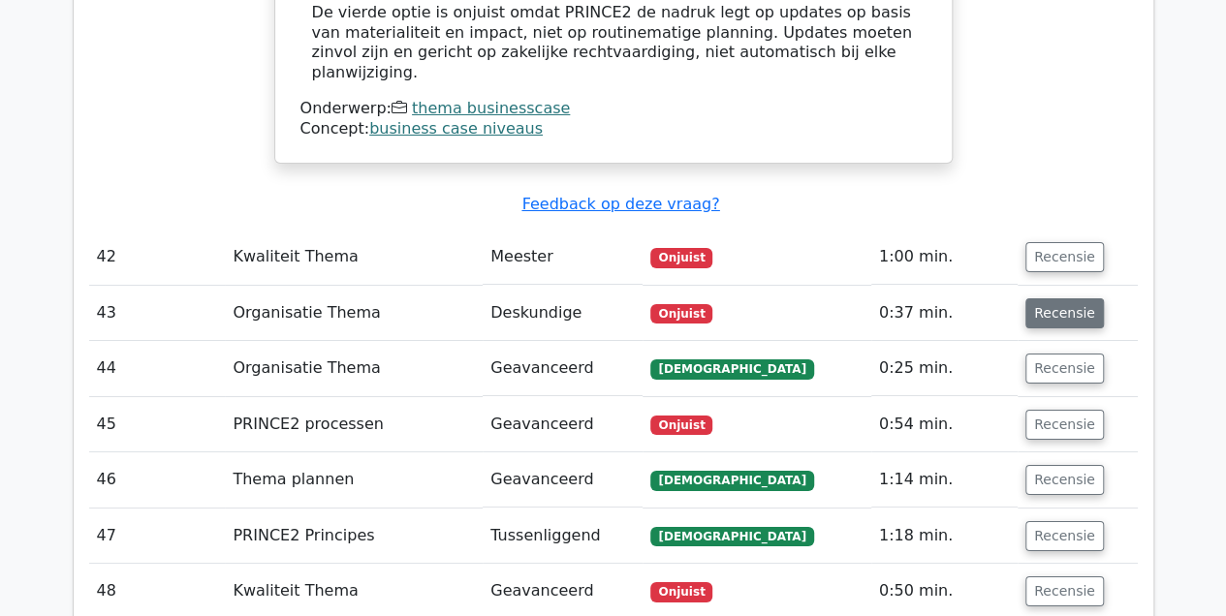
click at [1042, 299] on button "Recensie" at bounding box center [1065, 314] width 79 height 30
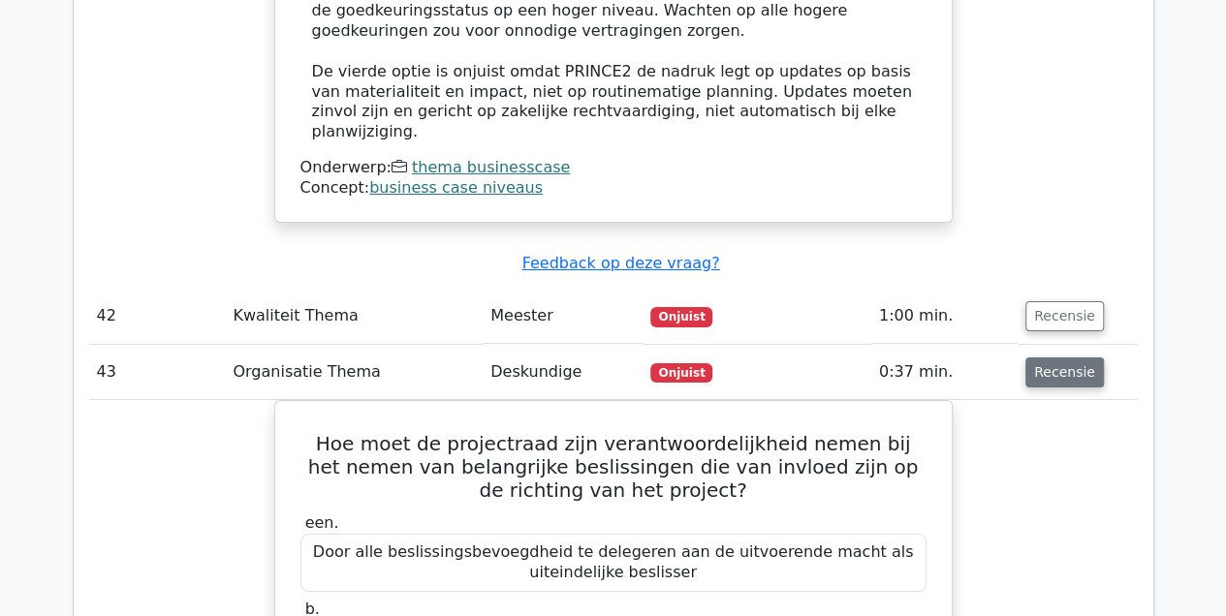
scroll to position [7027, 0]
click at [1045, 359] on button "Recensie" at bounding box center [1065, 374] width 79 height 30
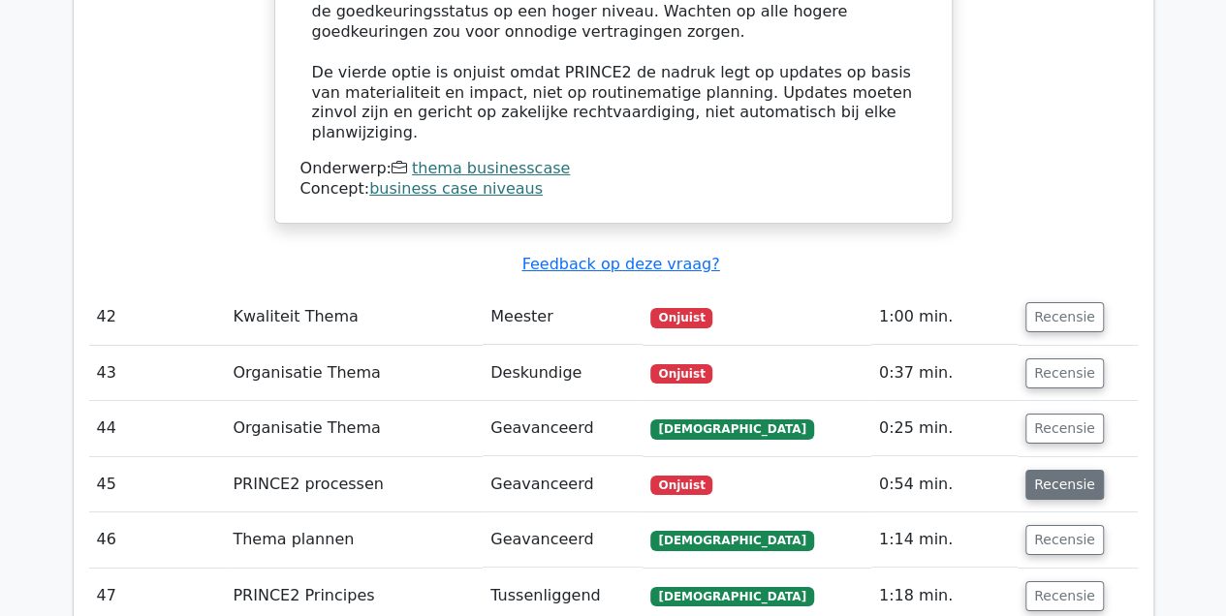
click at [1035, 470] on button "Recensie" at bounding box center [1065, 485] width 79 height 30
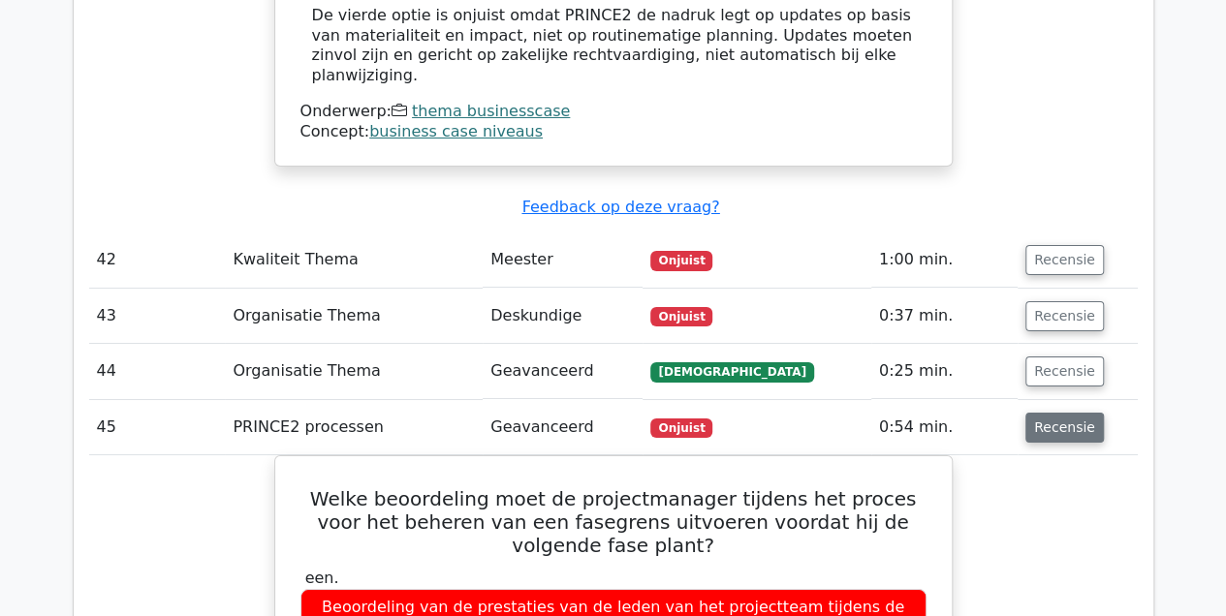
scroll to position [7084, 0]
click at [1034, 413] on button "Recensie" at bounding box center [1065, 428] width 79 height 30
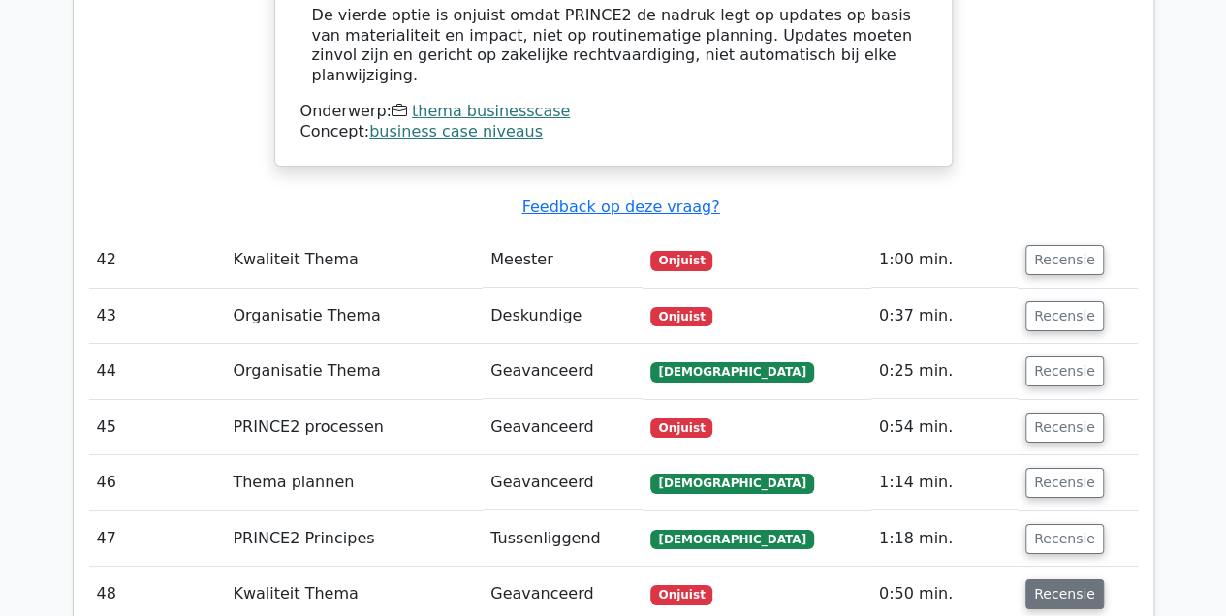
click at [1038, 580] on button "Recensie" at bounding box center [1065, 595] width 79 height 30
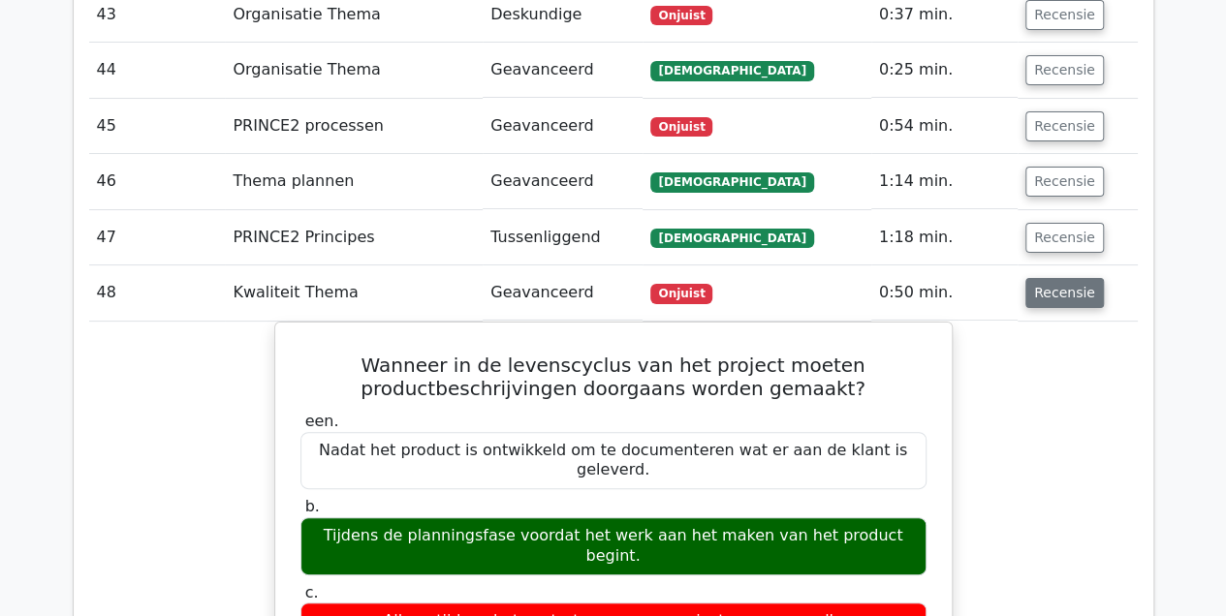
scroll to position [7386, 0]
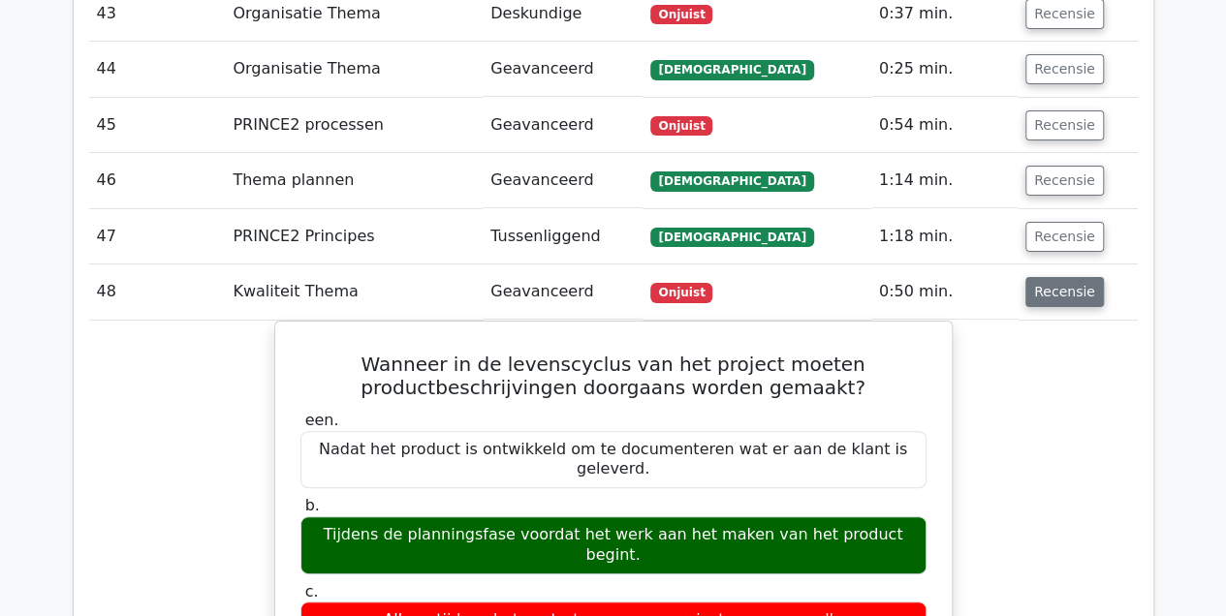
click at [1042, 277] on button "Recensie" at bounding box center [1065, 292] width 79 height 30
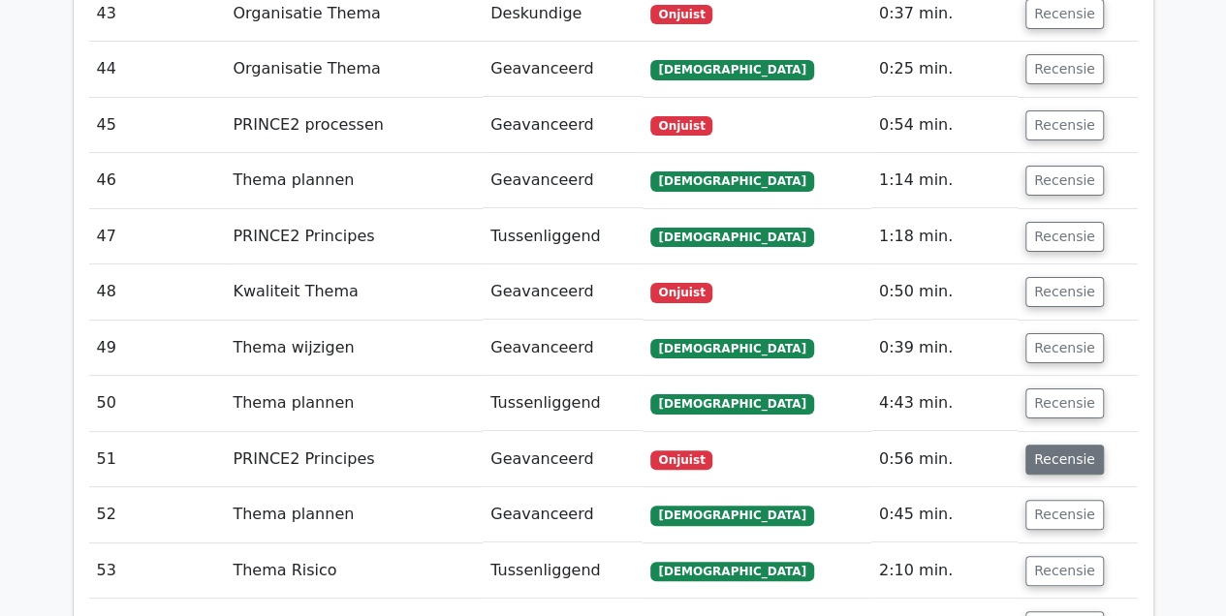
click at [1043, 445] on button "Recensie" at bounding box center [1065, 460] width 79 height 30
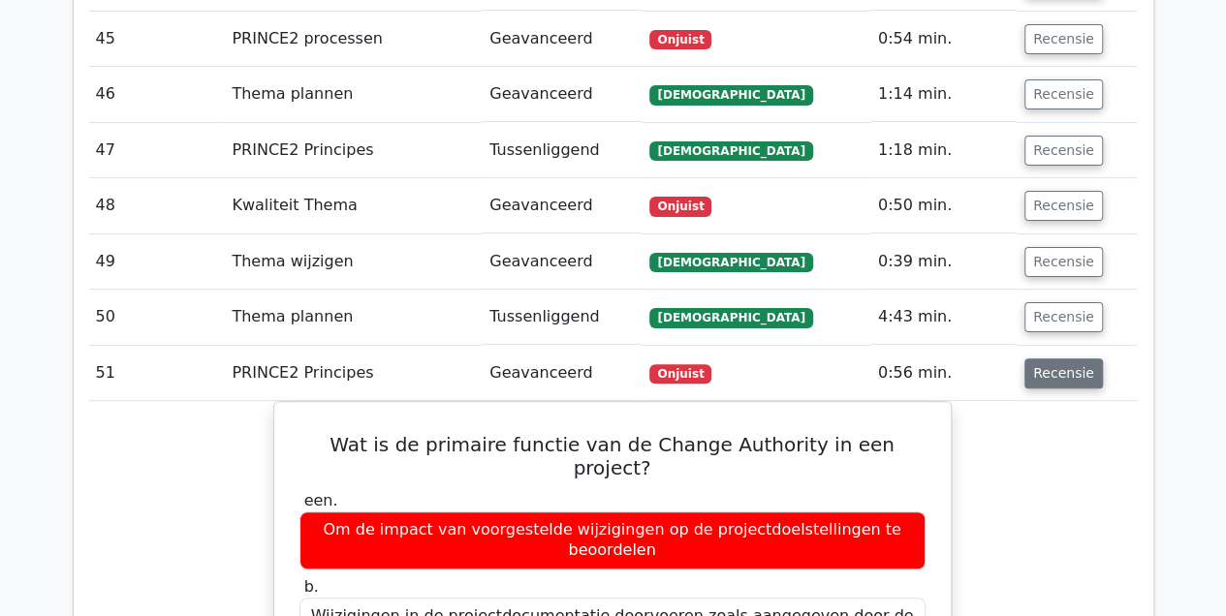
scroll to position [7471, 0]
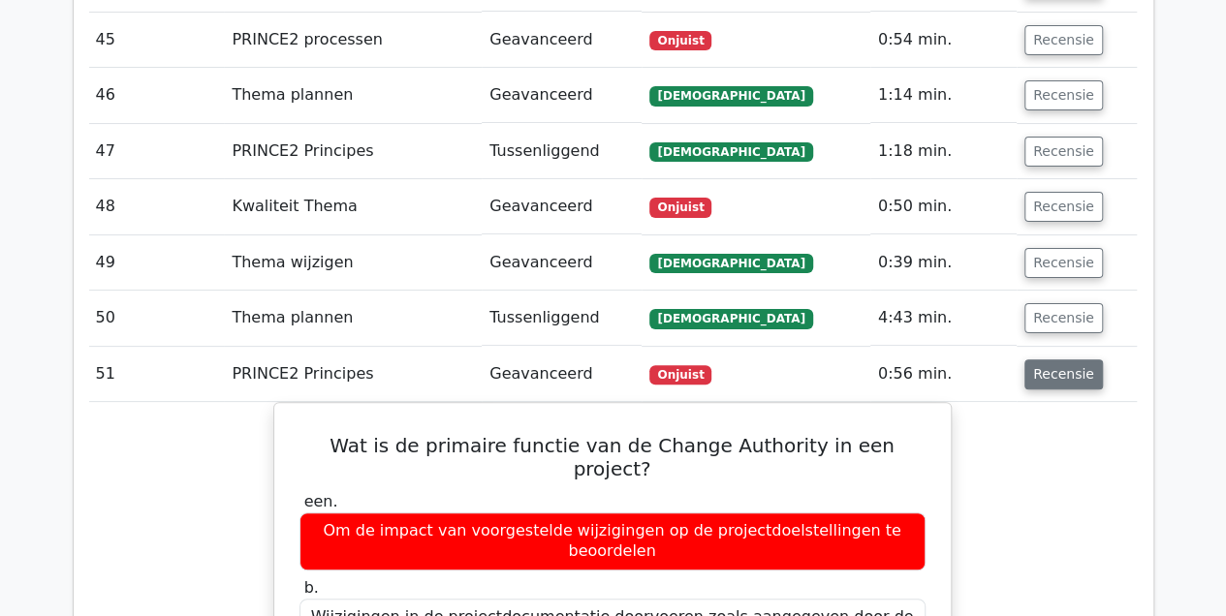
click at [1047, 360] on button "Recensie" at bounding box center [1064, 375] width 79 height 30
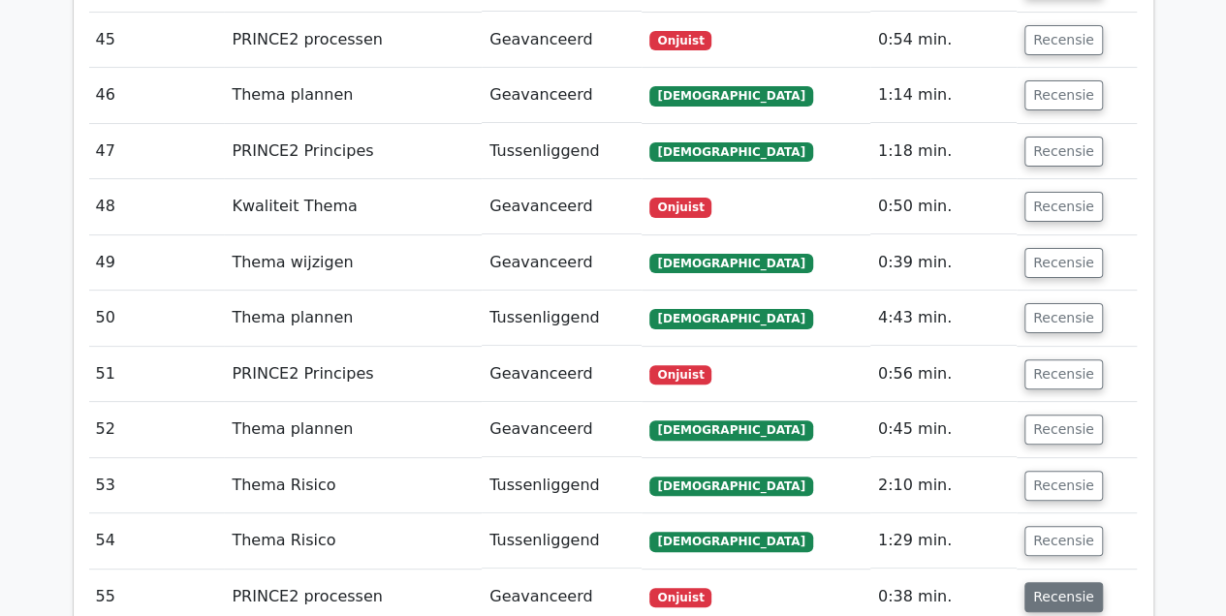
click at [1025, 583] on button "Recensie" at bounding box center [1064, 598] width 79 height 30
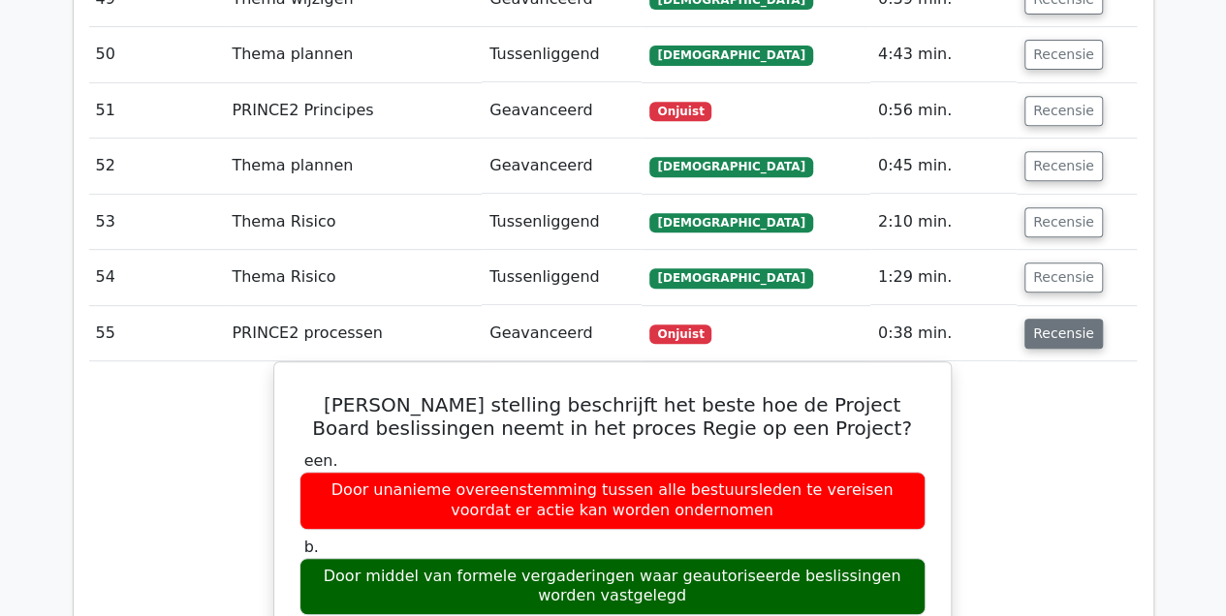
scroll to position [7737, 0]
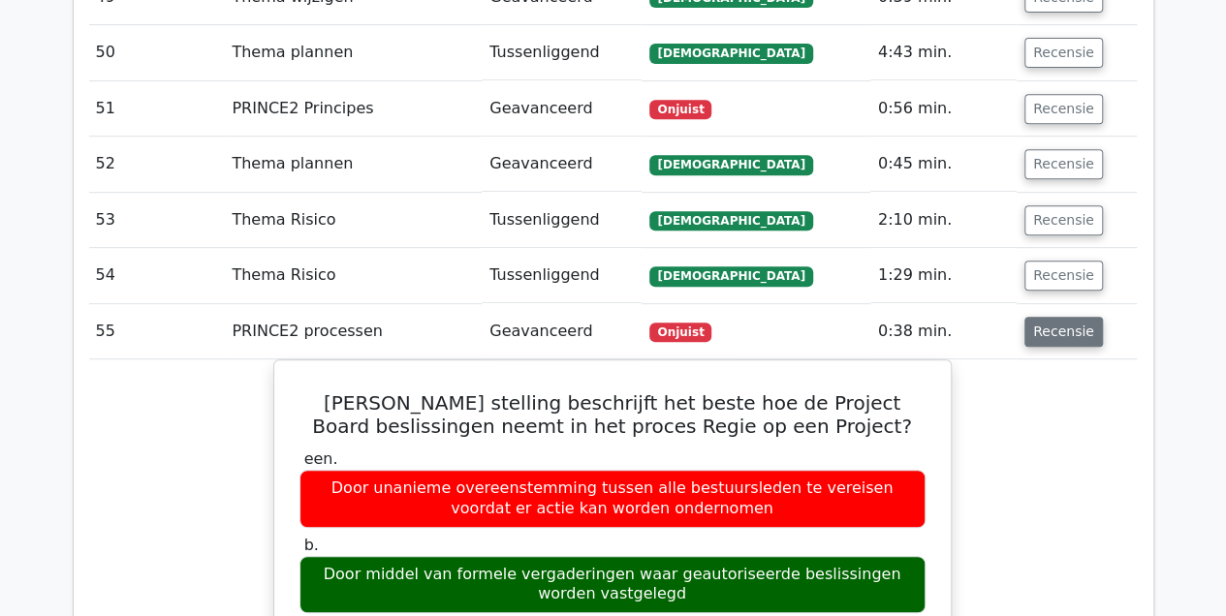
click at [1047, 317] on button "Recensie" at bounding box center [1064, 332] width 79 height 30
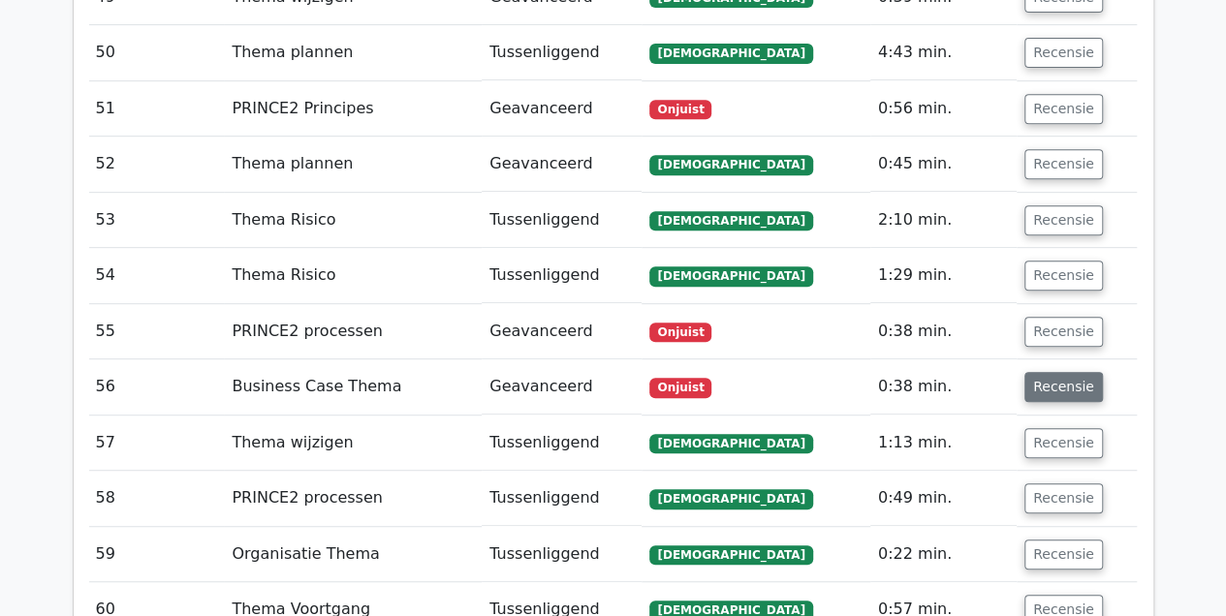
click at [1035, 372] on button "Recensie" at bounding box center [1064, 387] width 79 height 30
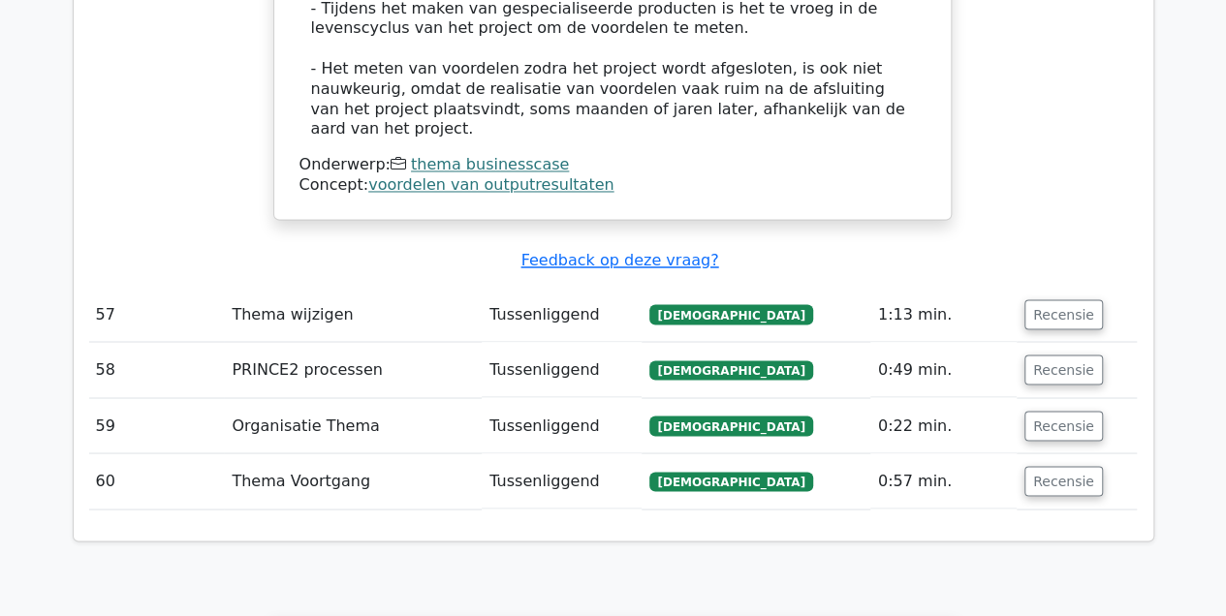
scroll to position [8894, 0]
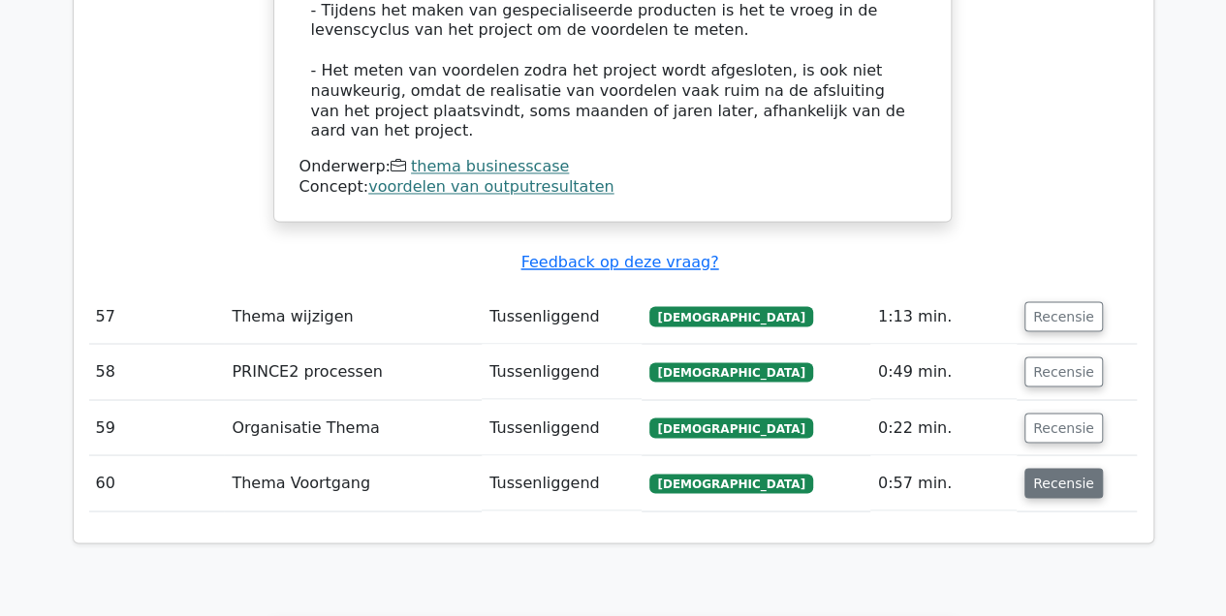
click at [1033, 468] on button "Recensie" at bounding box center [1064, 483] width 79 height 30
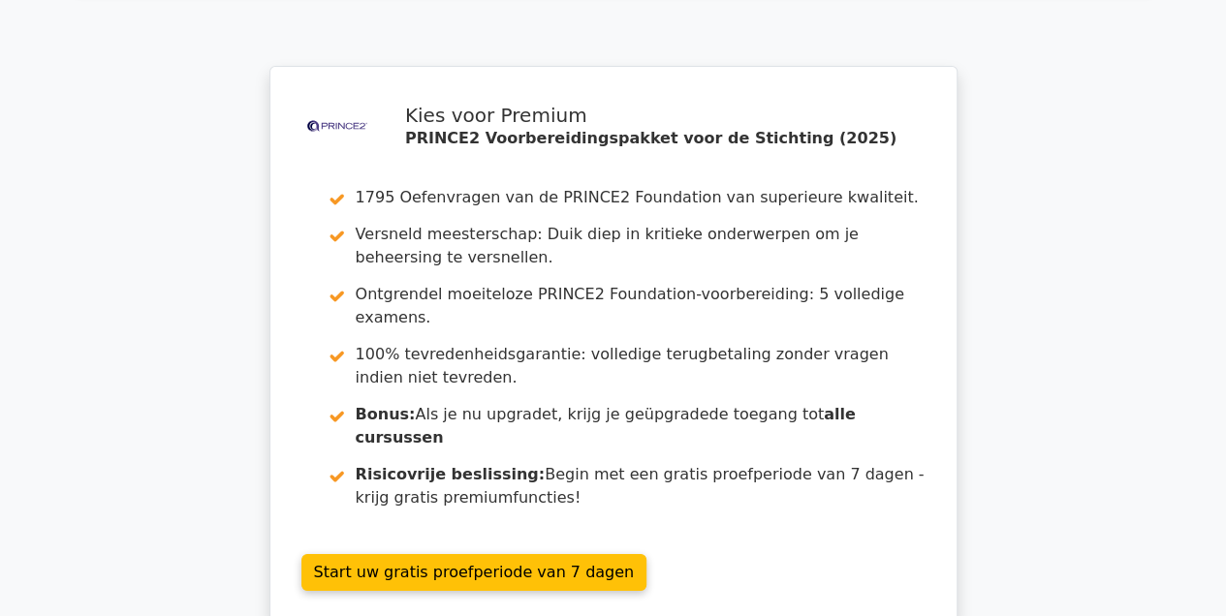
scroll to position [10705, 0]
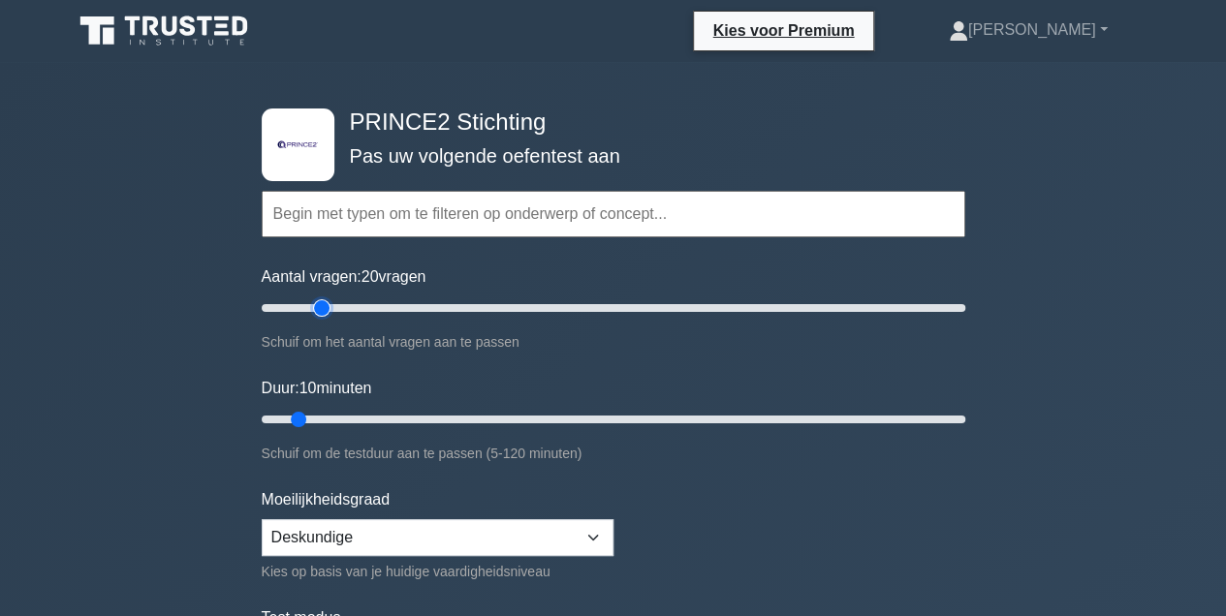
click at [326, 306] on input "Aantal vragen: 20 vragen" at bounding box center [614, 308] width 704 height 23
click at [345, 306] on input "Aantal vragen: 25 vragen" at bounding box center [614, 308] width 704 height 23
type input "30"
click at [355, 306] on input "Aantal vragen: 30 vragen" at bounding box center [614, 308] width 704 height 23
click at [339, 415] on input "Duur: 15 minuten" at bounding box center [614, 419] width 704 height 23
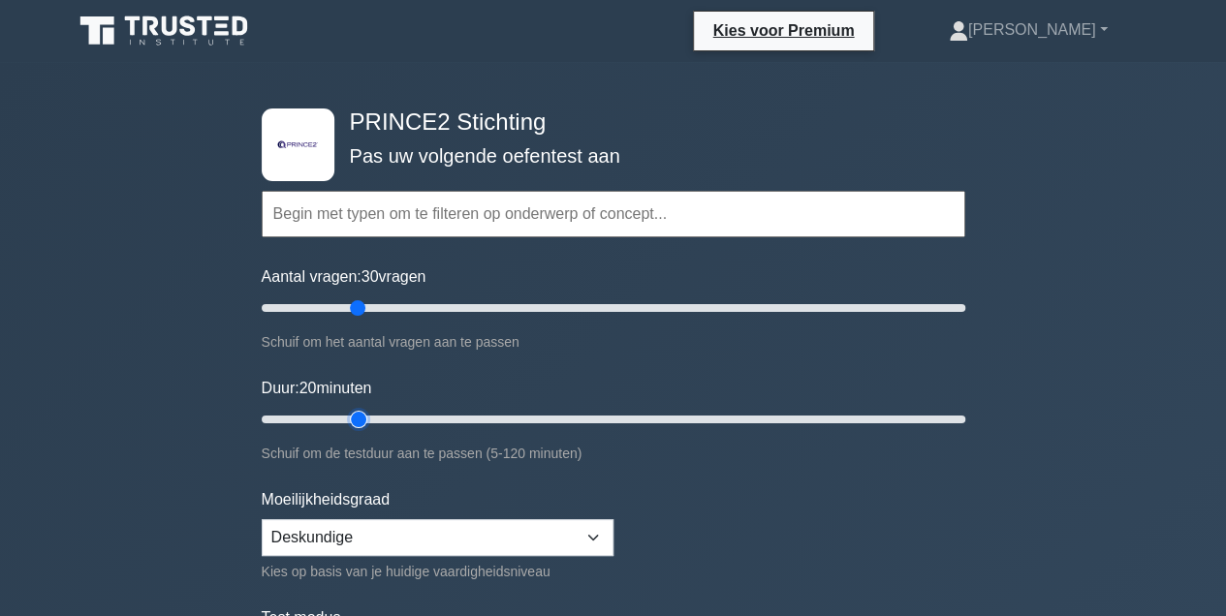
click at [356, 415] on input "Duur: 20 minuten" at bounding box center [614, 419] width 704 height 23
click at [368, 413] on input "Duur: 20 minuten" at bounding box center [614, 419] width 704 height 23
click at [370, 414] on input "Duur: 20 minuten" at bounding box center [614, 419] width 704 height 23
click at [388, 413] on input "Duur: 25 minuten" at bounding box center [614, 419] width 704 height 23
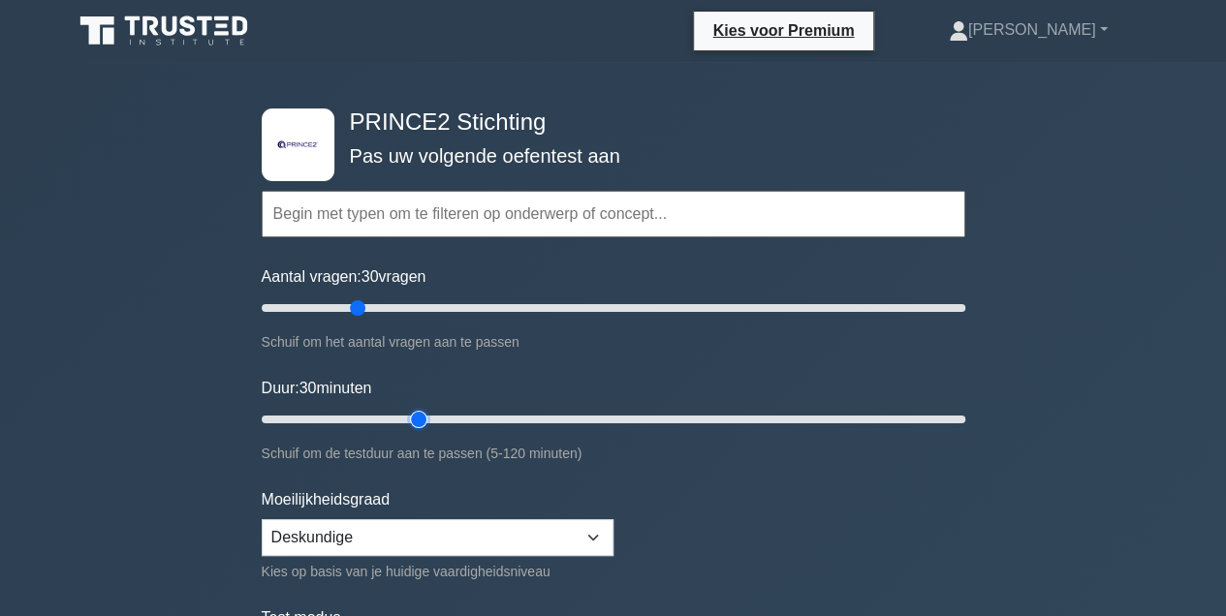
type input "30"
click at [409, 412] on input "Duur: 30 minuten" at bounding box center [614, 419] width 704 height 23
click at [595, 539] on select "Beginner Tussenliggend Deskundige" at bounding box center [438, 538] width 352 height 37
select select "intermediate"
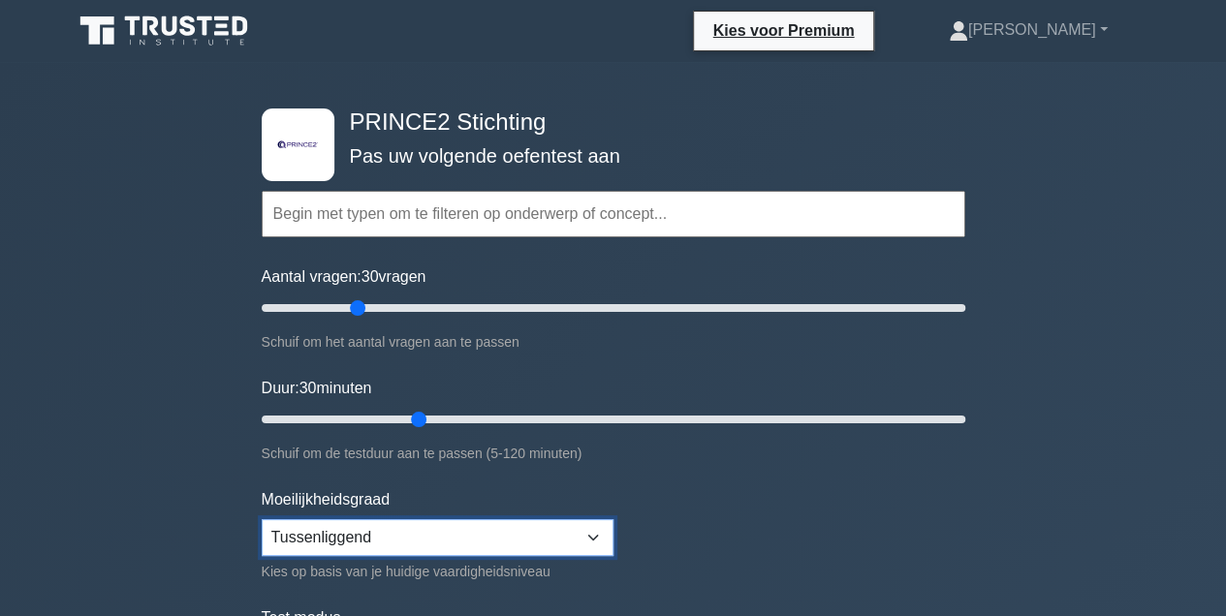
click at [262, 520] on select "Beginner Tussenliggend Deskundige" at bounding box center [438, 538] width 352 height 37
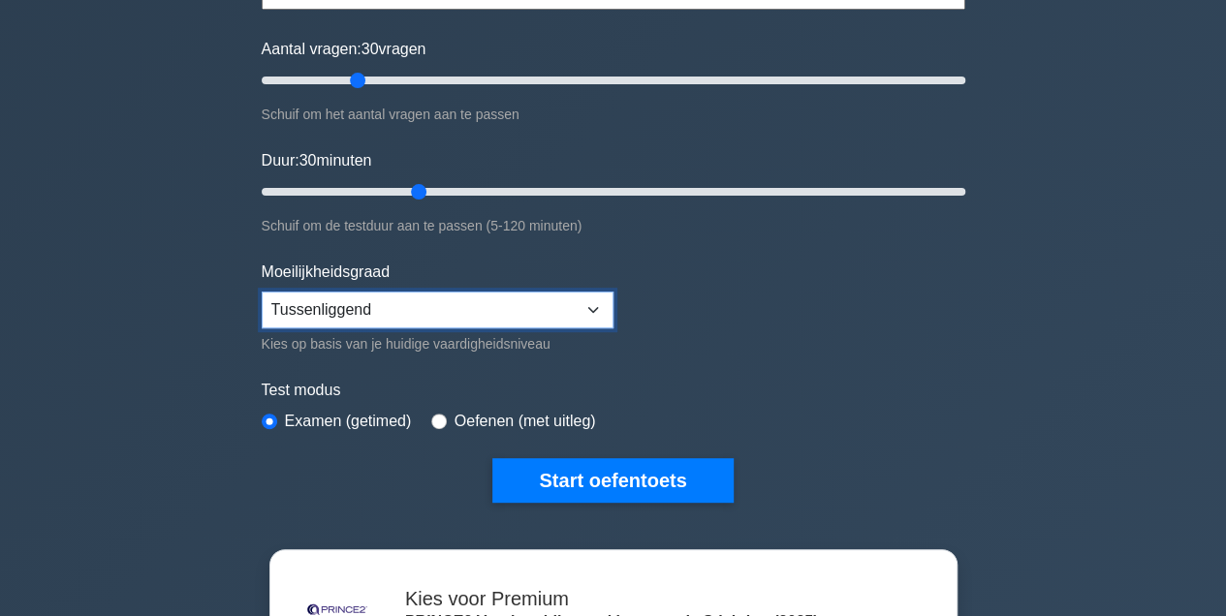
scroll to position [233, 0]
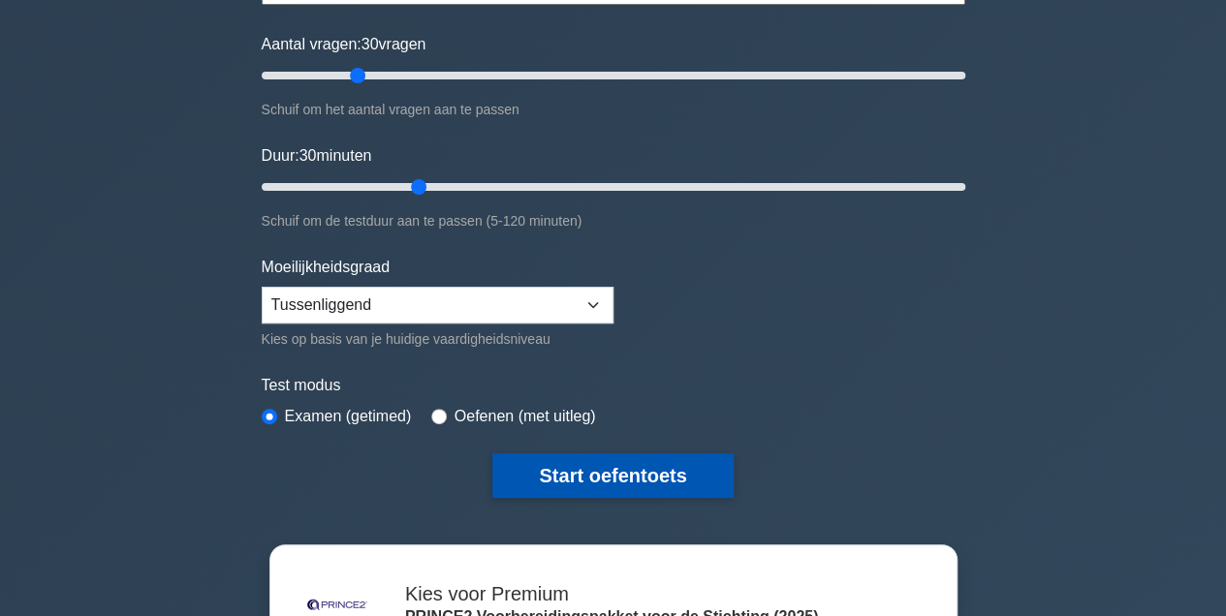
click at [651, 475] on button "Start oefentoets" at bounding box center [612, 476] width 240 height 45
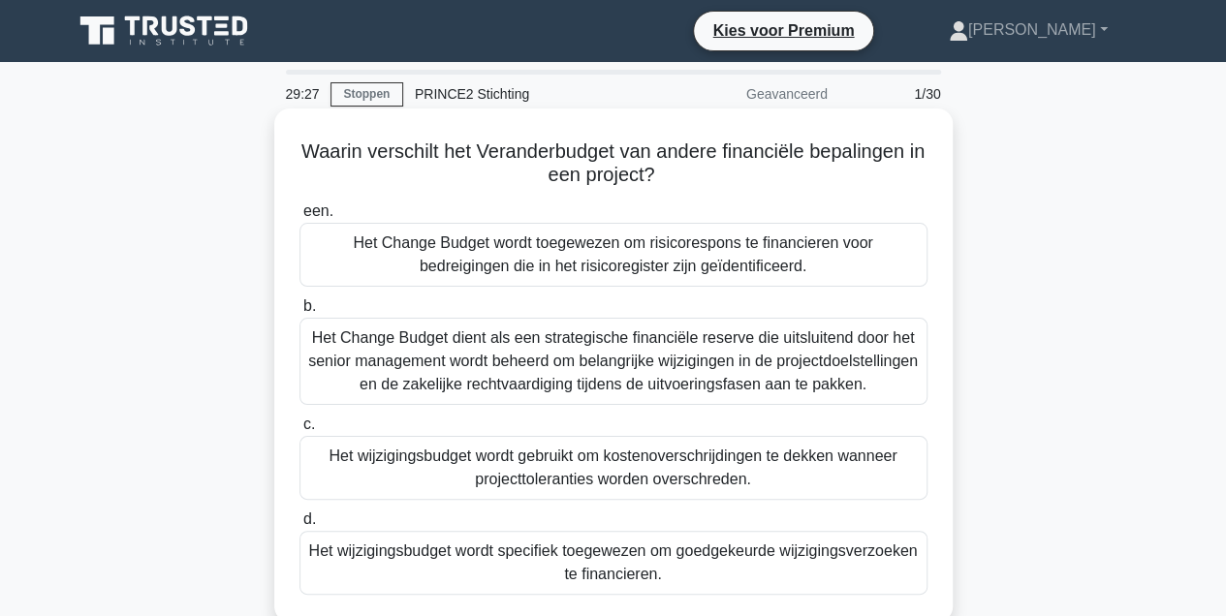
click at [777, 587] on div "Het wijzigingsbudget wordt specifiek toegewezen om goedgekeurde wijzigingsverzo…" at bounding box center [614, 563] width 628 height 64
click at [300, 526] on input "d. Het wijzigingsbudget wordt specifiek toegewezen om goedgekeurde wijzigingsve…" at bounding box center [300, 520] width 0 height 13
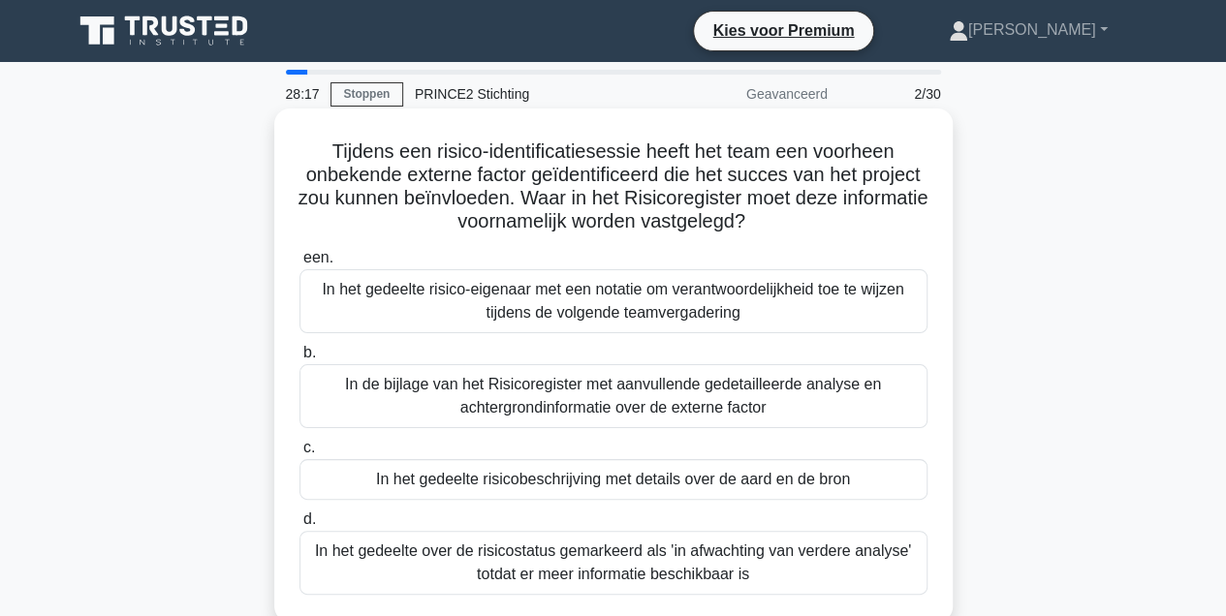
click at [582, 567] on div "In het gedeelte over de risicostatus gemarkeerd als 'in afwachting van verdere …" at bounding box center [614, 563] width 628 height 64
click at [300, 526] on input "d. In het gedeelte over de risicostatus gemarkeerd als 'in afwachting van verde…" at bounding box center [300, 520] width 0 height 13
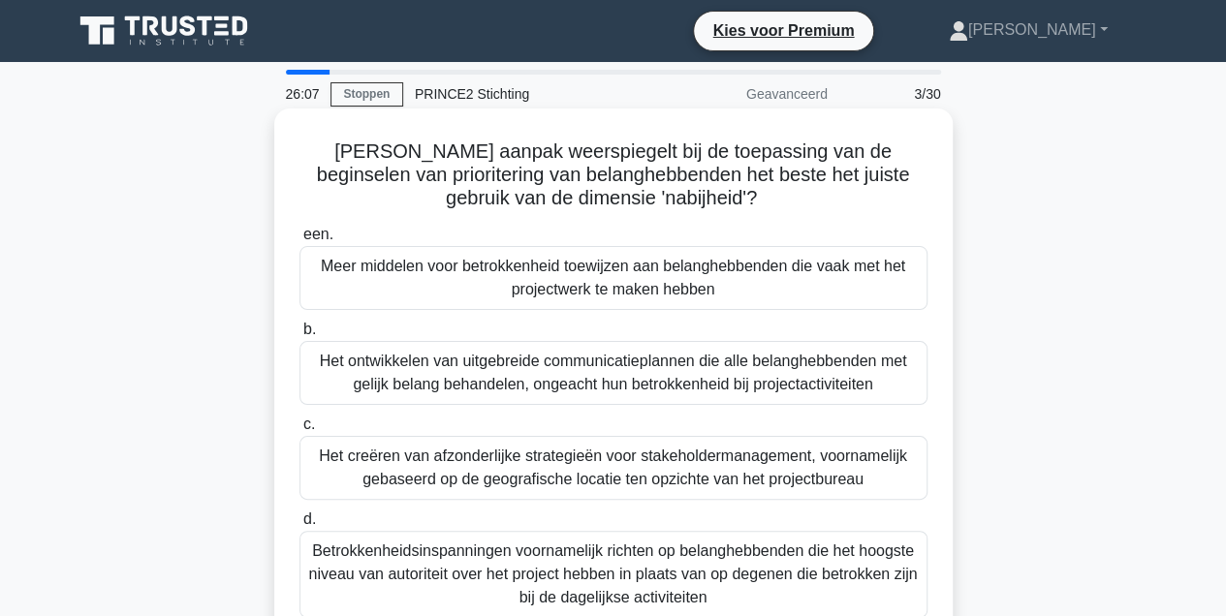
click at [614, 283] on div "Meer middelen voor betrokkenheid toewijzen aan belanghebbenden die vaak met het…" at bounding box center [614, 278] width 628 height 64
click at [300, 241] on input "een. Meer middelen voor betrokkenheid toewijzen aan belanghebbenden die vaak me…" at bounding box center [300, 235] width 0 height 13
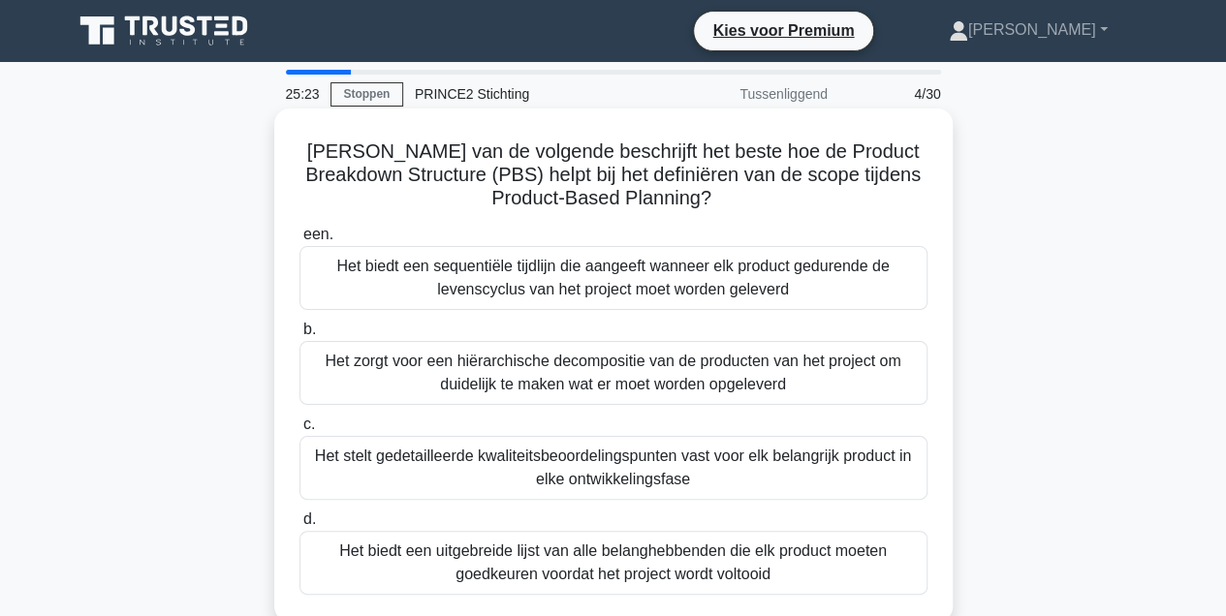
click at [502, 286] on div "Het biedt een sequentiële tijdlijn die aangeeft wanneer elk product gedurende d…" at bounding box center [614, 278] width 628 height 64
click at [300, 241] on input "een. Het biedt een sequentiële tijdlijn die aangeeft wanneer elk product gedure…" at bounding box center [300, 235] width 0 height 13
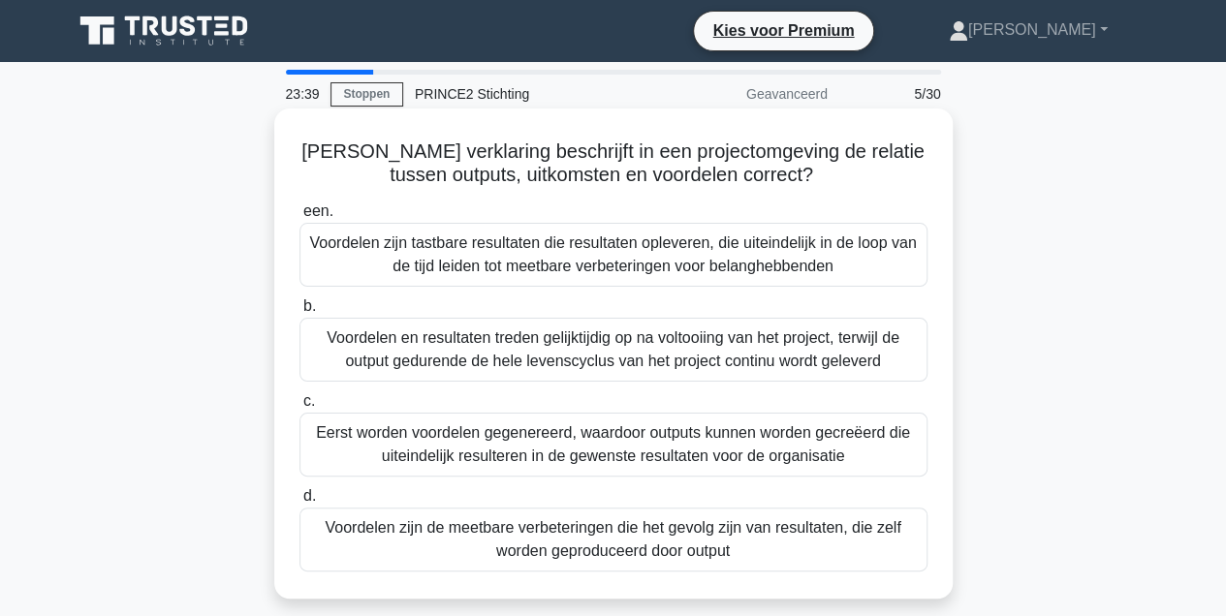
click at [520, 534] on div "Voordelen zijn de meetbare verbeteringen die het gevolg zijn van resultaten, di…" at bounding box center [614, 540] width 628 height 64
click at [300, 503] on input "d. Voordelen zijn de meetbare verbeteringen die het gevolg zijn van resultaten,…" at bounding box center [300, 496] width 0 height 13
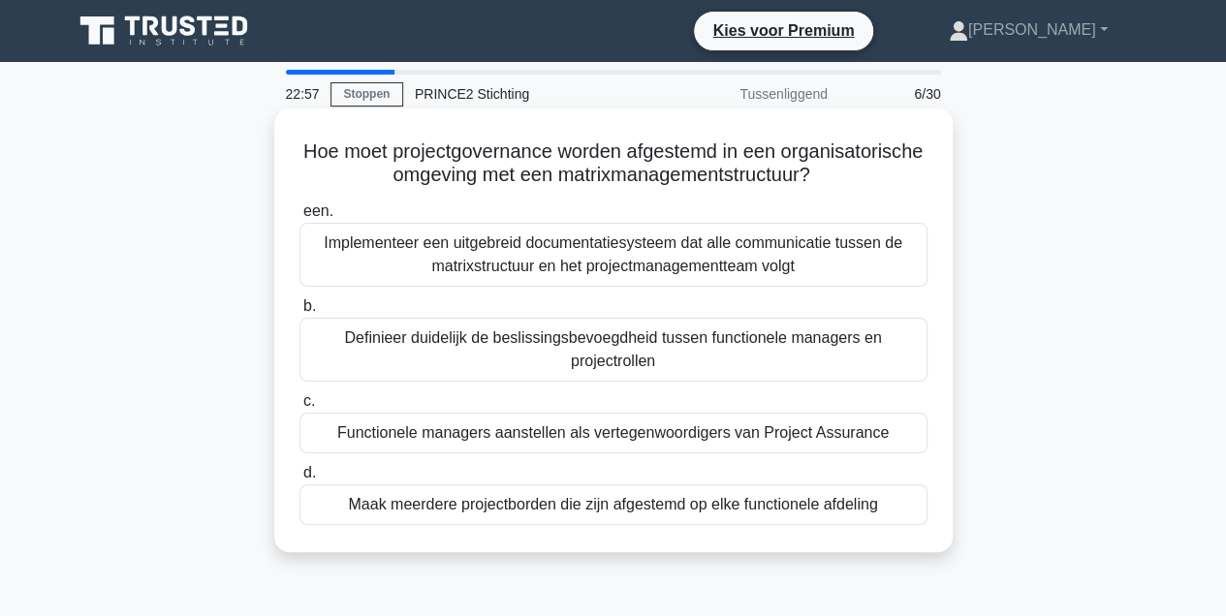
click at [747, 346] on div "Definieer duidelijk de beslissingsbevoegdheid tussen functionele managers en pr…" at bounding box center [614, 350] width 628 height 64
click at [300, 313] on input "b. Definieer duidelijk de beslissingsbevoegdheid tussen functionele managers en…" at bounding box center [300, 306] width 0 height 13
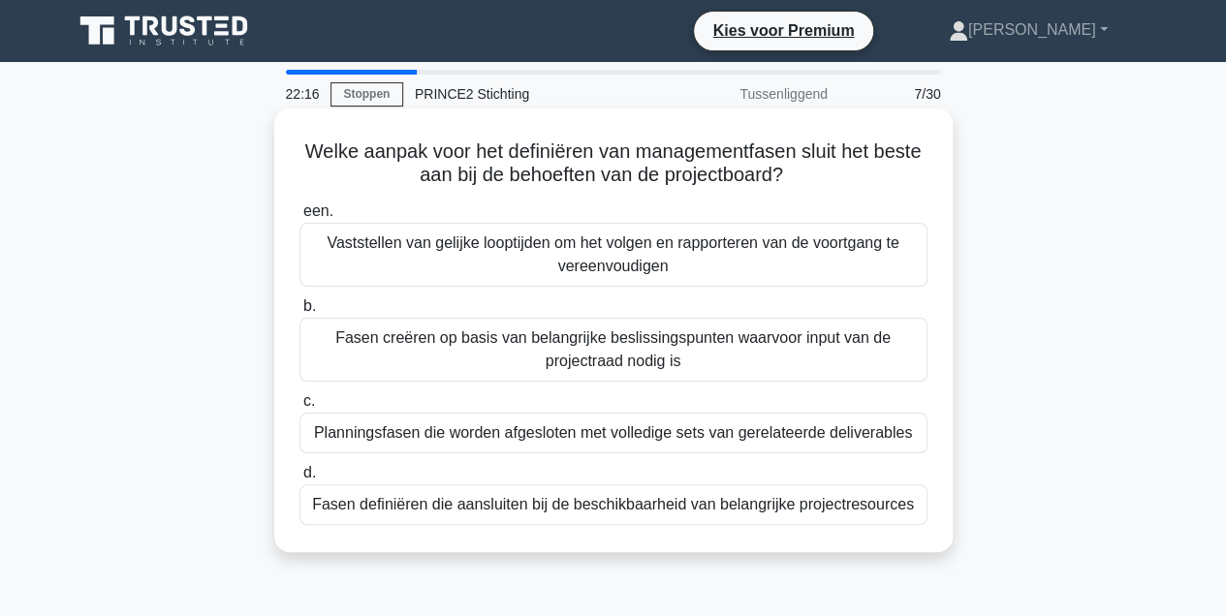
click at [543, 355] on div "Fasen creëren op basis van belangrijke beslissingspunten waarvoor input van de …" at bounding box center [614, 350] width 628 height 64
click at [300, 313] on input "b. Fasen creëren op basis van belangrijke beslissingspunten waarvoor input van …" at bounding box center [300, 306] width 0 height 13
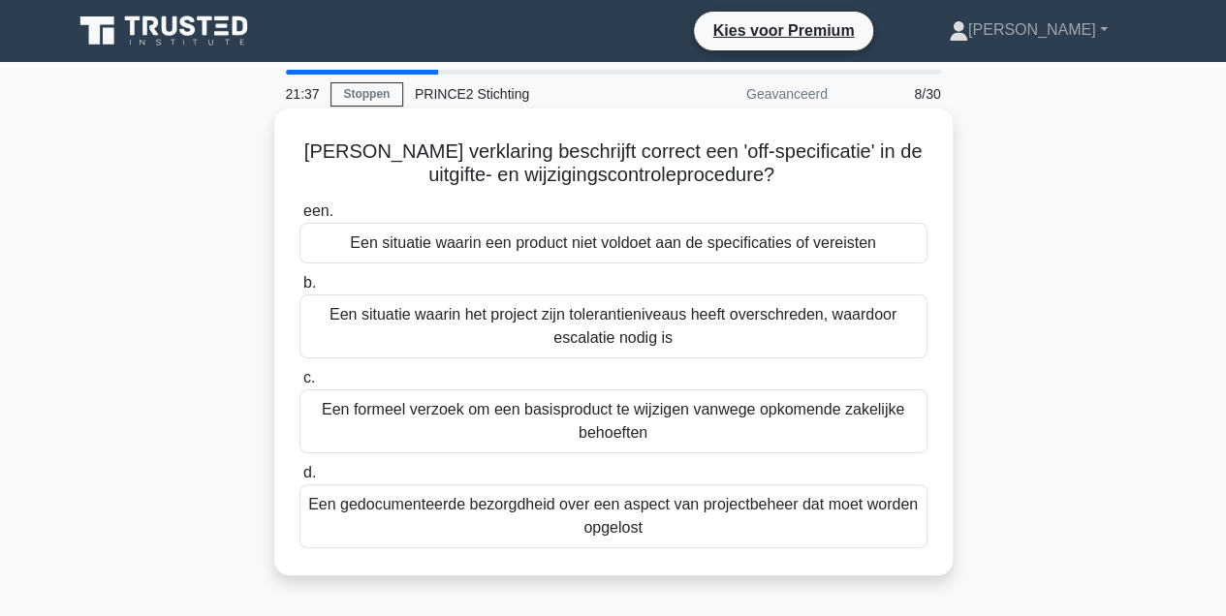
click at [673, 246] on div "Een situatie waarin een product niet voldoet aan de specificaties of vereisten" at bounding box center [614, 243] width 628 height 41
click at [300, 218] on input "een. Een situatie waarin een product niet voldoet aan de specificaties of verei…" at bounding box center [300, 211] width 0 height 13
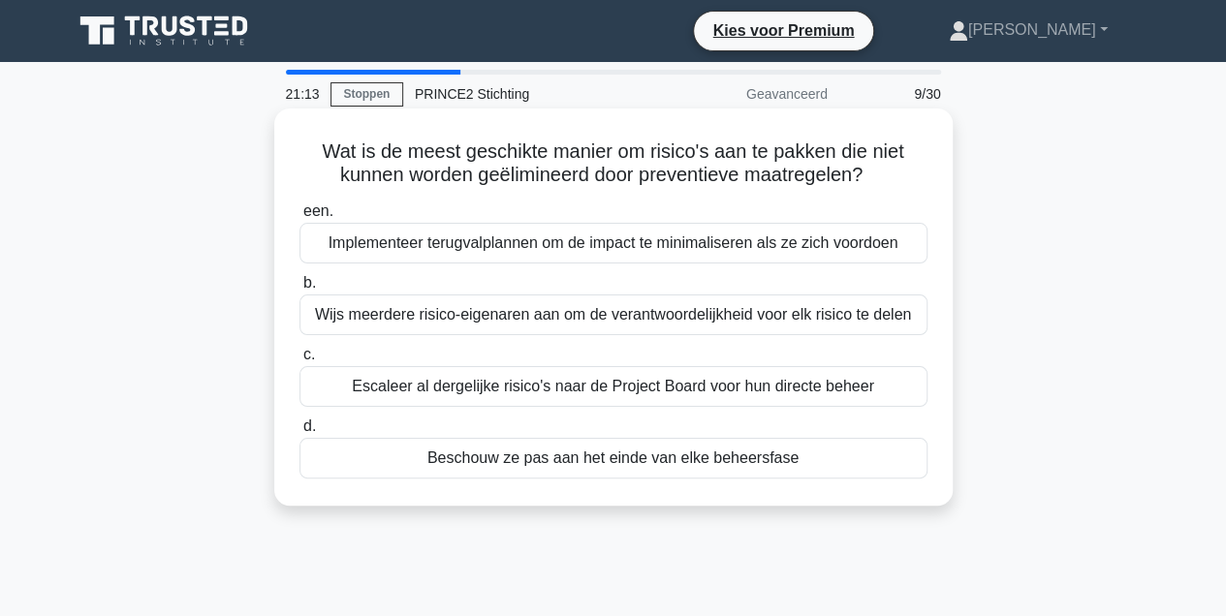
click at [575, 386] on div "Escaleer al dergelijke risico's naar de Project Board voor hun directe beheer" at bounding box center [614, 386] width 628 height 41
click at [300, 362] on input "c. Escaleer al dergelijke risico's naar de Project Board voor hun directe beheer" at bounding box center [300, 355] width 0 height 13
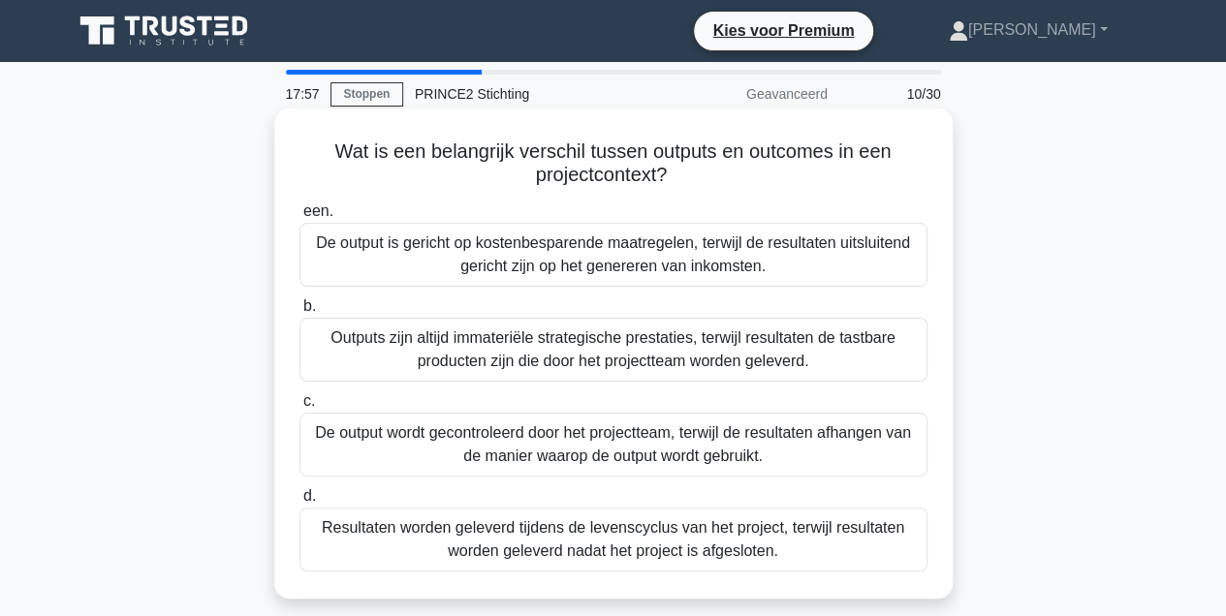
click at [496, 443] on div "De output wordt gecontroleerd door het projectteam, terwijl de resultaten afhan…" at bounding box center [614, 445] width 628 height 64
click at [300, 408] on input "c. De output wordt gecontroleerd door het projectteam, terwijl de resultaten af…" at bounding box center [300, 401] width 0 height 13
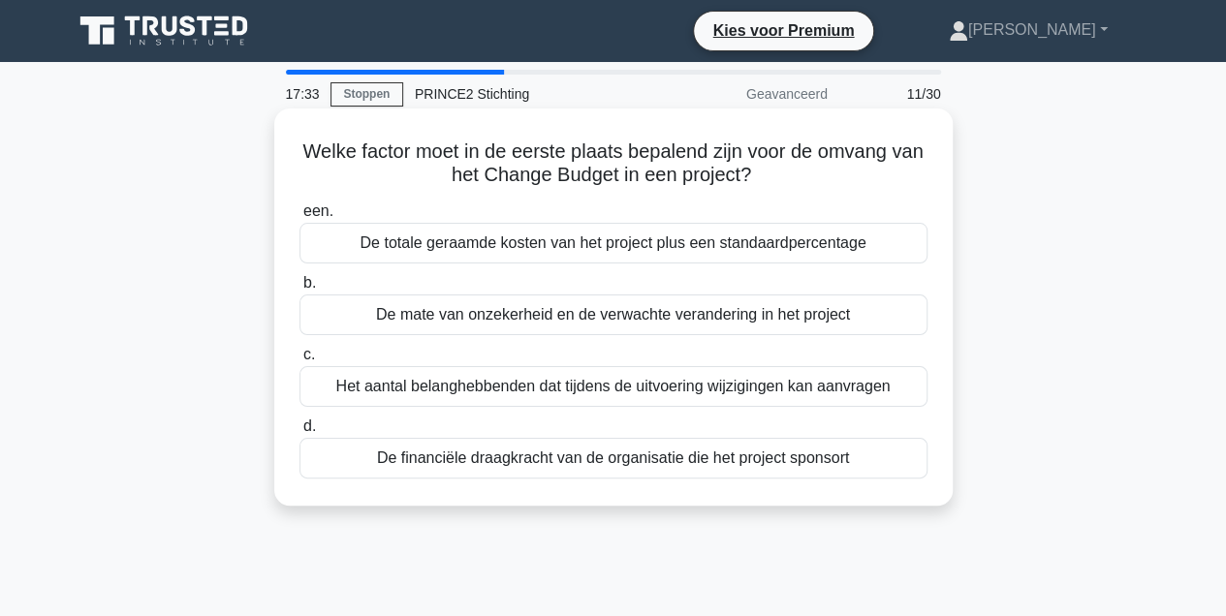
click at [514, 316] on div "De mate van onzekerheid en de verwachte verandering in het project" at bounding box center [614, 315] width 628 height 41
click at [300, 290] on input "b. De mate van onzekerheid en de verwachte verandering in het project" at bounding box center [300, 283] width 0 height 13
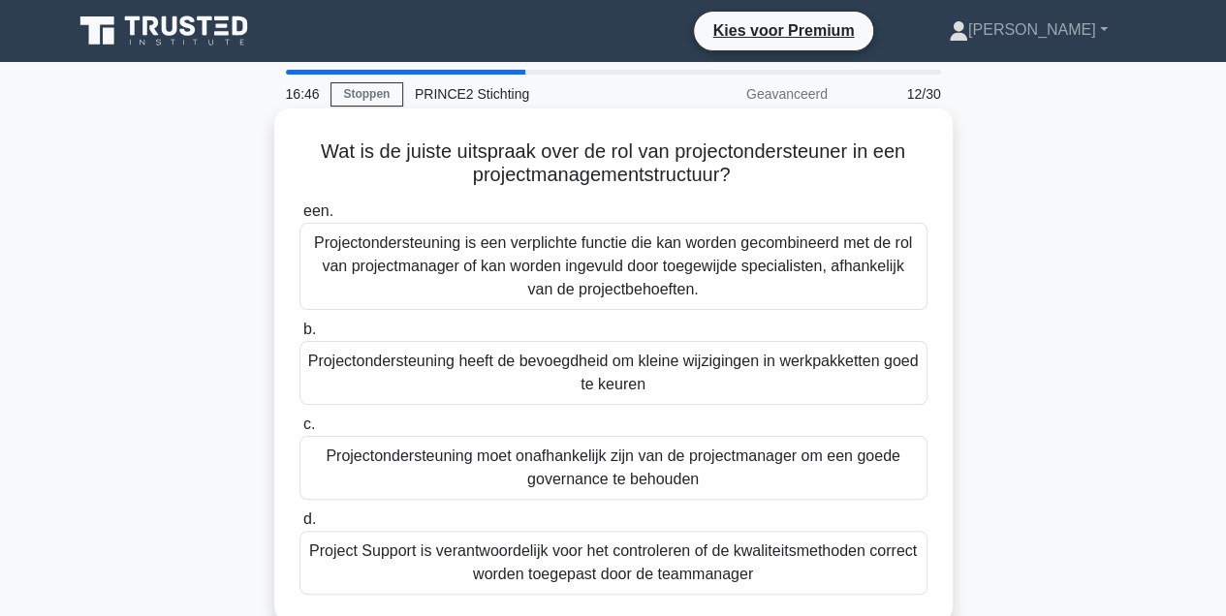
click at [629, 277] on div "Projectondersteuning is een verplichte functie die kan worden gecombineerd met …" at bounding box center [614, 266] width 628 height 87
click at [300, 218] on input "een. Projectondersteuning is een verplichte functie die kan worden gecombineerd…" at bounding box center [300, 211] width 0 height 13
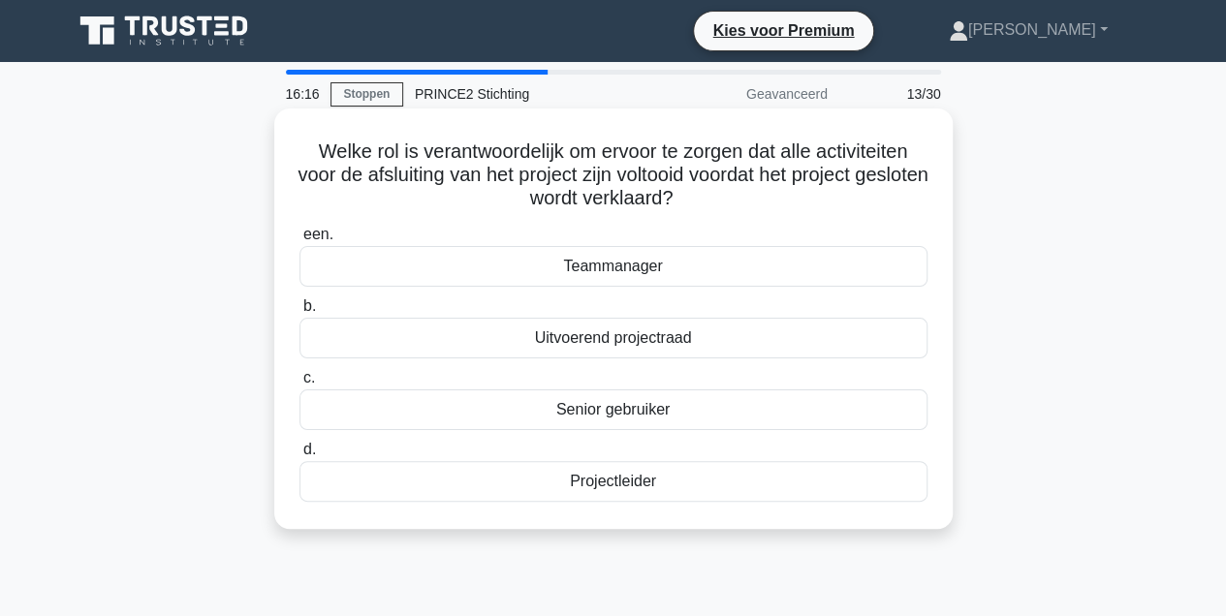
click at [642, 482] on div "Projectleider" at bounding box center [614, 481] width 628 height 41
click at [300, 457] on input "d. Projectleider" at bounding box center [300, 450] width 0 height 13
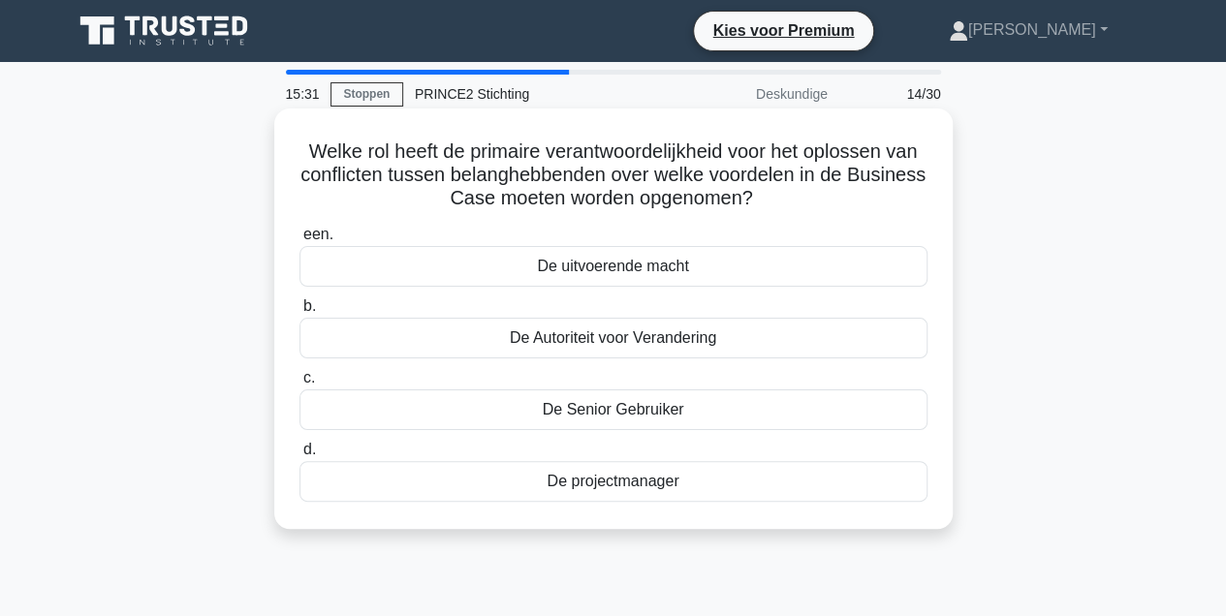
click at [650, 269] on div "De uitvoerende macht" at bounding box center [614, 266] width 628 height 41
click at [300, 241] on input "een. De uitvoerende macht" at bounding box center [300, 235] width 0 height 13
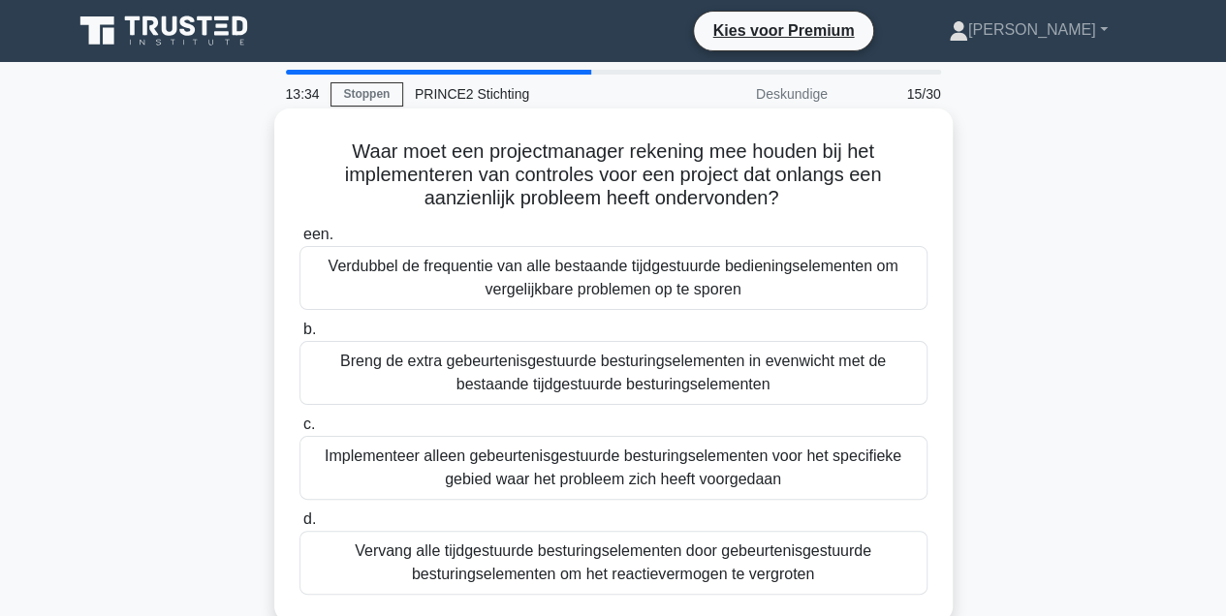
click at [601, 469] on div "Implementeer alleen gebeurtenisgestuurde besturingselementen voor het specifiek…" at bounding box center [614, 468] width 628 height 64
click at [300, 431] on input "c. Implementeer alleen gebeurtenisgestuurde besturingselementen voor het specif…" at bounding box center [300, 425] width 0 height 13
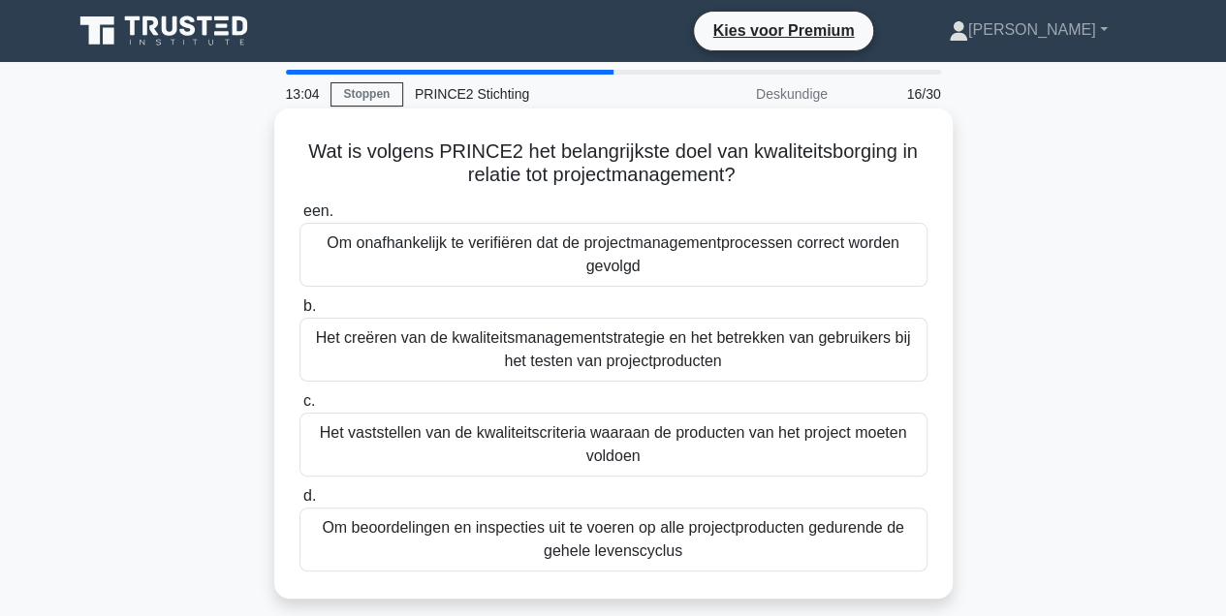
click at [553, 263] on div "Om onafhankelijk te verifiëren dat de projectmanagementprocessen correct worden…" at bounding box center [614, 255] width 628 height 64
click at [300, 218] on input "een. Om onafhankelijk te verifiëren dat de projectmanagementprocessen correct w…" at bounding box center [300, 211] width 0 height 13
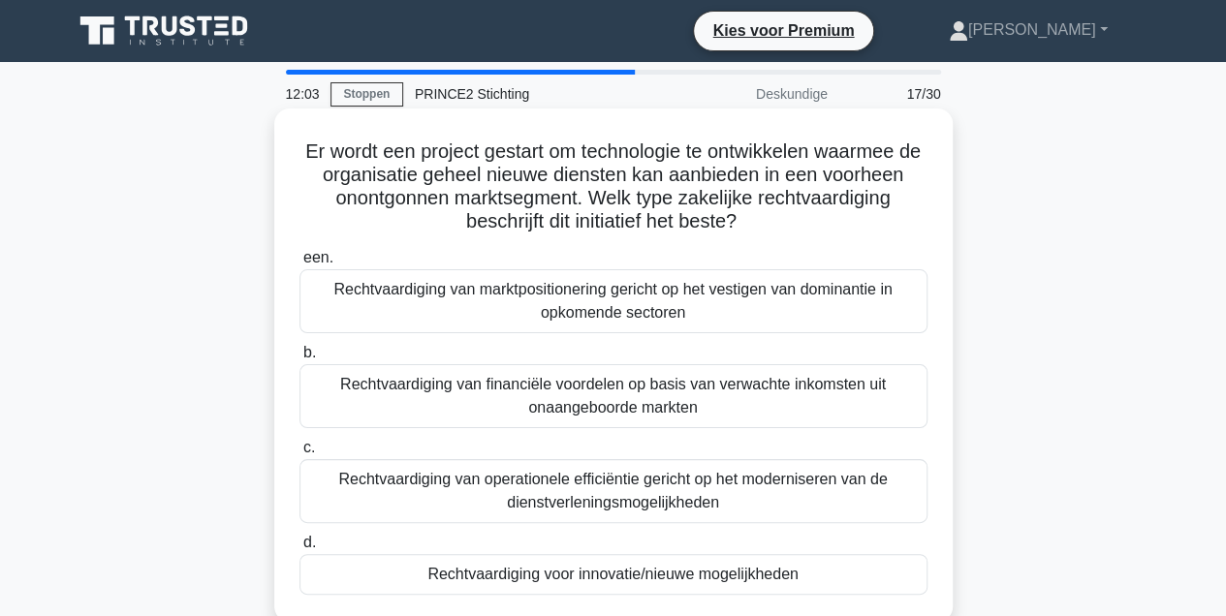
click at [533, 582] on div "Rechtvaardiging voor innovatie/nieuwe mogelijkheden" at bounding box center [614, 574] width 628 height 41
click at [300, 550] on input "d. Rechtvaardiging voor innovatie/nieuwe mogelijkheden" at bounding box center [300, 543] width 0 height 13
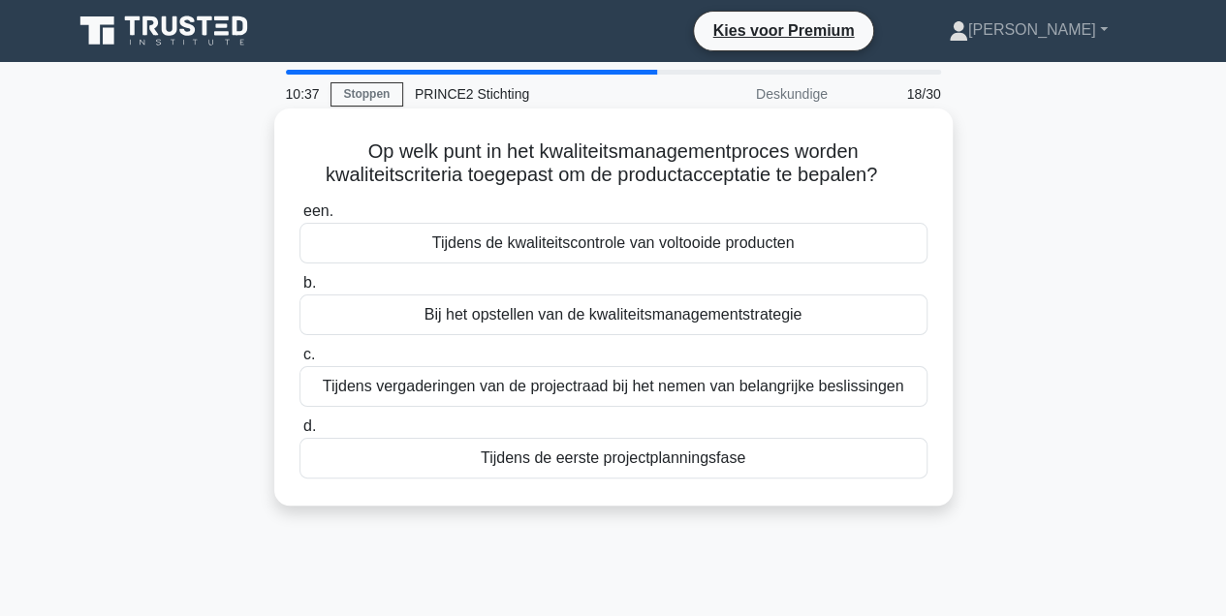
click at [655, 322] on div "Bij het opstellen van de kwaliteitsmanagementstrategie" at bounding box center [614, 315] width 628 height 41
click at [300, 290] on input "b. Bij het opstellen van de kwaliteitsmanagementstrategie" at bounding box center [300, 283] width 0 height 13
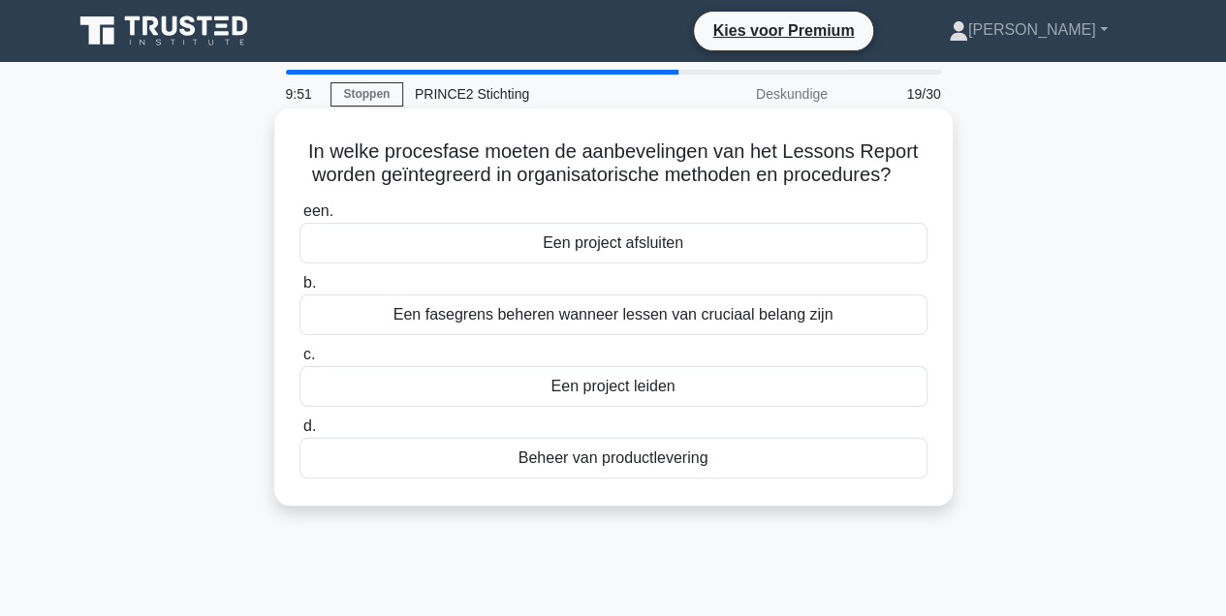
click at [564, 254] on div "Een project afsluiten" at bounding box center [614, 243] width 628 height 41
click at [300, 218] on input "een. Een project afsluiten" at bounding box center [300, 211] width 0 height 13
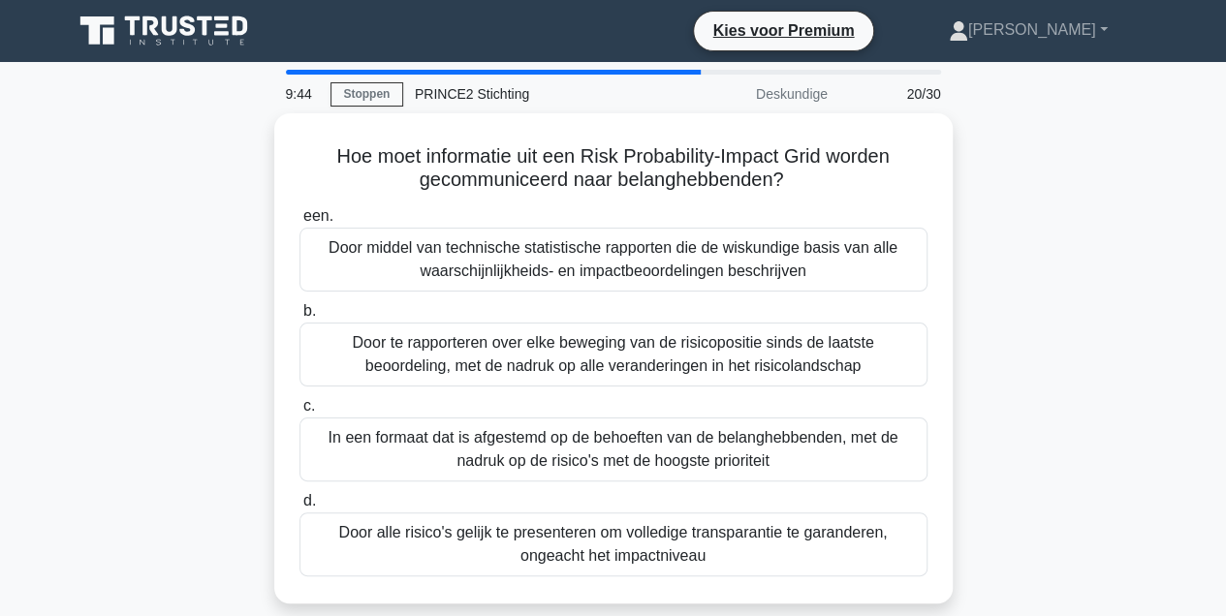
click at [564, 254] on div "Door middel van technische statistische rapporten die de wiskundige basis van a…" at bounding box center [614, 260] width 628 height 64
click at [300, 223] on input "een. Door middel van technische statistische rapporten die de wiskundige basis …" at bounding box center [300, 216] width 0 height 13
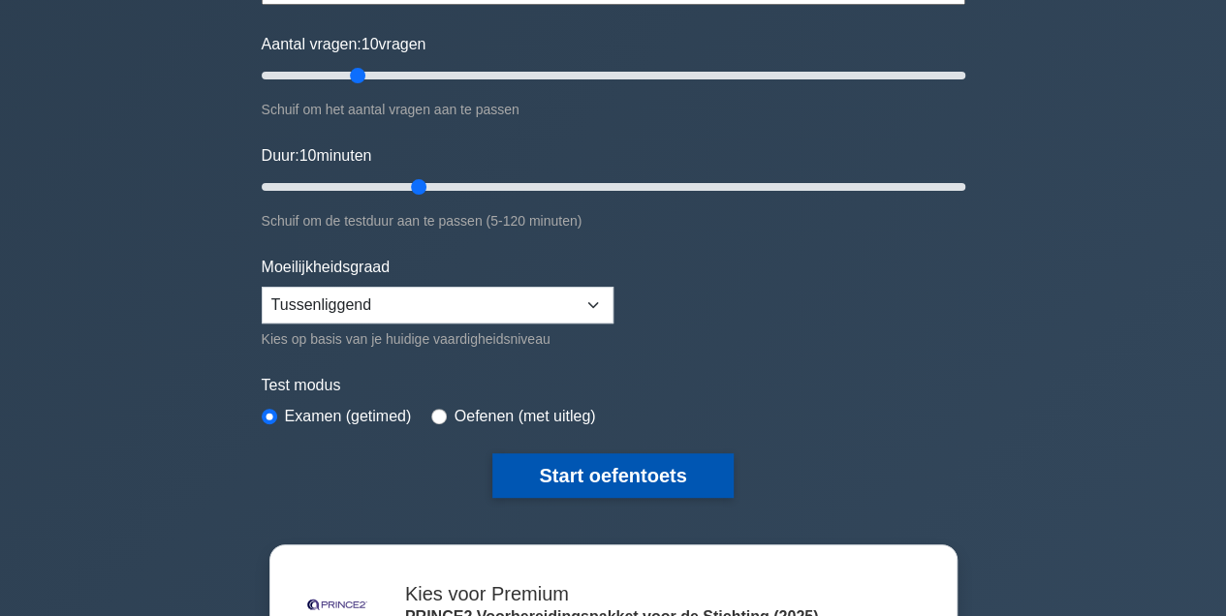
click at [624, 473] on button "Start oefentoets" at bounding box center [612, 476] width 240 height 45
